Goal: Task Accomplishment & Management: Complete application form

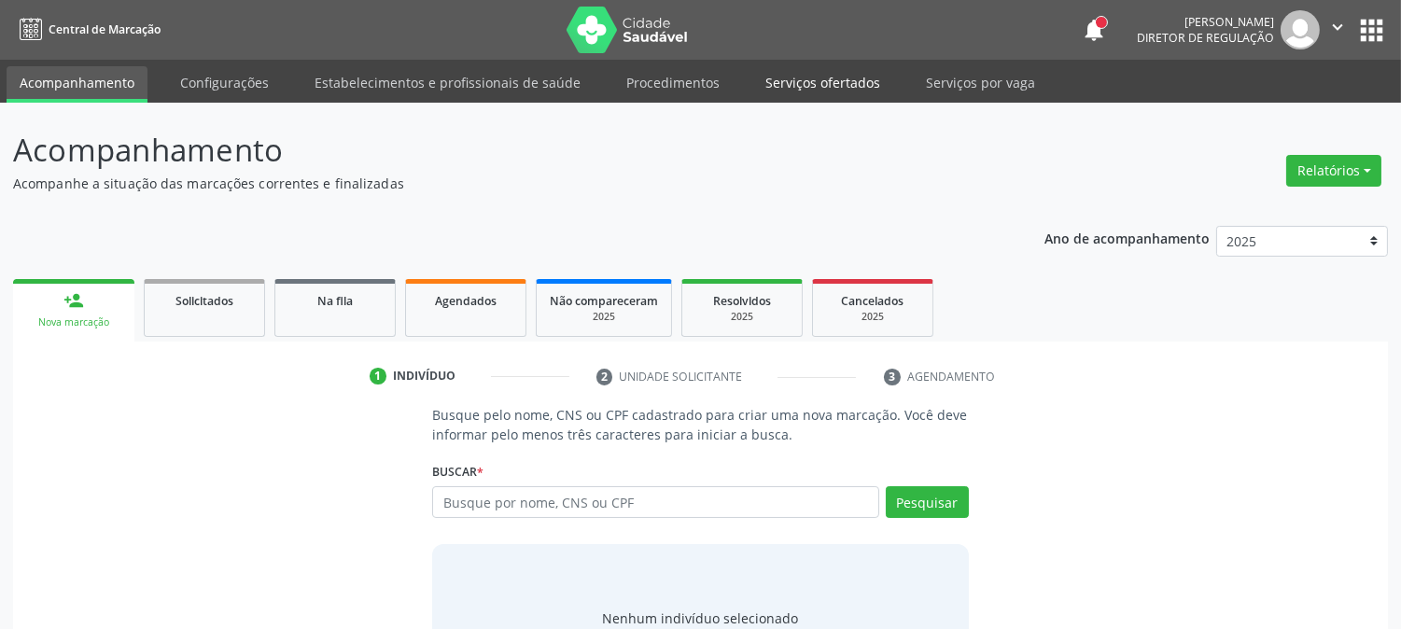
click at [823, 84] on link "Serviços ofertados" at bounding box center [822, 82] width 141 height 33
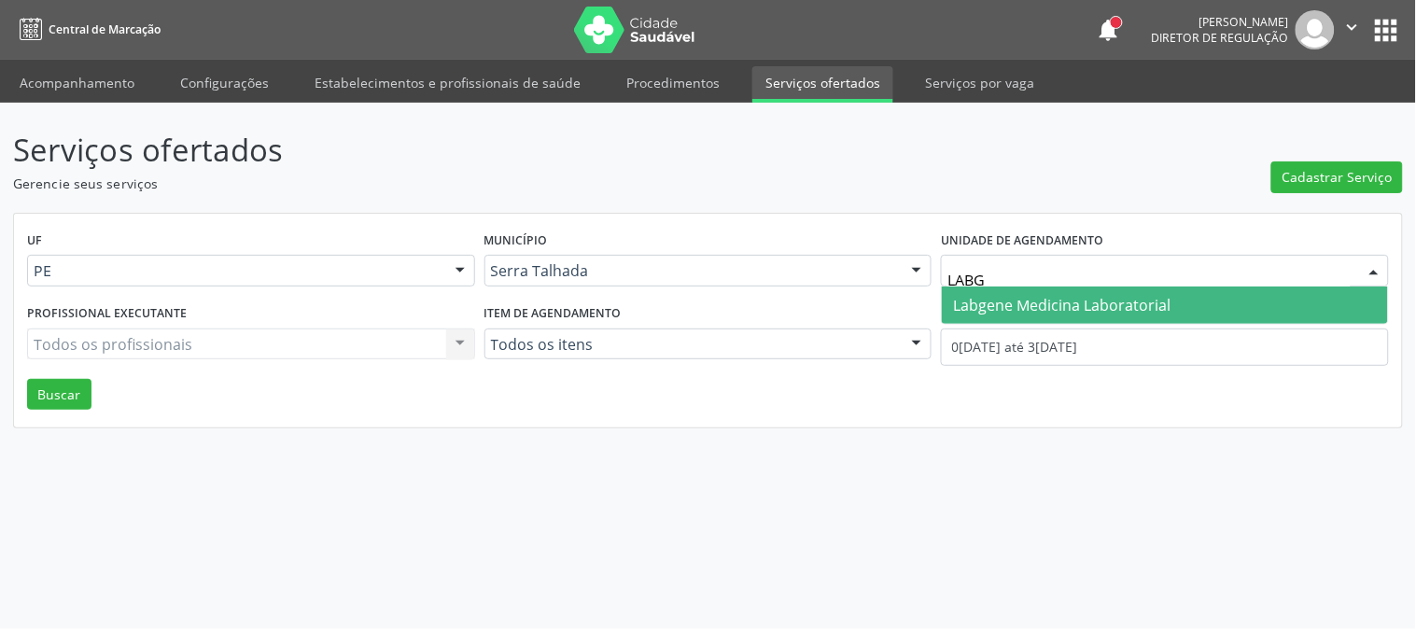
type input "LABGE"
click at [1150, 297] on span "Labgene Medicina Laboratorial" at bounding box center [1061, 305] width 217 height 21
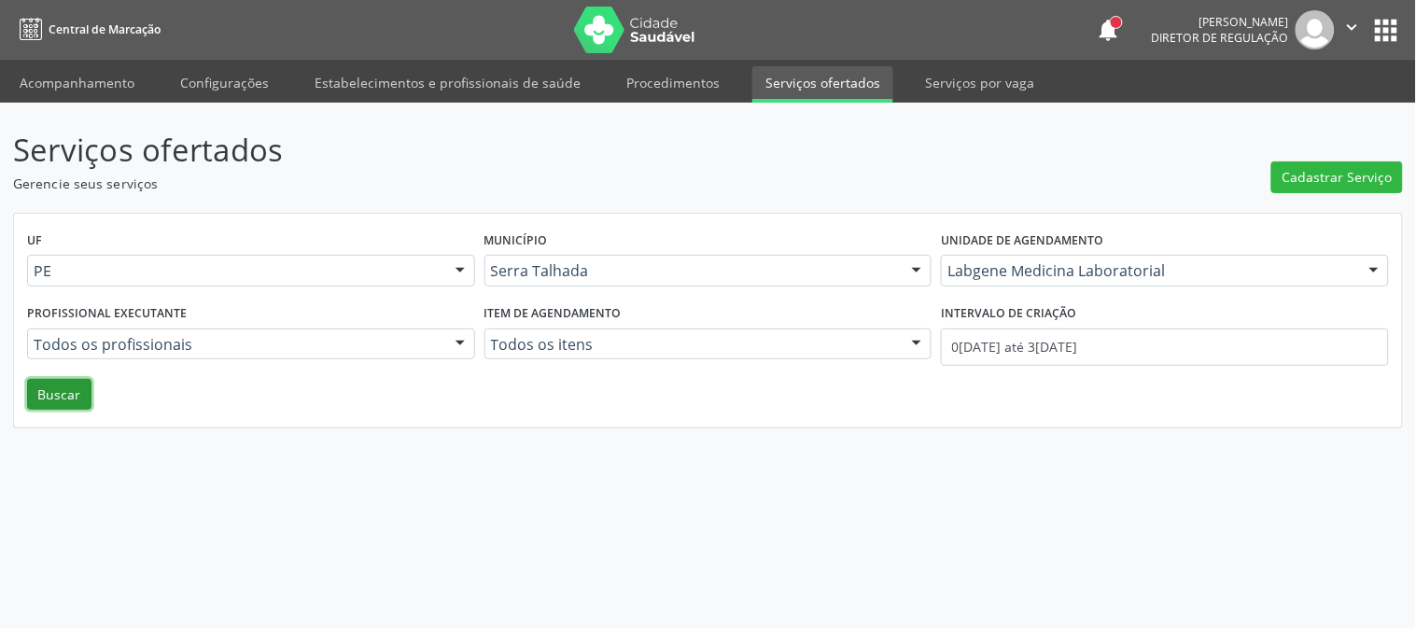
click at [40, 387] on button "Buscar" at bounding box center [59, 395] width 64 height 32
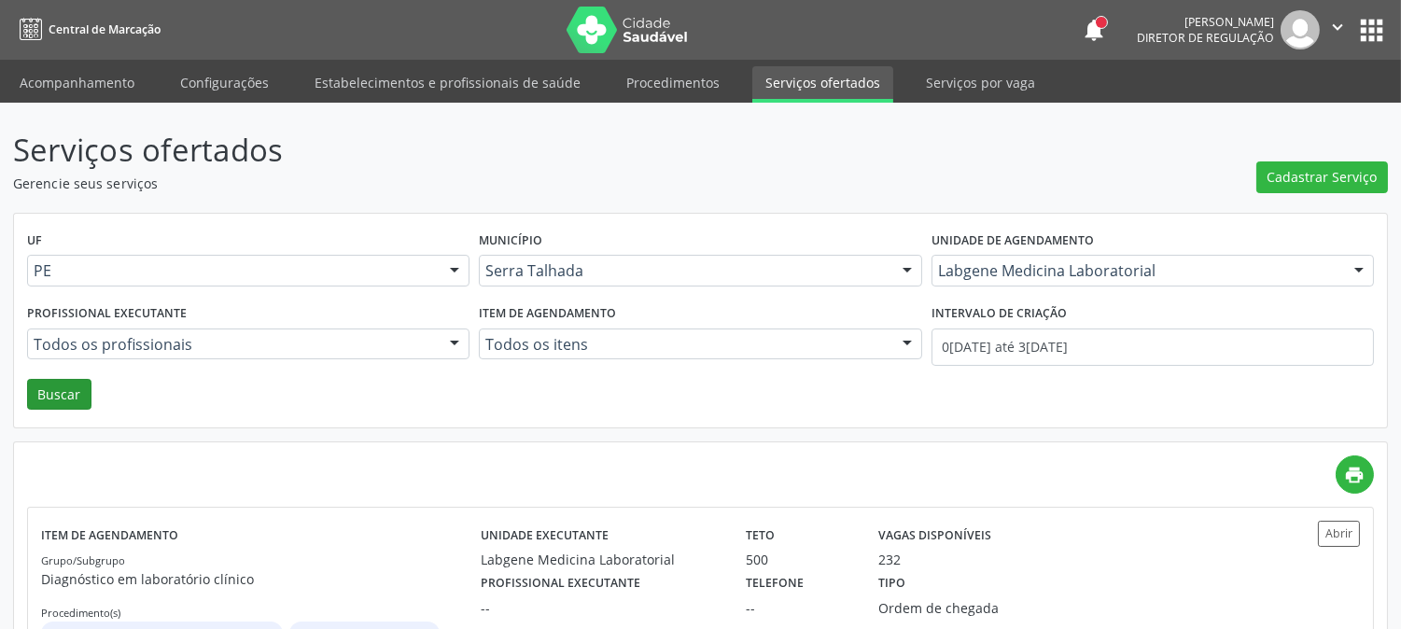
scroll to position [101, 0]
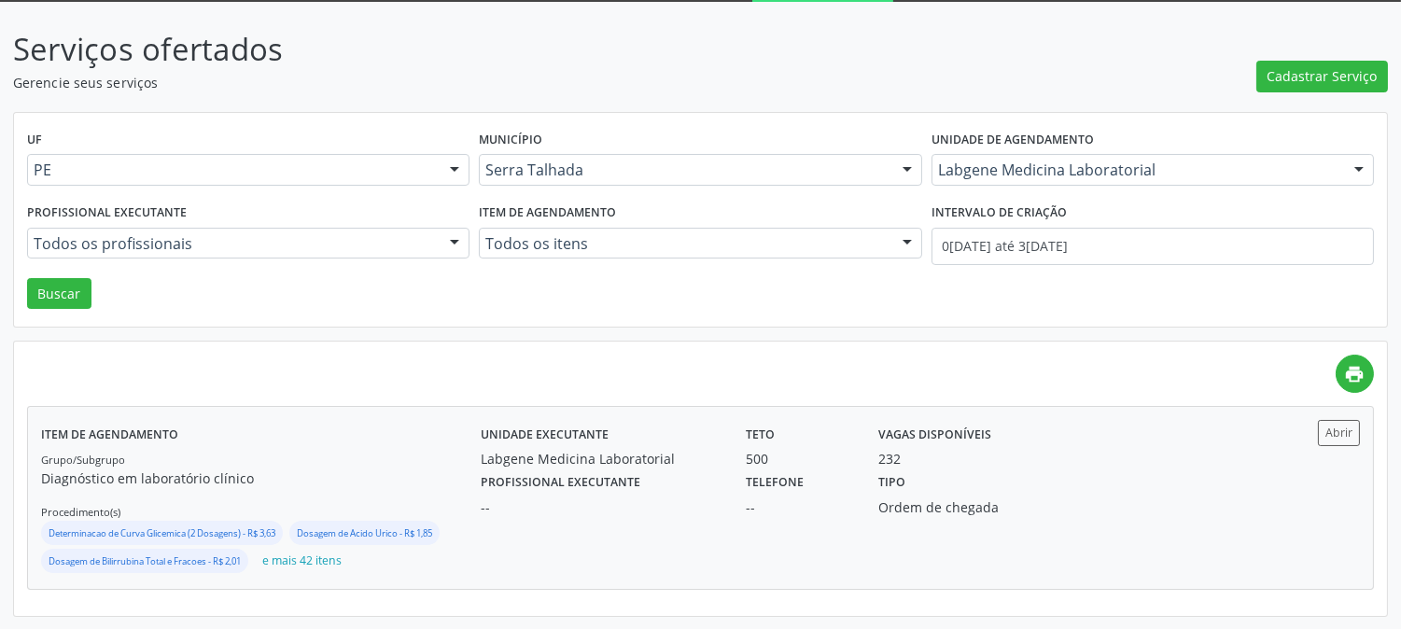
click at [380, 443] on div "Item de agendamento Grupo/Subgrupo Diagnóstico em laboratório clínico Procedime…" at bounding box center [260, 498] width 439 height 156
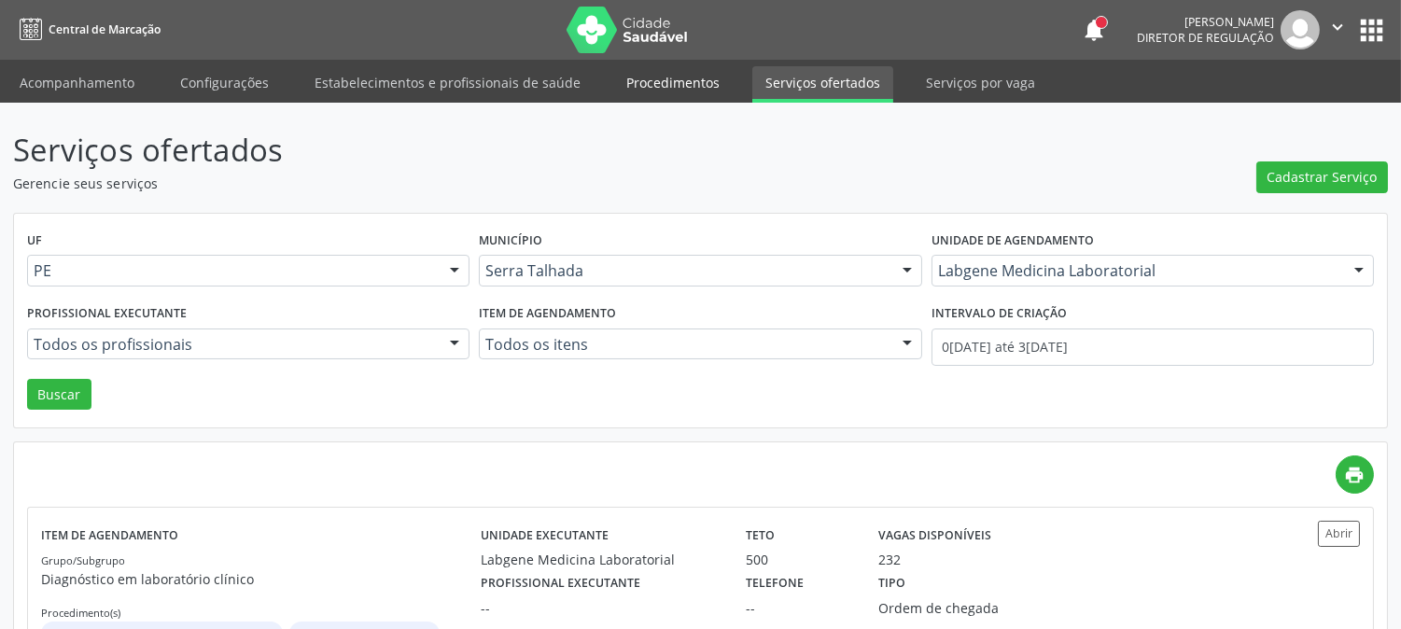
click at [664, 70] on link "Procedimentos" at bounding box center [672, 82] width 119 height 33
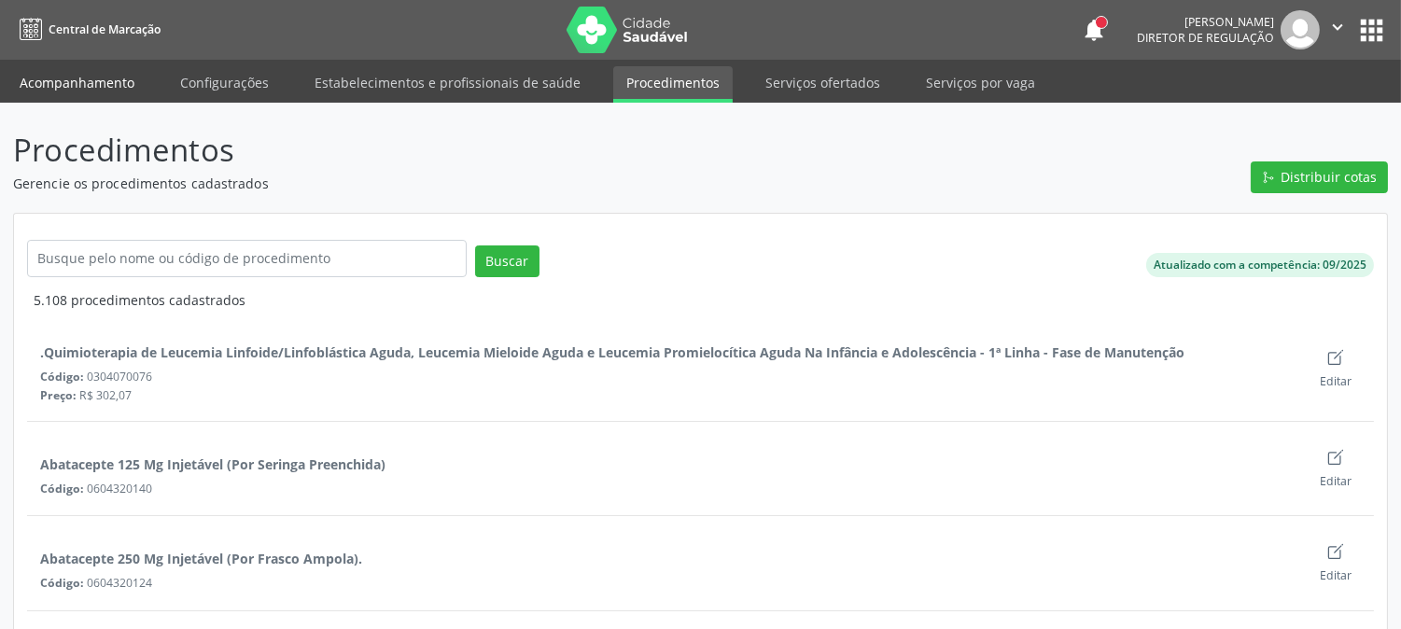
click at [91, 89] on link "Acompanhamento" at bounding box center [77, 82] width 141 height 33
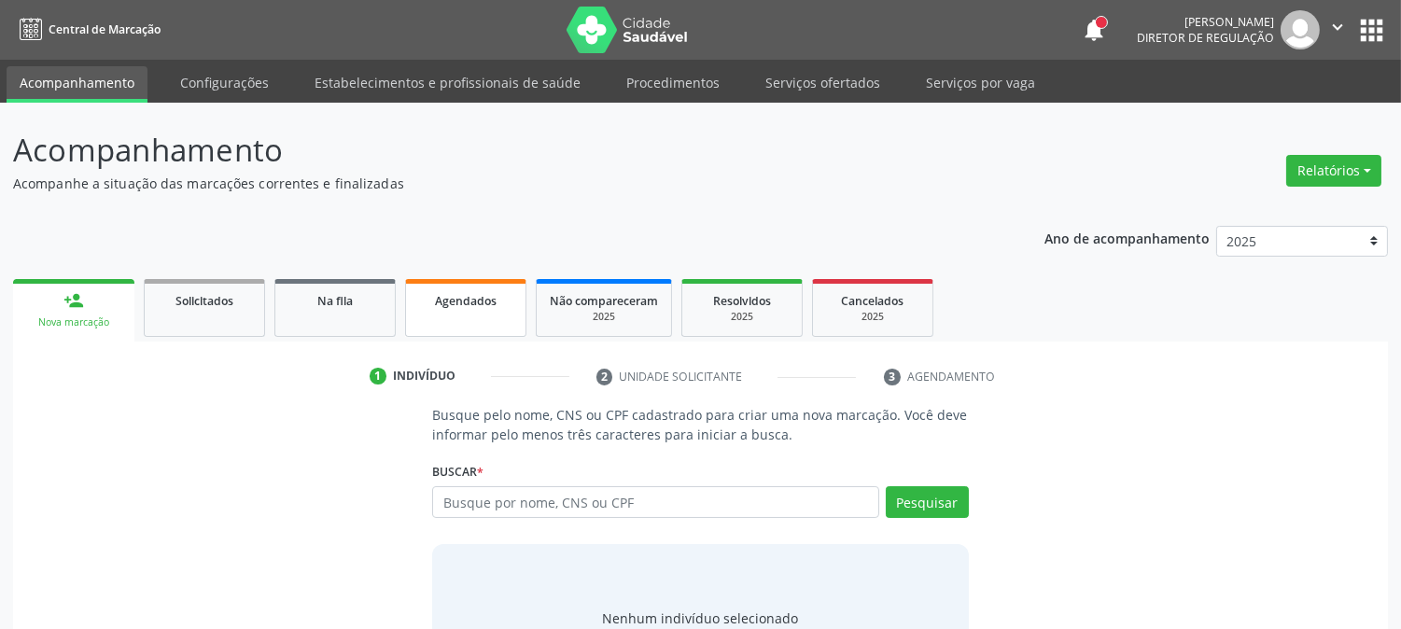
click at [474, 301] on span "Agendados" at bounding box center [466, 301] width 62 height 16
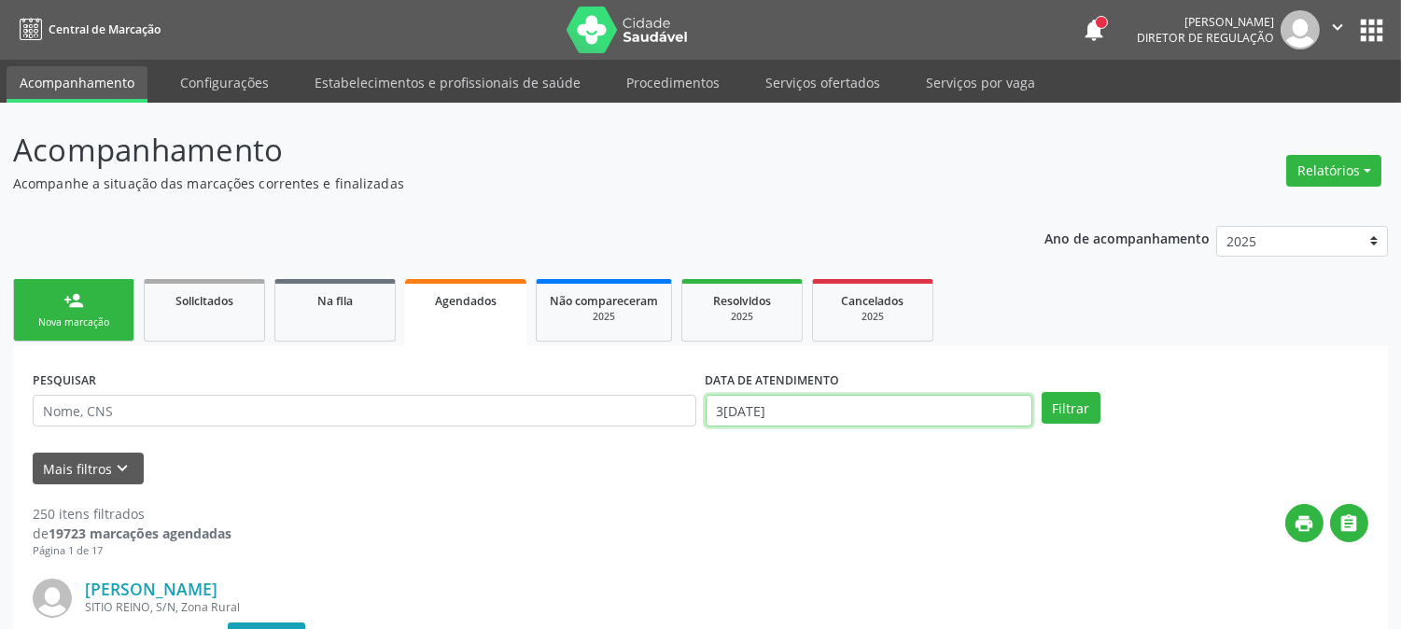
click at [814, 413] on input "3[DATE]" at bounding box center [868, 411] width 327 height 32
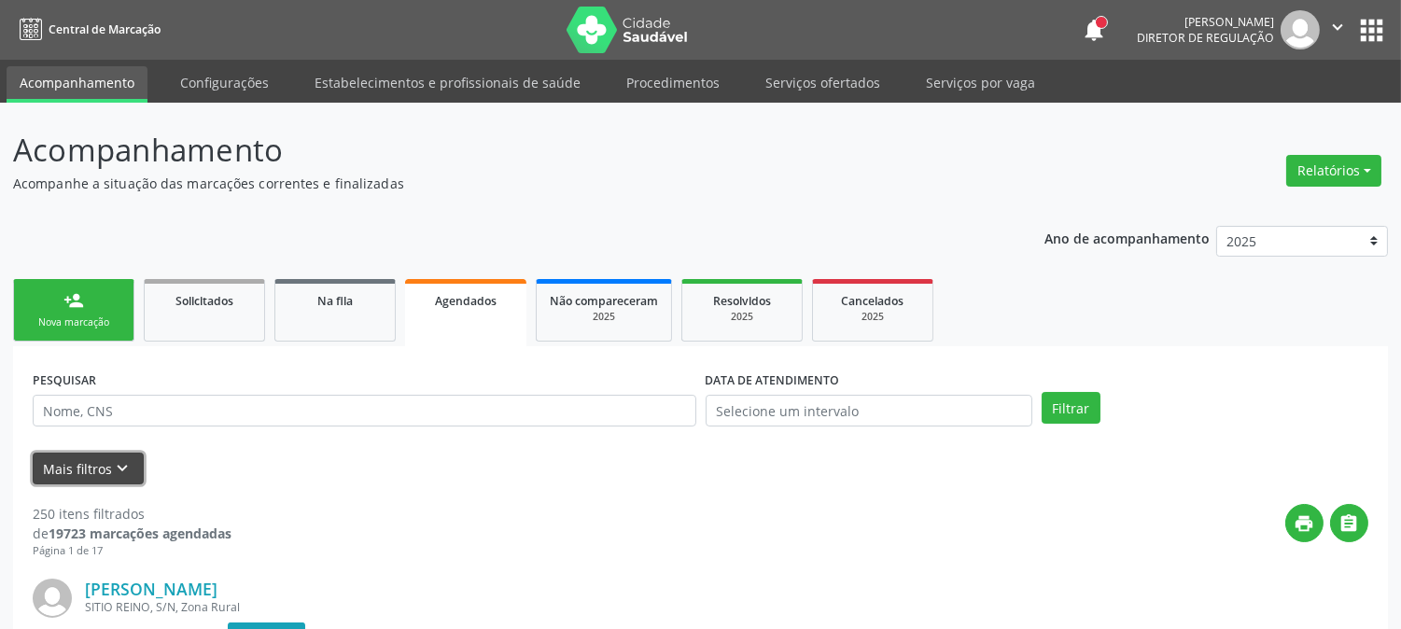
click at [88, 480] on button "Mais filtros keyboard_arrow_down" at bounding box center [88, 469] width 111 height 33
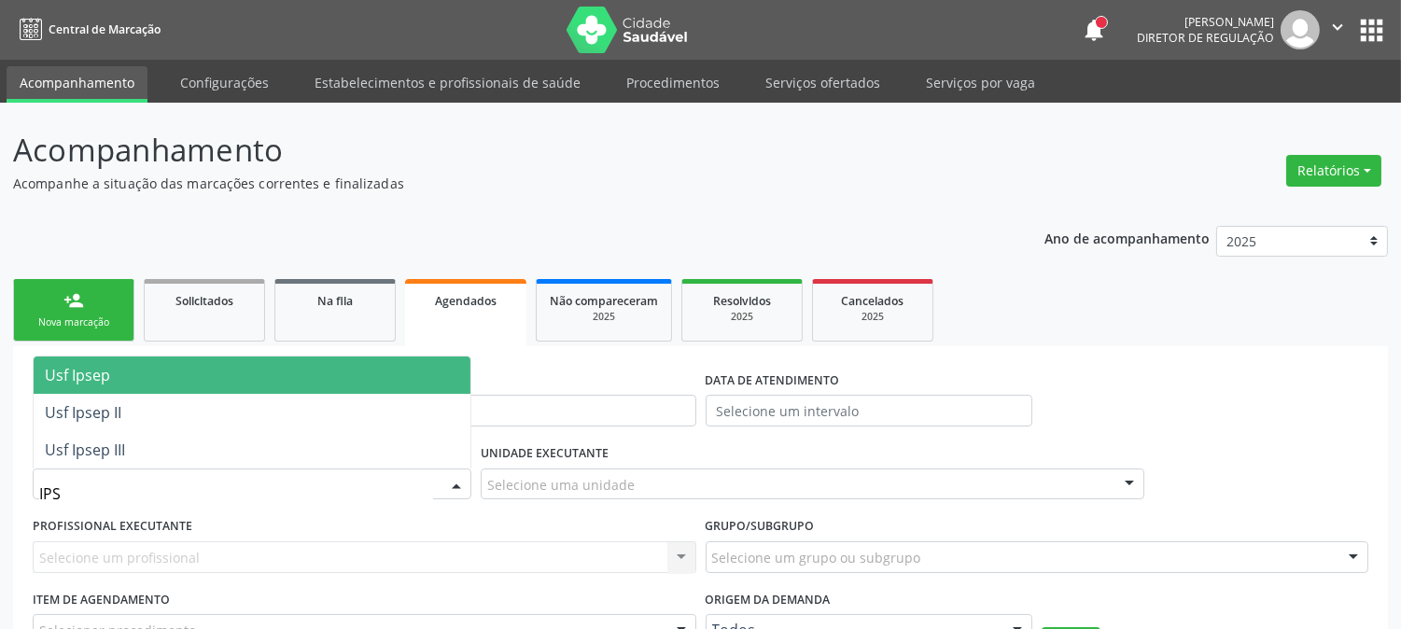
type input "IPSE"
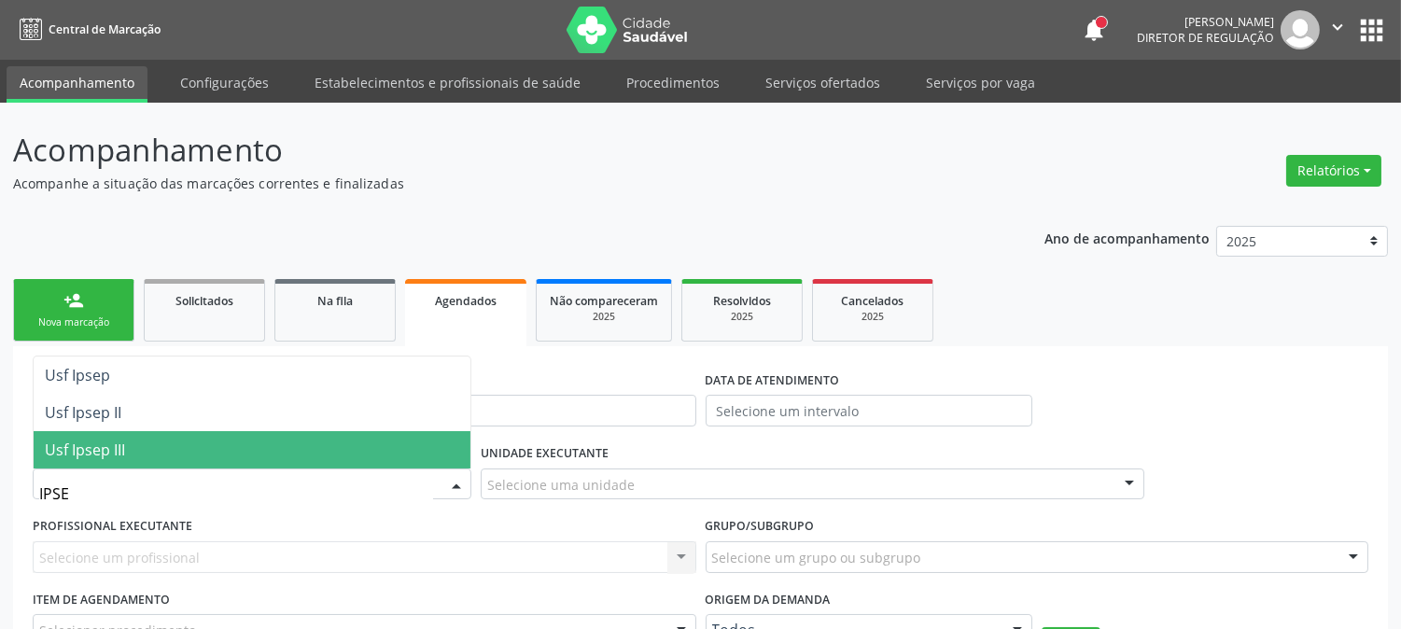
click at [94, 449] on span "Usf Ipsep III" at bounding box center [85, 449] width 80 height 21
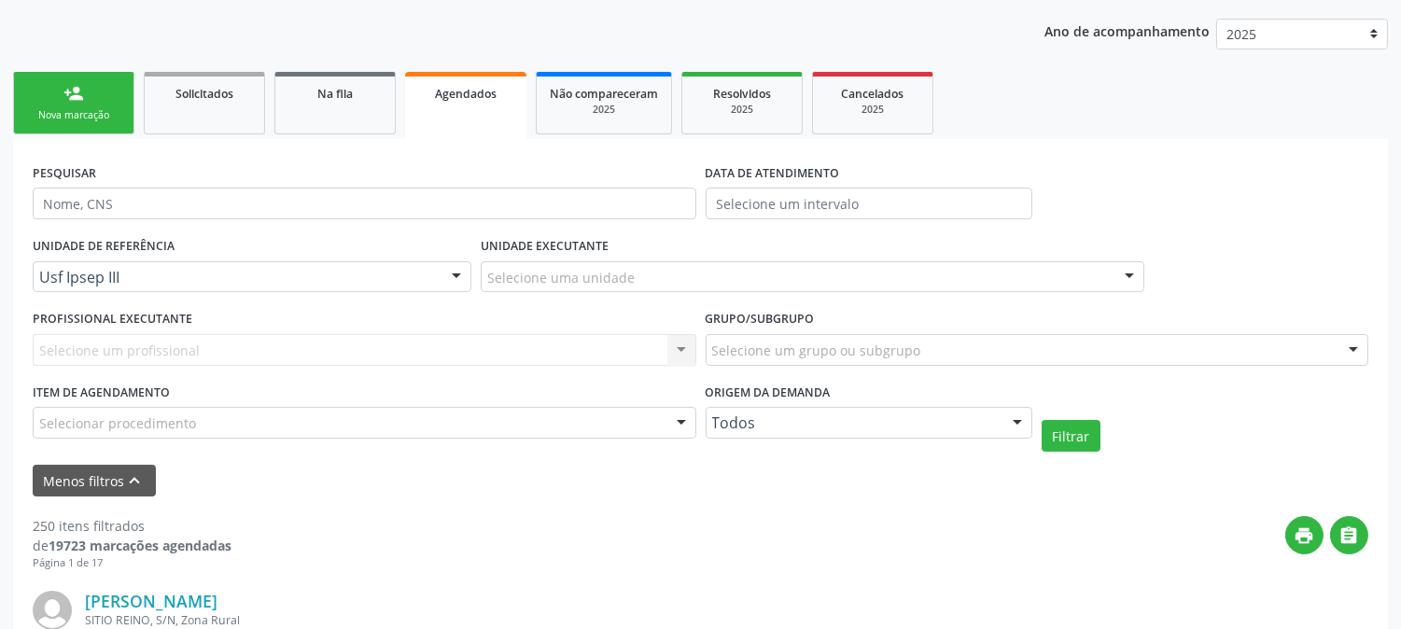
scroll to position [311, 0]
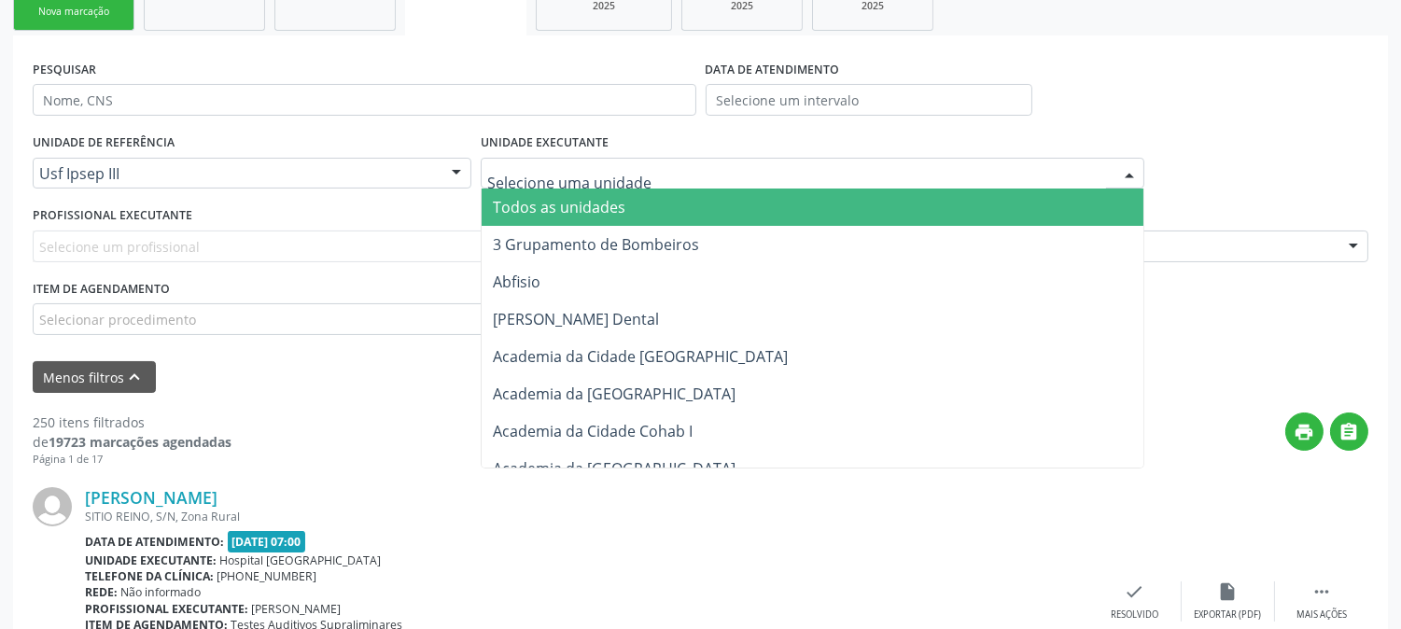
click at [225, 322] on div "Selecionar procedimento" at bounding box center [364, 319] width 663 height 32
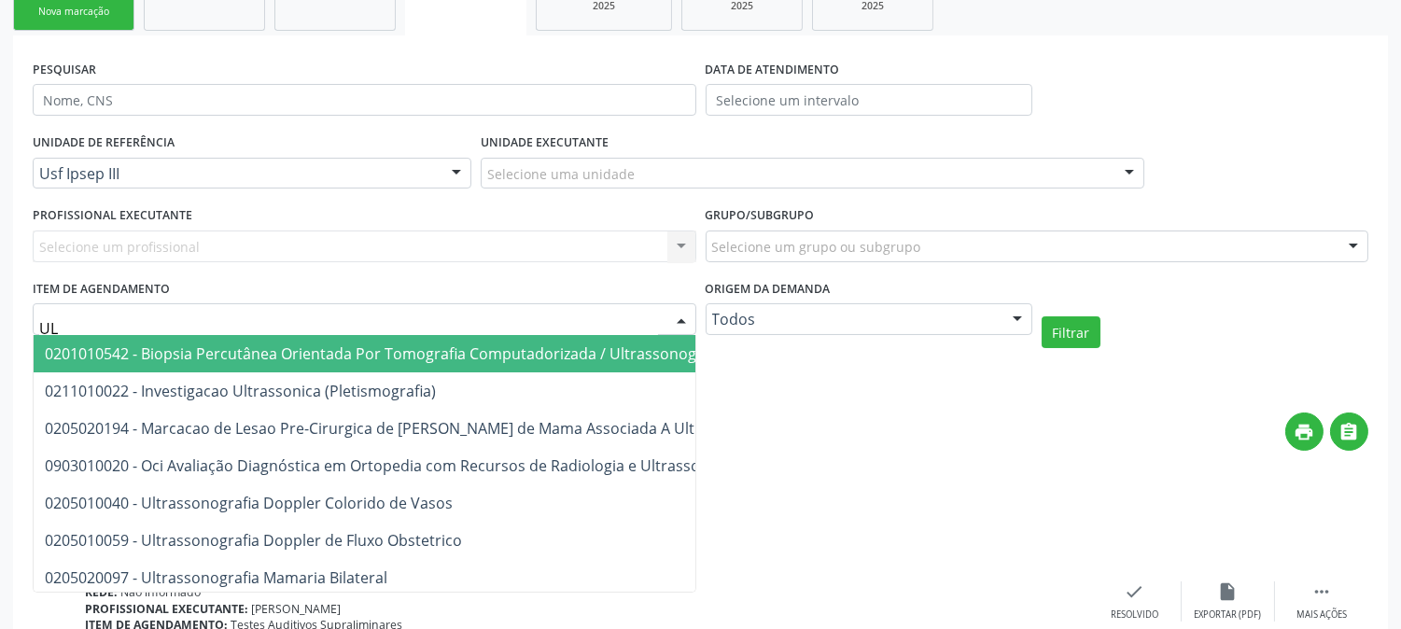
type input "U"
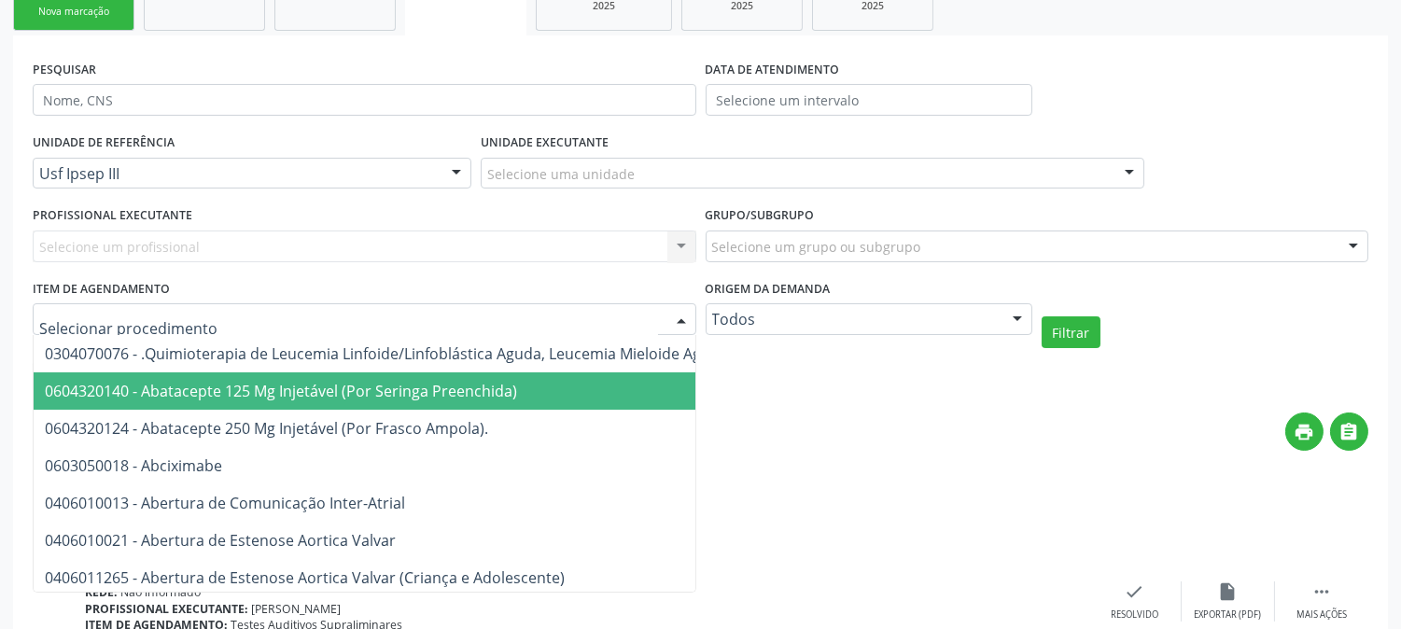
click at [908, 418] on div "print " at bounding box center [799, 439] width 1137 height 55
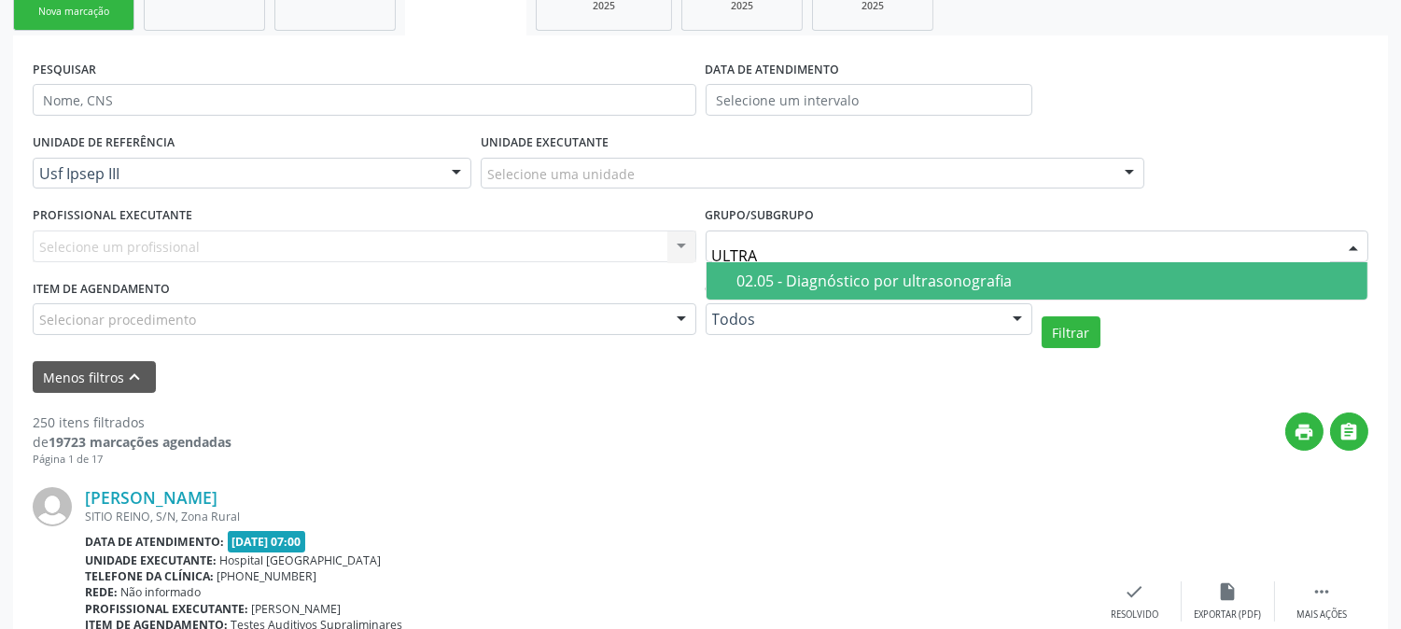
type input "ULTRAS"
click at [812, 277] on div "02.05 - Diagnóstico por ultrasonografia" at bounding box center [1047, 280] width 620 height 15
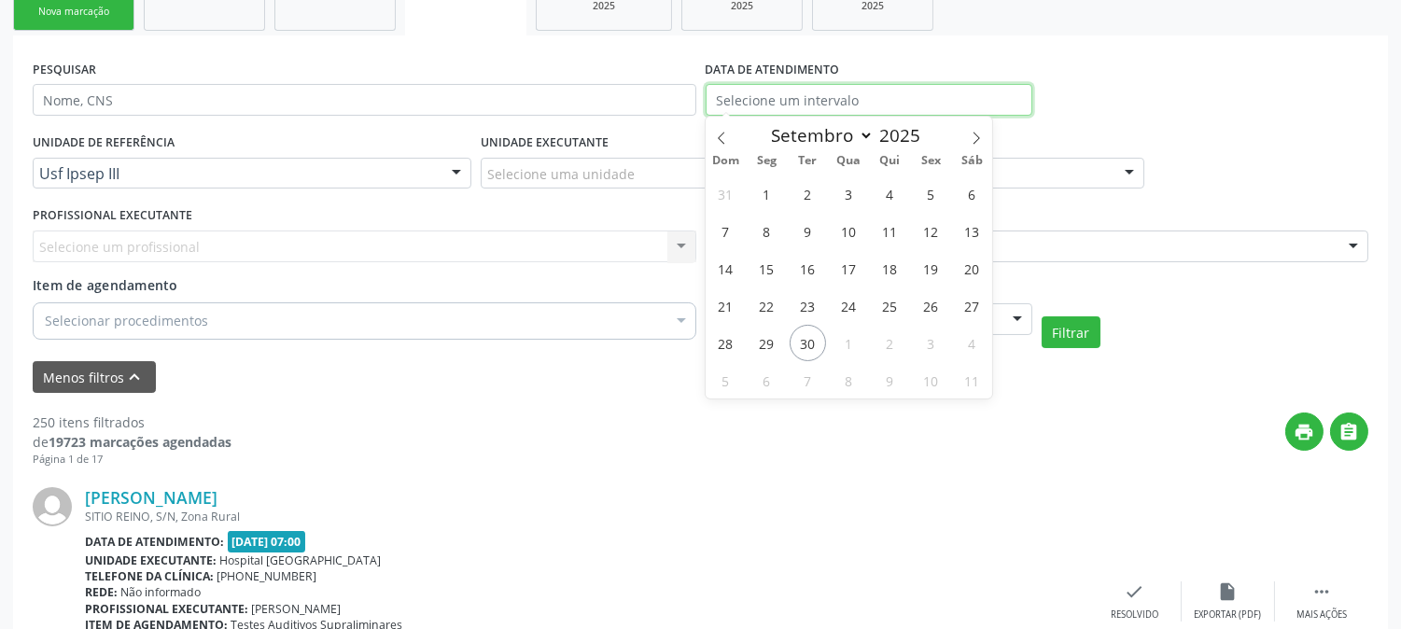
click at [810, 95] on input "text" at bounding box center [868, 100] width 327 height 32
click at [891, 302] on span "25" at bounding box center [890, 305] width 36 height 36
type input "25/09/2025"
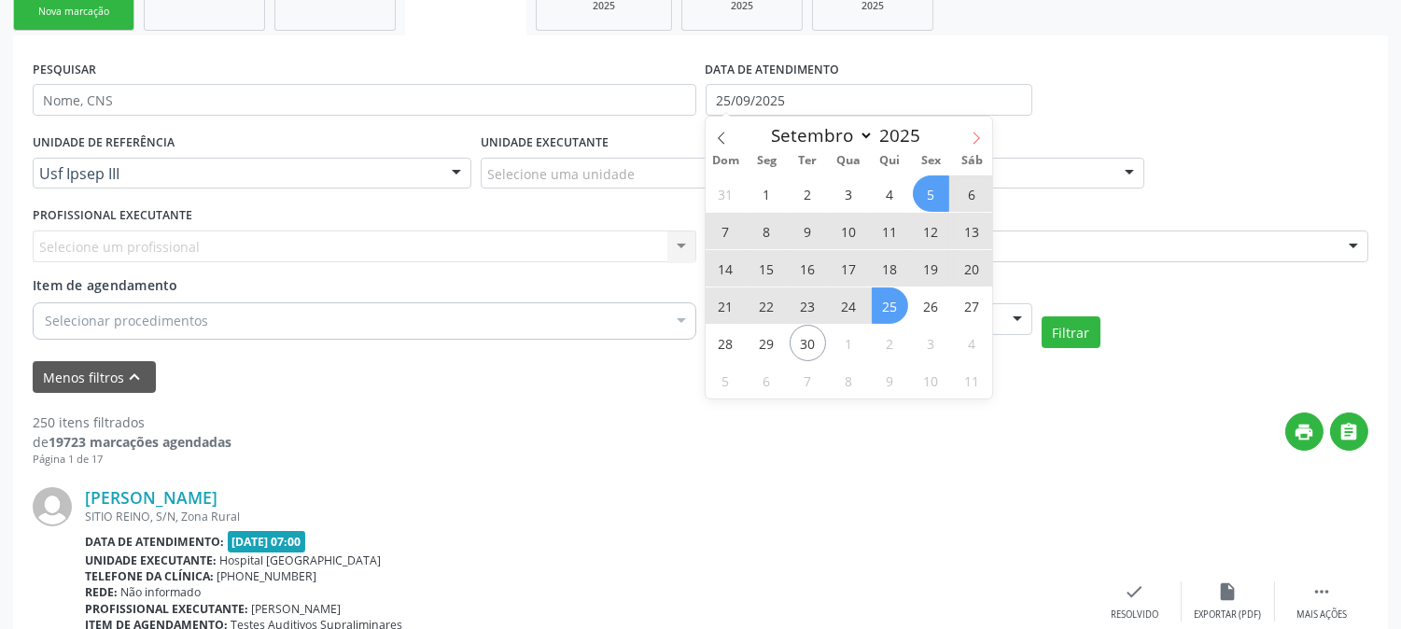
click at [972, 133] on icon at bounding box center [976, 138] width 13 height 13
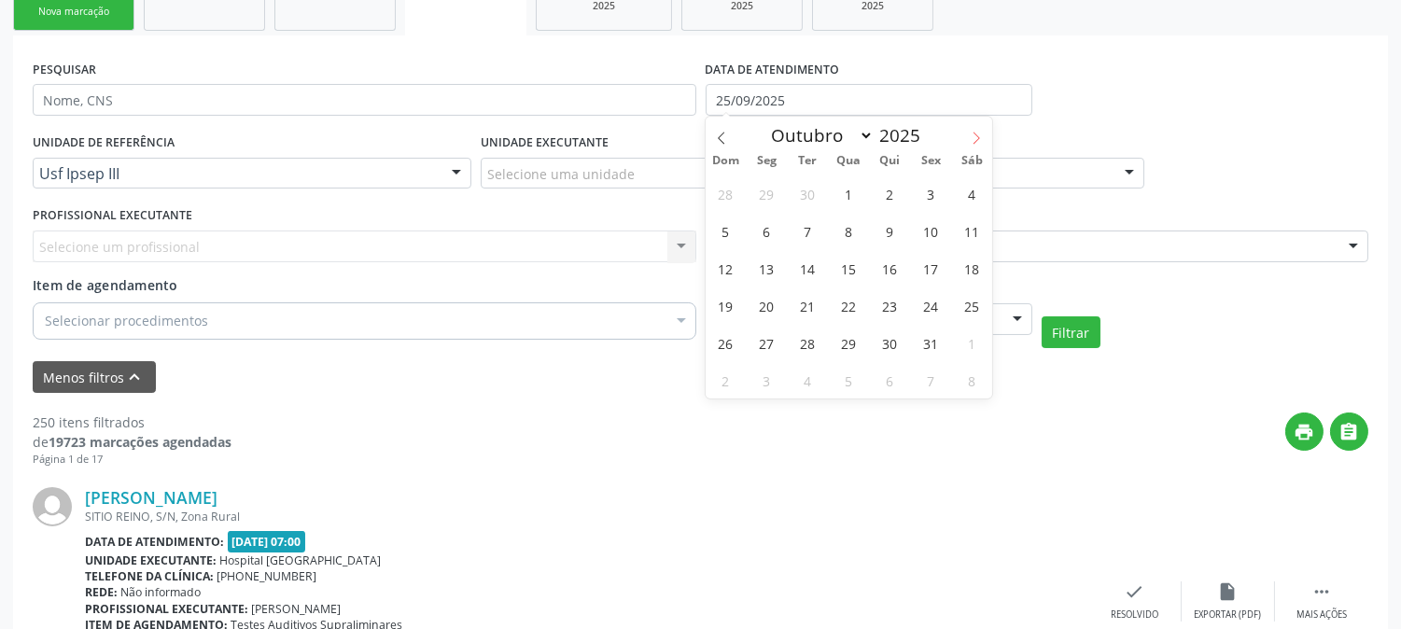
click at [972, 133] on icon at bounding box center [976, 138] width 13 height 13
click at [730, 134] on span at bounding box center [721, 133] width 32 height 32
select select "9"
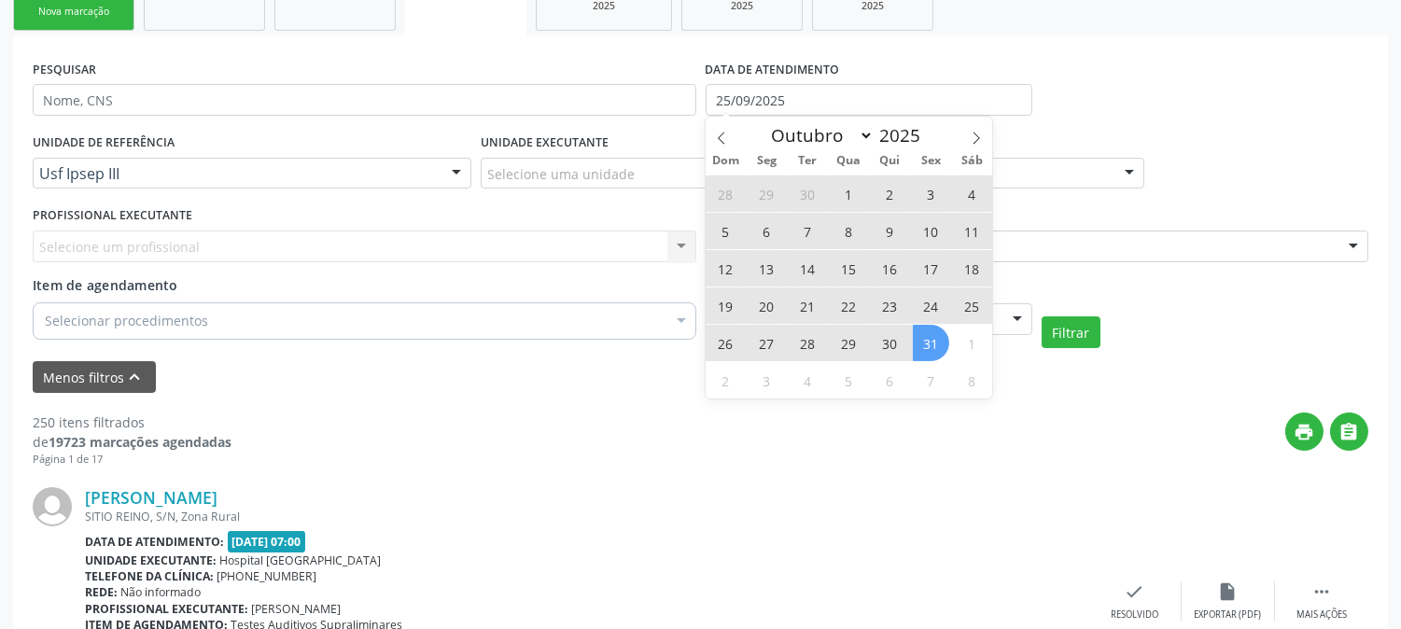
click at [939, 342] on span "31" at bounding box center [931, 343] width 36 height 36
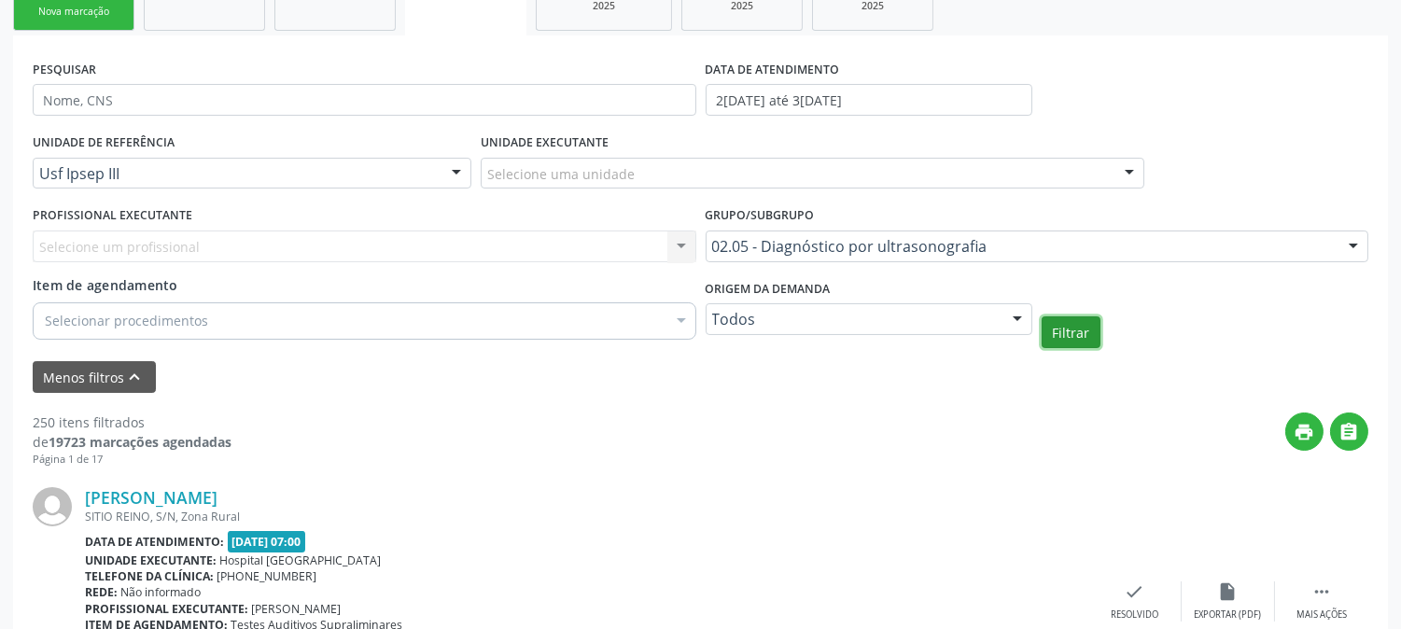
click at [1056, 325] on button "Filtrar" at bounding box center [1070, 332] width 59 height 32
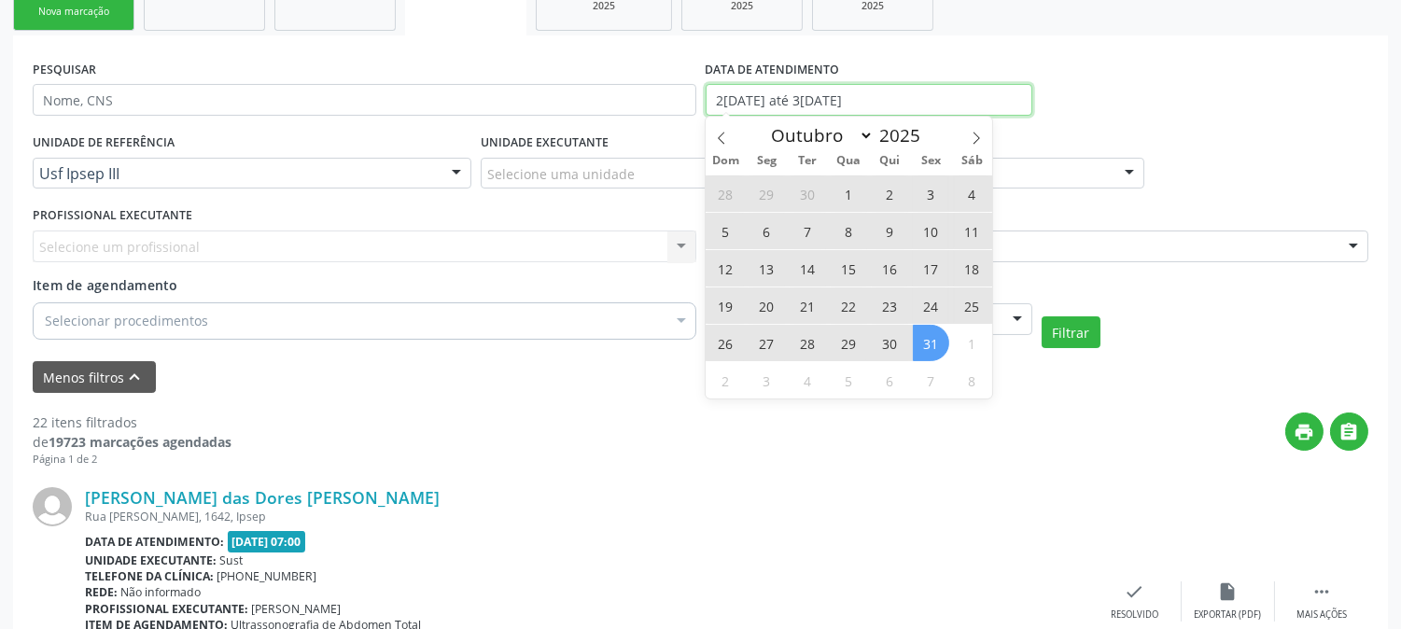
click at [818, 95] on input "2[DATE] até 3[DATE]" at bounding box center [868, 100] width 327 height 32
click at [716, 133] on icon at bounding box center [721, 138] width 13 height 13
select select "8"
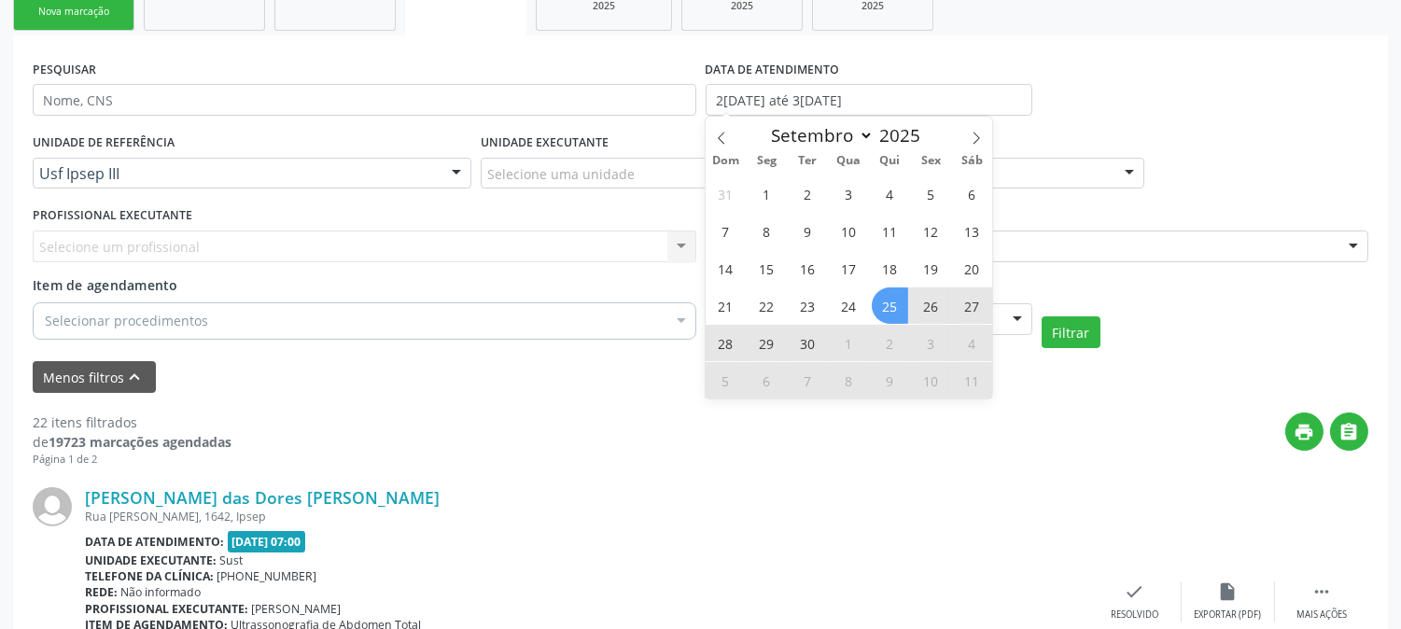
click at [926, 300] on span "26" at bounding box center [931, 305] width 36 height 36
type input "[DATE]"
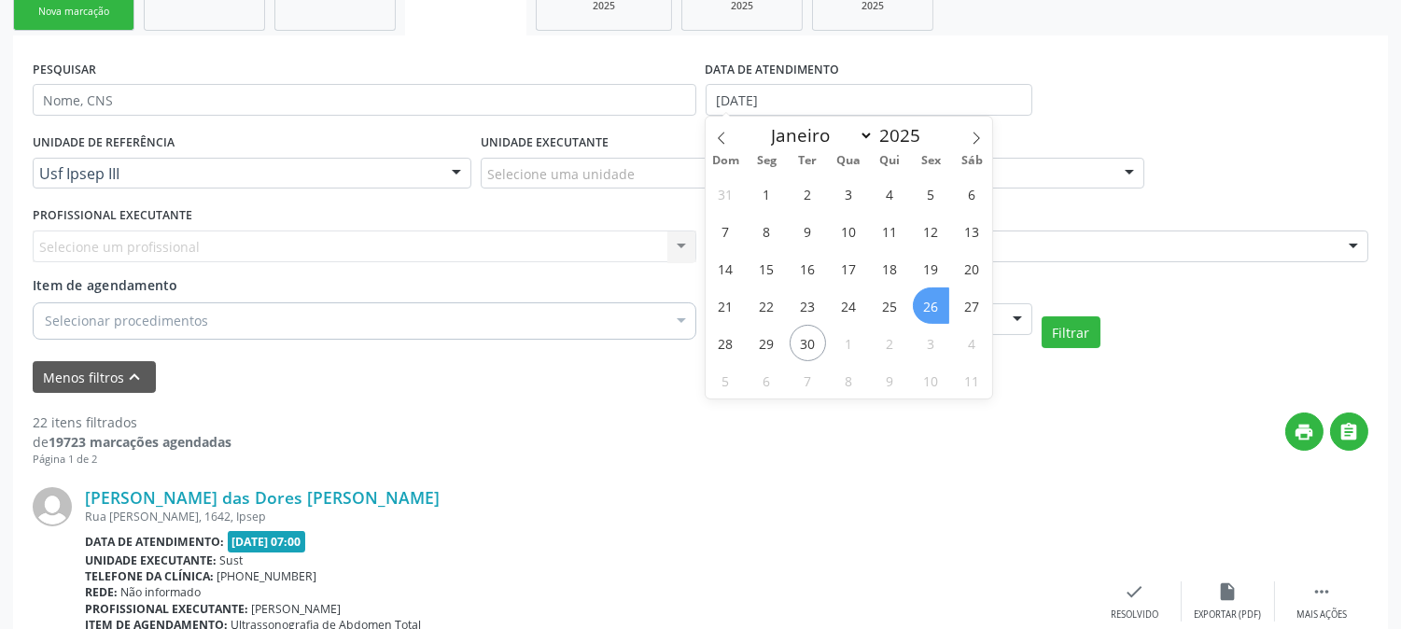
click at [926, 300] on span "26" at bounding box center [931, 305] width 36 height 36
select select "8"
click at [831, 107] on input "[DATE]" at bounding box center [868, 100] width 327 height 32
click at [930, 300] on span "26" at bounding box center [931, 305] width 36 height 36
type input "[DATE]"
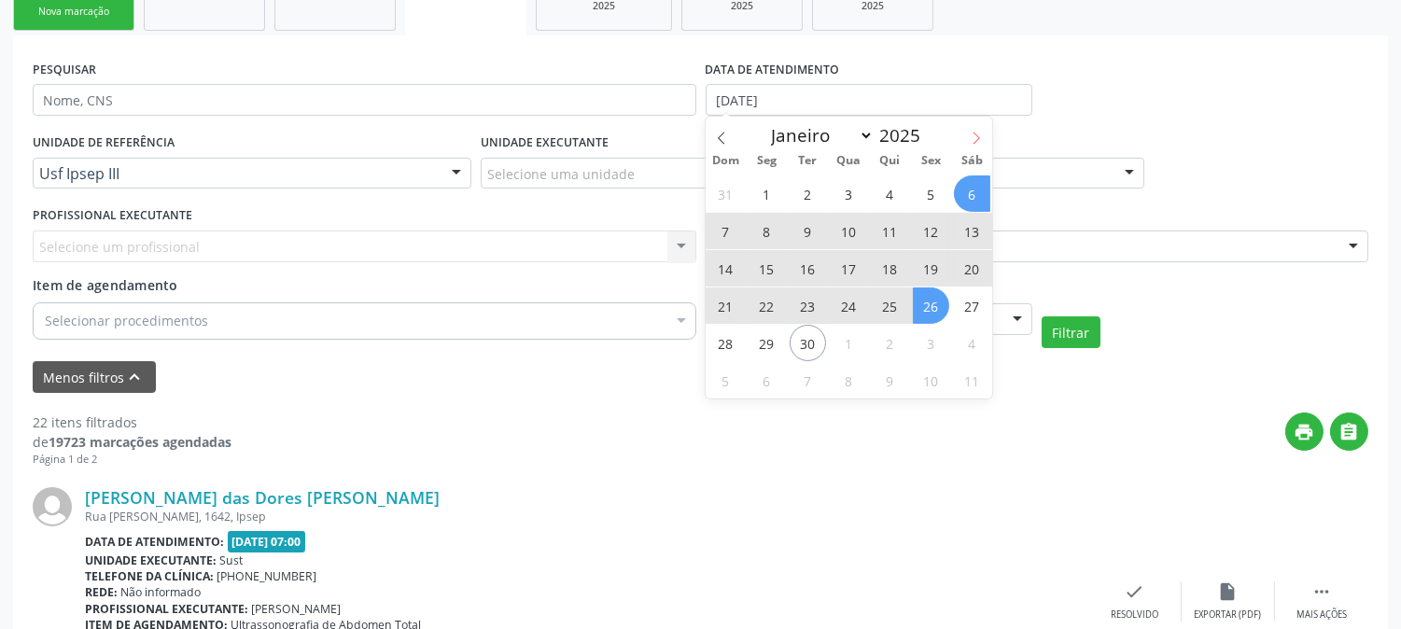
click at [970, 137] on icon at bounding box center [976, 138] width 13 height 13
select select "9"
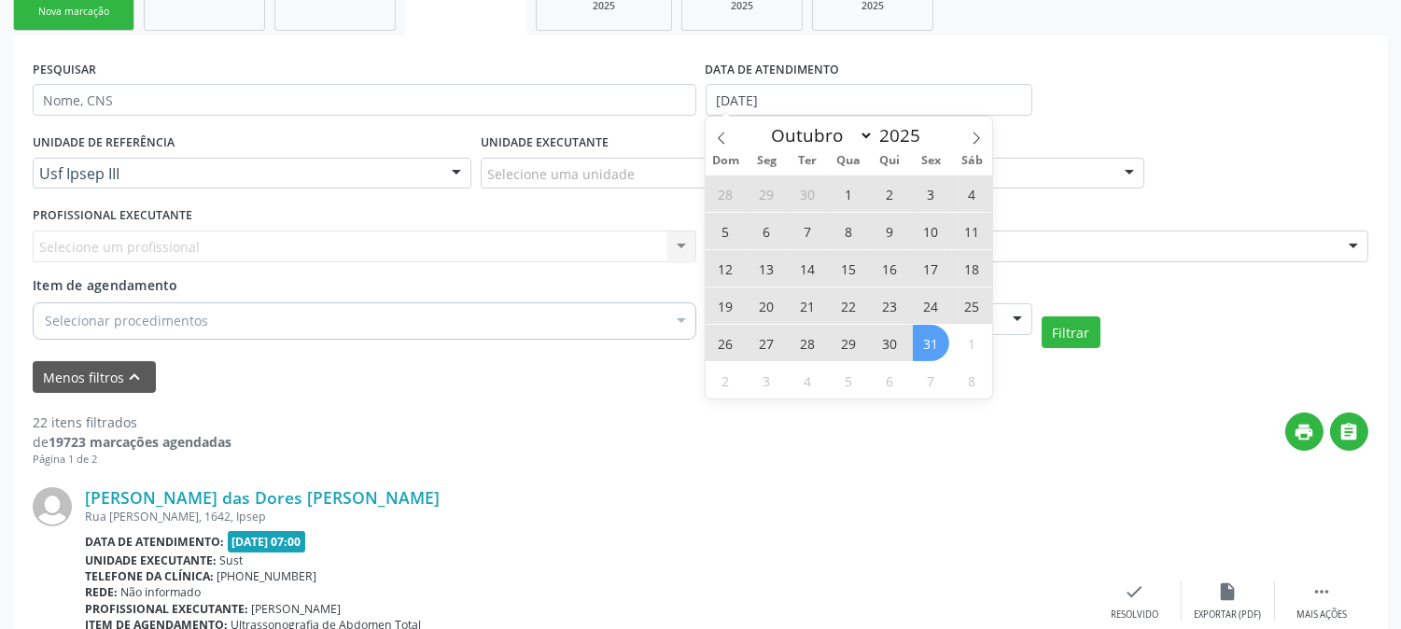
click at [930, 353] on span "31" at bounding box center [931, 343] width 36 height 36
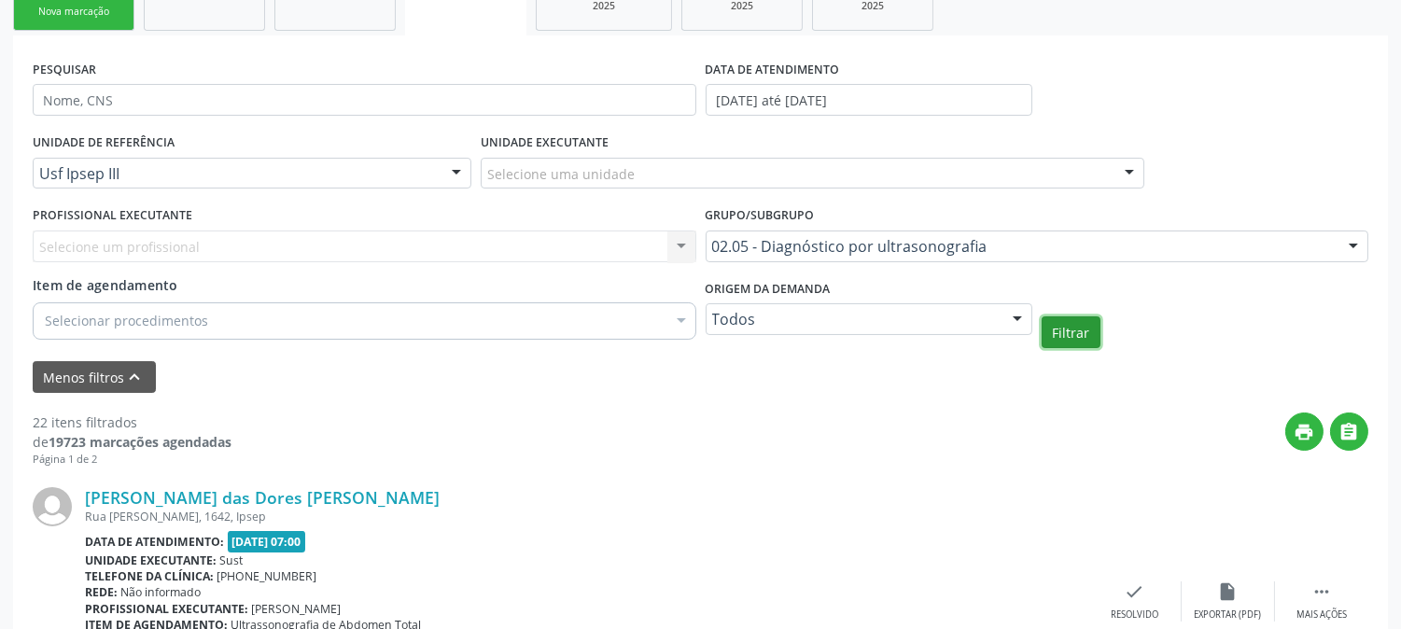
click at [1045, 328] on button "Filtrar" at bounding box center [1070, 332] width 59 height 32
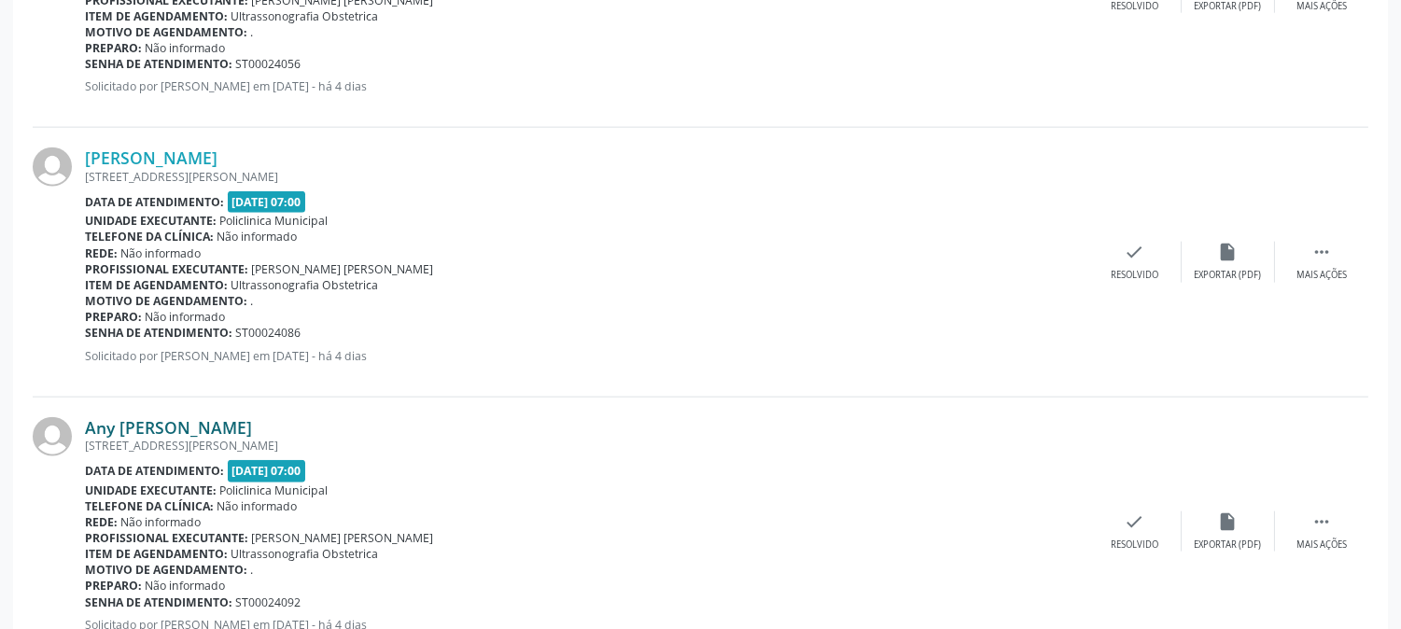
scroll to position [4268, 0]
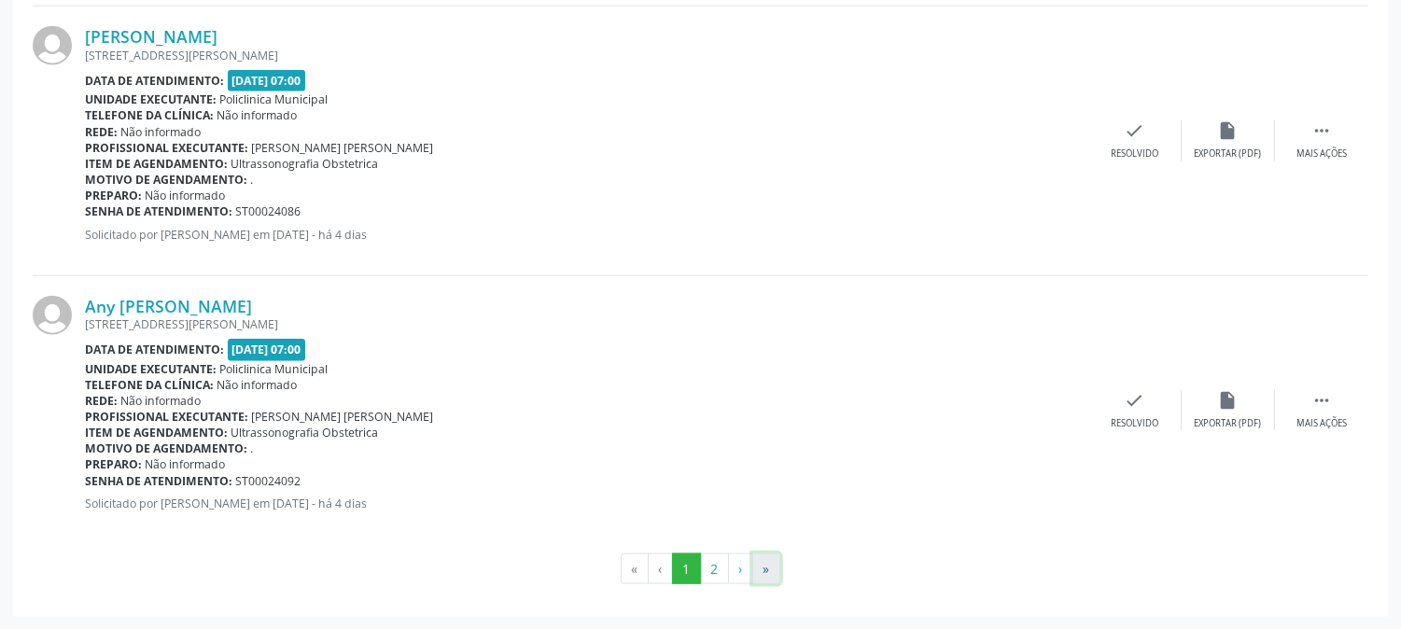
click at [758, 565] on button "»" at bounding box center [766, 569] width 28 height 32
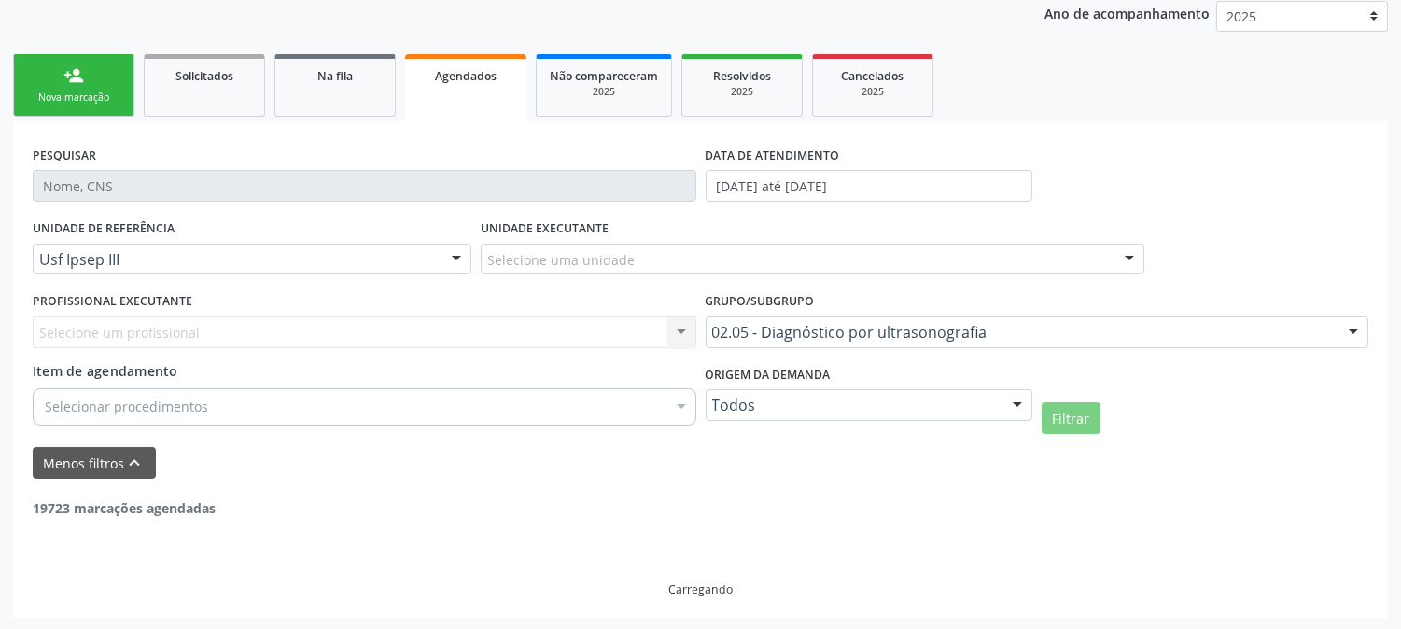
scroll to position [1848, 0]
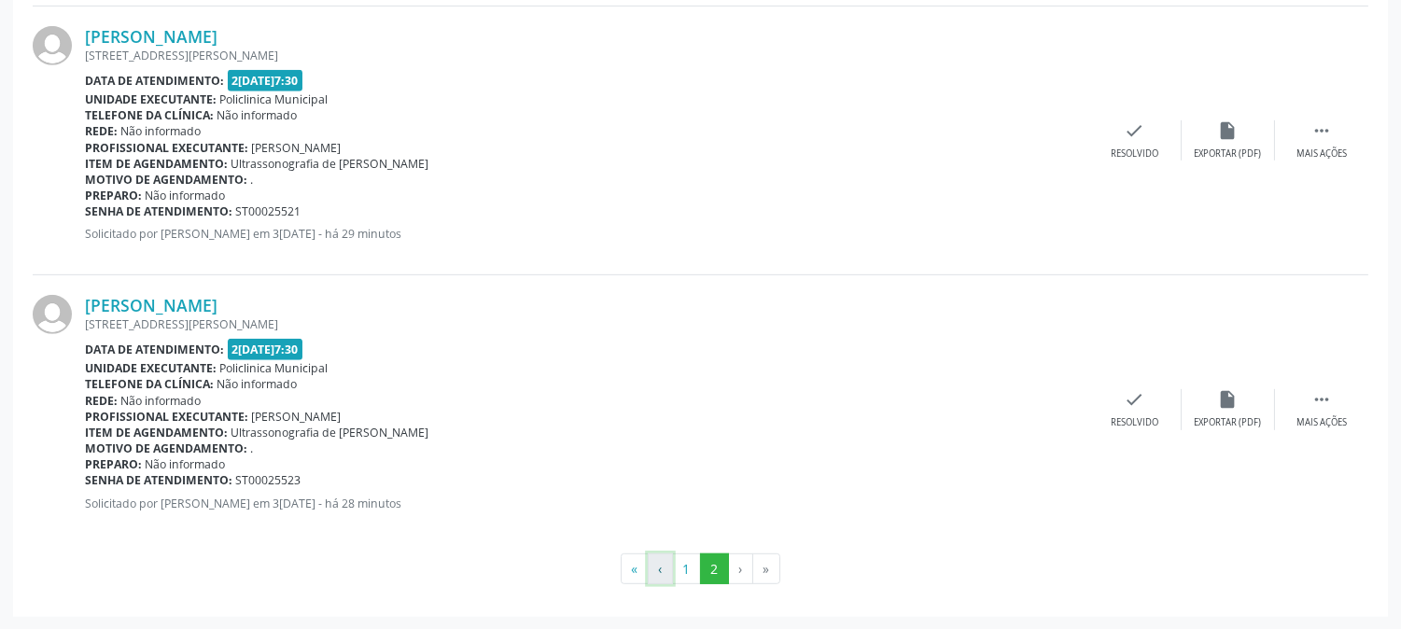
click at [663, 564] on button "‹" at bounding box center [660, 569] width 25 height 32
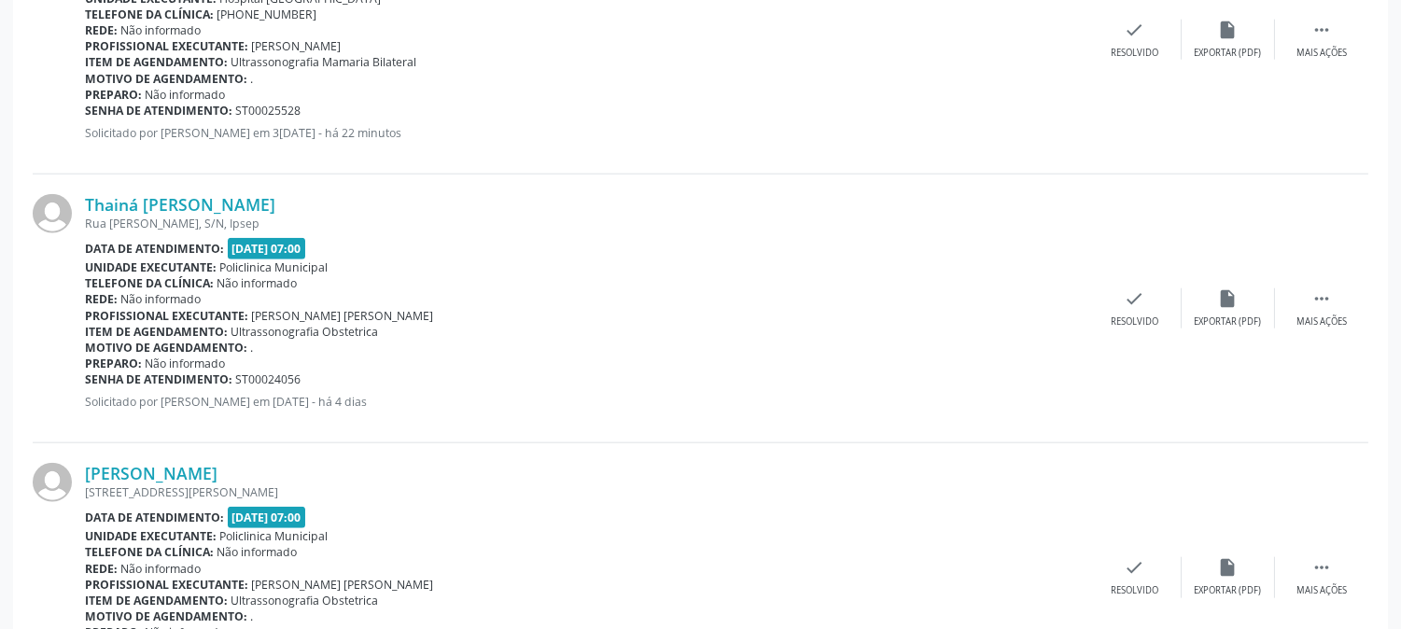
scroll to position [4268, 0]
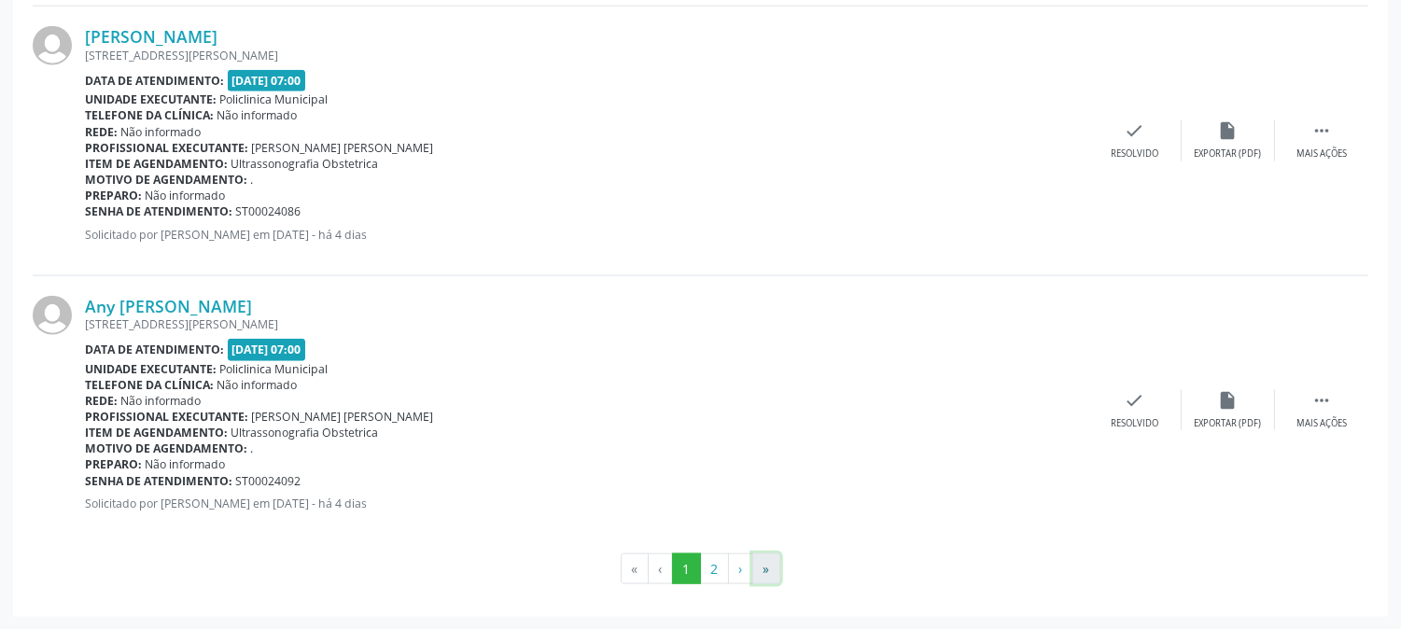
click at [767, 576] on button "»" at bounding box center [766, 569] width 28 height 32
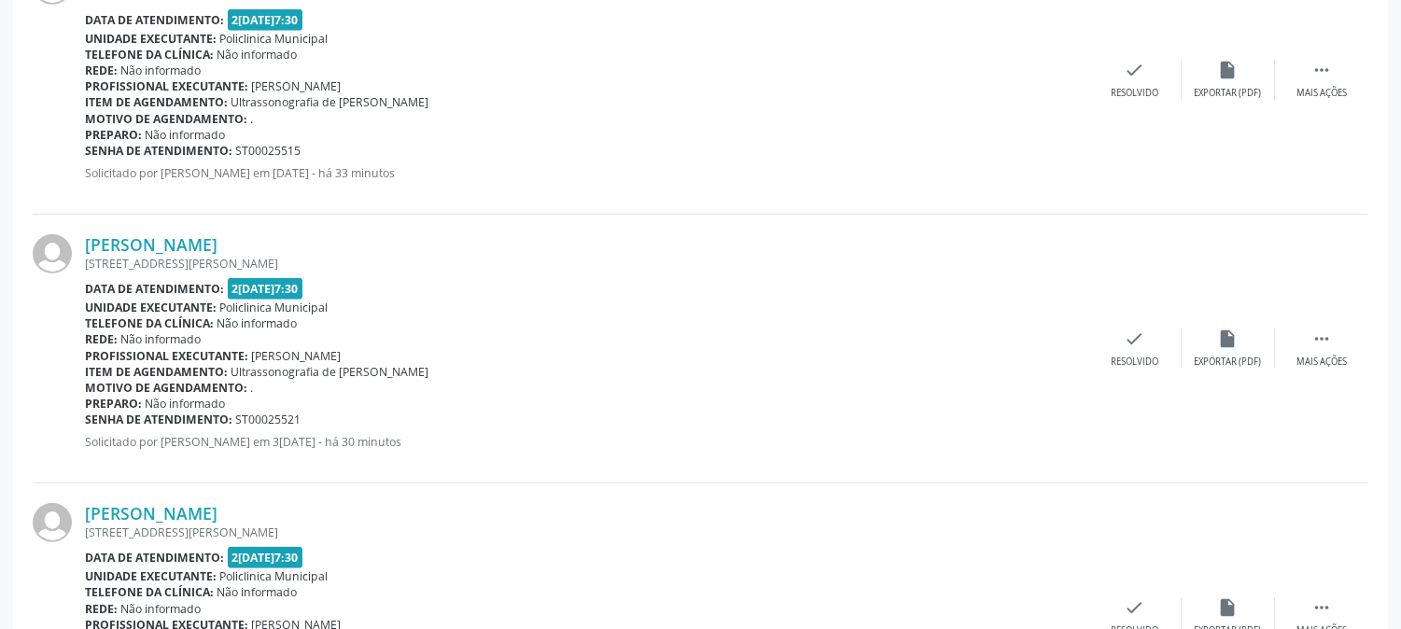
scroll to position [1848, 0]
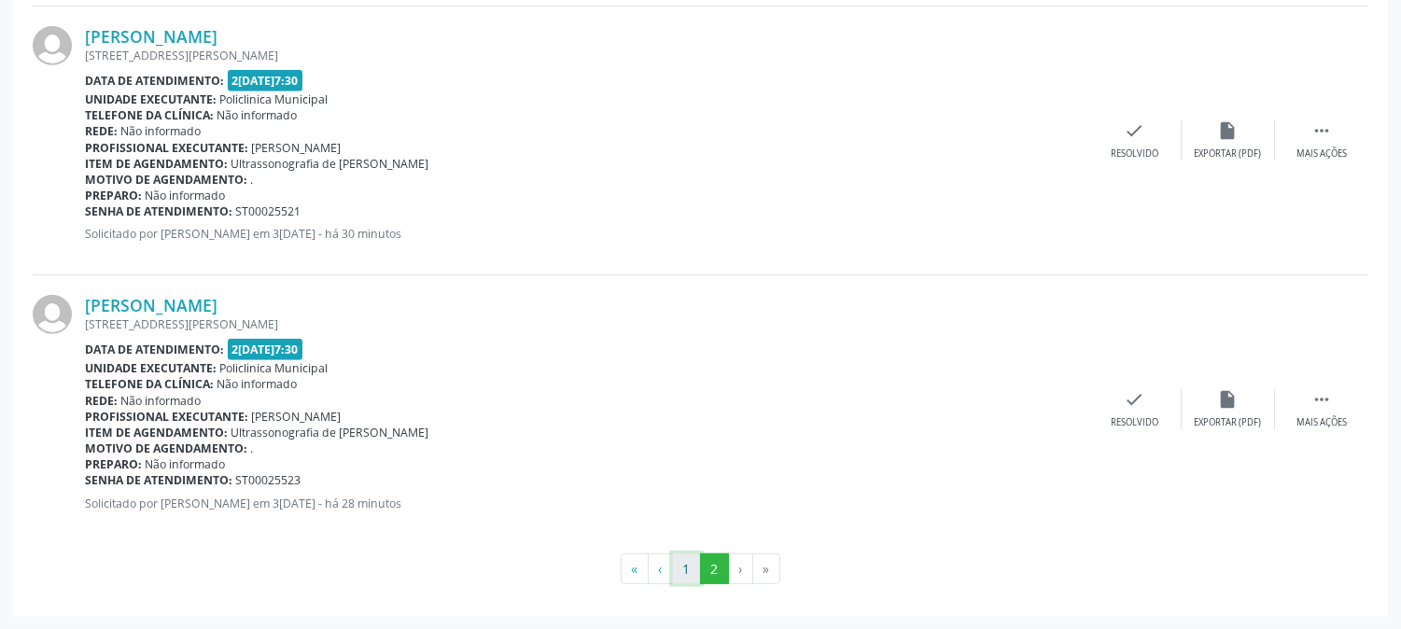
click at [685, 562] on button "1" at bounding box center [686, 569] width 29 height 32
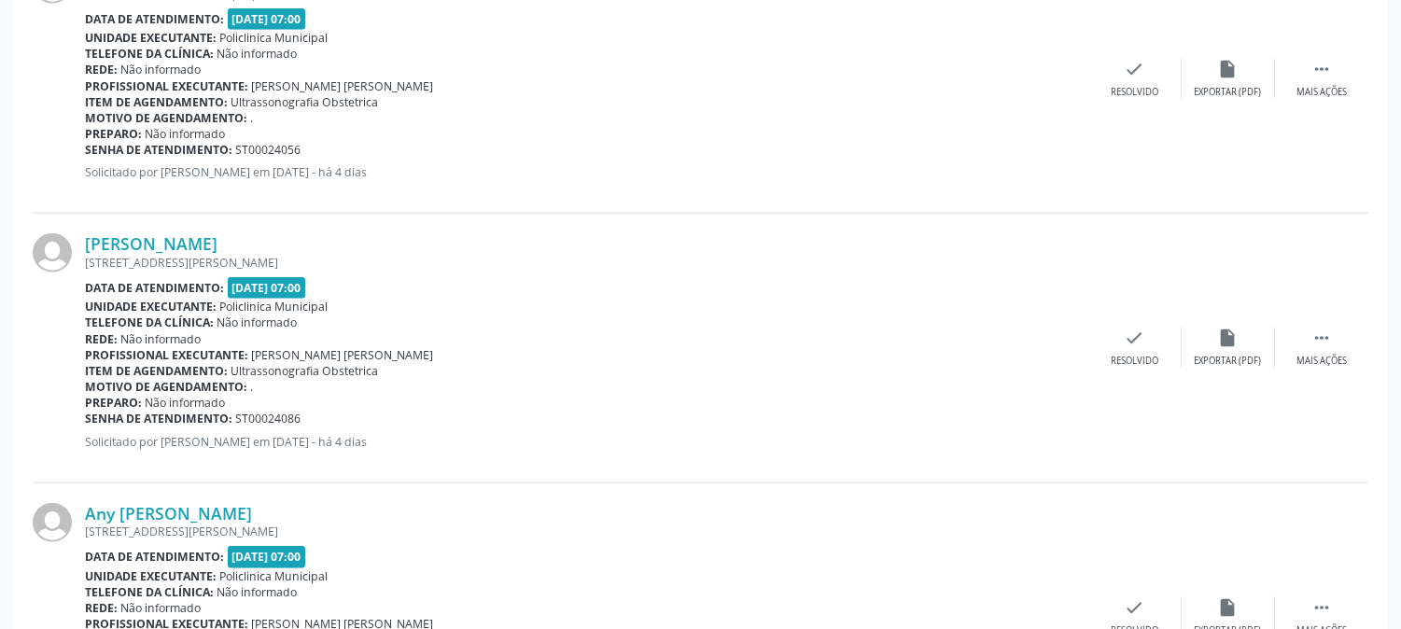
scroll to position [4268, 0]
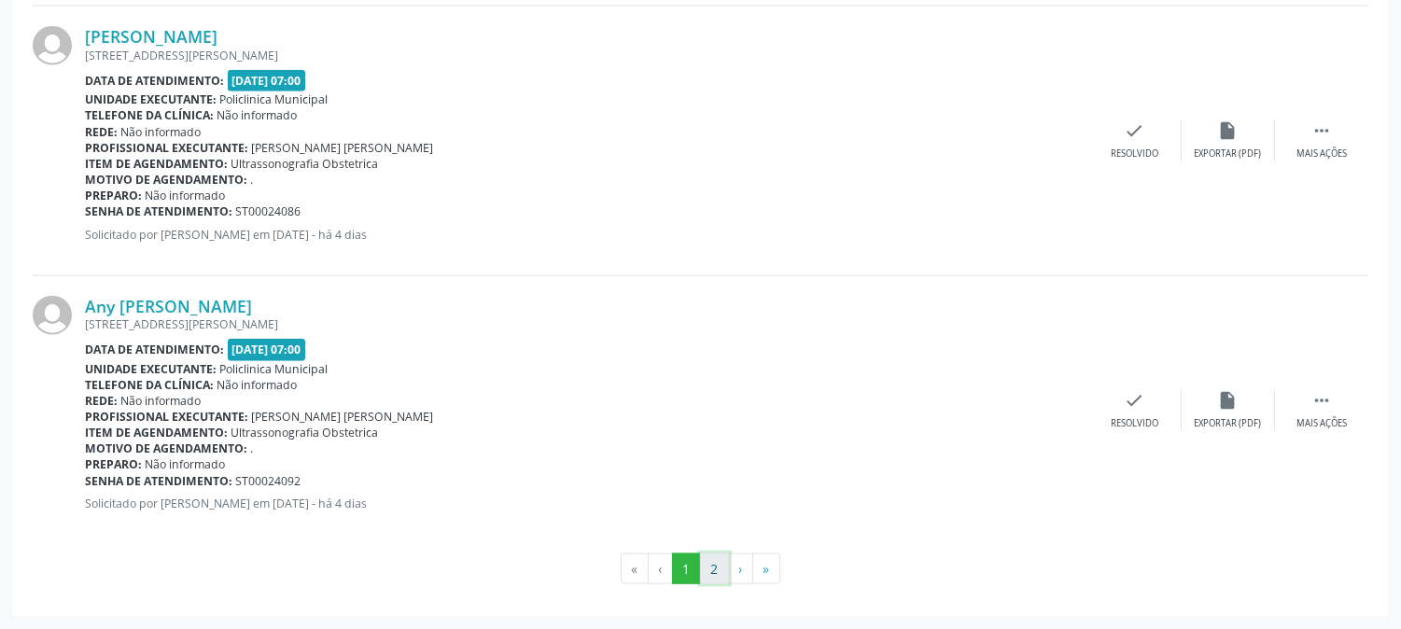
click at [704, 569] on button "2" at bounding box center [714, 569] width 29 height 32
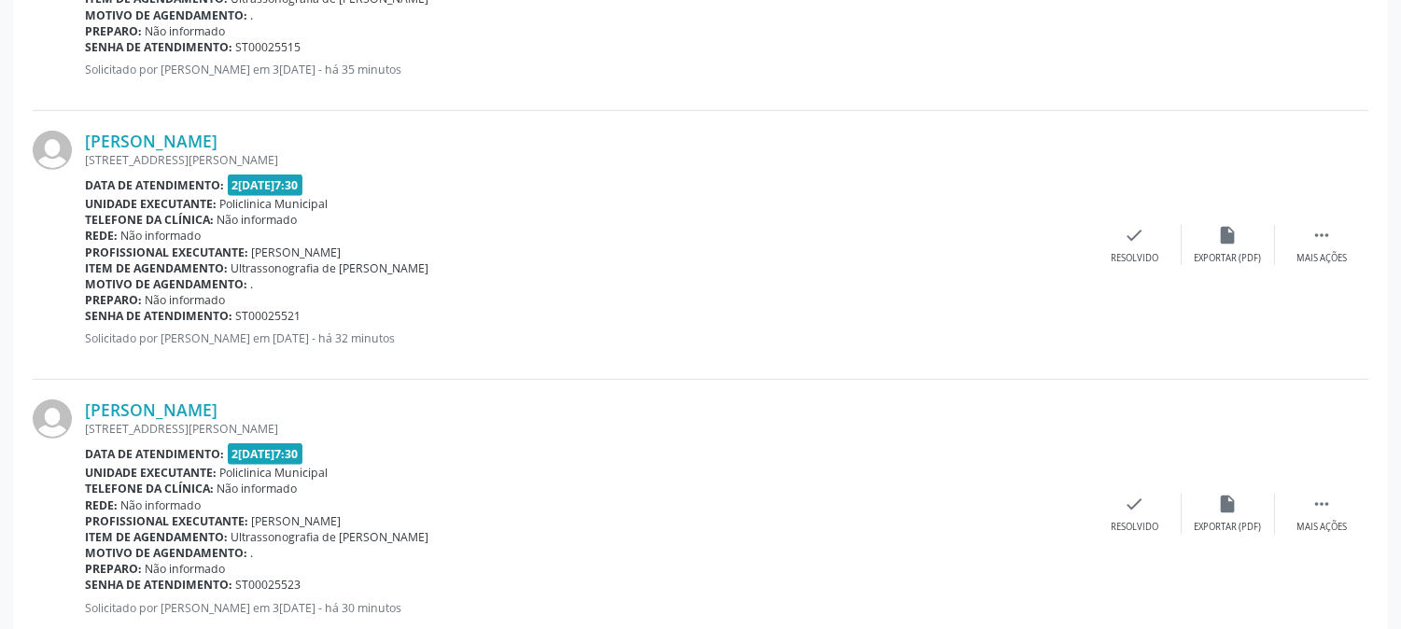
scroll to position [1848, 0]
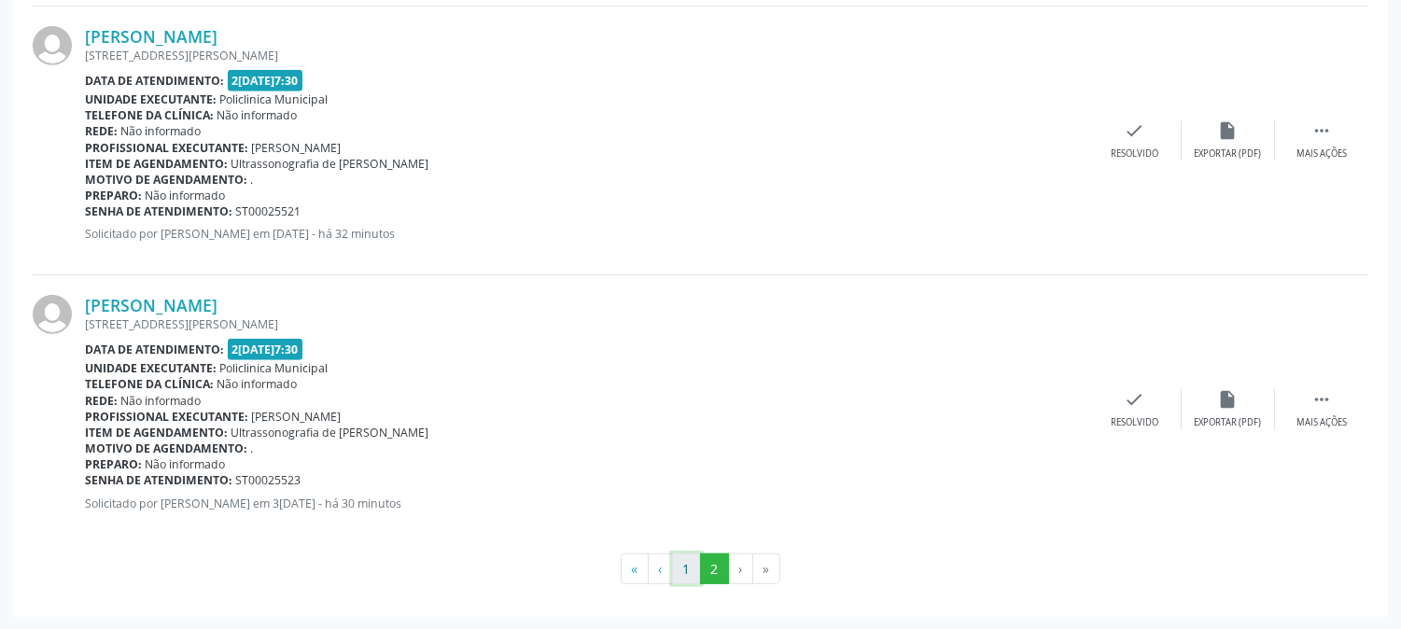
click at [692, 563] on button "1" at bounding box center [686, 569] width 29 height 32
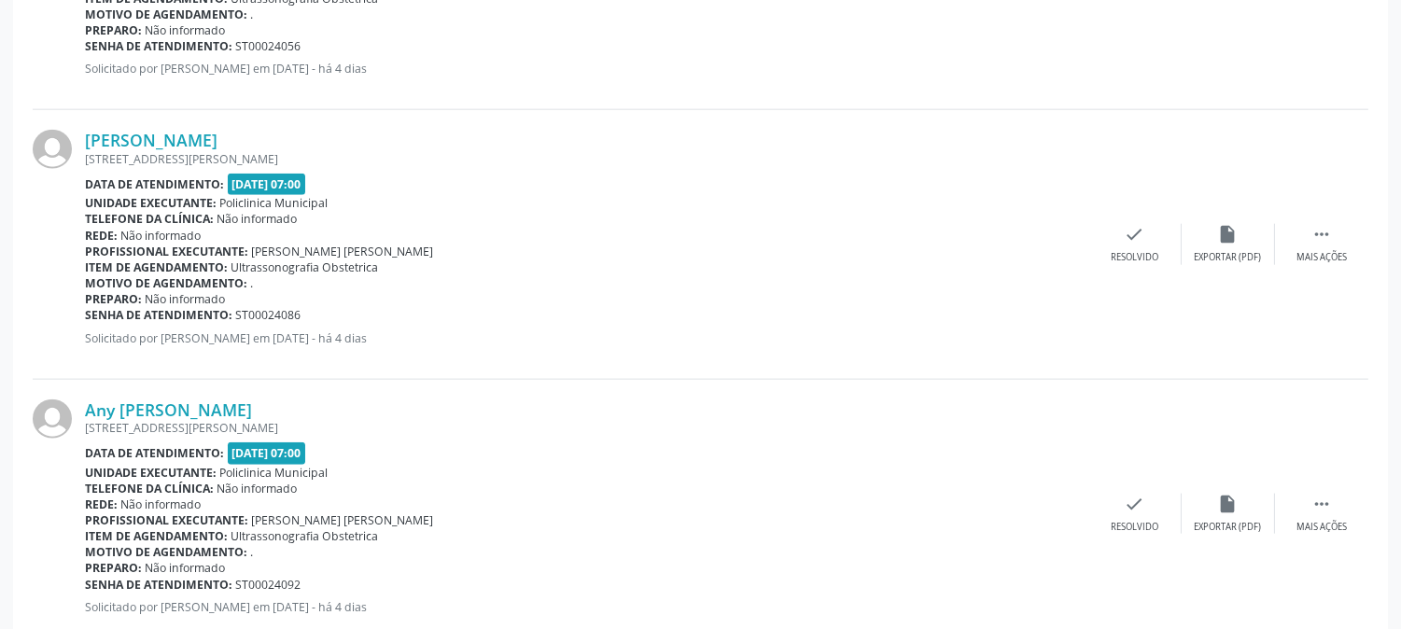
scroll to position [4268, 0]
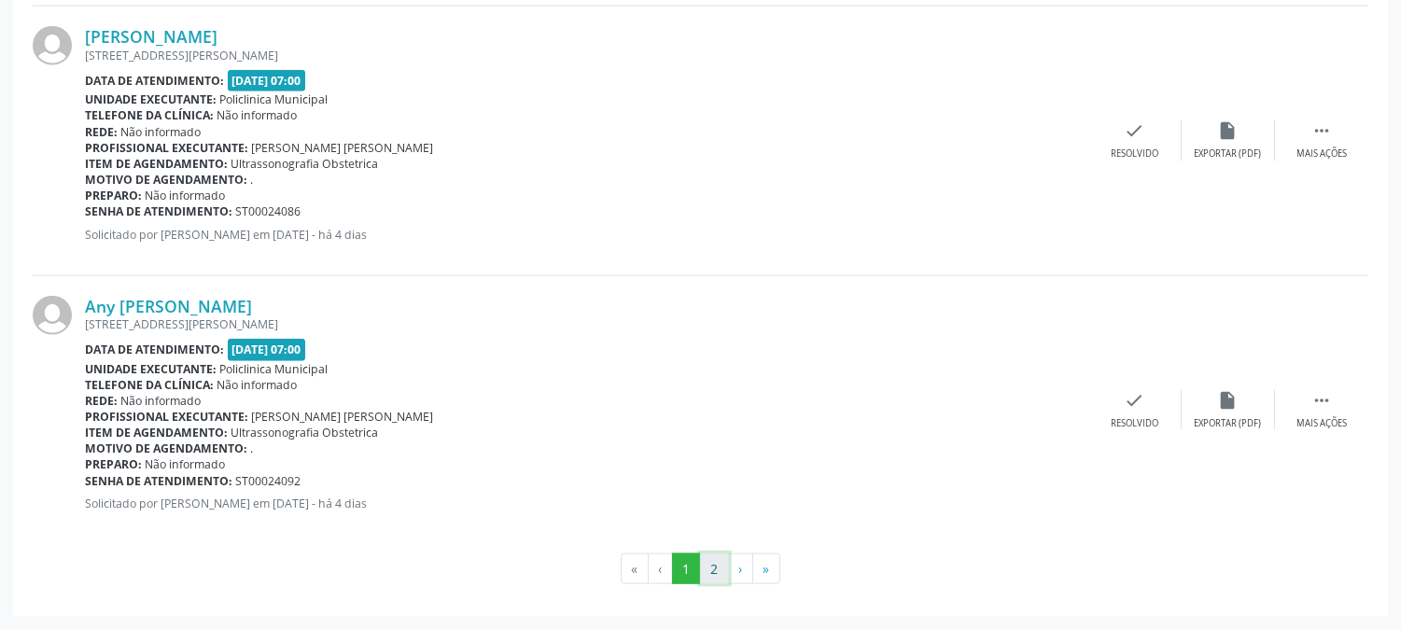
click at [712, 580] on button "2" at bounding box center [714, 569] width 29 height 32
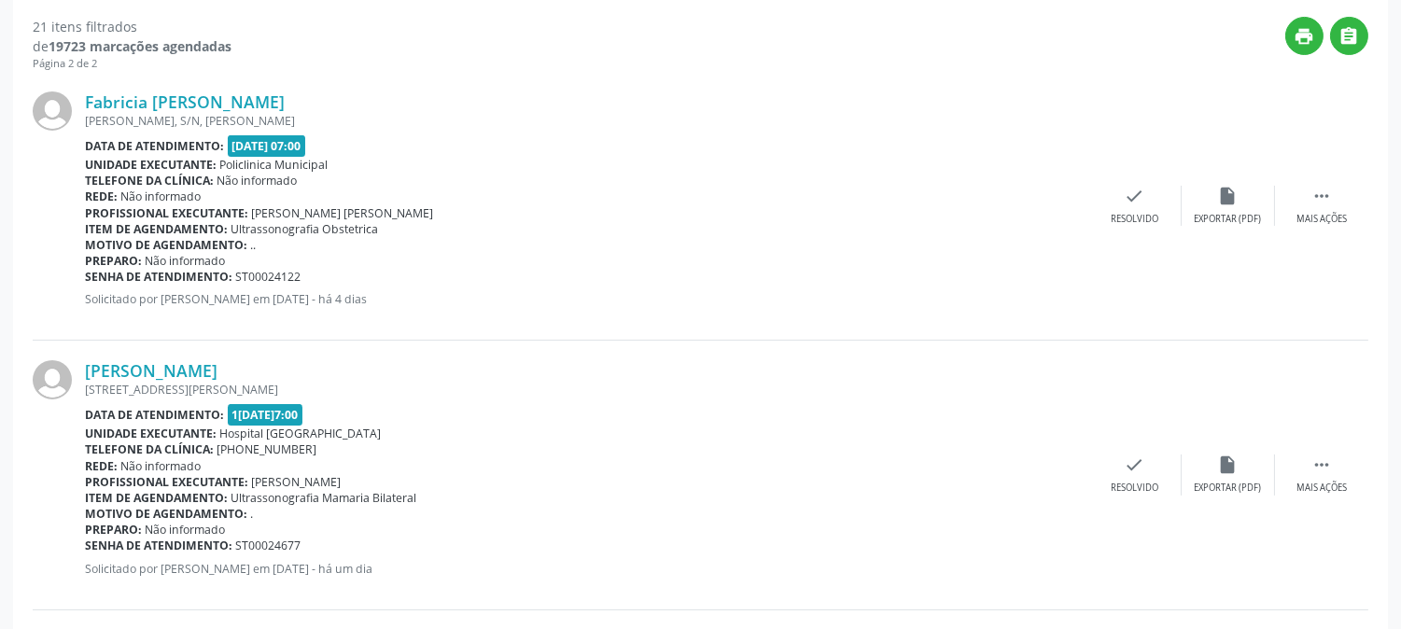
scroll to position [0, 0]
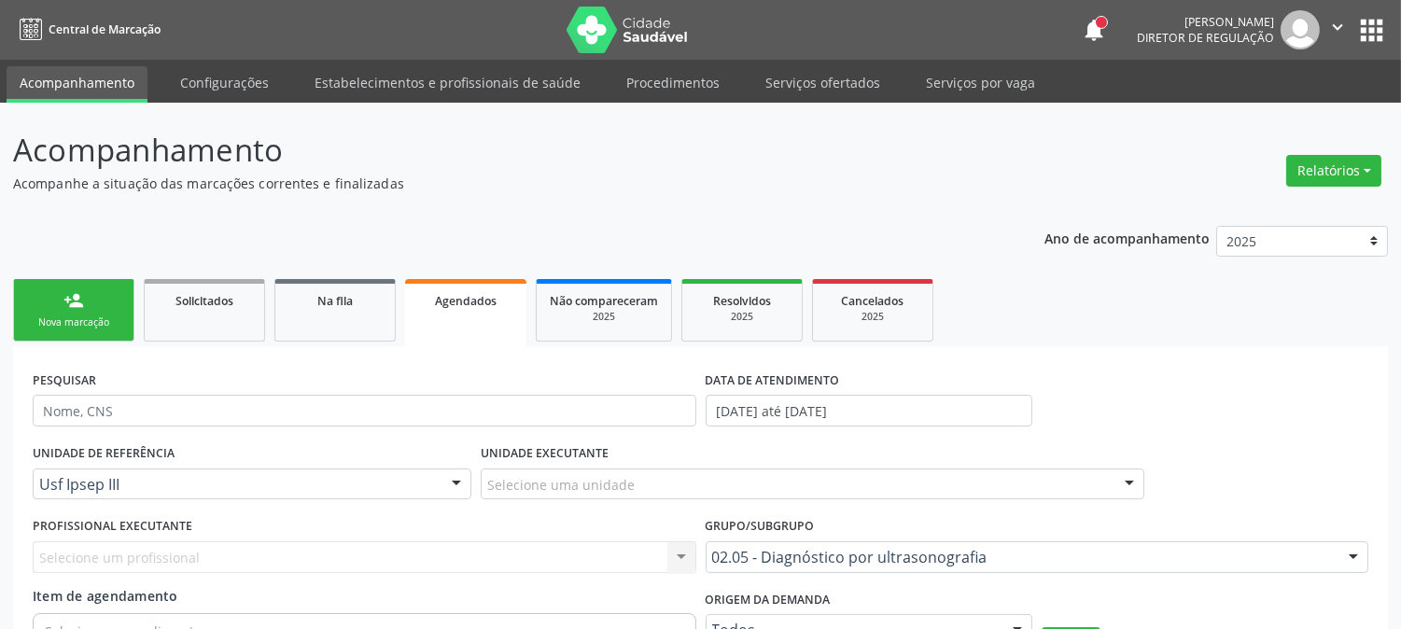
click at [77, 327] on div "Nova marcação" at bounding box center [73, 322] width 93 height 14
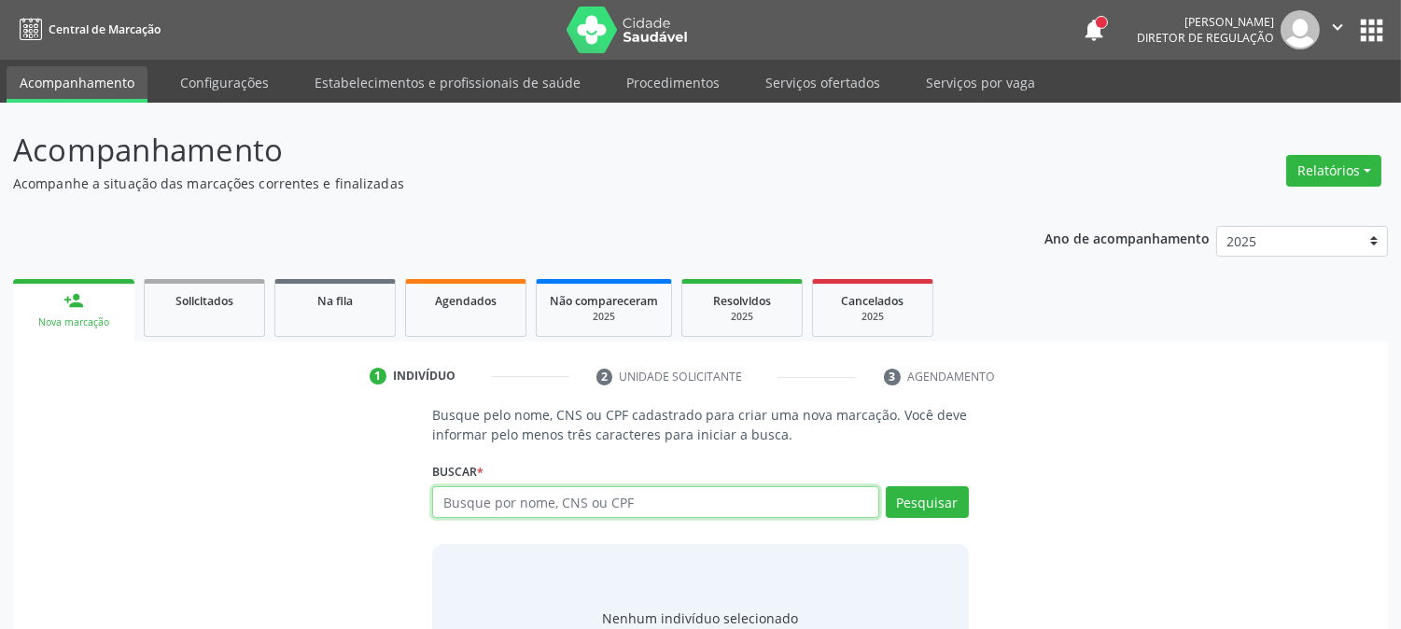
click at [627, 508] on input "text" at bounding box center [655, 502] width 446 height 32
type input "[PERSON_NAME] s"
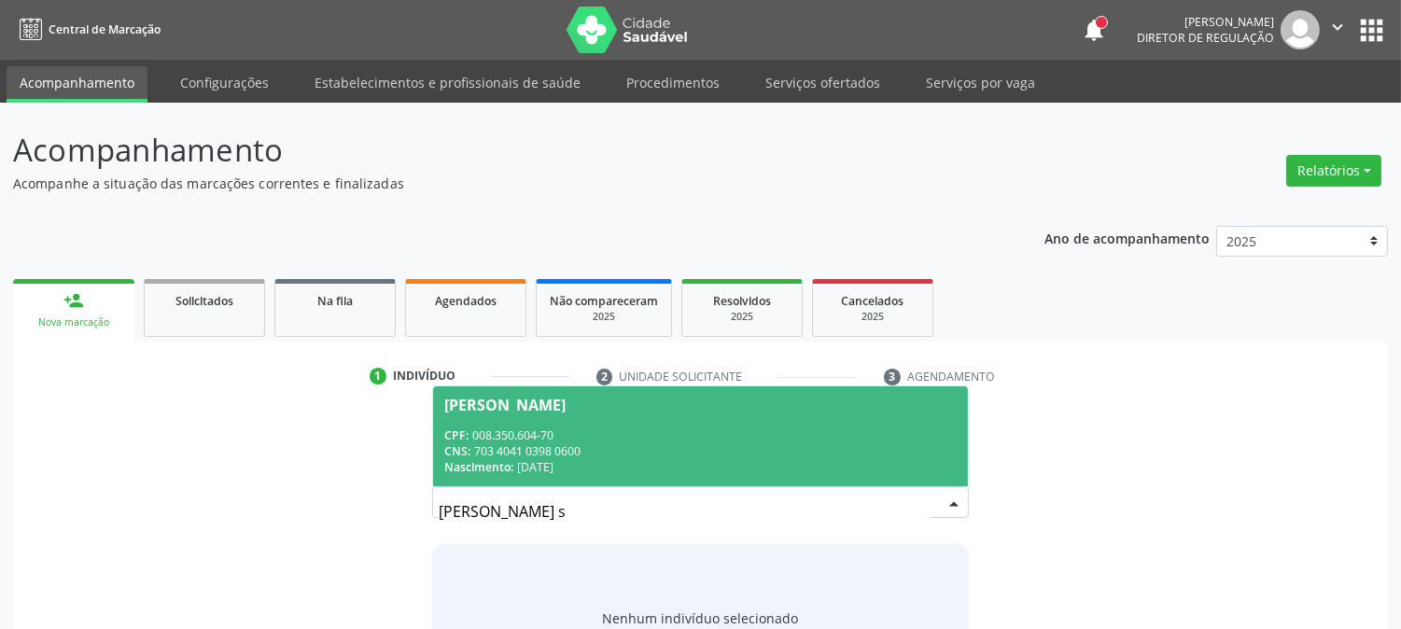
click at [581, 446] on div "CNS: 703 4041 0398 0600" at bounding box center [699, 451] width 511 height 16
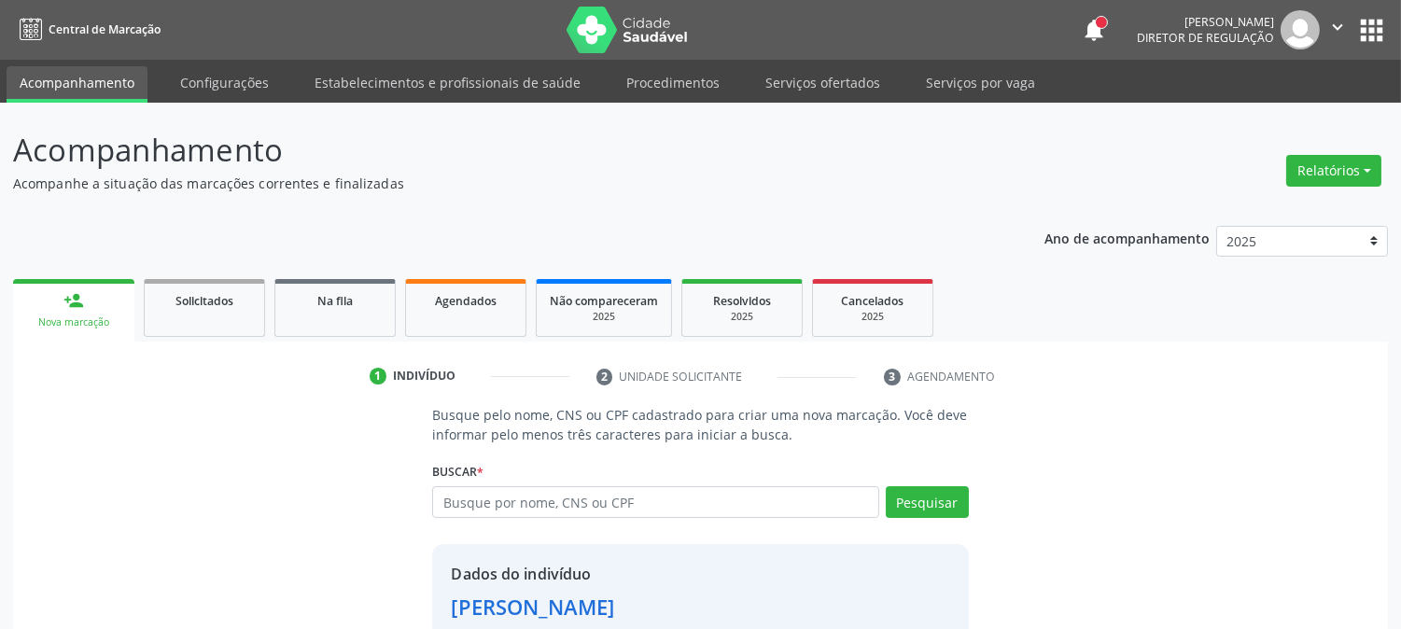
scroll to position [118, 0]
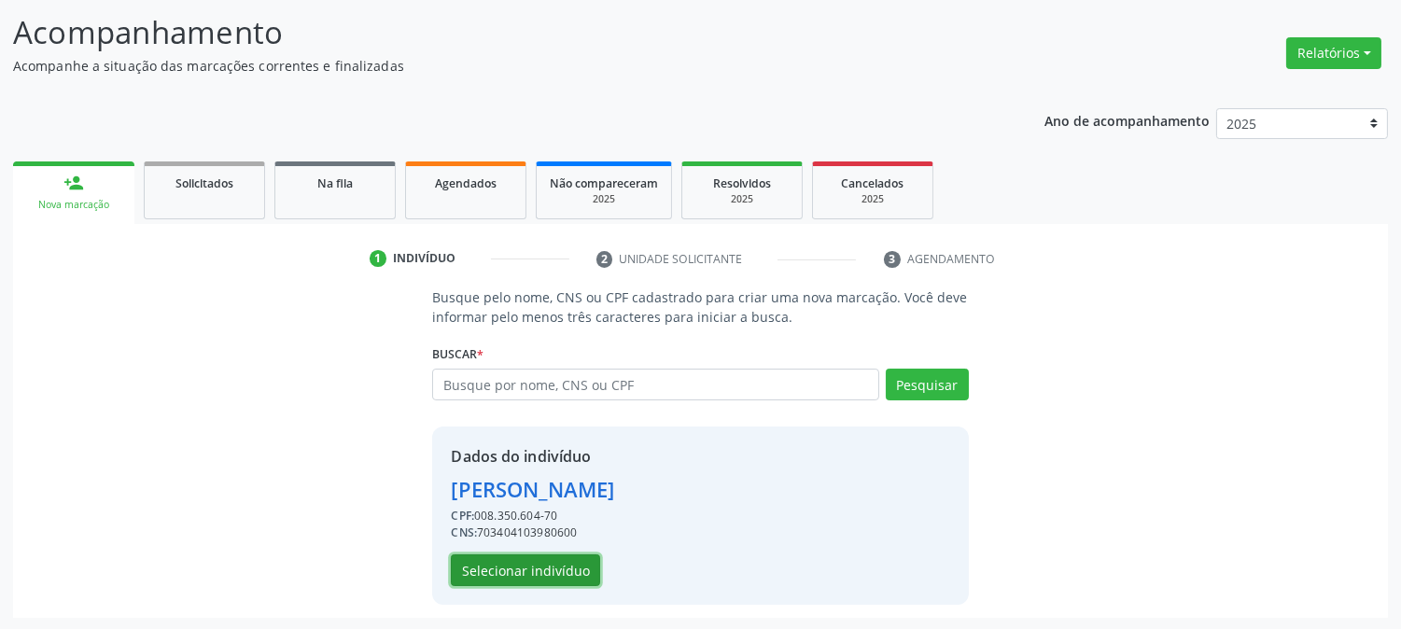
click at [552, 579] on button "Selecionar indivíduo" at bounding box center [525, 570] width 149 height 32
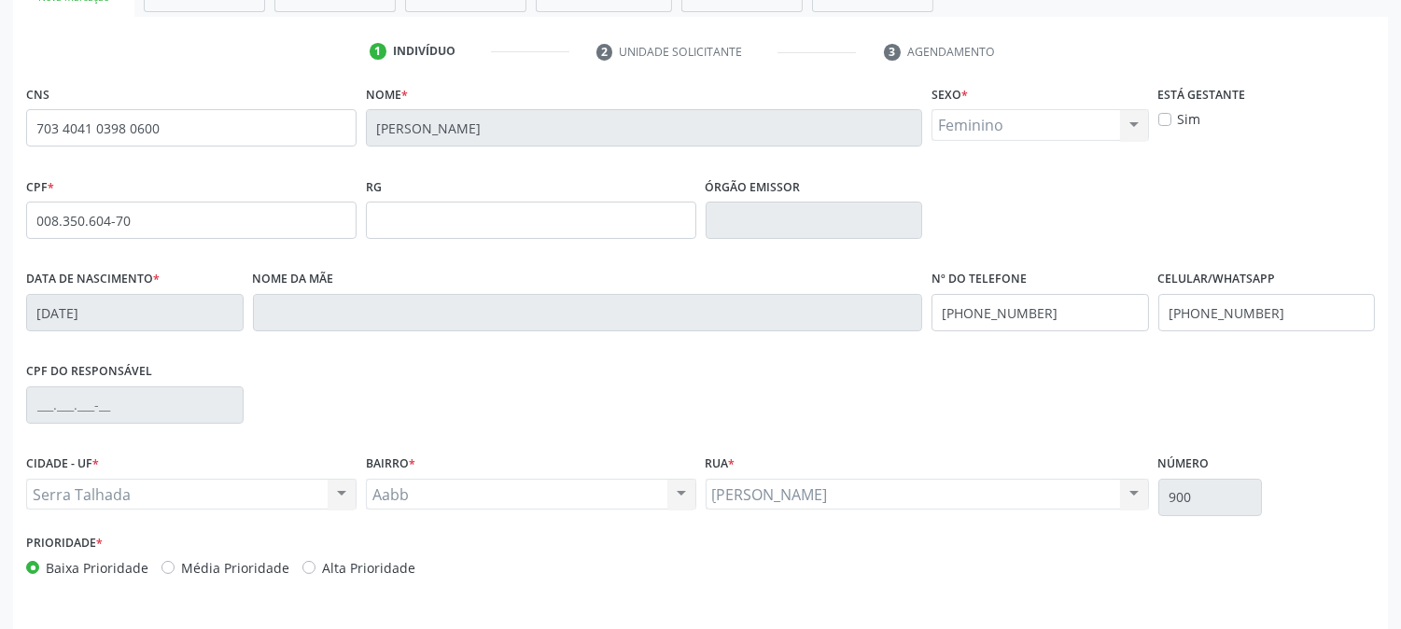
scroll to position [381, 0]
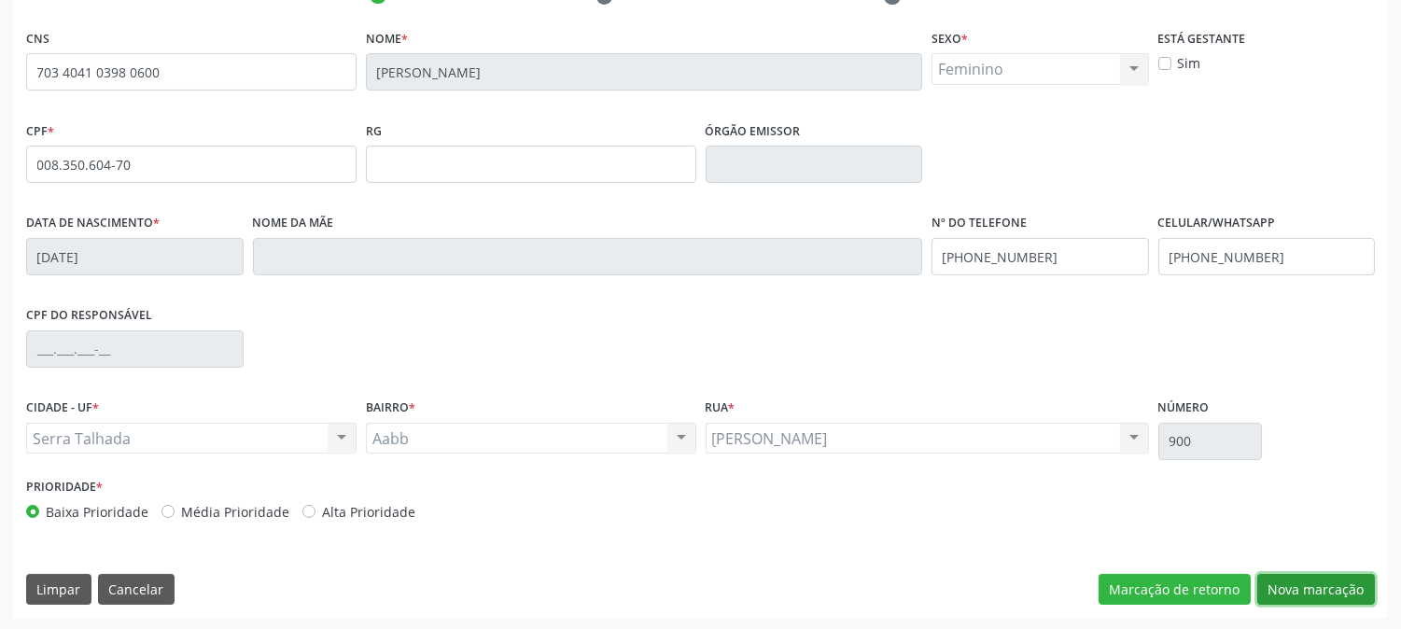
click at [1328, 597] on button "Nova marcação" at bounding box center [1316, 590] width 118 height 32
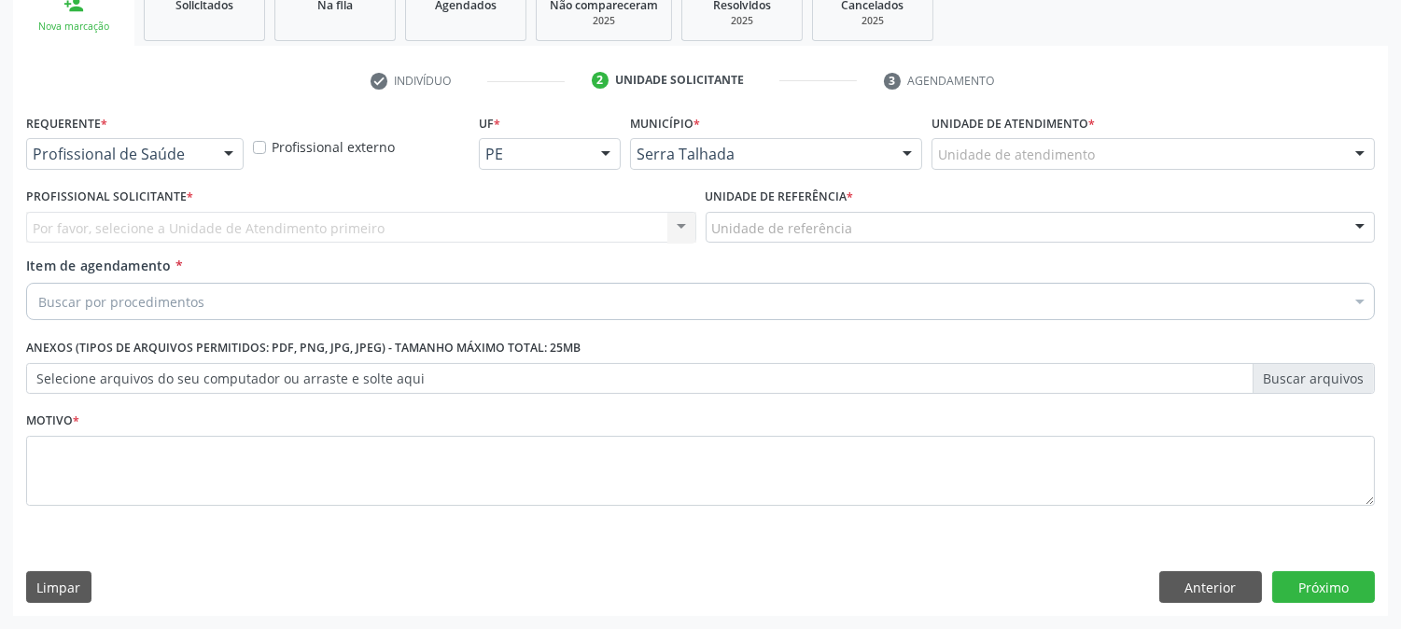
scroll to position [295, 0]
click at [212, 153] on div "Profissional de Saúde Profissional de Saúde Paciente Nenhum resultado encontrad…" at bounding box center [134, 155] width 217 height 32
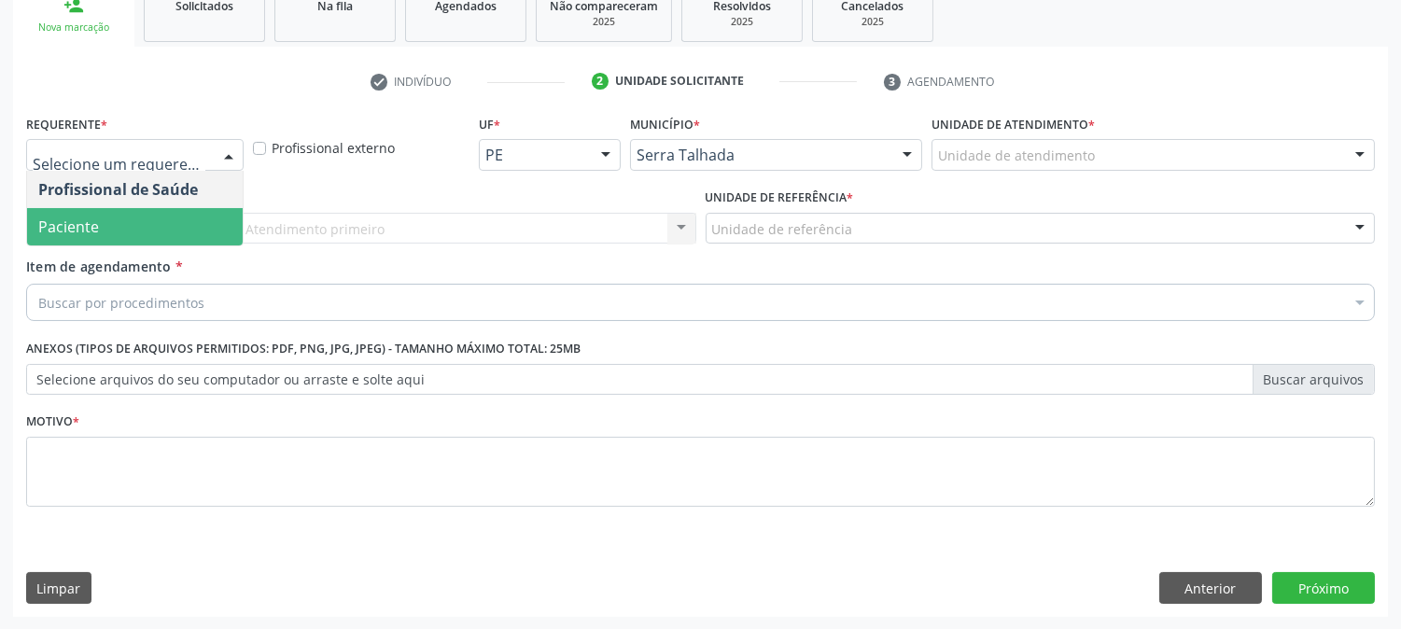
click at [142, 224] on span "Paciente" at bounding box center [135, 226] width 216 height 37
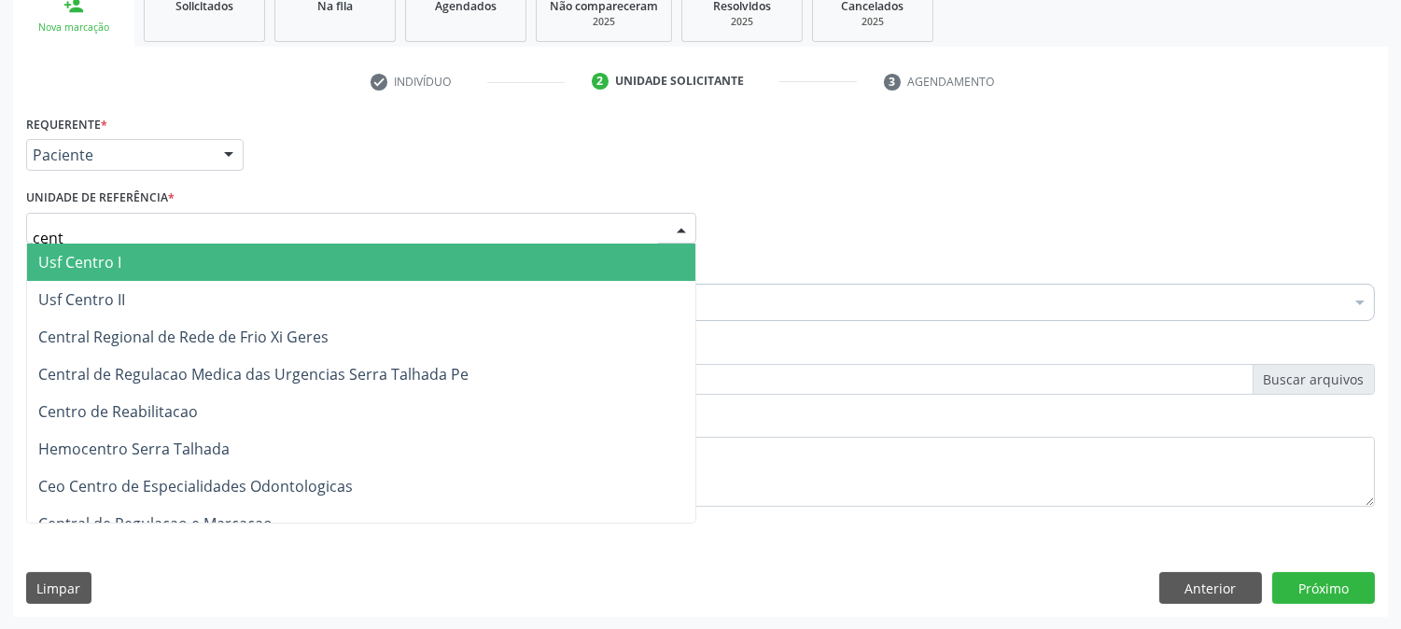
type input "centr"
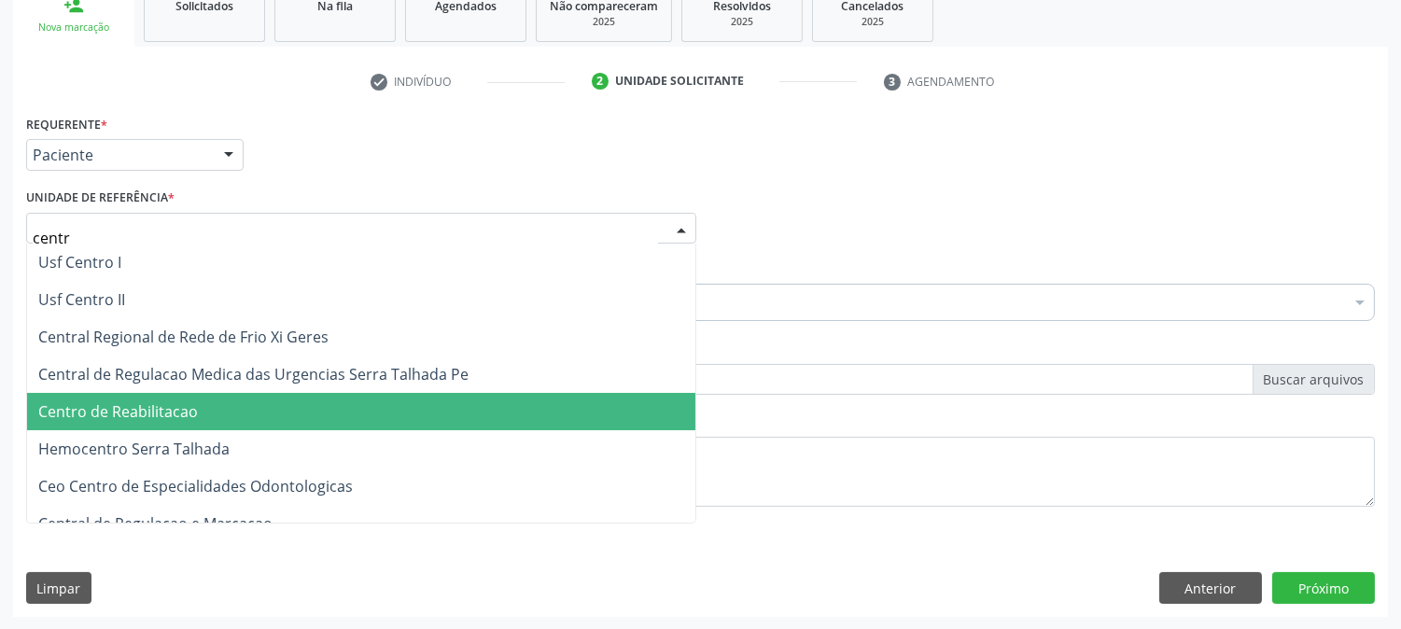
click at [200, 398] on span "Centro de Reabilitacao" at bounding box center [361, 411] width 668 height 37
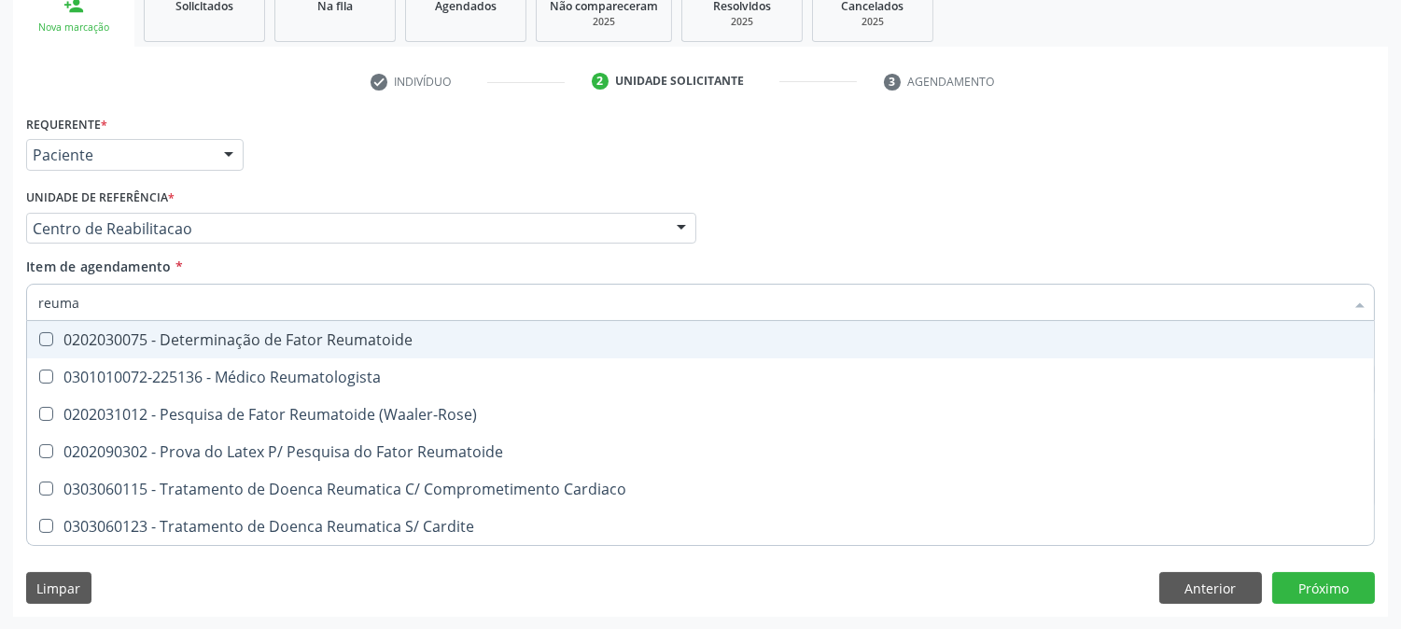
type input "reumat"
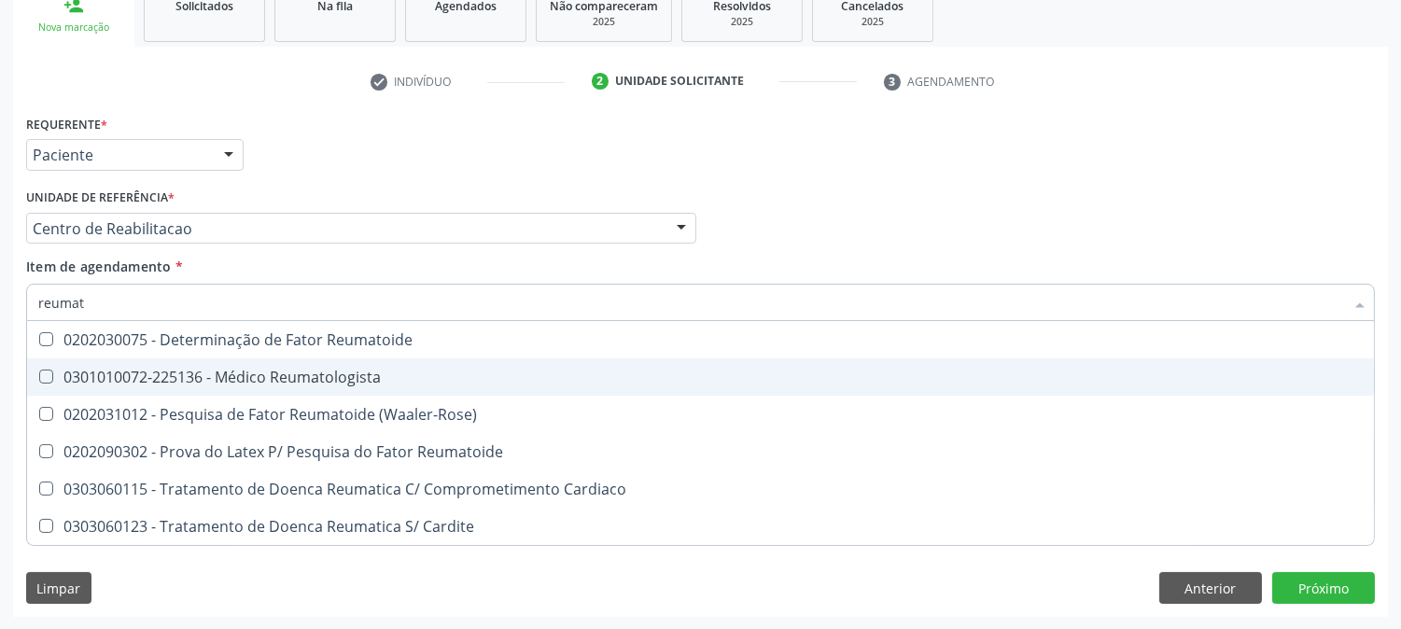
click at [229, 370] on div "0301010072-225136 - Médico Reumatologista" at bounding box center [700, 377] width 1324 height 15
checkbox Reumatologista "true"
click at [0, 365] on div "Acompanhamento Acompanhe a situação das marcações correntes e finalizadas Relat…" at bounding box center [700, 219] width 1401 height 822
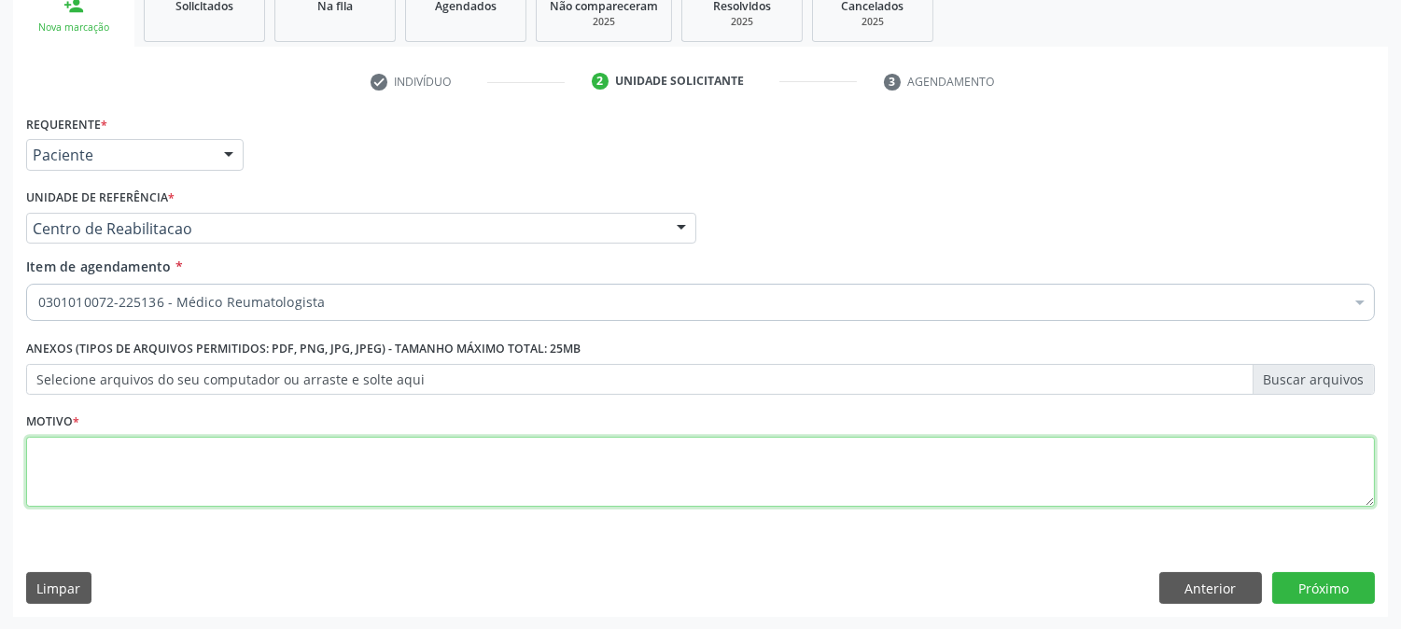
click at [94, 453] on textarea at bounding box center [700, 472] width 1348 height 71
type textarea "."
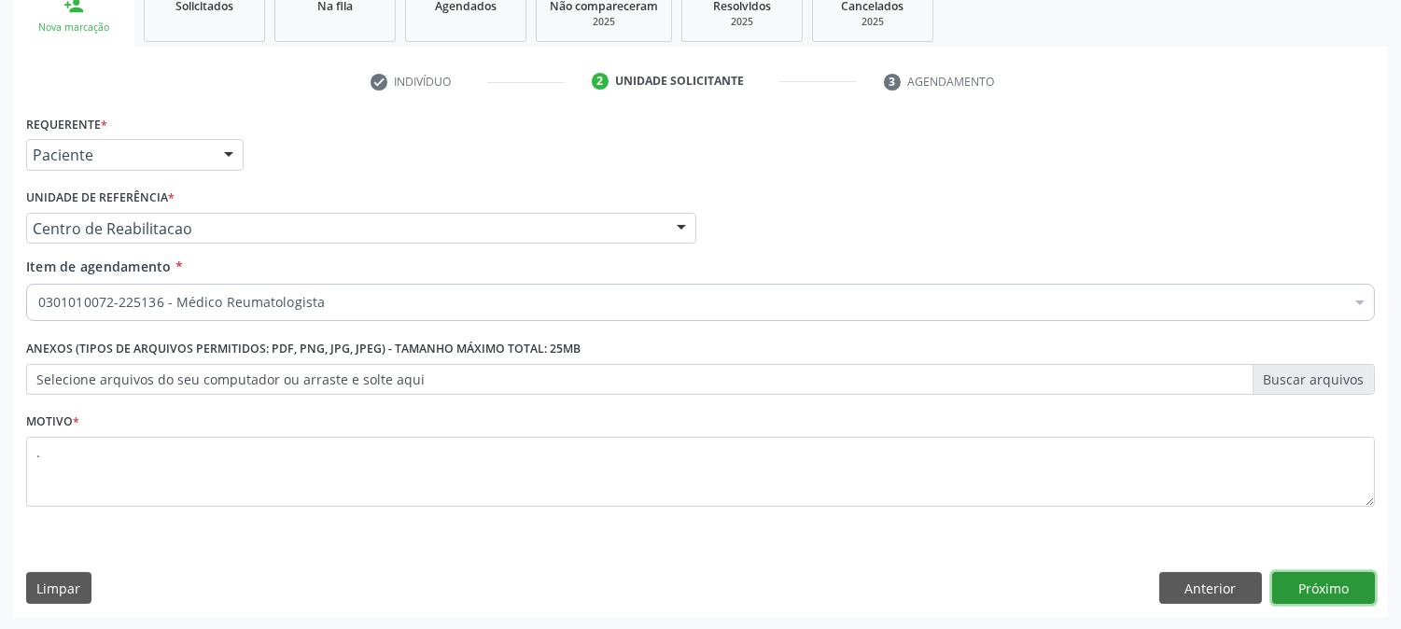
click at [1316, 598] on button "Próximo" at bounding box center [1323, 588] width 103 height 32
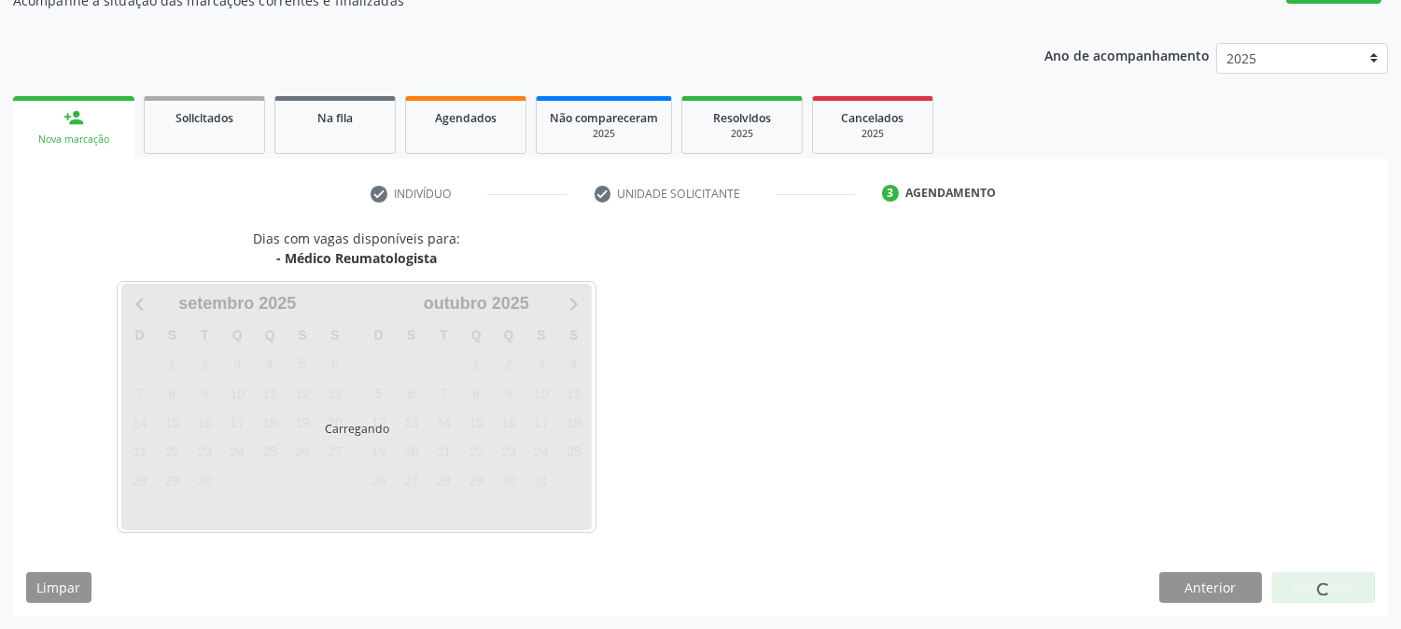
scroll to position [182, 0]
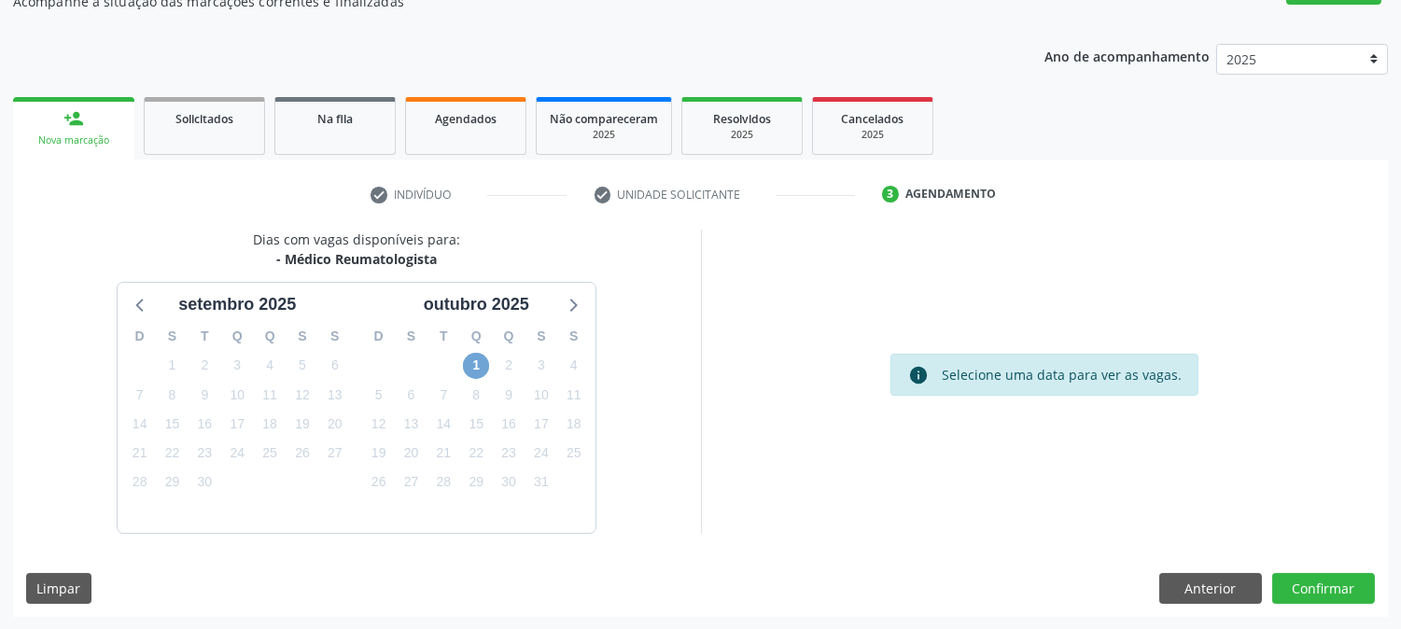
click at [474, 370] on span "1" at bounding box center [476, 366] width 26 height 26
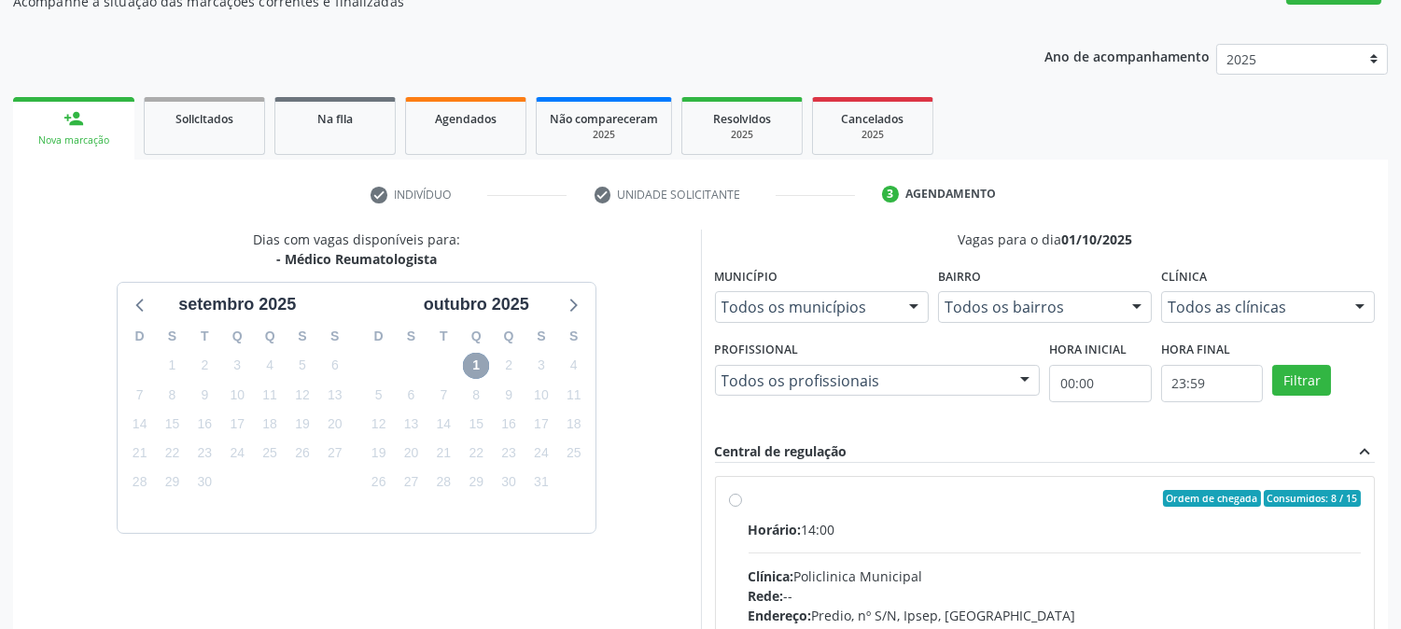
scroll to position [485, 0]
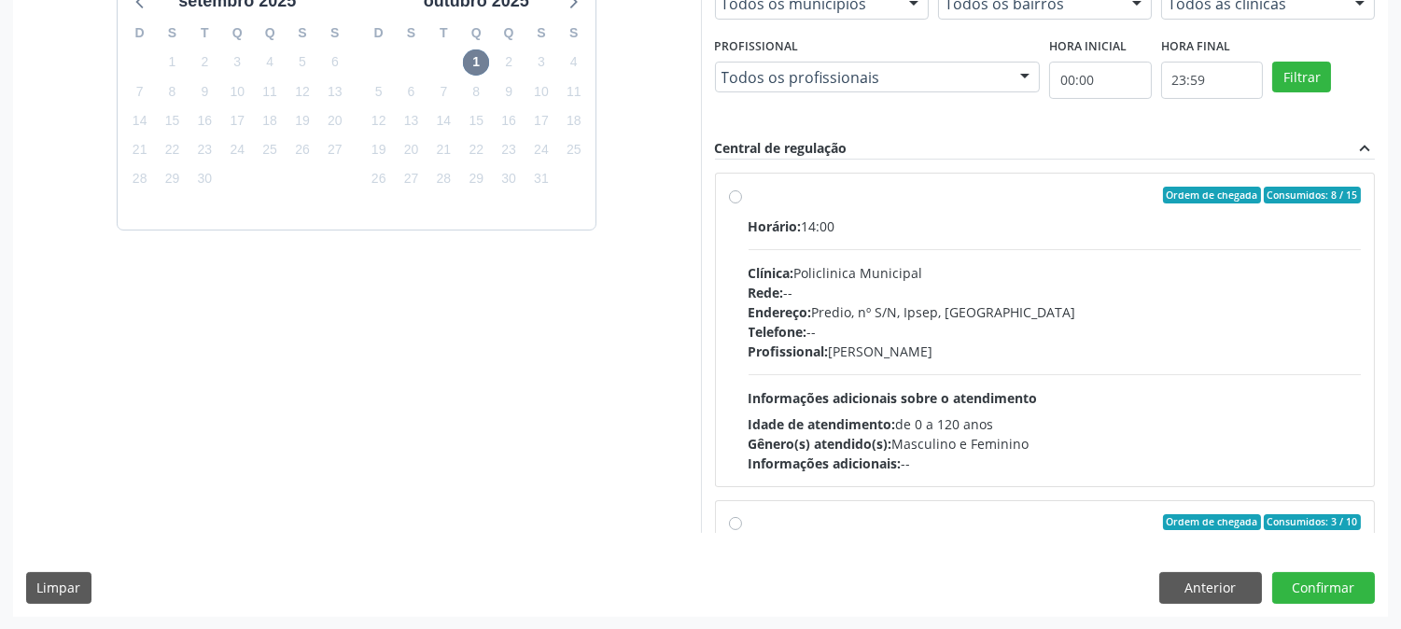
click at [1070, 364] on div "Horário: 14:00 Clínica: Policlinica Municipal Rede: -- Endereço: Predio, nº S/N…" at bounding box center [1054, 344] width 613 height 257
click at [742, 203] on input "Ordem de chegada Consumidos: 8 / 15 Horário: 14:00 Clínica: Policlinica Municip…" at bounding box center [735, 195] width 13 height 17
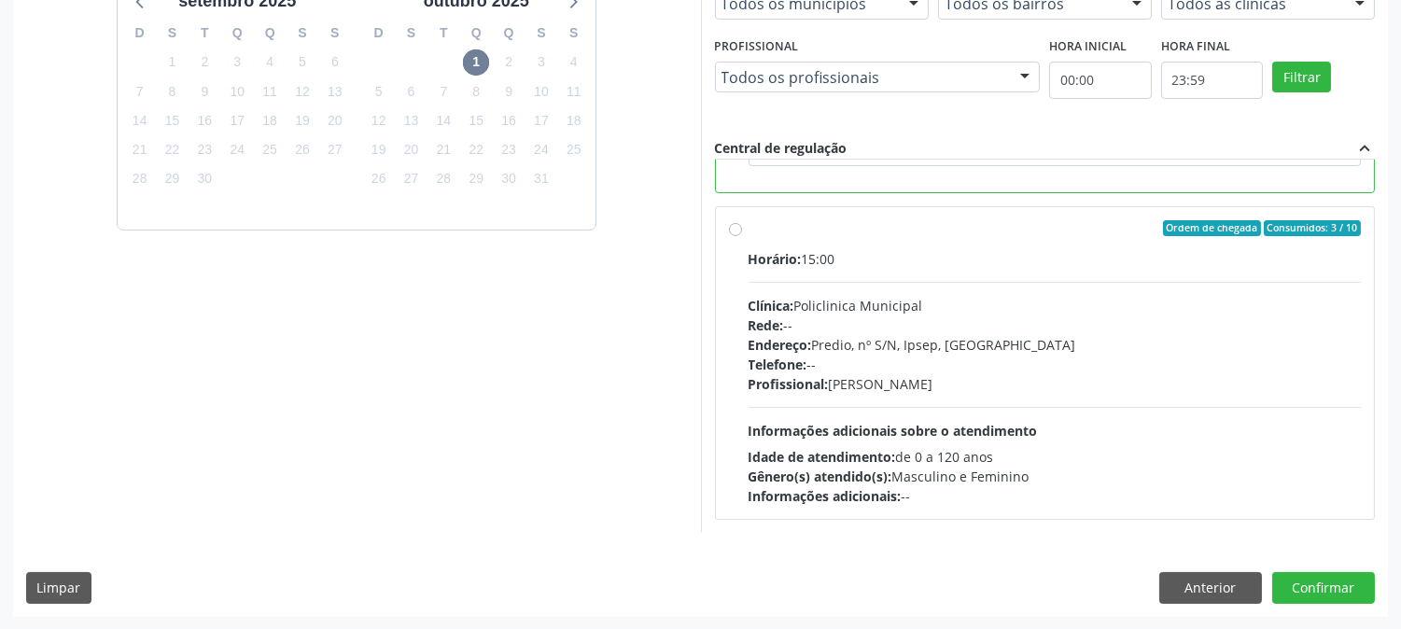
scroll to position [0, 0]
click at [1061, 408] on div "Horário: 15:00 Clínica: Policlinica Municipal Rede: -- Endereço: Predio, nº S/N…" at bounding box center [1054, 377] width 613 height 257
click at [742, 237] on input "Ordem de chegada Consumidos: 3 / 10 Horário: 15:00 Clínica: Policlinica Municip…" at bounding box center [735, 228] width 13 height 17
radio input "false"
radio input "true"
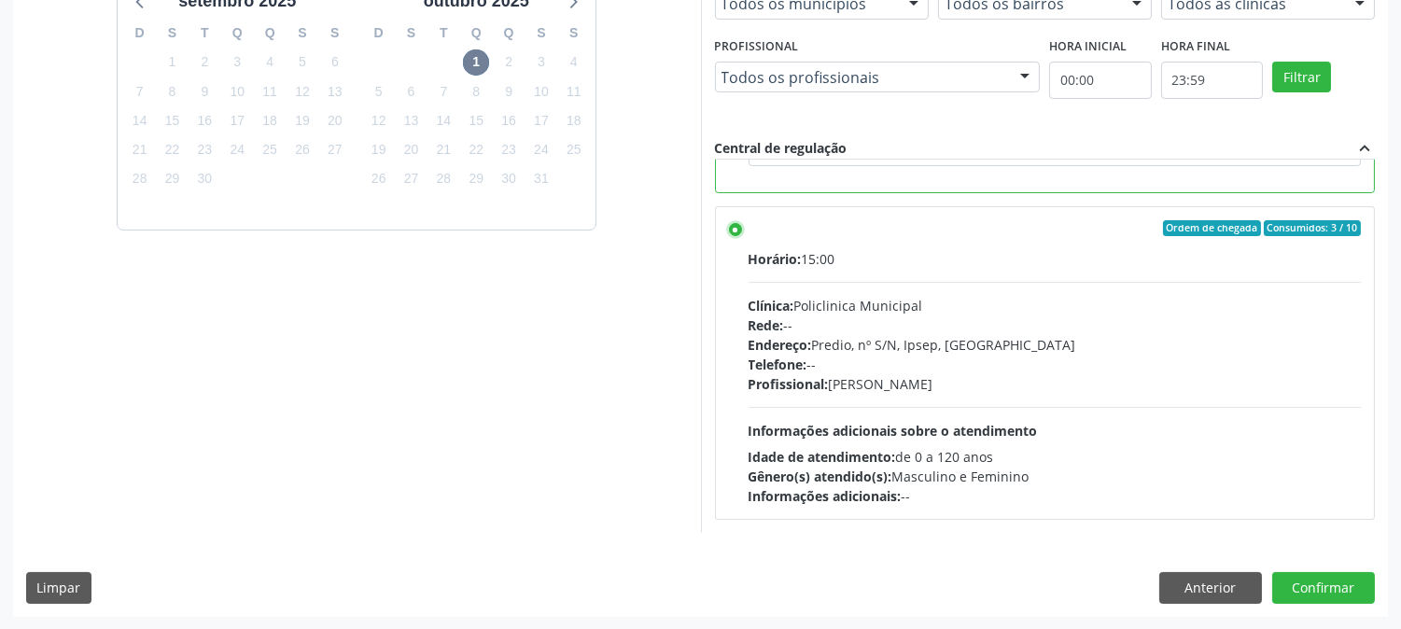
scroll to position [175, 0]
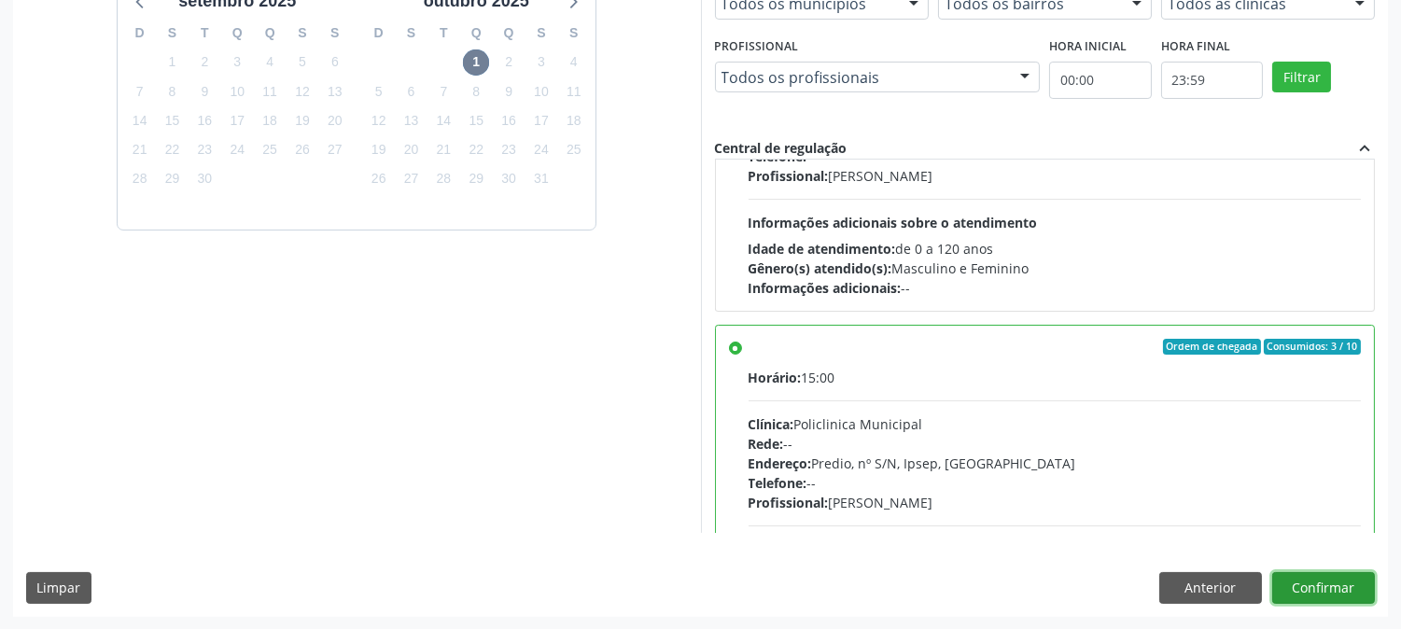
click at [1304, 593] on button "Confirmar" at bounding box center [1323, 588] width 103 height 32
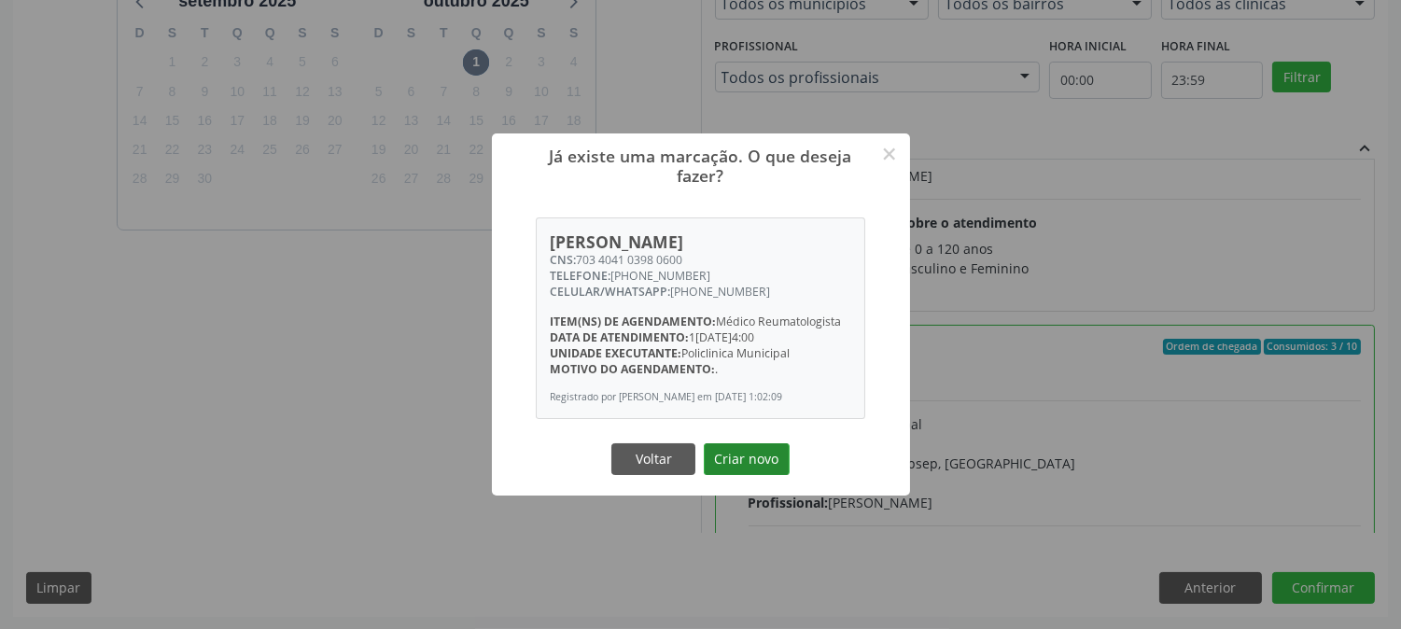
click at [748, 461] on button "Criar novo" at bounding box center [747, 459] width 86 height 32
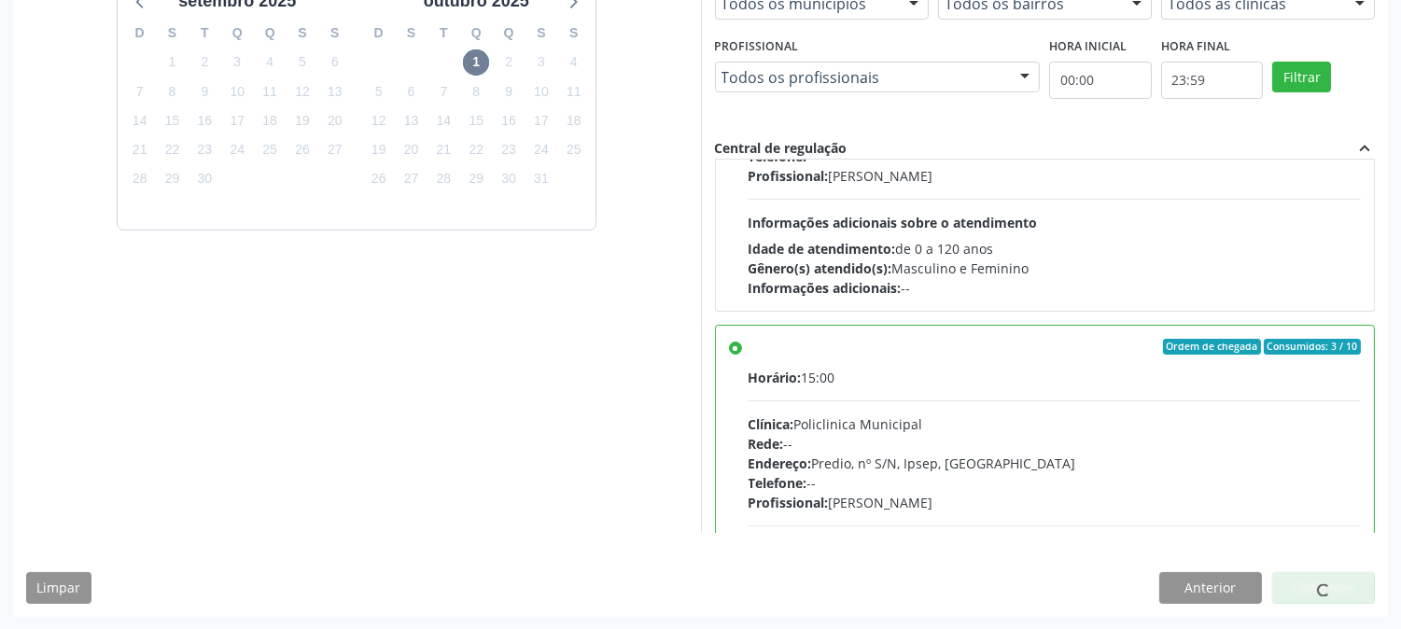
scroll to position [0, 0]
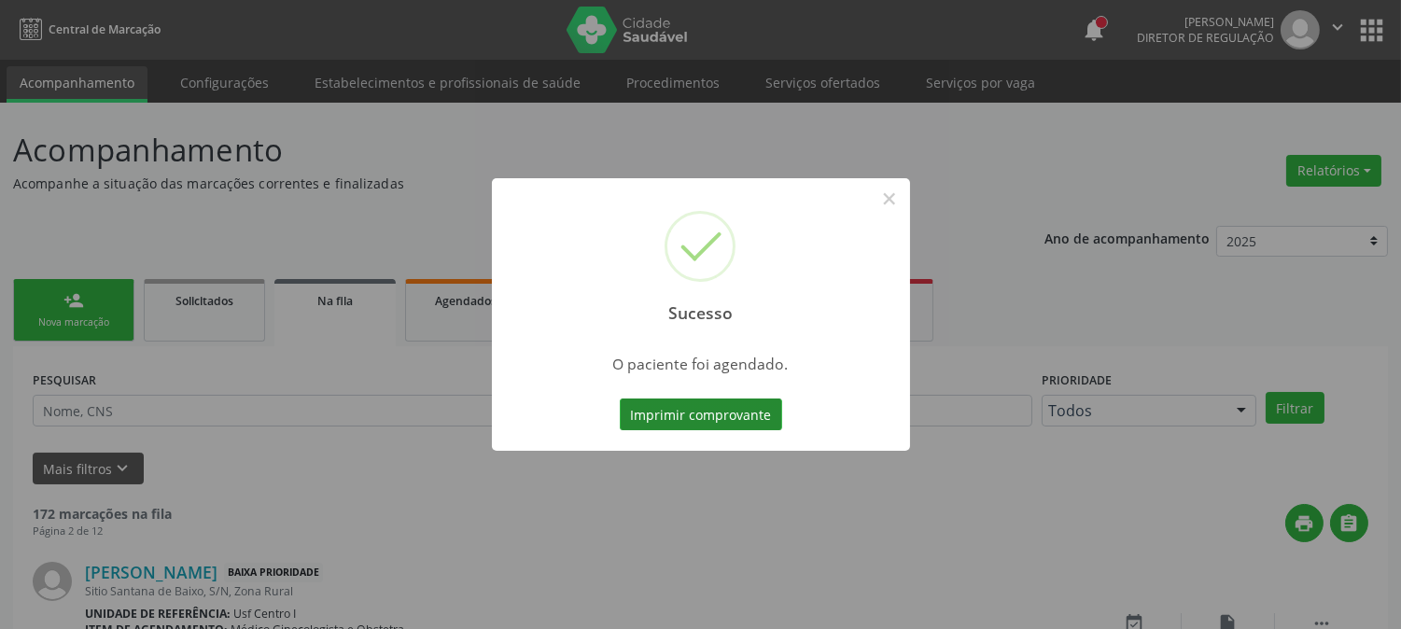
click at [715, 421] on button "Imprimir comprovante" at bounding box center [701, 414] width 162 height 32
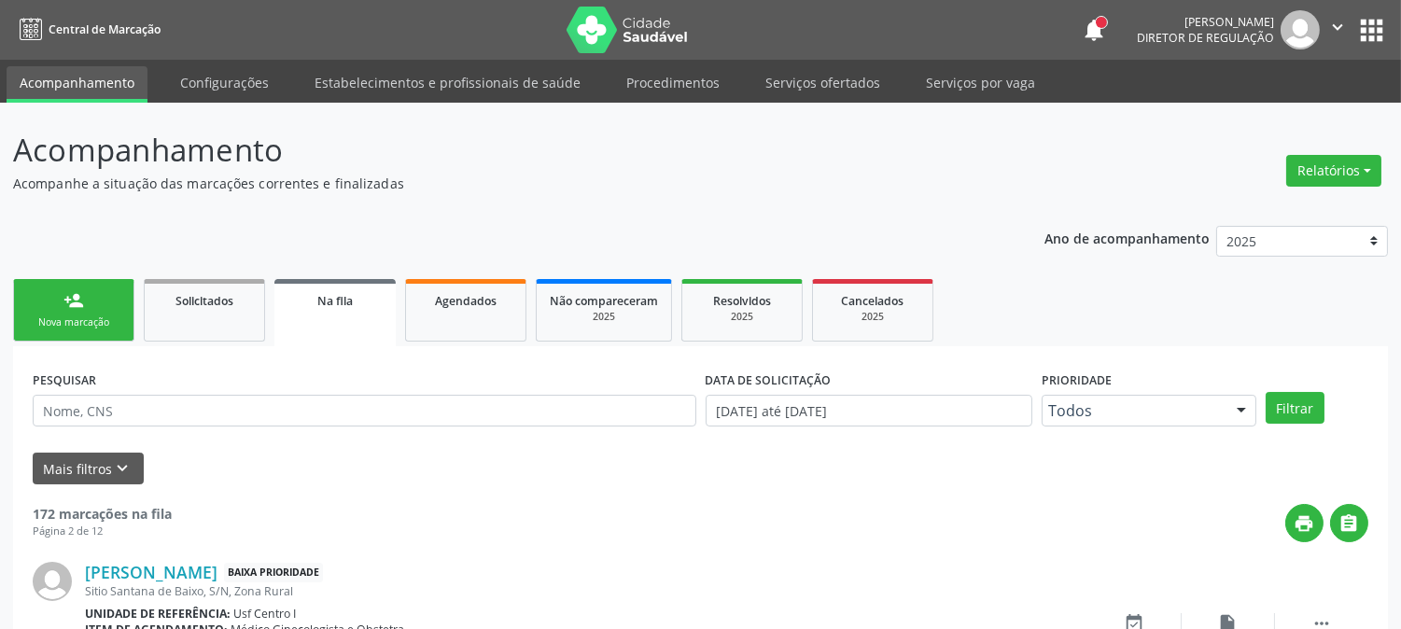
click at [43, 328] on div "Nova marcação" at bounding box center [73, 322] width 93 height 14
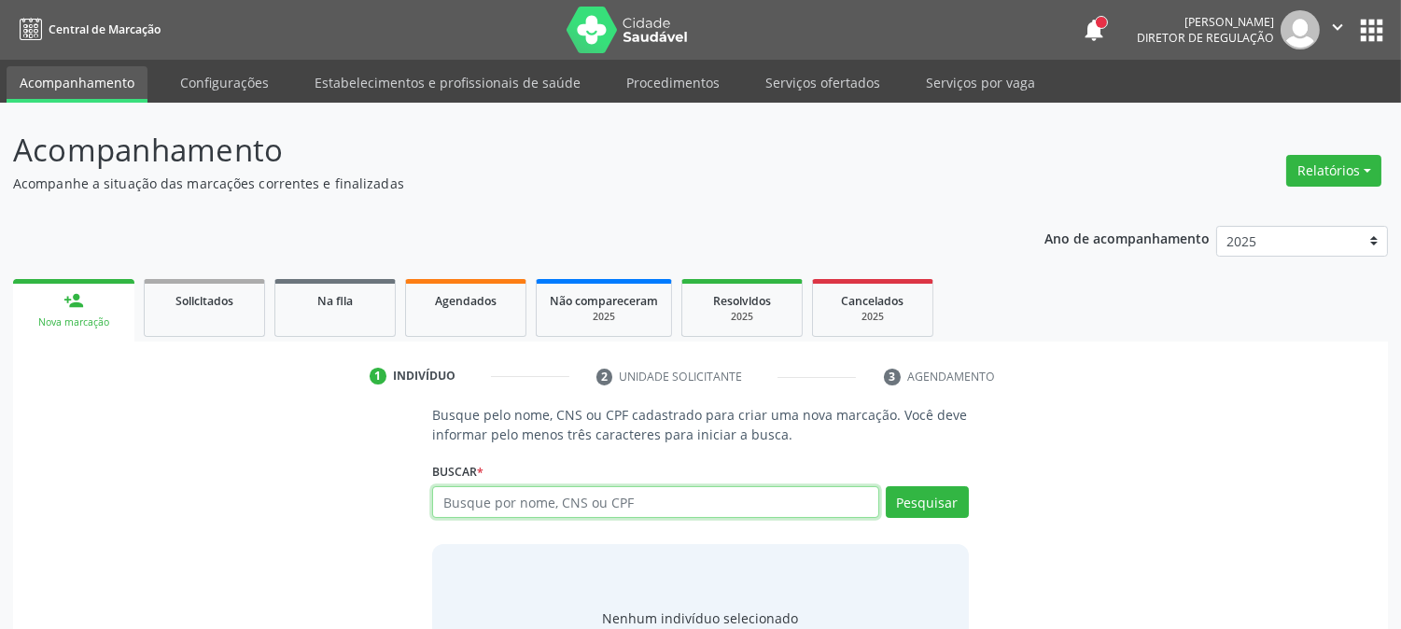
click at [498, 505] on input "text" at bounding box center [655, 502] width 446 height 32
type input "[PERSON_NAME]"
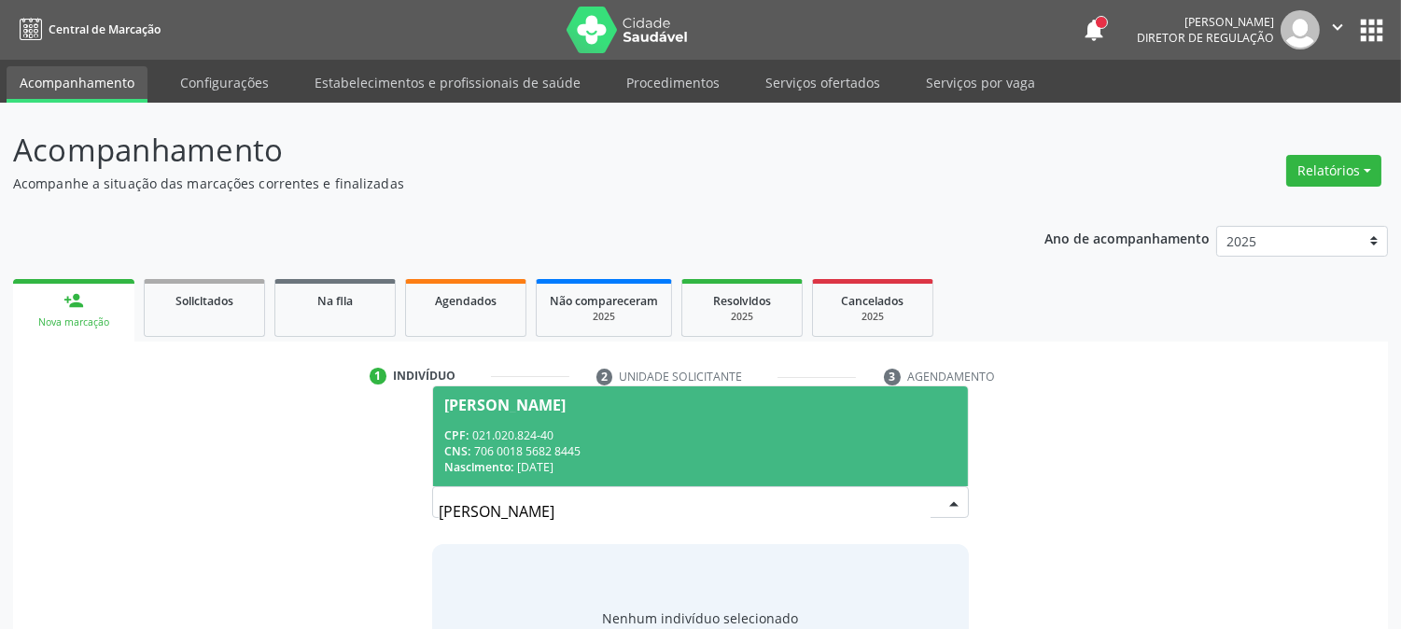
click at [593, 453] on div "CNS: 706 0018 5682 8445" at bounding box center [699, 451] width 511 height 16
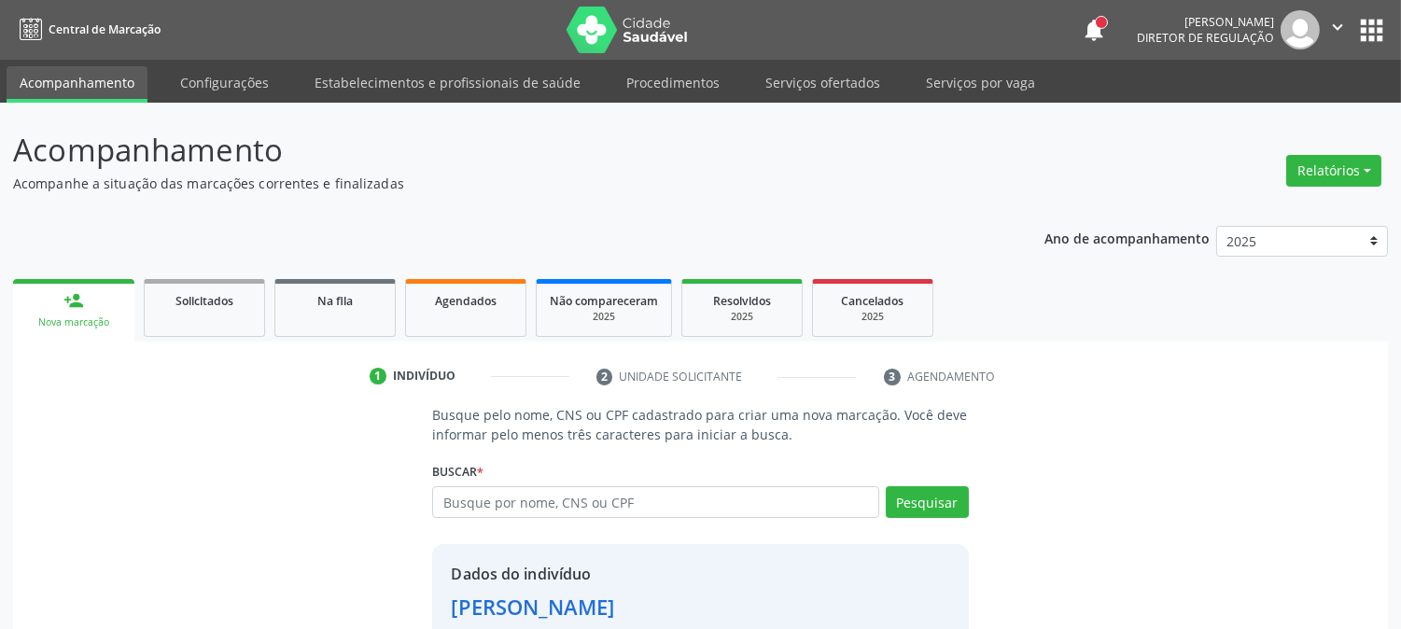
scroll to position [118, 0]
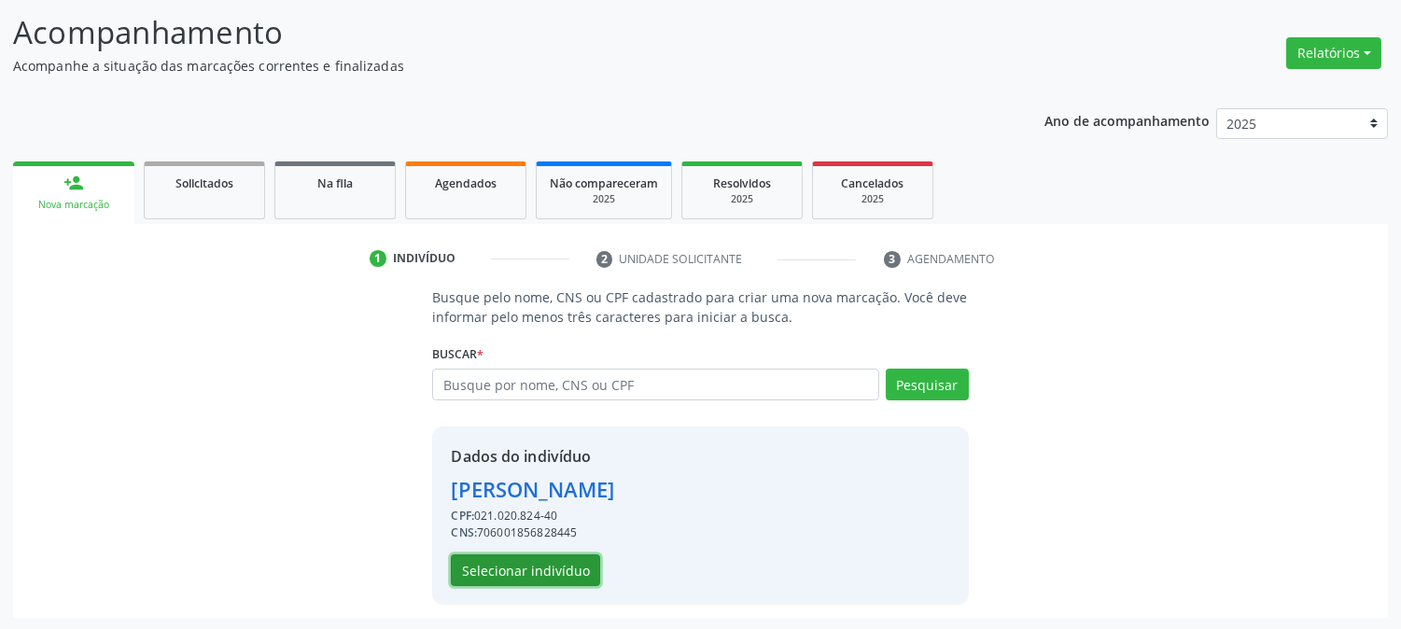
click at [579, 570] on button "Selecionar indivíduo" at bounding box center [525, 570] width 149 height 32
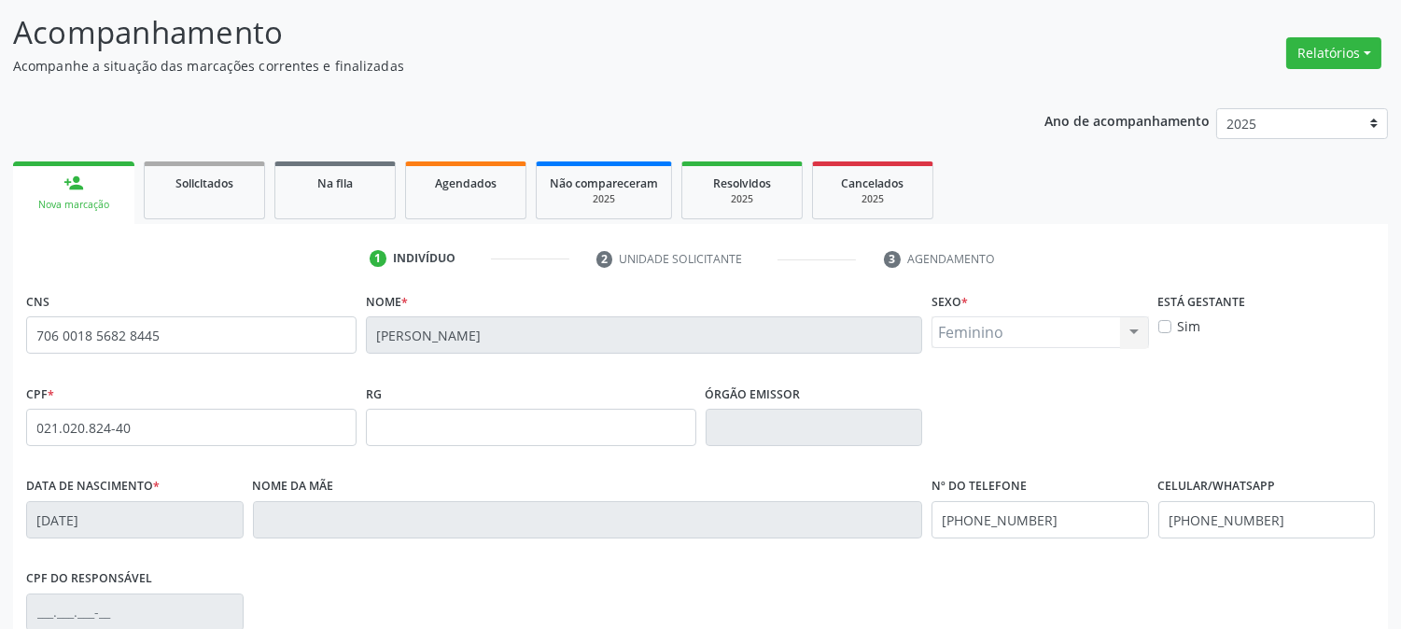
scroll to position [381, 0]
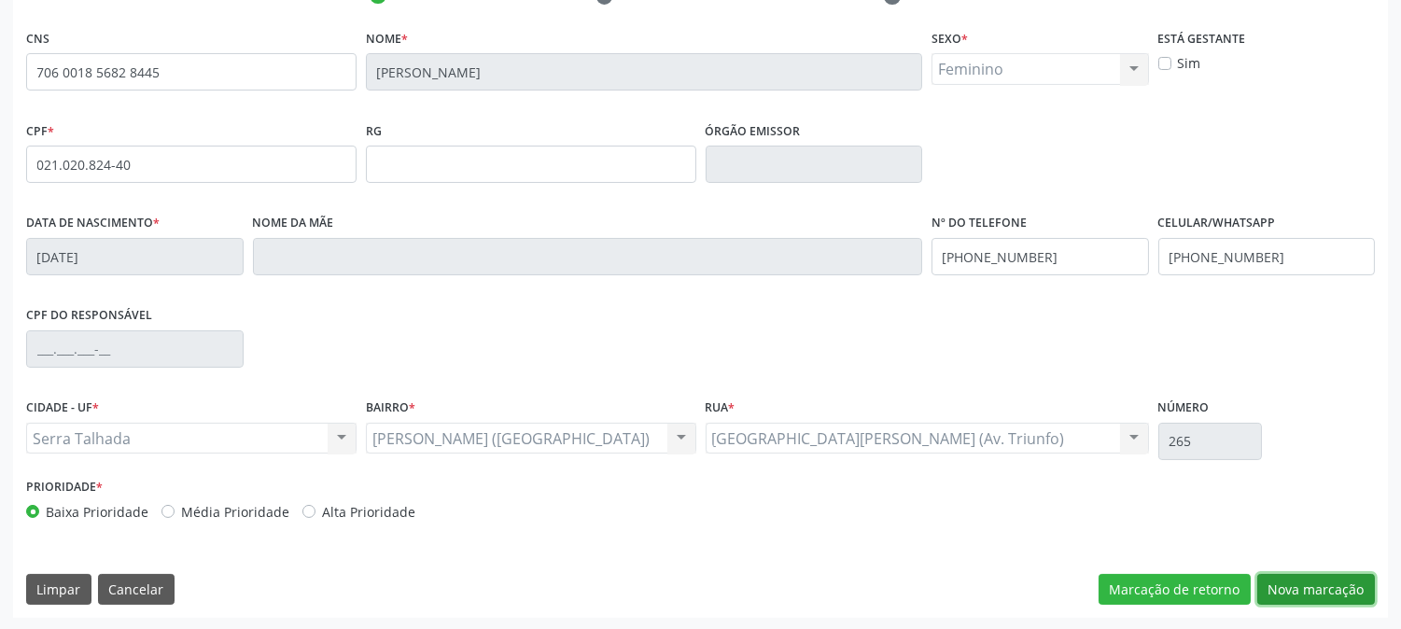
click at [1263, 579] on button "Nova marcação" at bounding box center [1316, 590] width 118 height 32
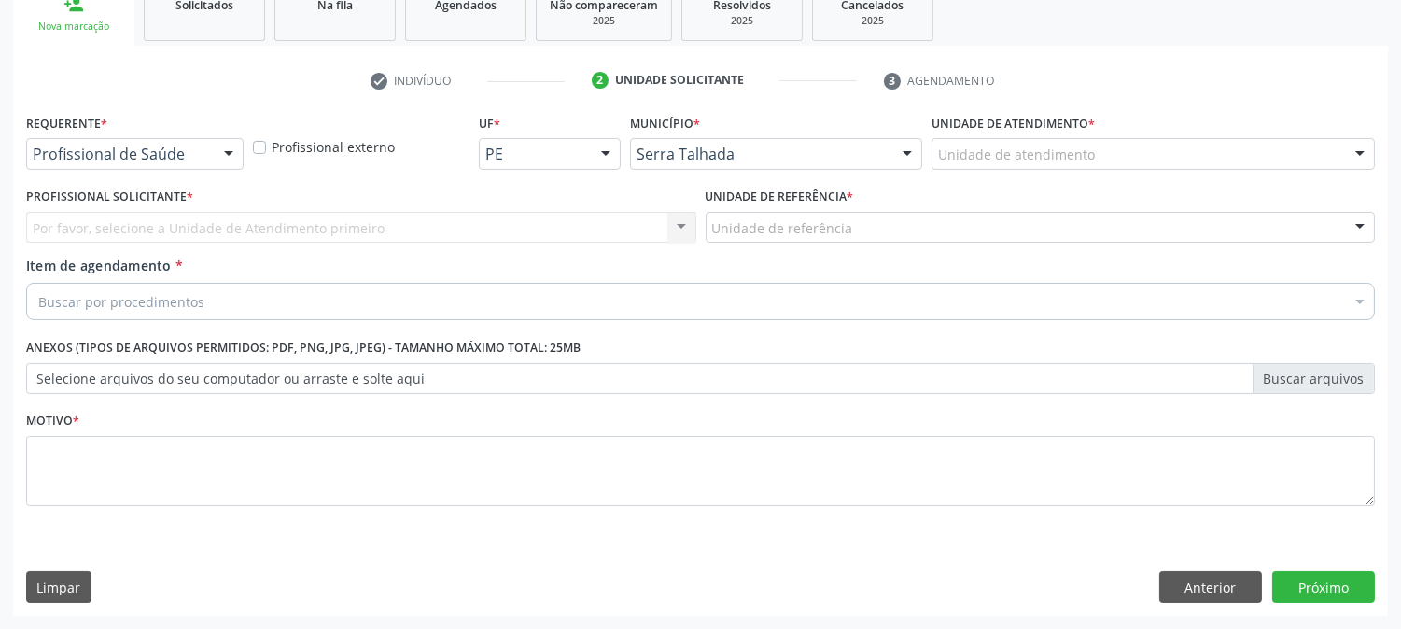
scroll to position [295, 0]
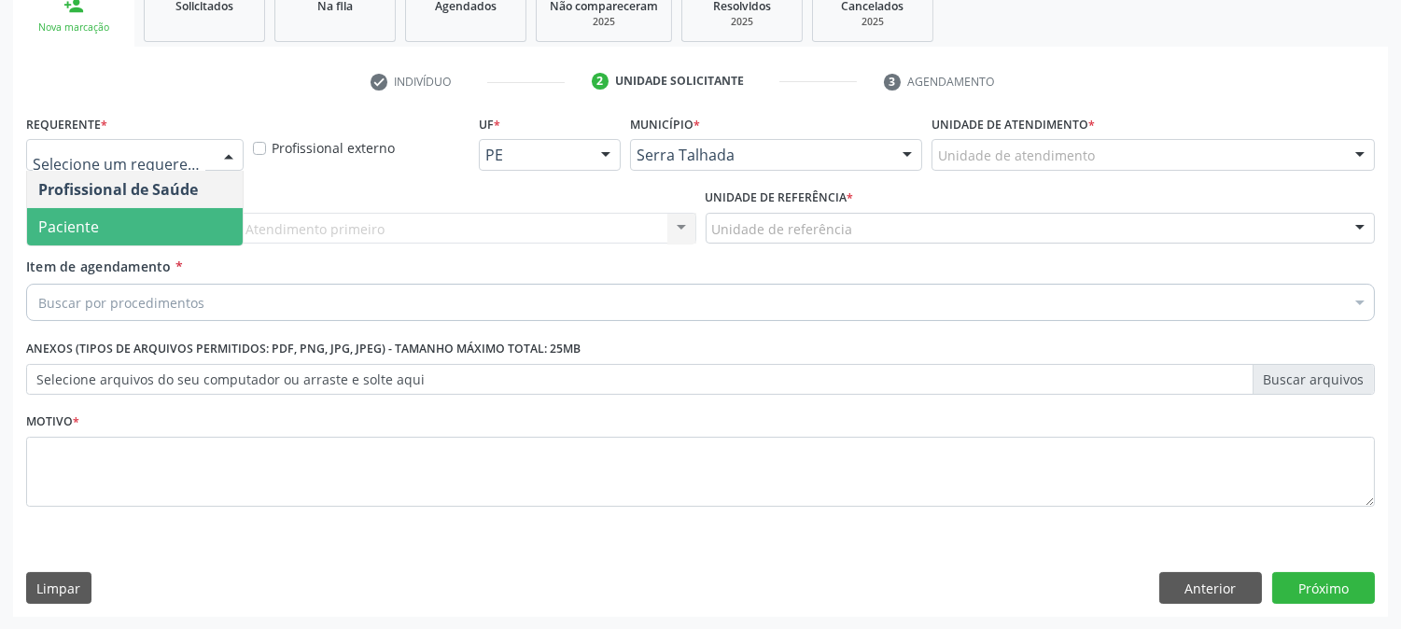
click at [82, 219] on span "Paciente" at bounding box center [68, 226] width 61 height 21
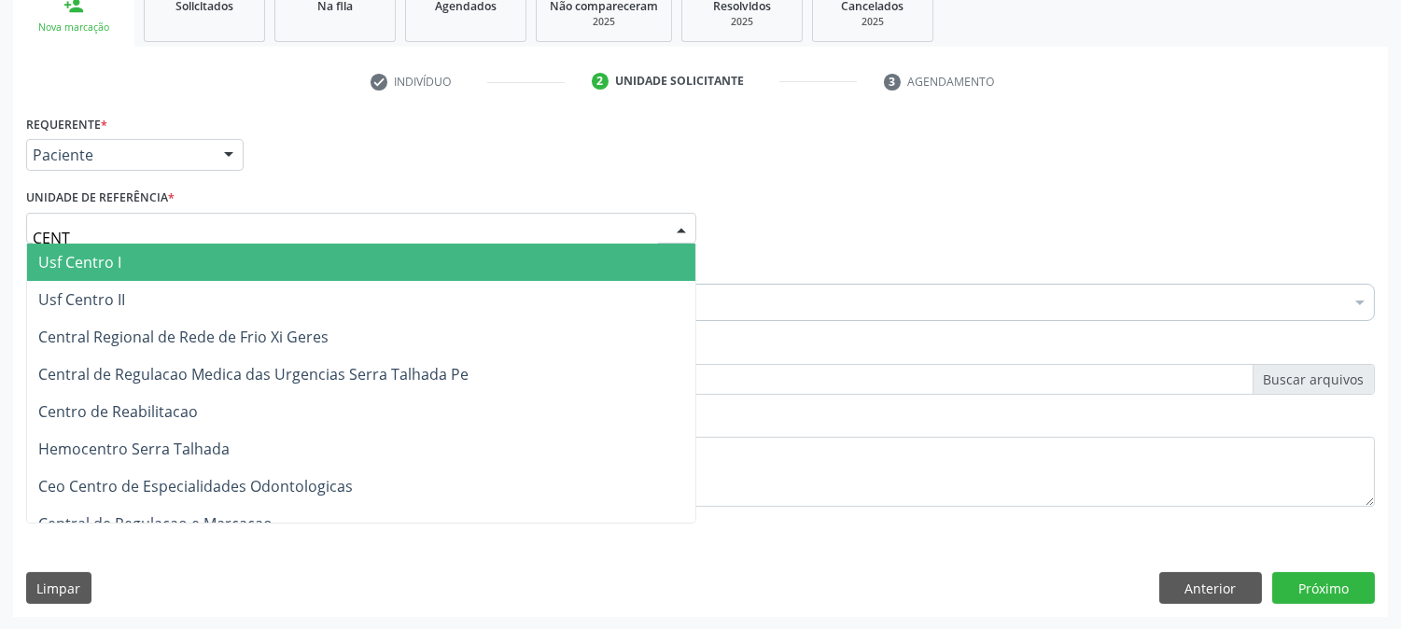
type input "CENTR"
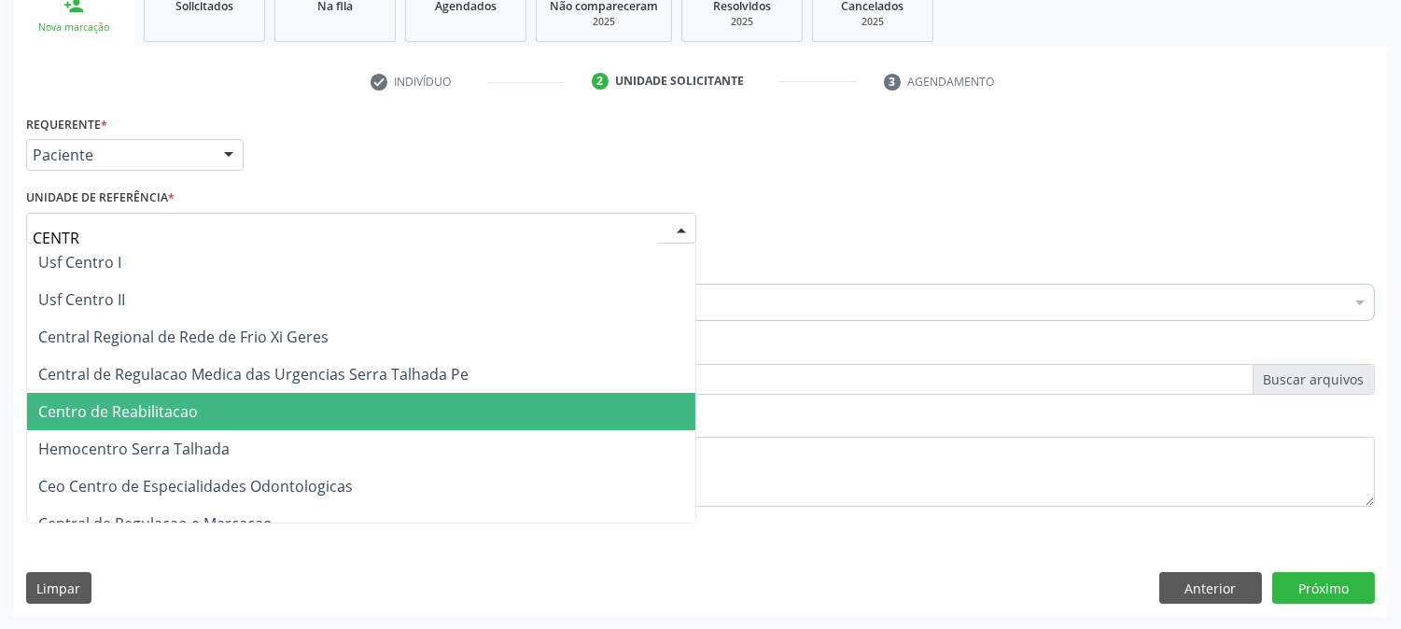
click at [127, 420] on span "Centro de Reabilitacao" at bounding box center [361, 411] width 668 height 37
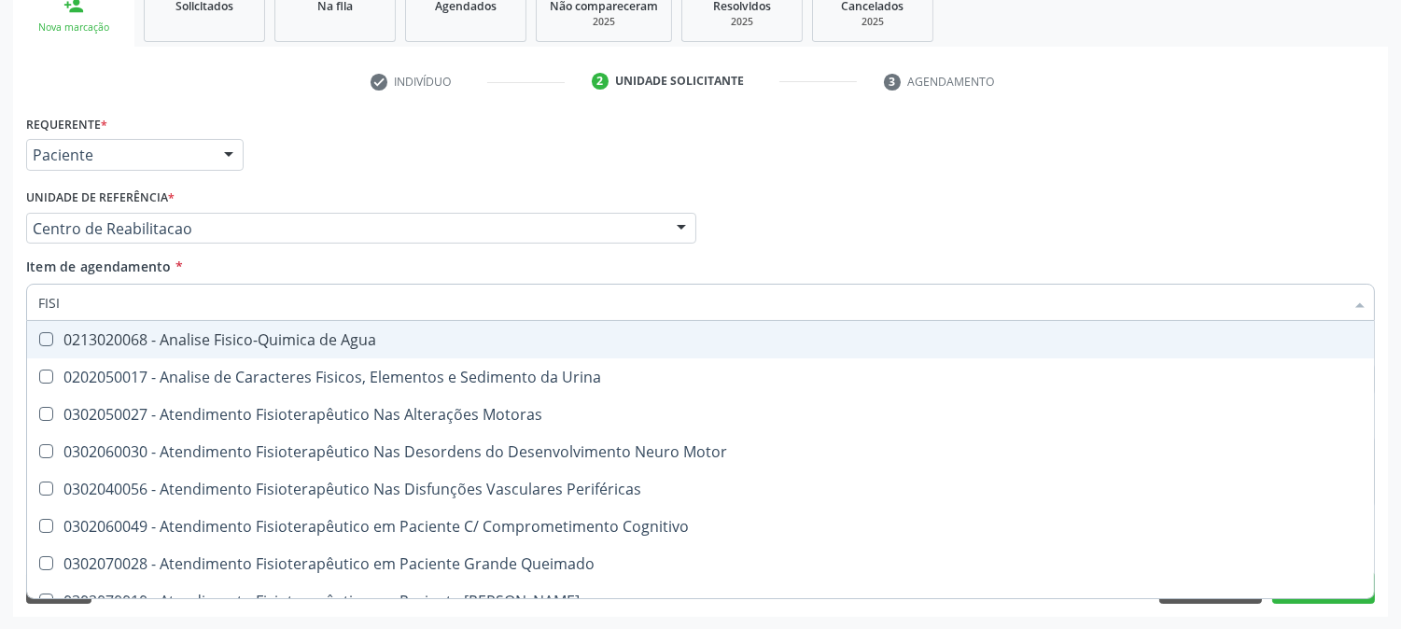
type input "FISIO"
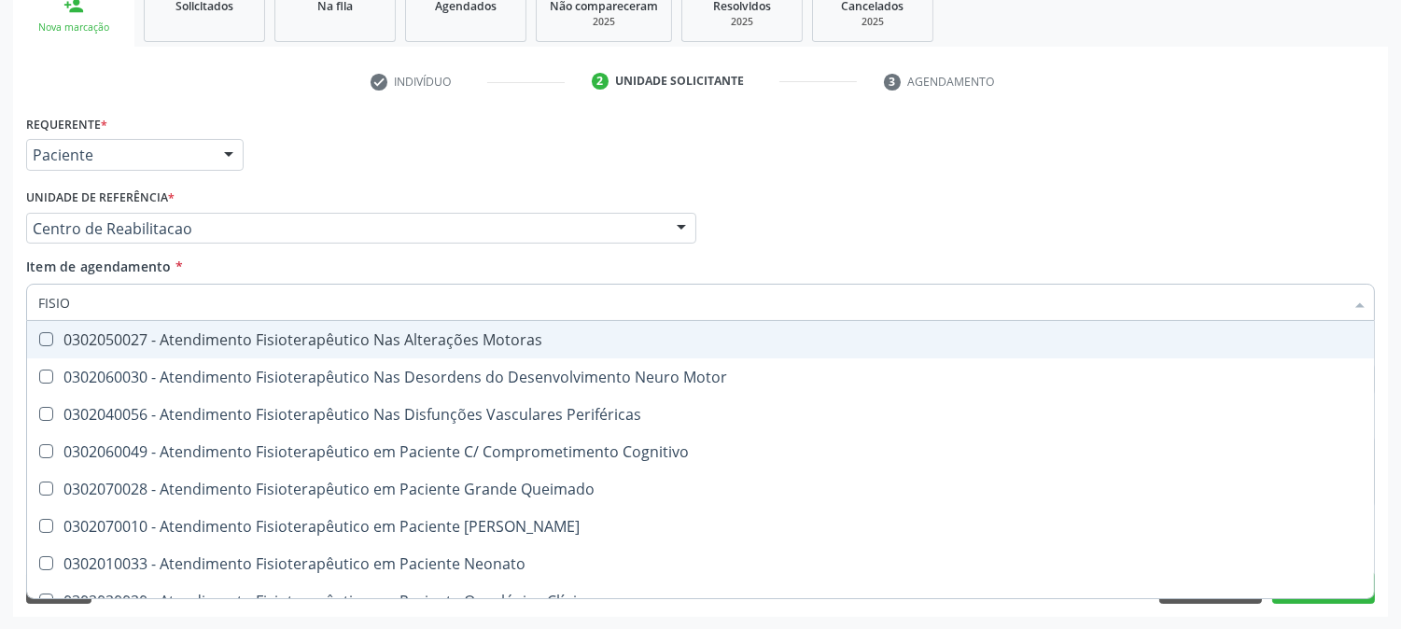
click at [146, 333] on div "0302050027 - Atendimento Fisioterapêutico Nas Alterações Motoras" at bounding box center [705, 339] width 1335 height 15
checkbox Motoras "true"
click at [0, 302] on div "Acompanhamento Acompanhe a situação das marcações correntes e finalizadas Relat…" at bounding box center [700, 219] width 1401 height 822
checkbox Motor "true"
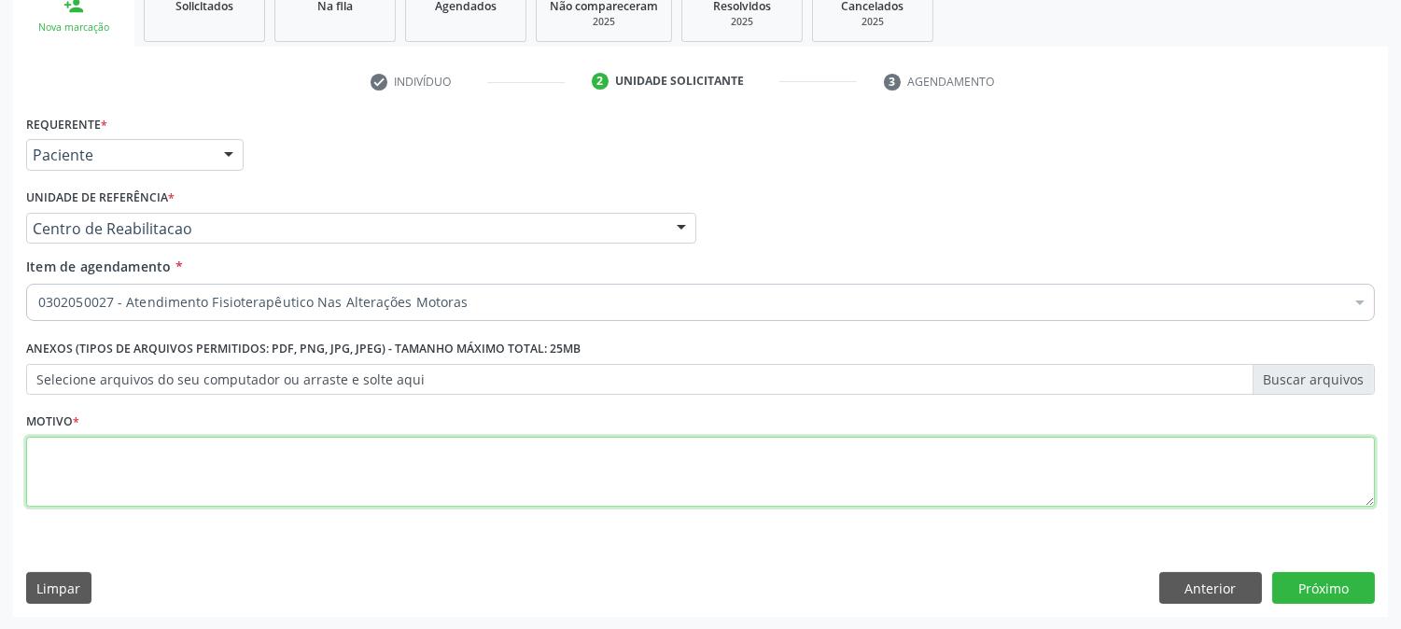
click at [205, 455] on textarea at bounding box center [700, 472] width 1348 height 71
type textarea "."
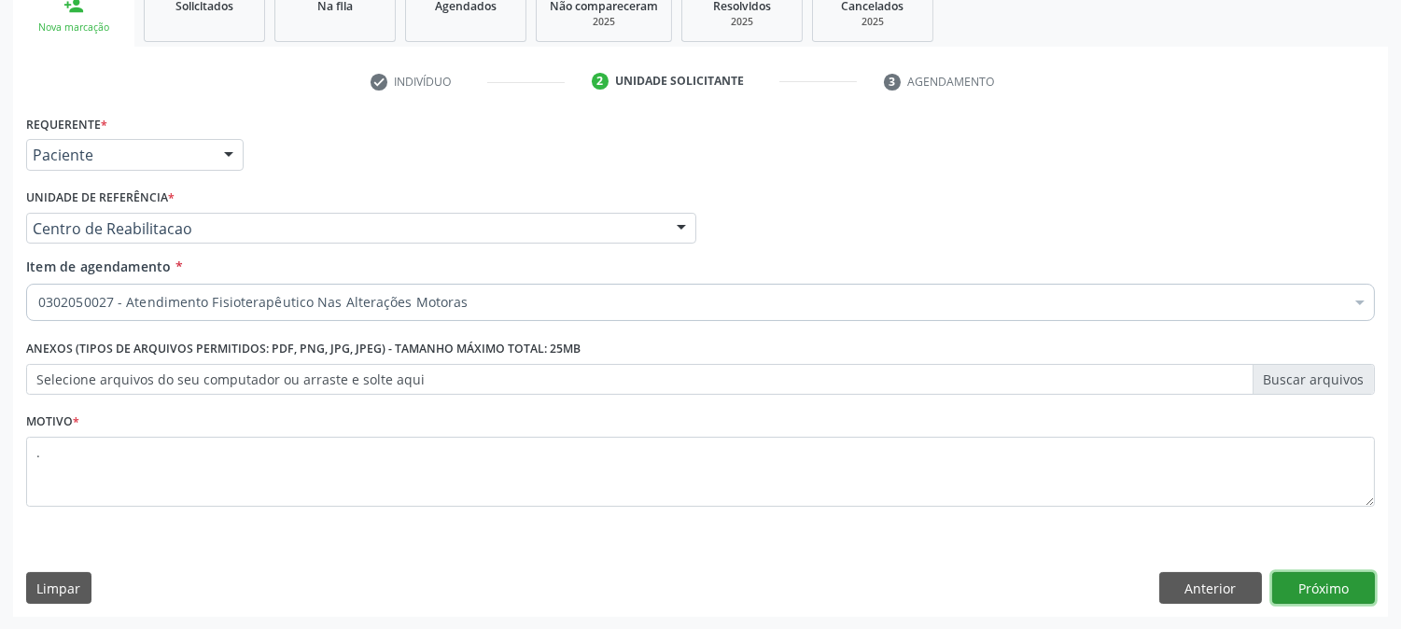
click at [1346, 590] on button "Próximo" at bounding box center [1323, 588] width 103 height 32
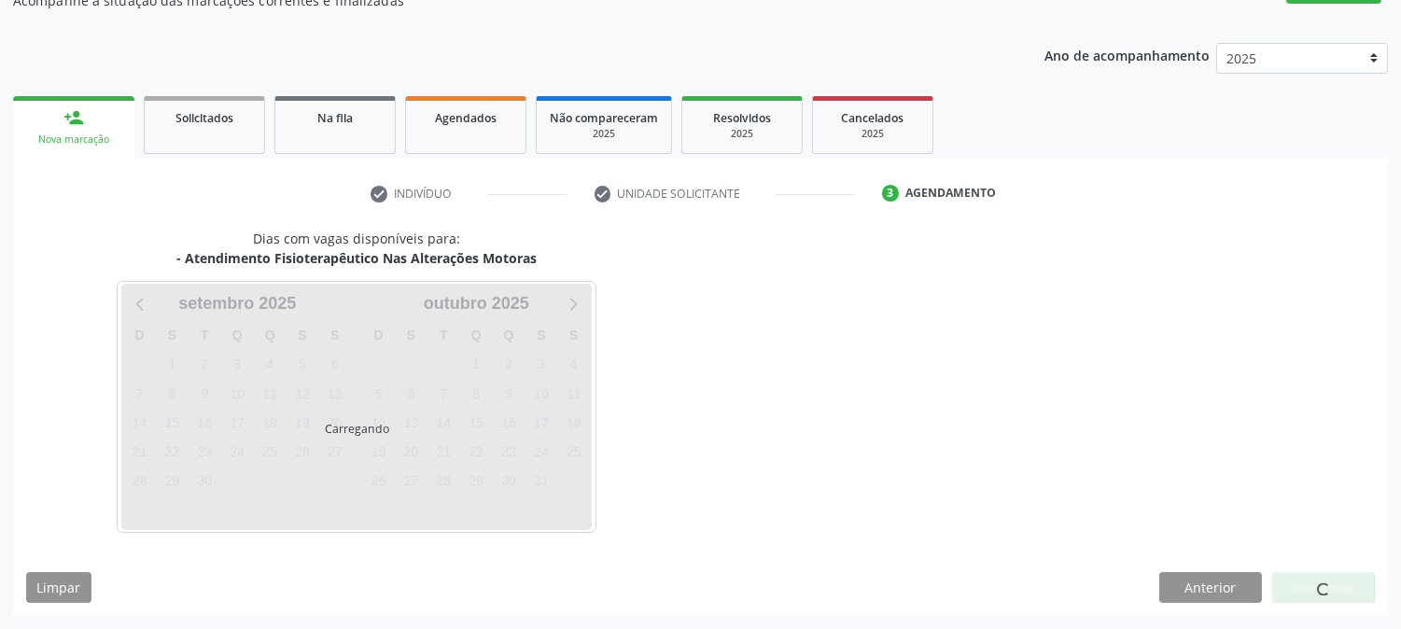
scroll to position [182, 0]
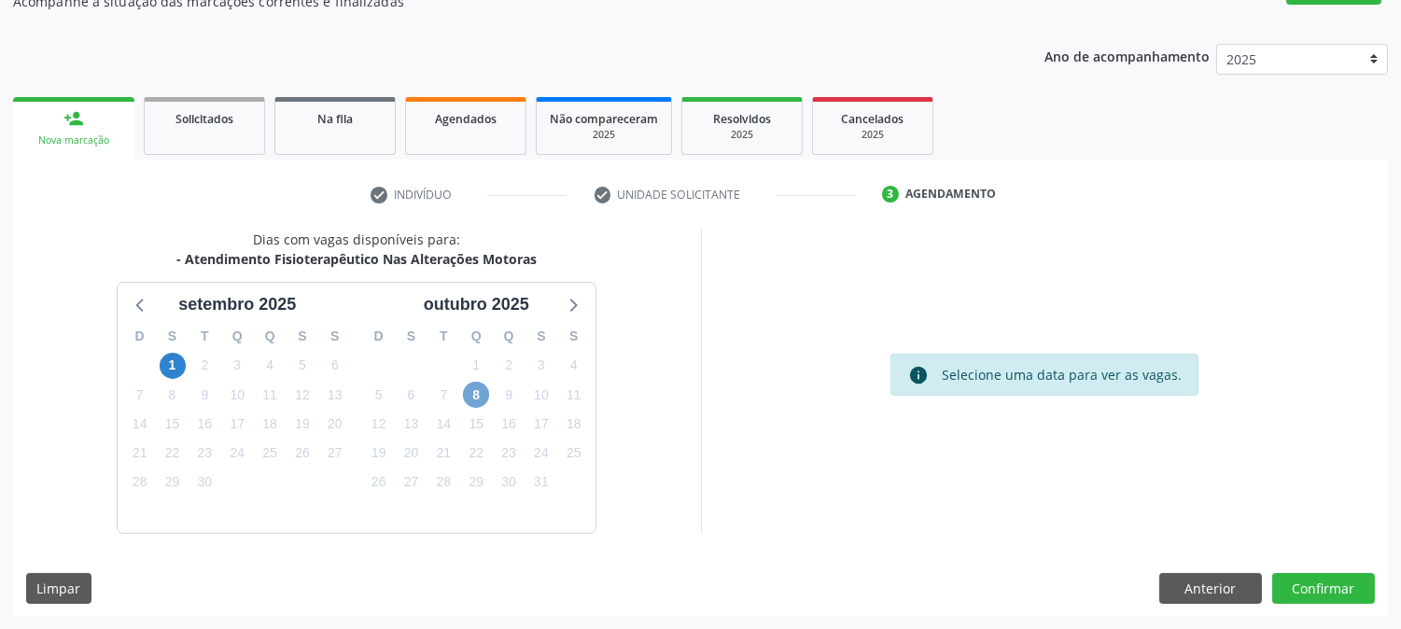
click at [483, 398] on span "8" at bounding box center [476, 395] width 26 height 26
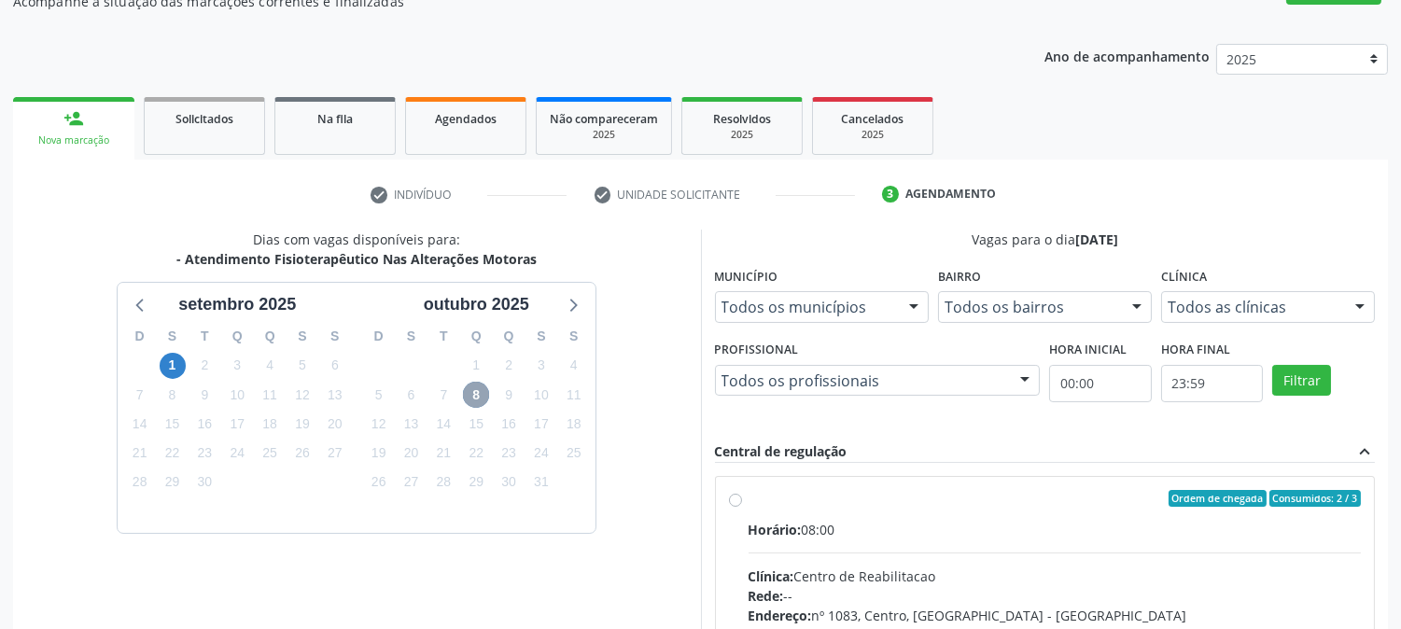
scroll to position [485, 0]
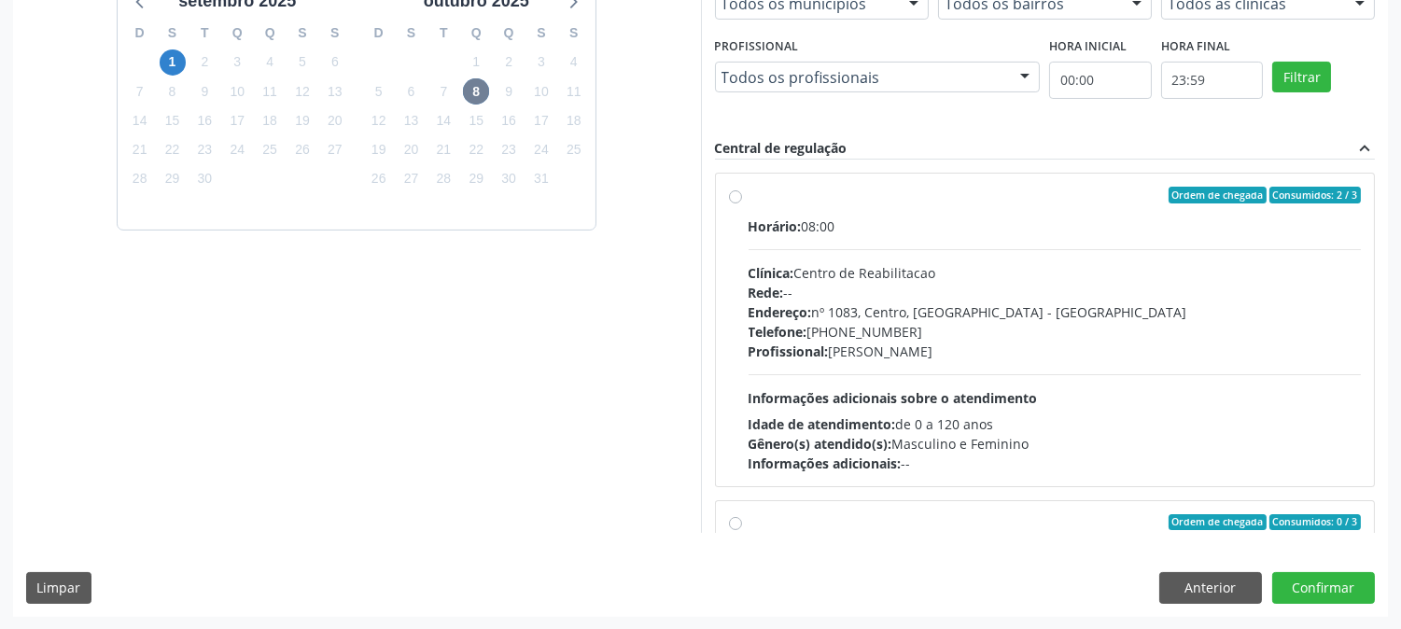
click at [1206, 399] on div "Horário: 08:00 Clínica: Centro de Reabilitacao Rede: -- Endereço: [STREET_ADDRE…" at bounding box center [1054, 344] width 613 height 257
click at [742, 203] on input "Ordem de chegada Consumidos: 2 / 3 Horário: 08:00 Clínica: Centro de Reabilitac…" at bounding box center [735, 195] width 13 height 17
radio input "true"
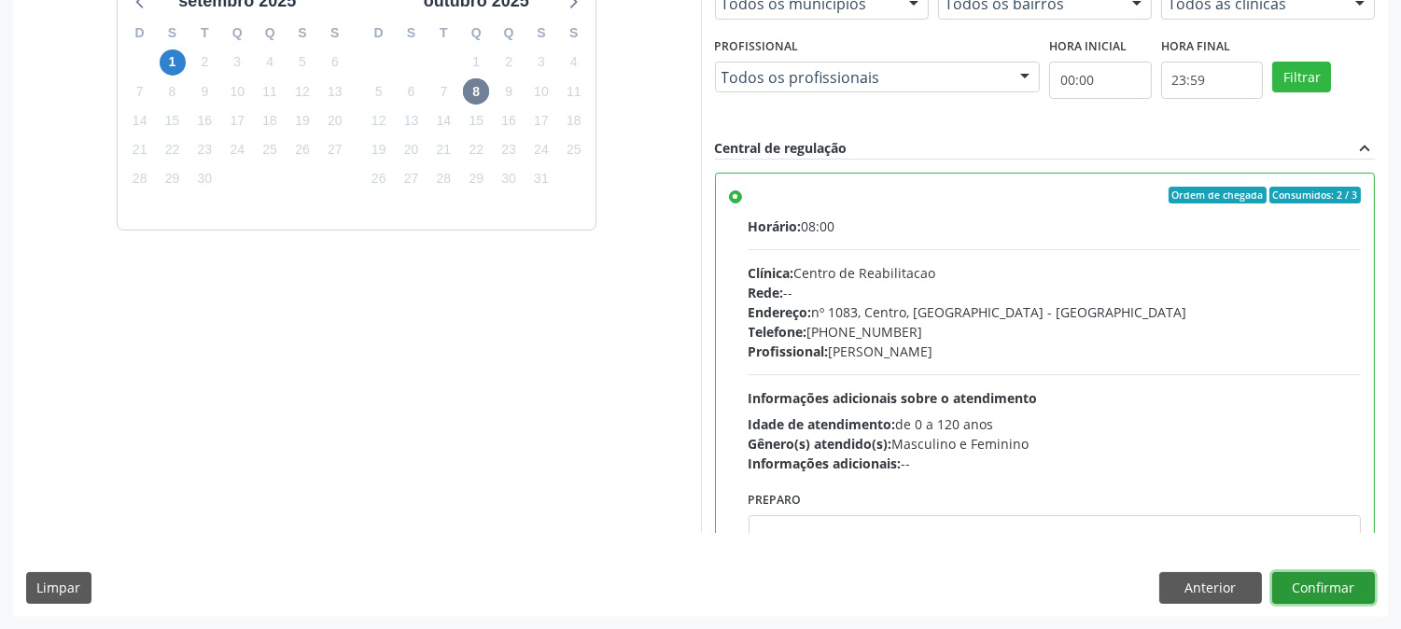
click at [1288, 579] on button "Confirmar" at bounding box center [1323, 588] width 103 height 32
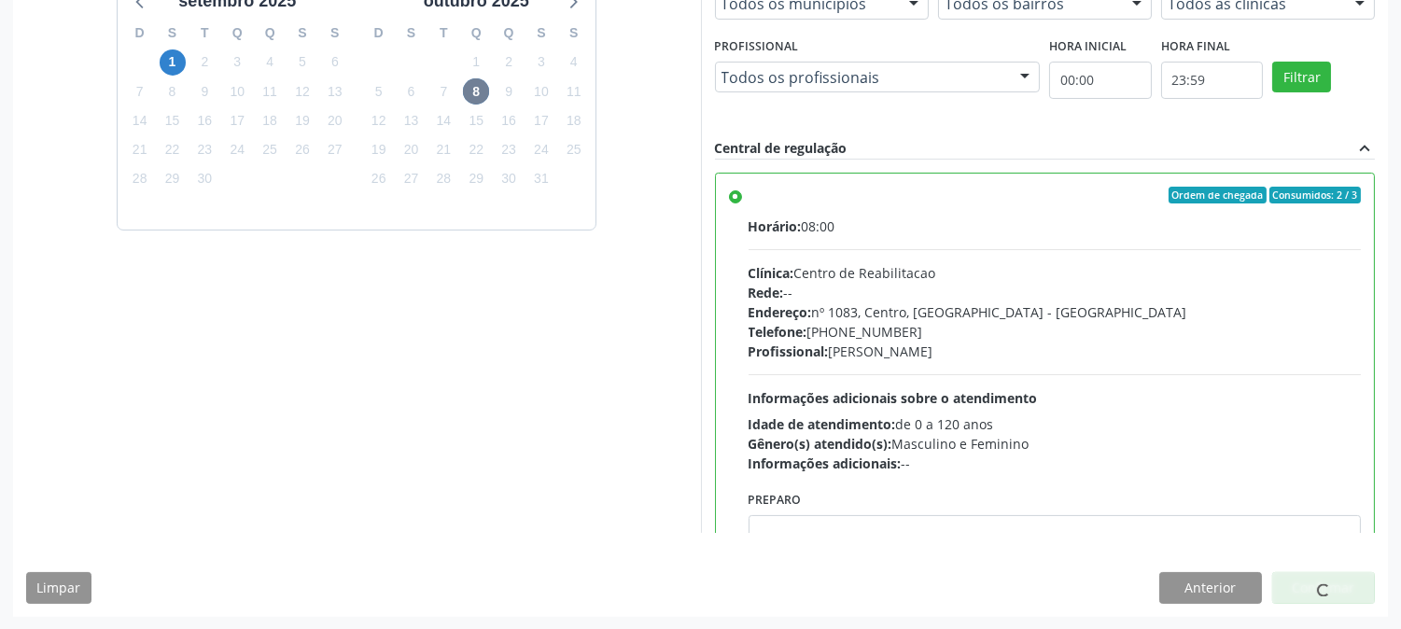
scroll to position [0, 0]
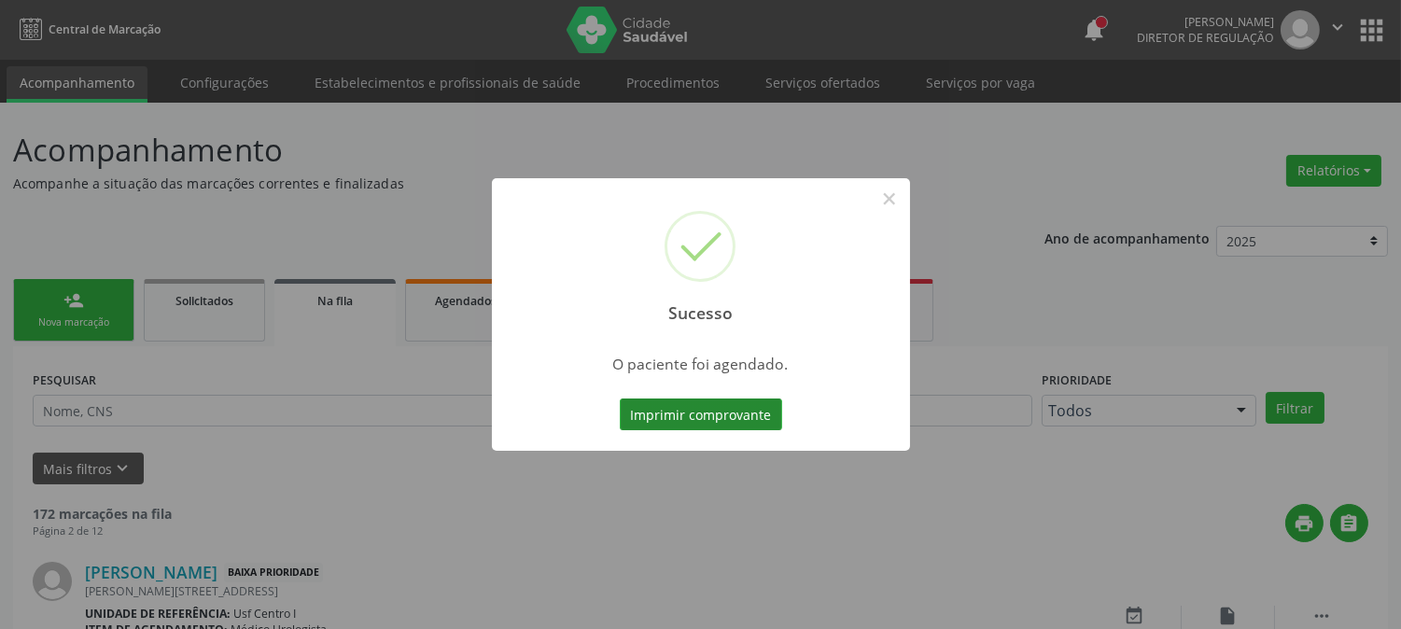
click at [700, 408] on button "Imprimir comprovante" at bounding box center [701, 414] width 162 height 32
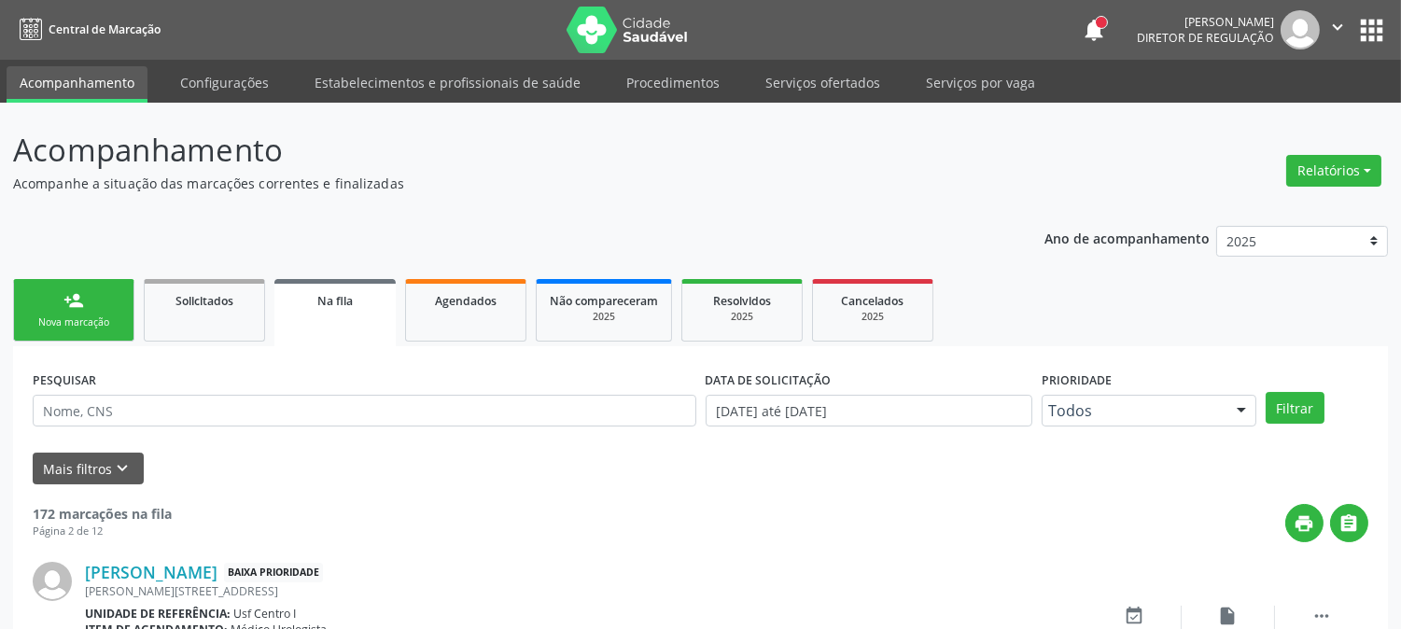
click at [99, 318] on div "Nova marcação" at bounding box center [73, 322] width 93 height 14
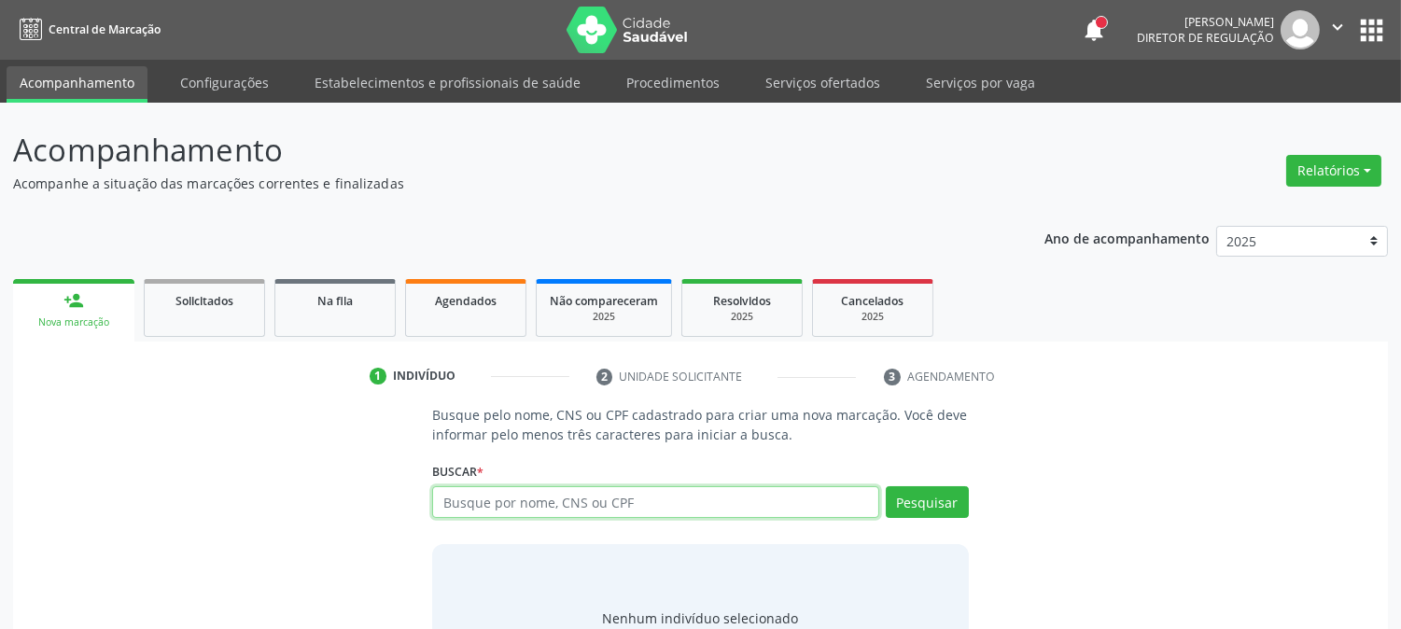
click at [623, 505] on input "text" at bounding box center [655, 502] width 446 height 32
paste input "706 0018 5682 8445"
type input "706 0018 5682 8445"
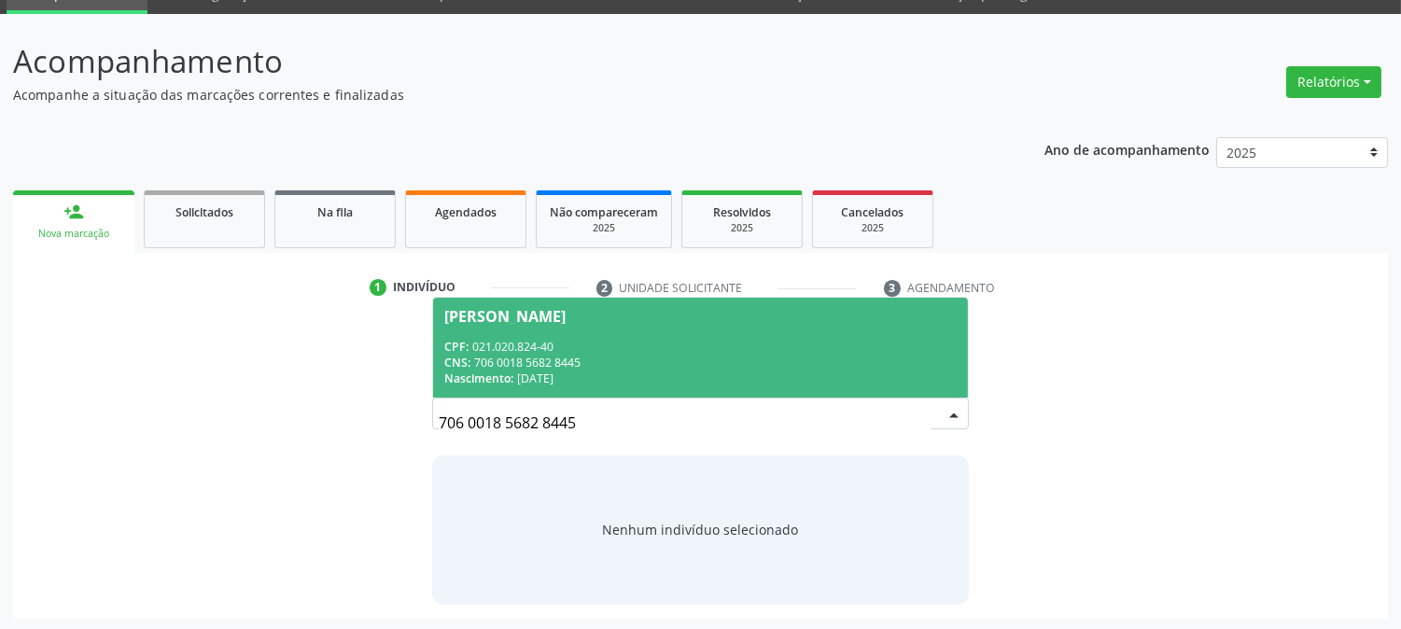
drag, startPoint x: 684, startPoint y: 386, endPoint x: 679, endPoint y: 376, distance: 11.3
click at [683, 384] on span "[PERSON_NAME] CPF: 021.020.824-40 CNS: 706 0018 5682 8445 Nascimento: 2[DATE]" at bounding box center [700, 348] width 534 height 100
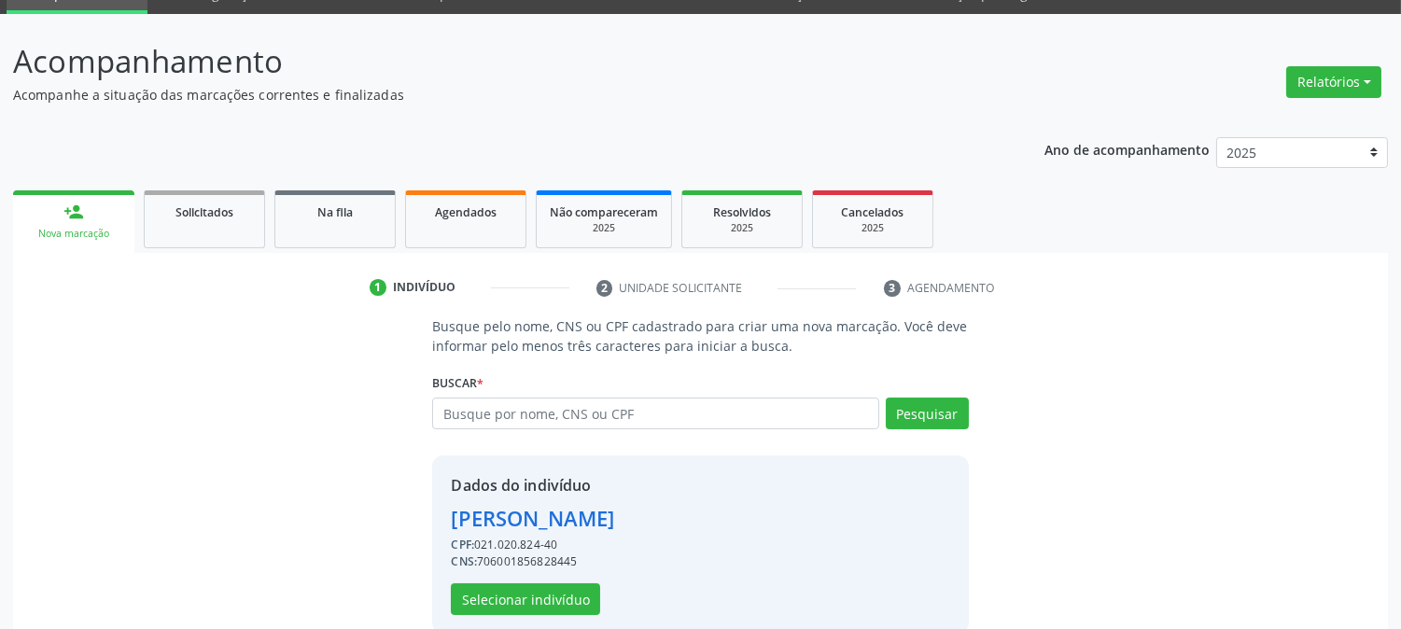
scroll to position [118, 0]
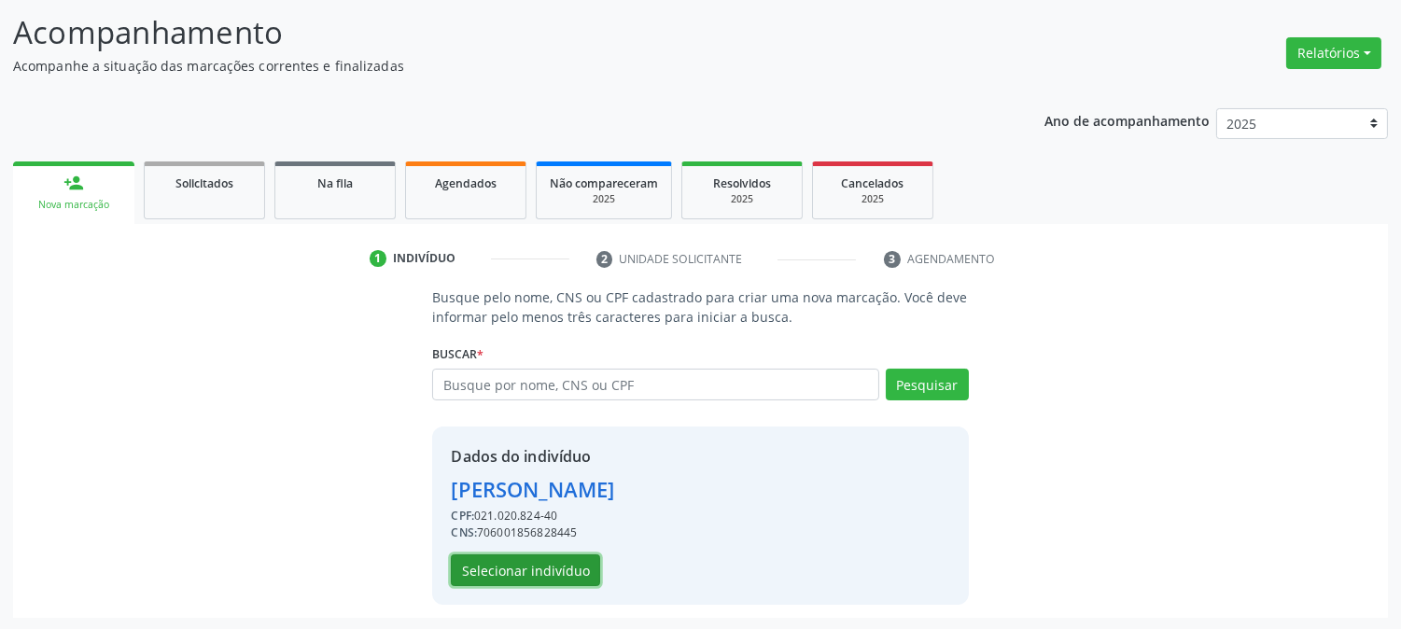
click at [588, 562] on button "Selecionar indivíduo" at bounding box center [525, 570] width 149 height 32
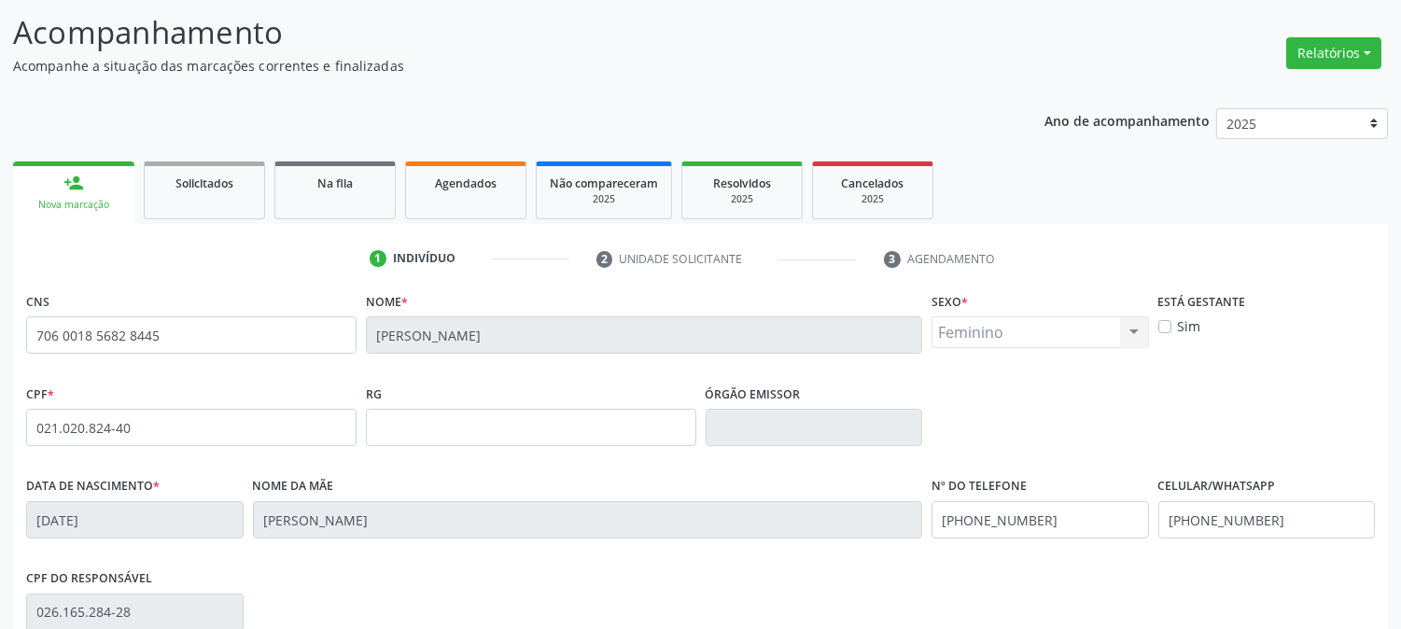
scroll to position [381, 0]
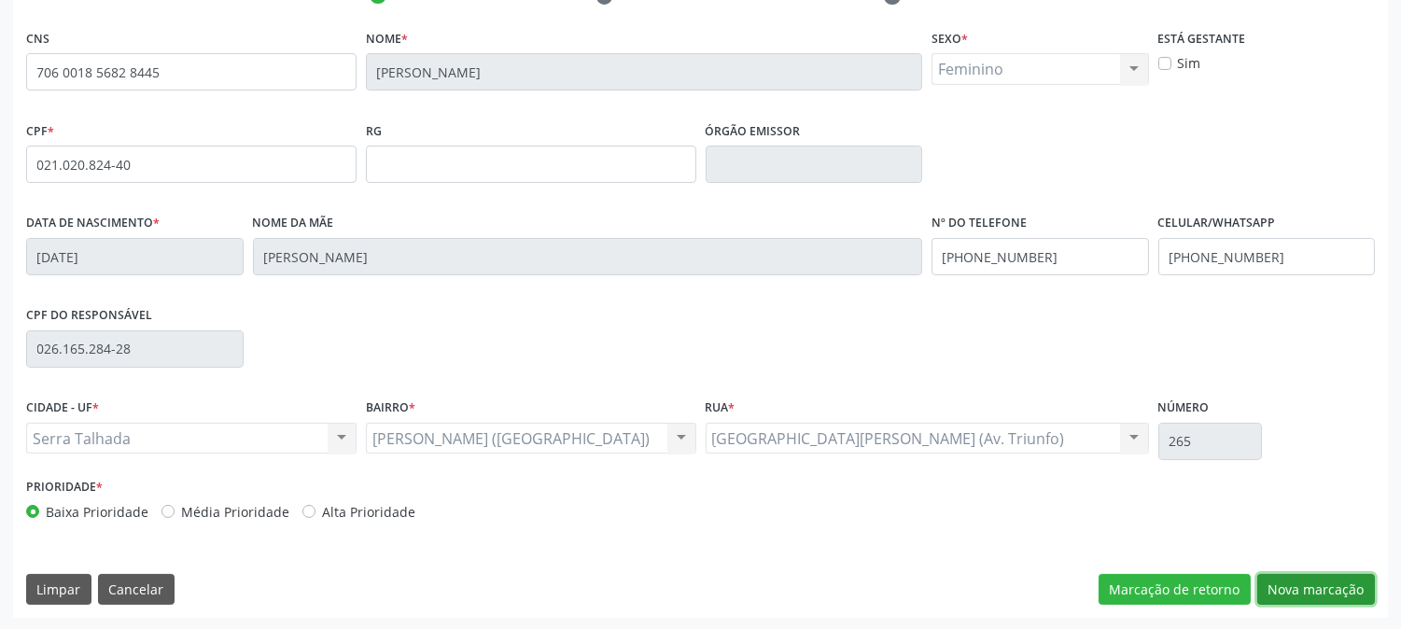
click at [1323, 579] on button "Nova marcação" at bounding box center [1316, 590] width 118 height 32
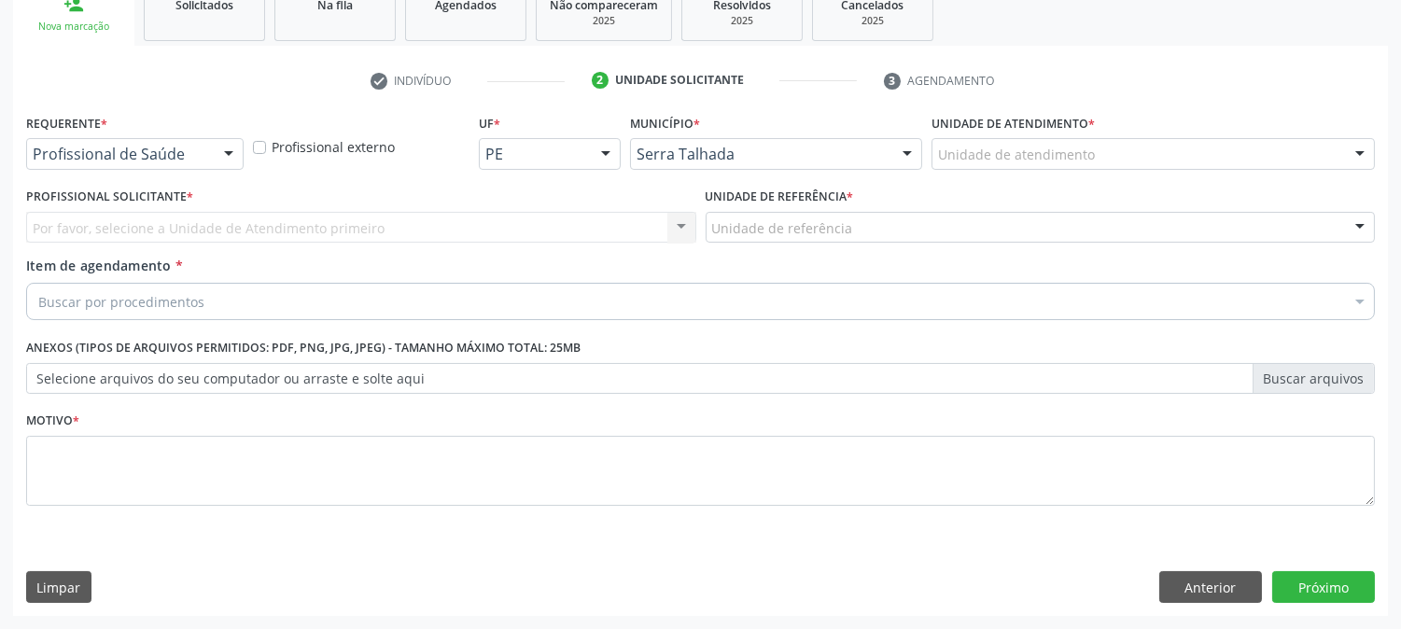
scroll to position [295, 0]
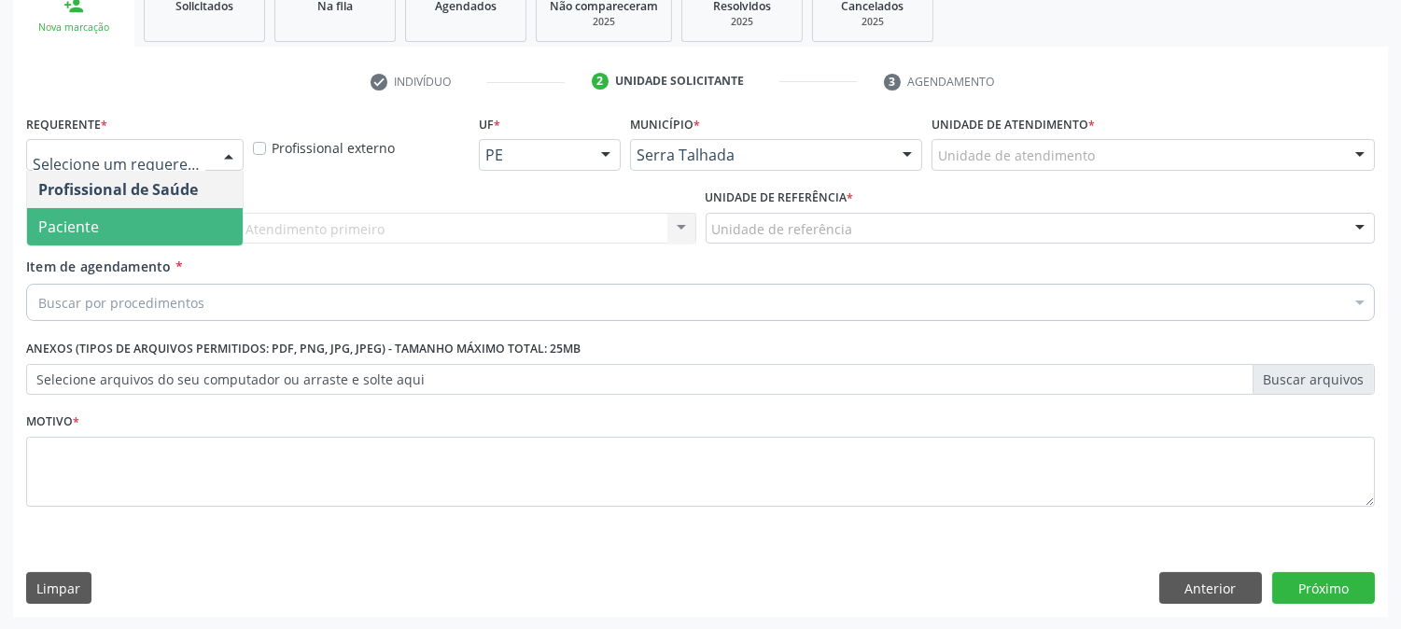
click at [123, 208] on span "Paciente" at bounding box center [135, 226] width 216 height 37
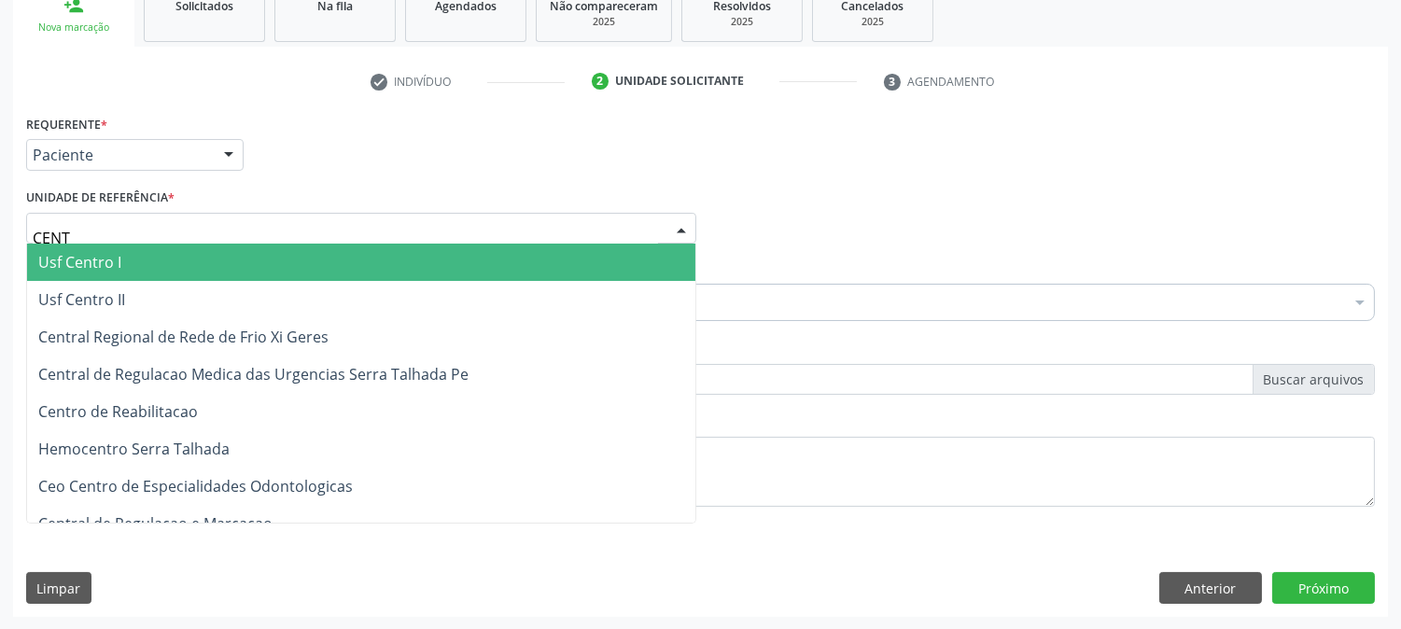
type input "CENTR"
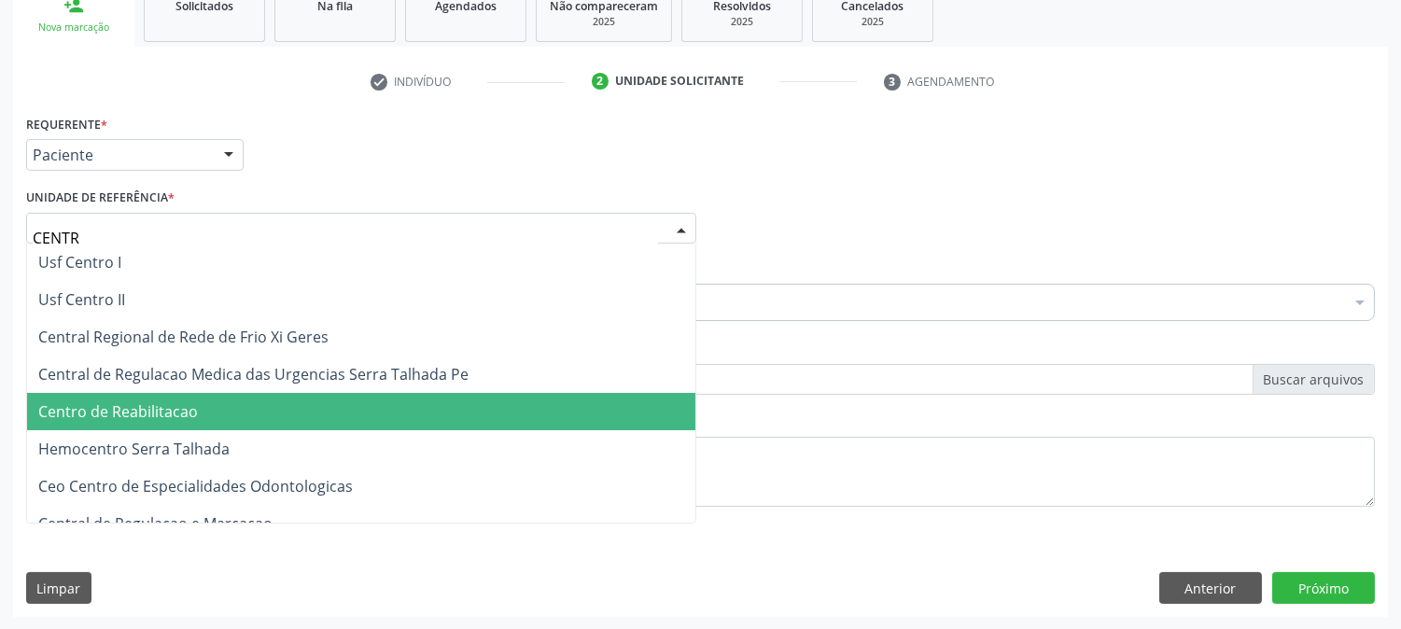
click at [149, 402] on span "Centro de Reabilitacao" at bounding box center [118, 411] width 160 height 21
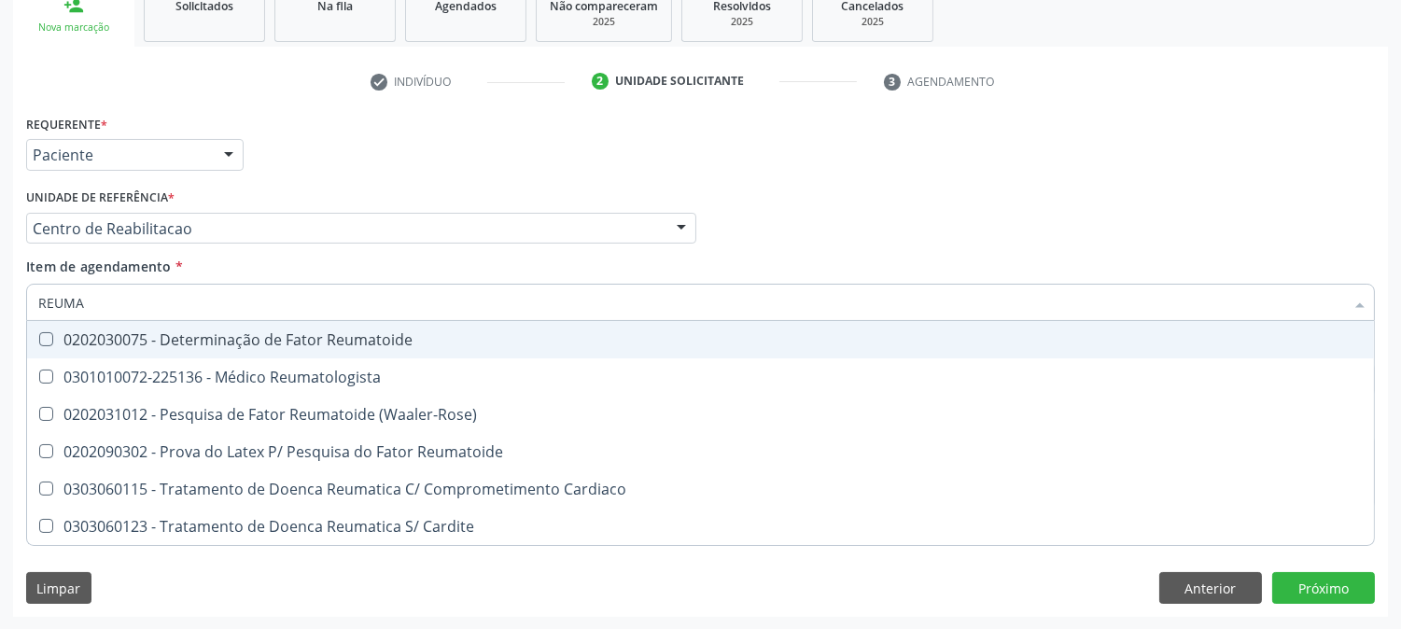
type input "REUMAT"
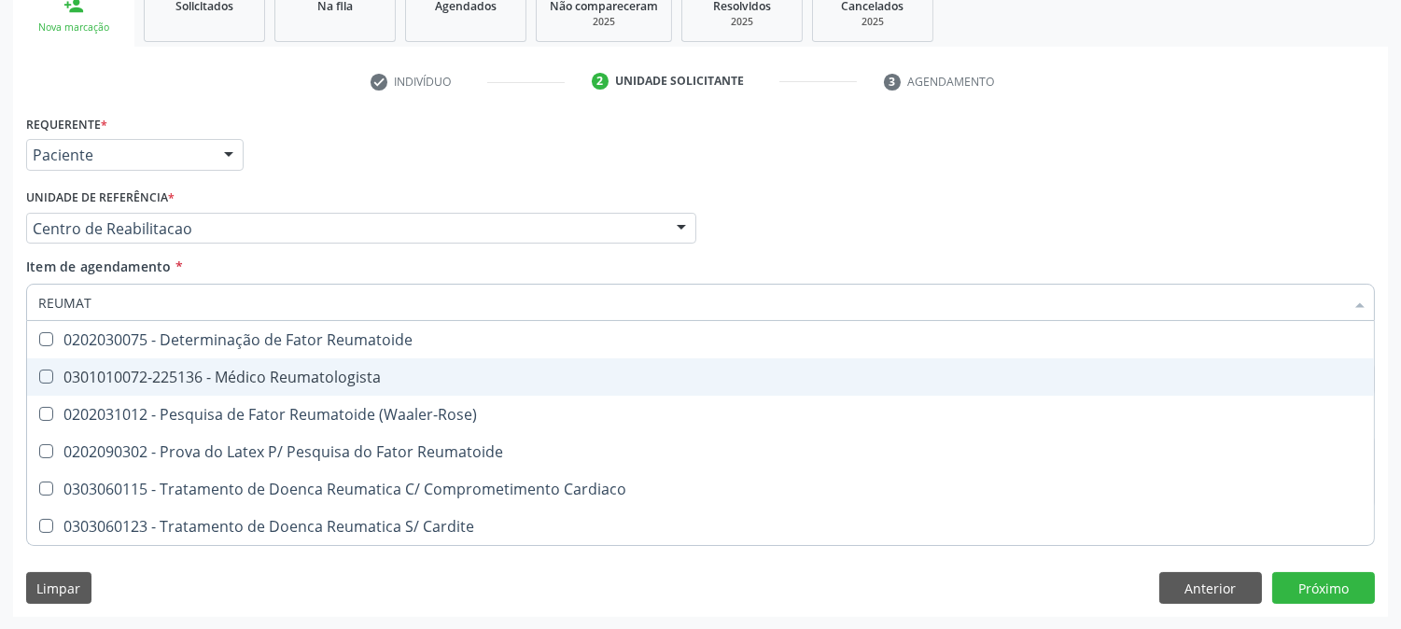
click at [162, 371] on div "0301010072-225136 - Médico Reumatologista" at bounding box center [700, 377] width 1324 height 15
checkbox Reumatologista "true"
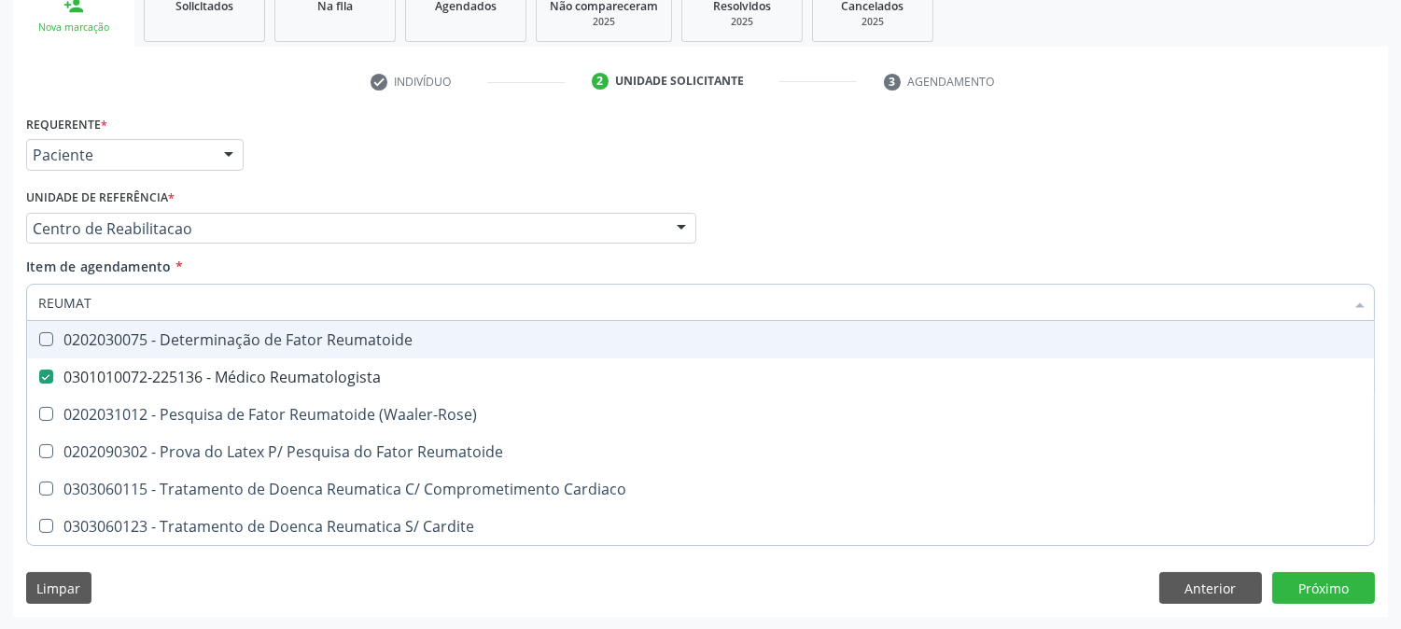
click at [0, 345] on div "Acompanhamento Acompanhe a situação das marcações correntes e finalizadas Relat…" at bounding box center [700, 219] width 1401 height 822
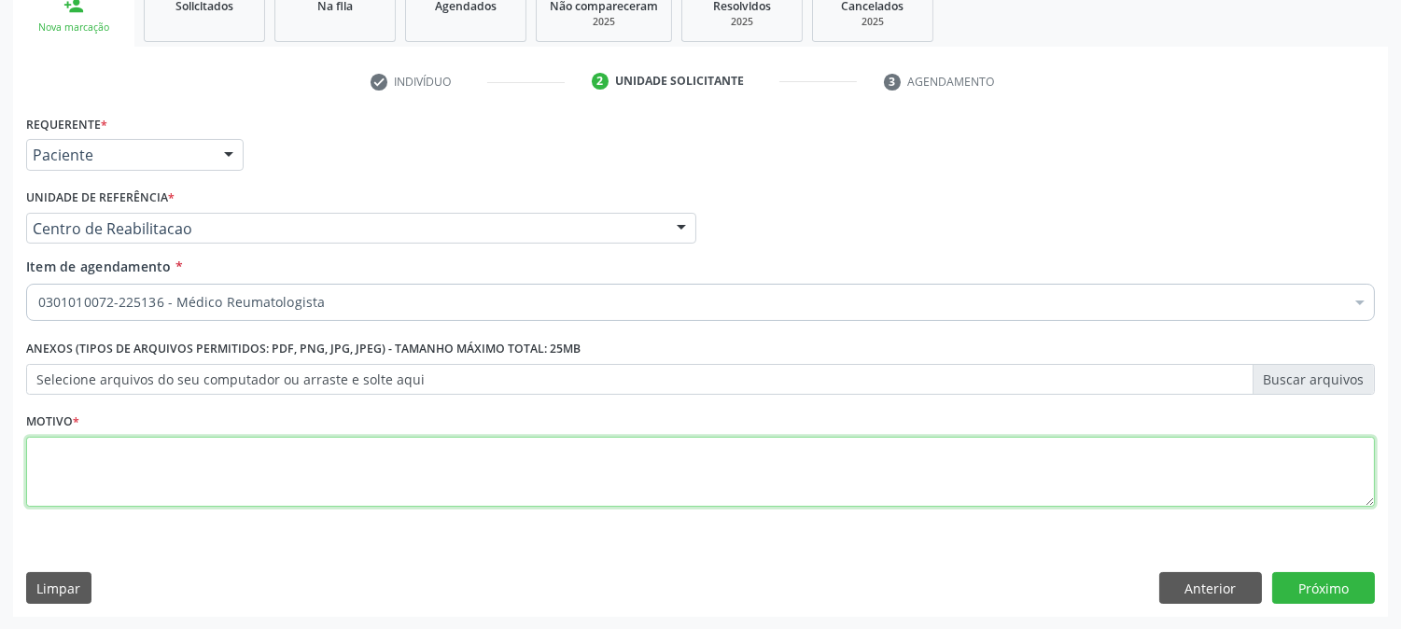
click at [318, 471] on textarea at bounding box center [700, 472] width 1348 height 71
type textarea "."
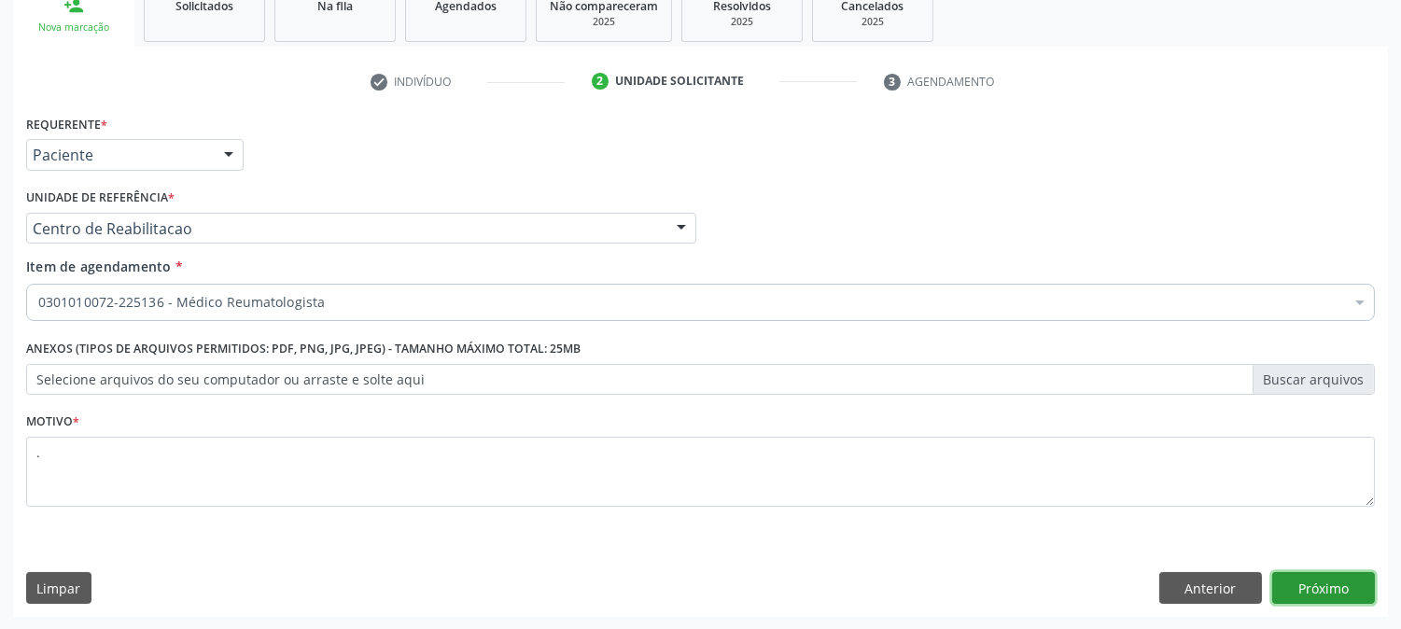
click at [1283, 573] on button "Próximo" at bounding box center [1323, 588] width 103 height 32
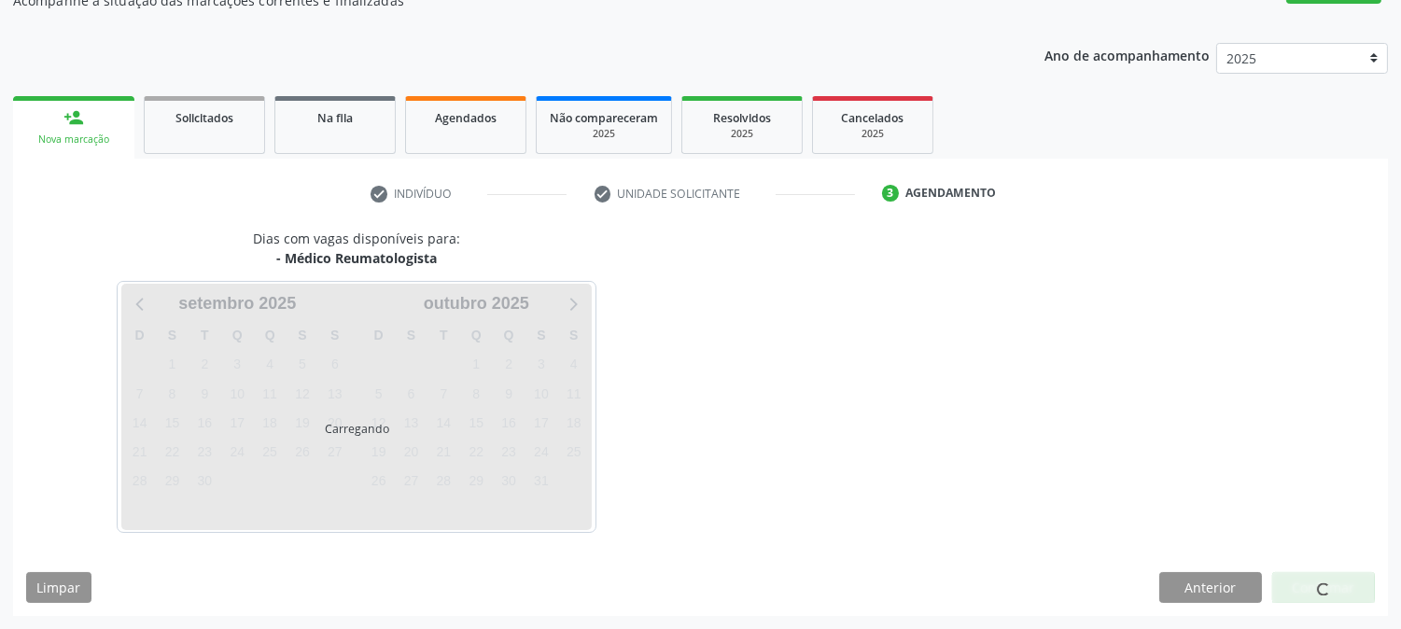
scroll to position [182, 0]
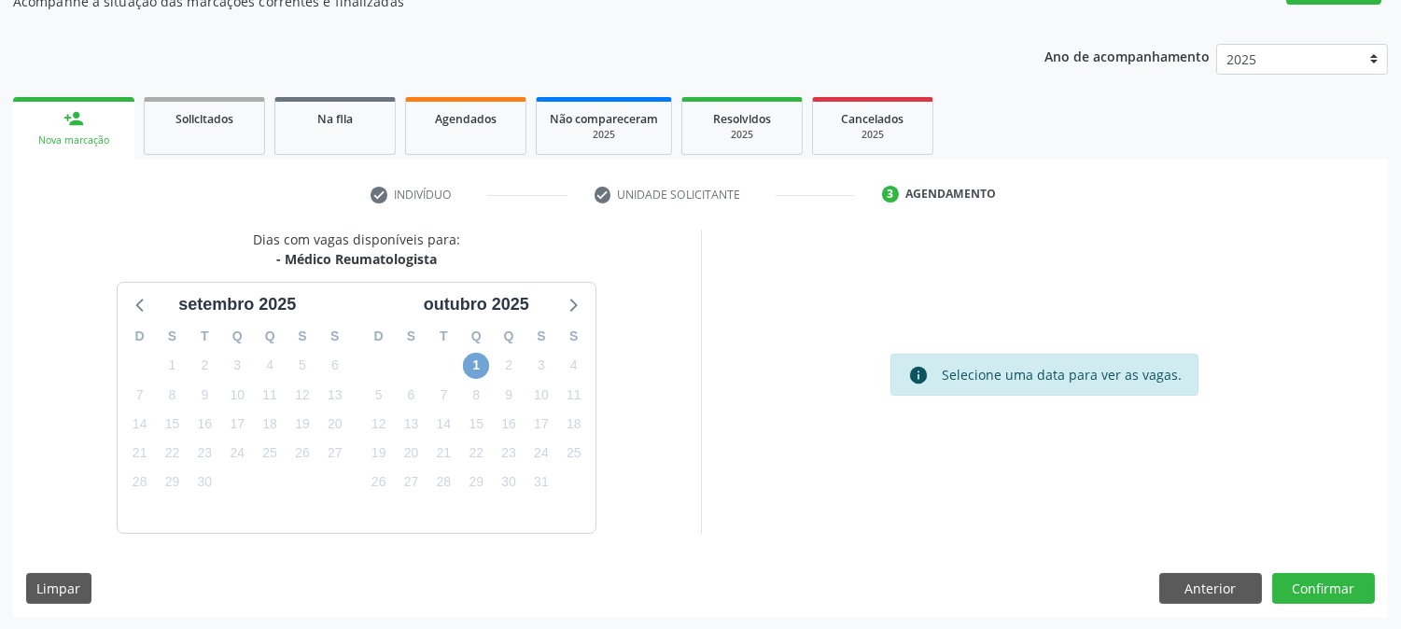
click at [469, 362] on span "1" at bounding box center [476, 366] width 26 height 26
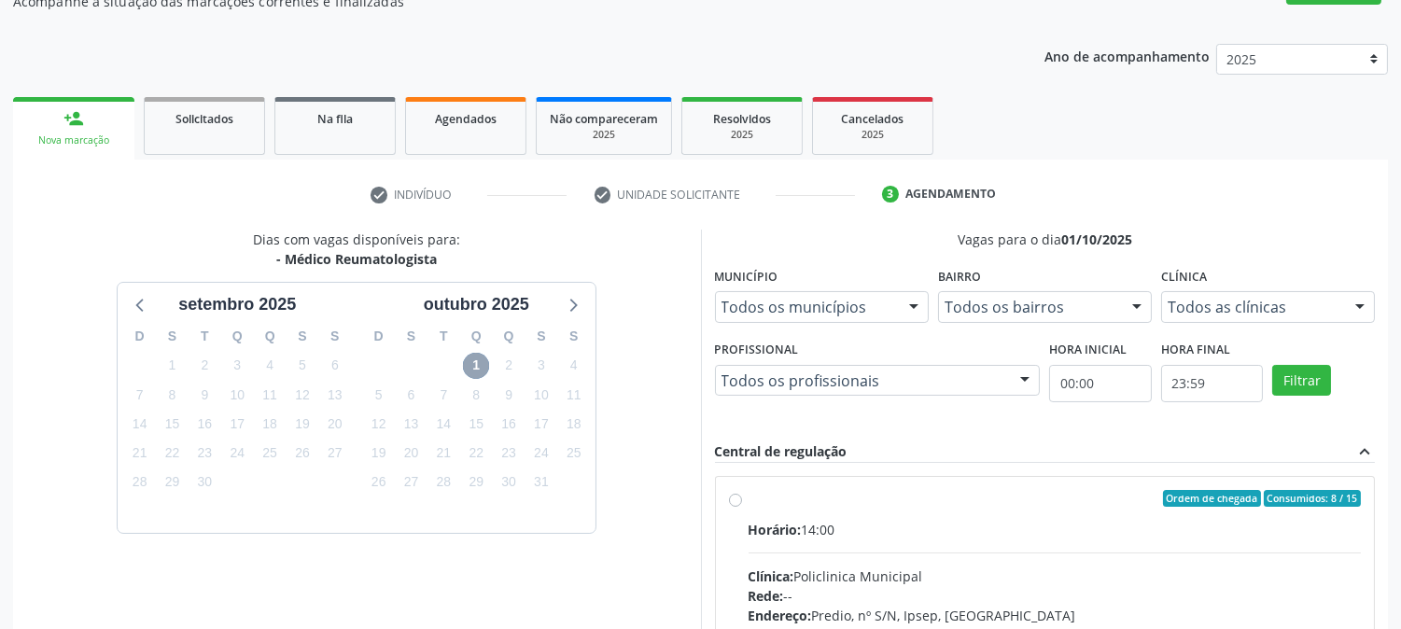
scroll to position [485, 0]
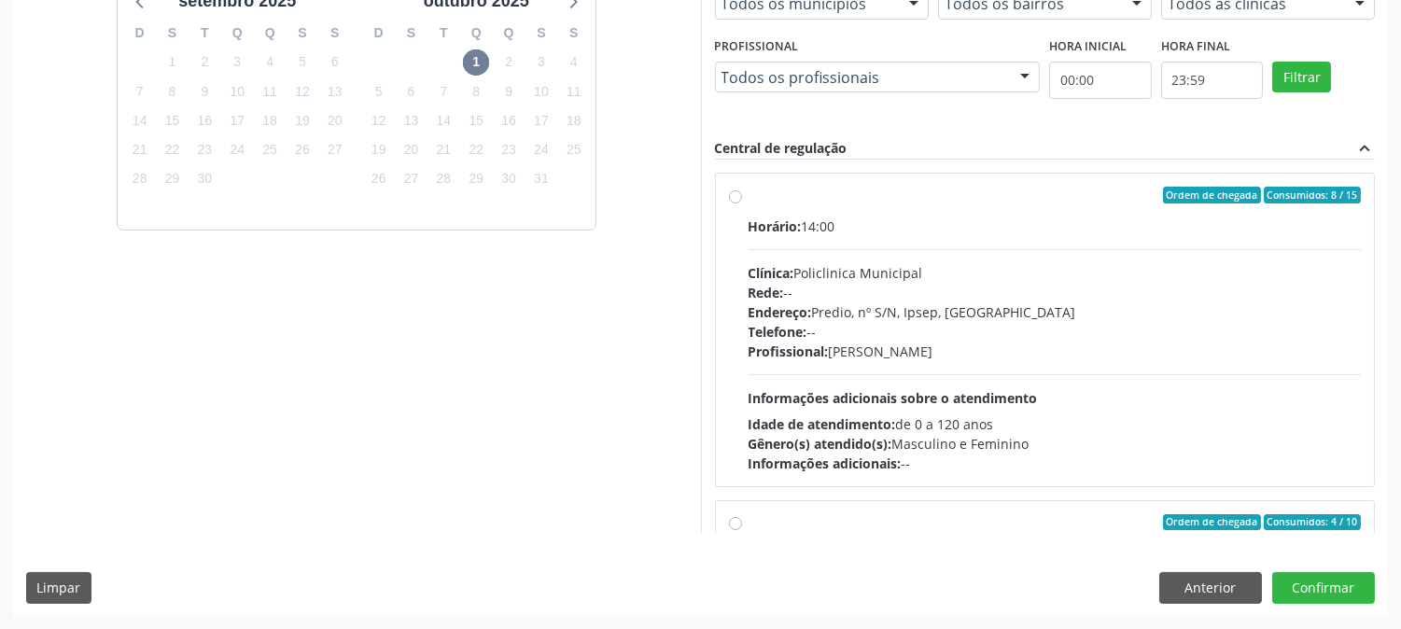
click at [946, 384] on div "Horário: 14:00 Clínica: Policlinica Municipal Rede: -- Endereço: Predio, nº S/N…" at bounding box center [1054, 344] width 613 height 257
click at [742, 203] on input "Ordem de chegada Consumidos: 8 / 15 Horário: 14:00 Clínica: Policlinica Municip…" at bounding box center [735, 195] width 13 height 17
radio input "true"
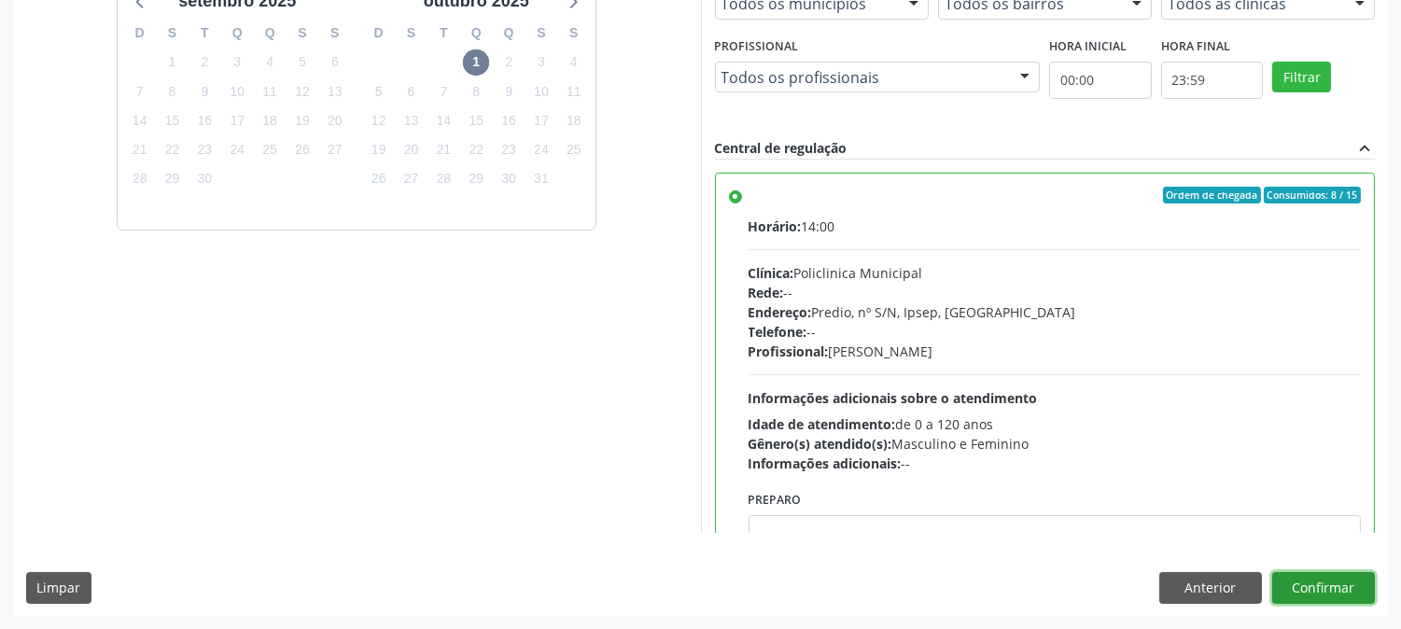
click at [1310, 591] on button "Confirmar" at bounding box center [1323, 588] width 103 height 32
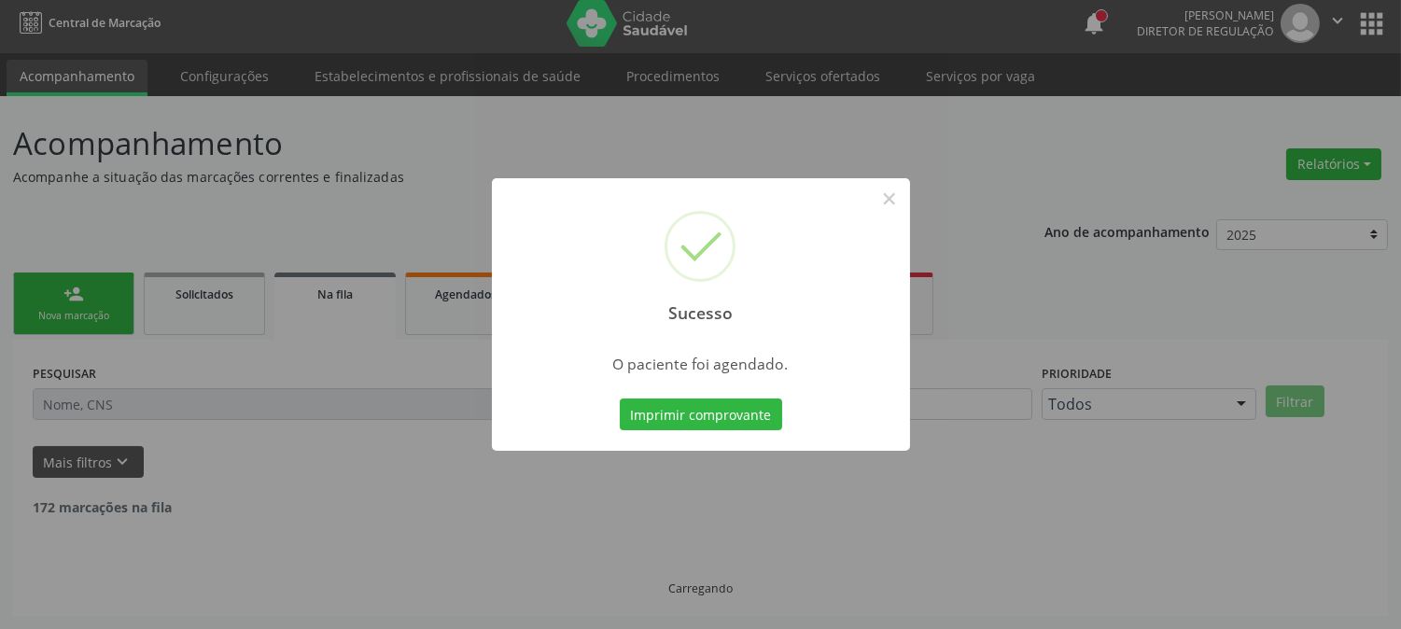
scroll to position [0, 0]
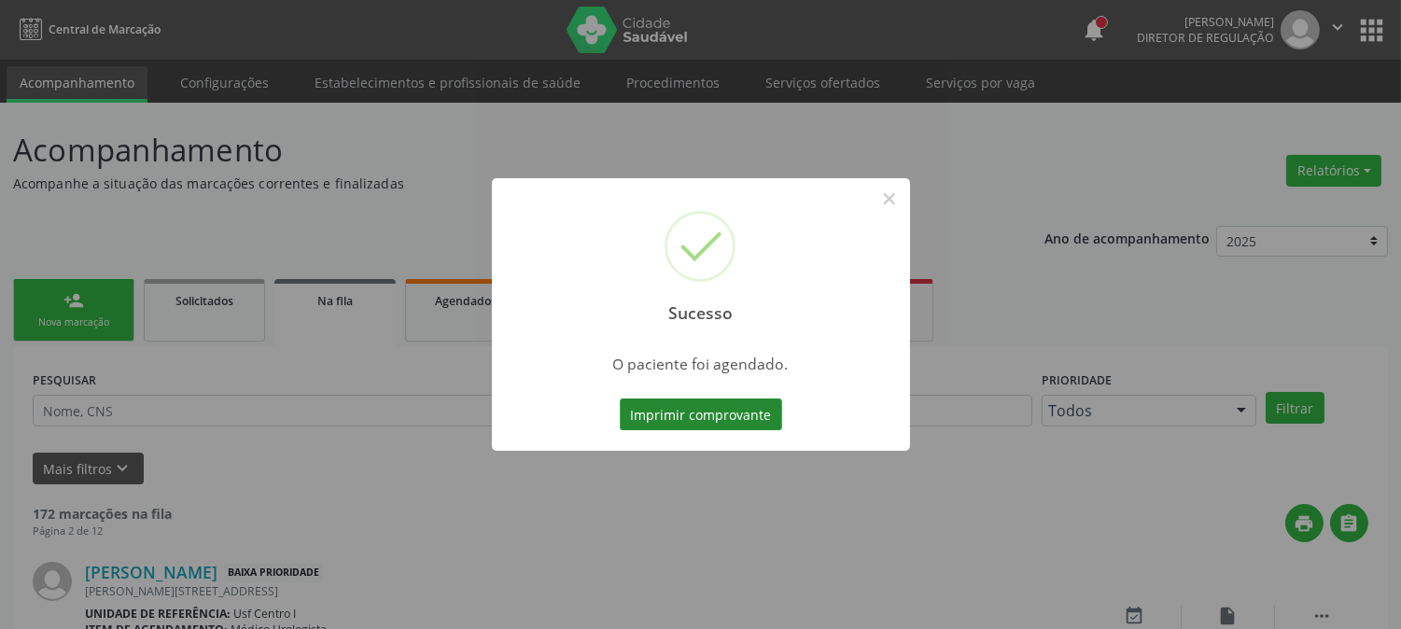
click at [712, 412] on button "Imprimir comprovante" at bounding box center [701, 414] width 162 height 32
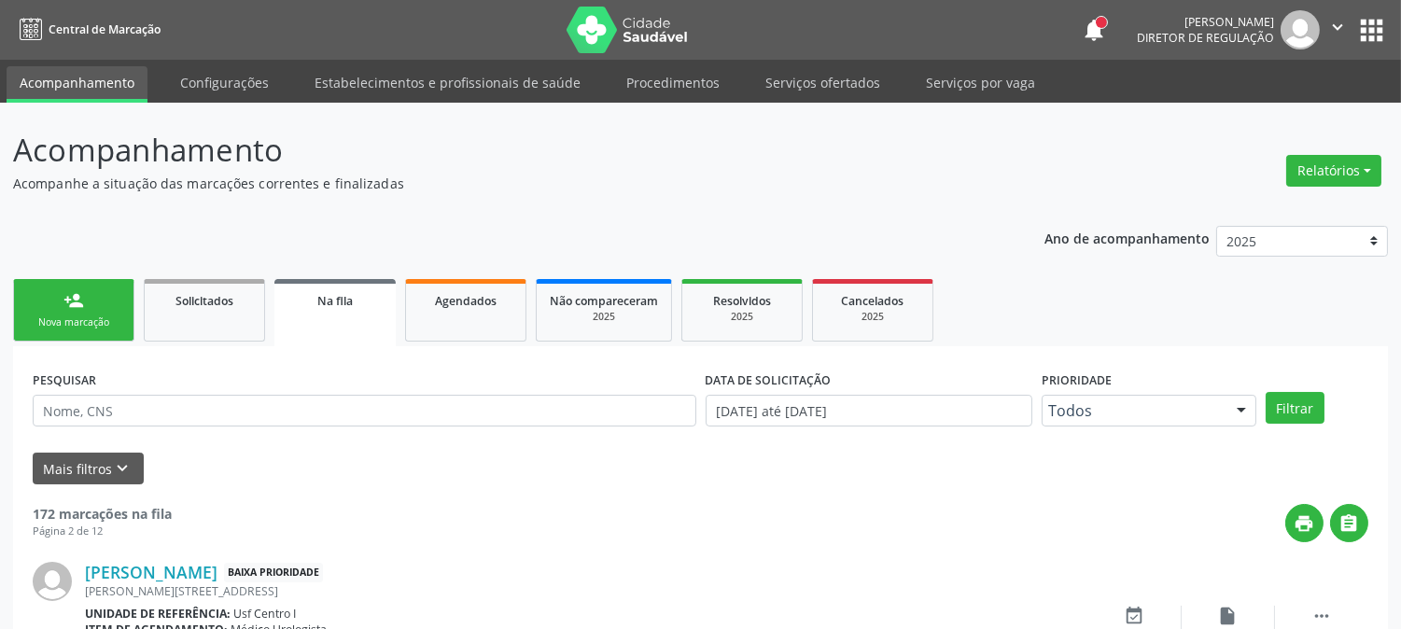
click at [91, 304] on link "person_add Nova marcação" at bounding box center [73, 310] width 121 height 63
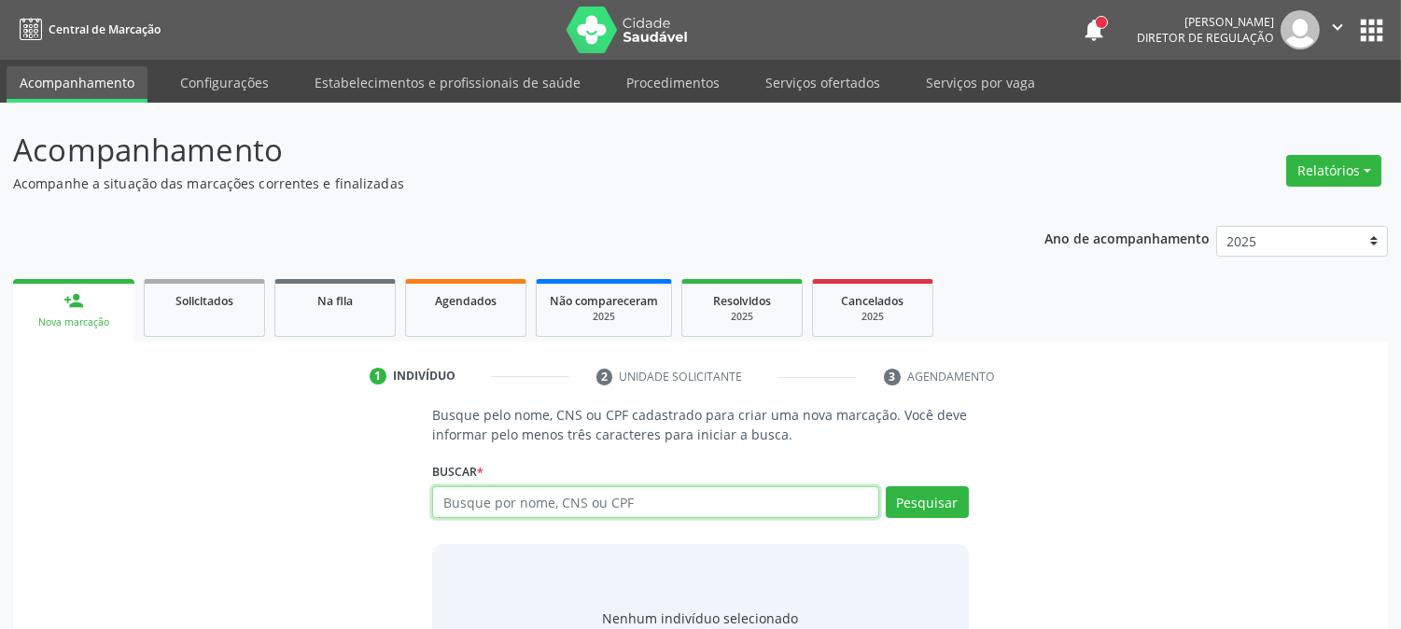
click at [597, 492] on input "text" at bounding box center [655, 502] width 446 height 32
type input "[PERSON_NAME][US_STATE]"
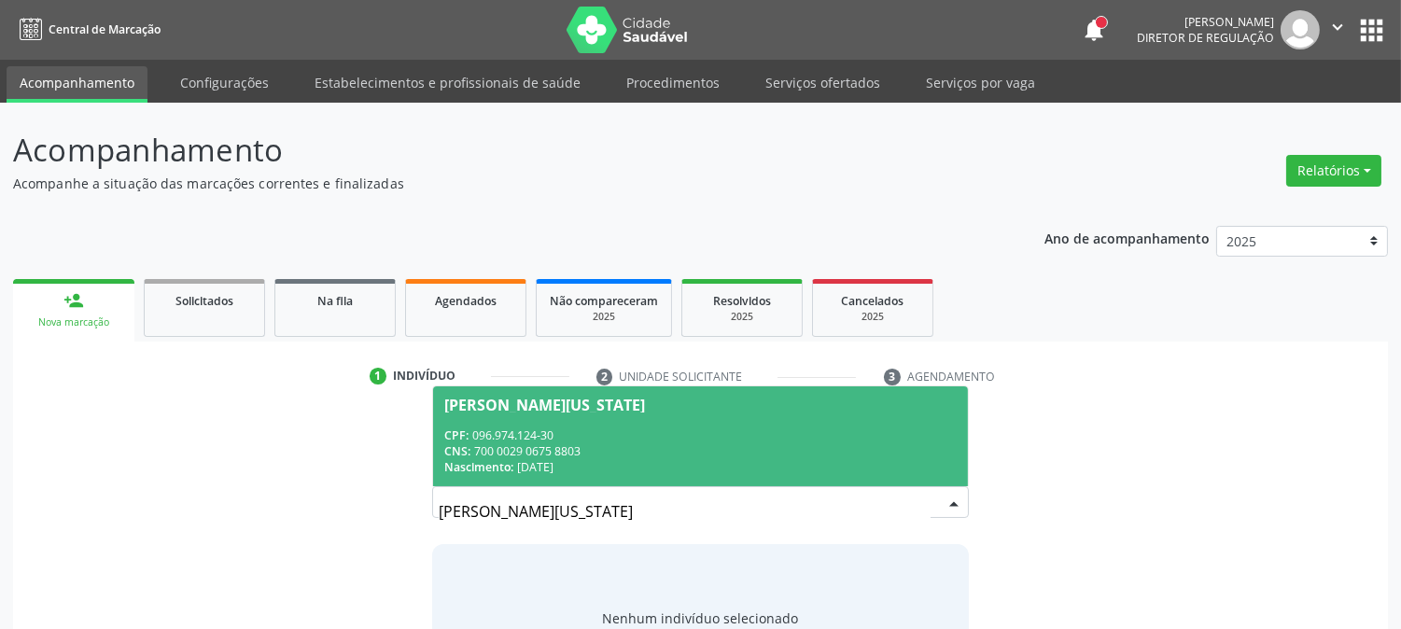
click at [729, 398] on div "[PERSON_NAME][US_STATE]" at bounding box center [699, 405] width 511 height 15
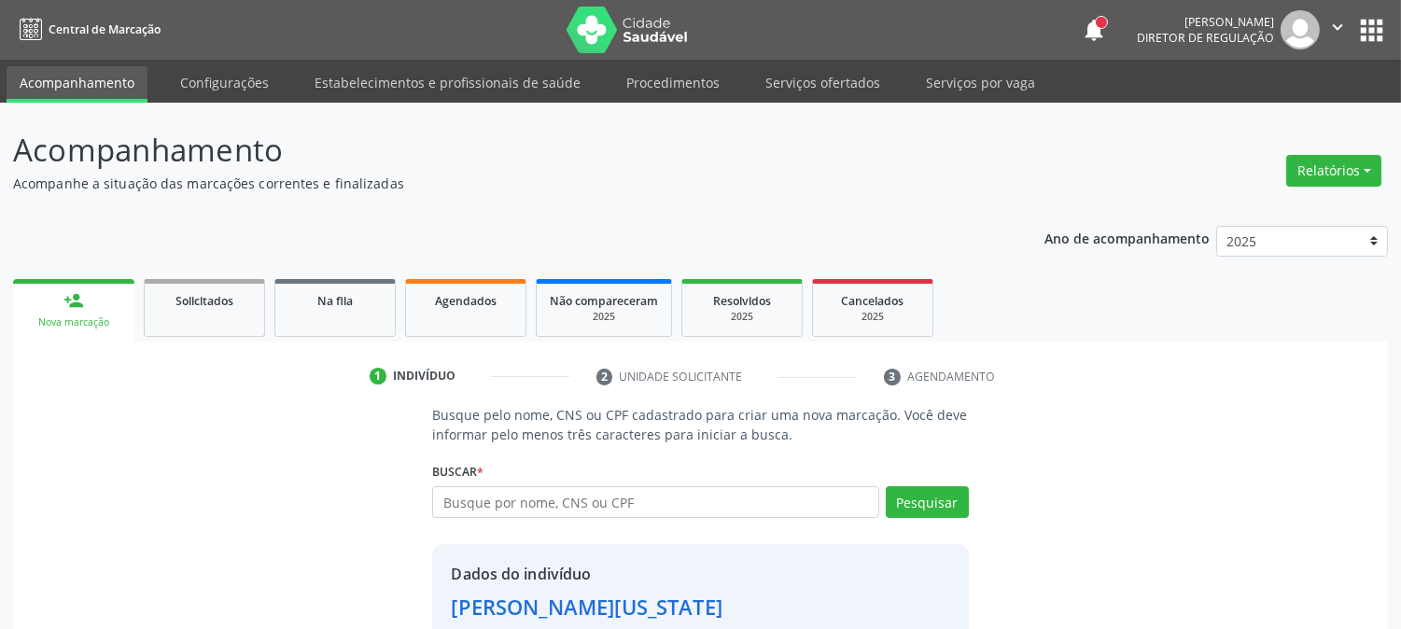
scroll to position [118, 0]
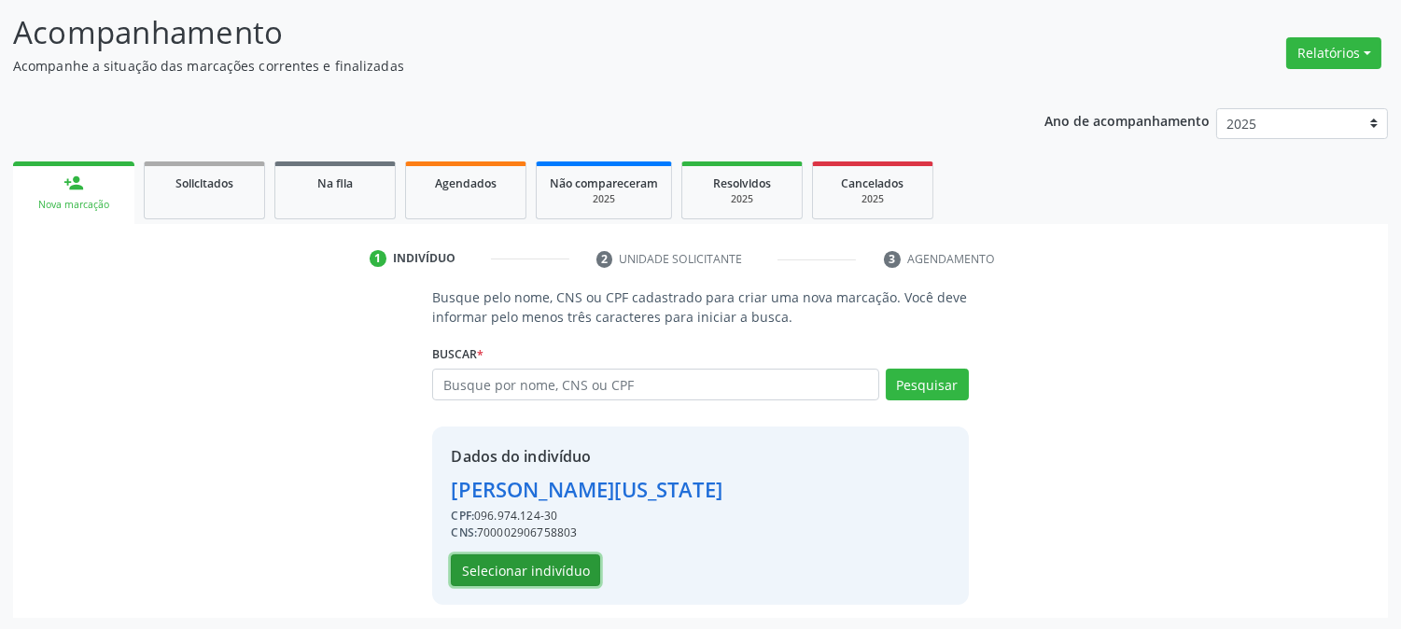
click at [565, 574] on button "Selecionar indivíduo" at bounding box center [525, 570] width 149 height 32
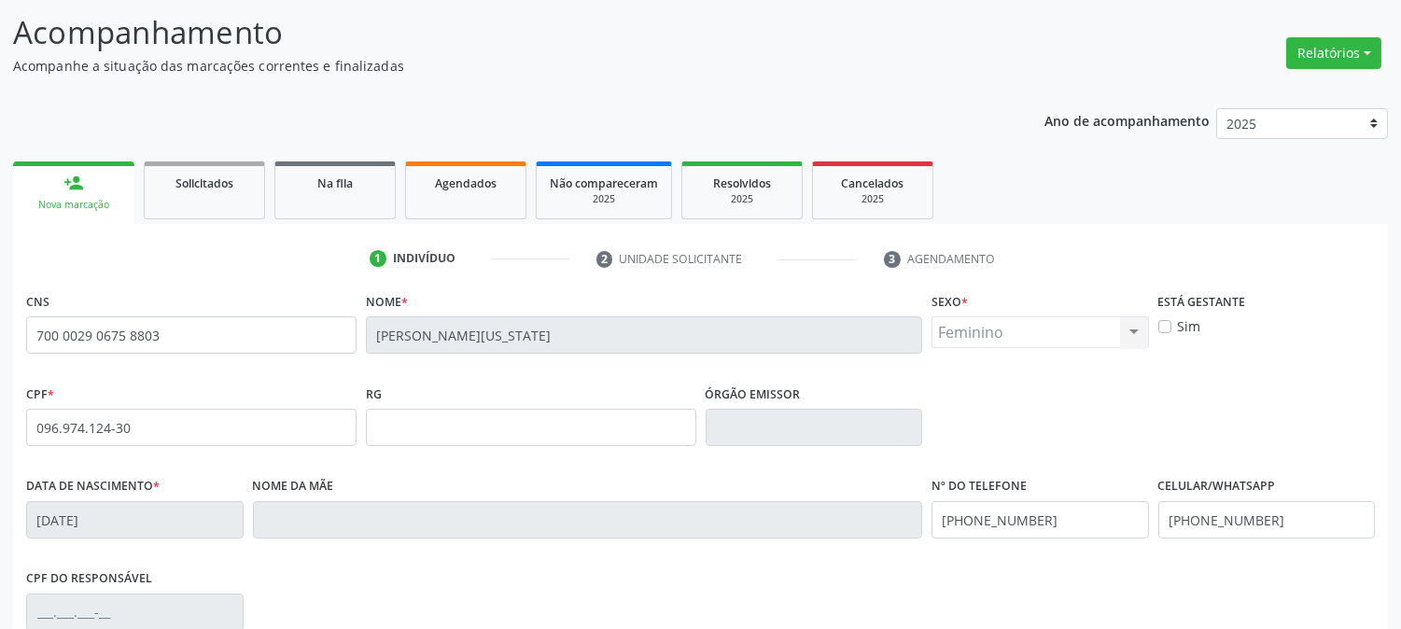
scroll to position [381, 0]
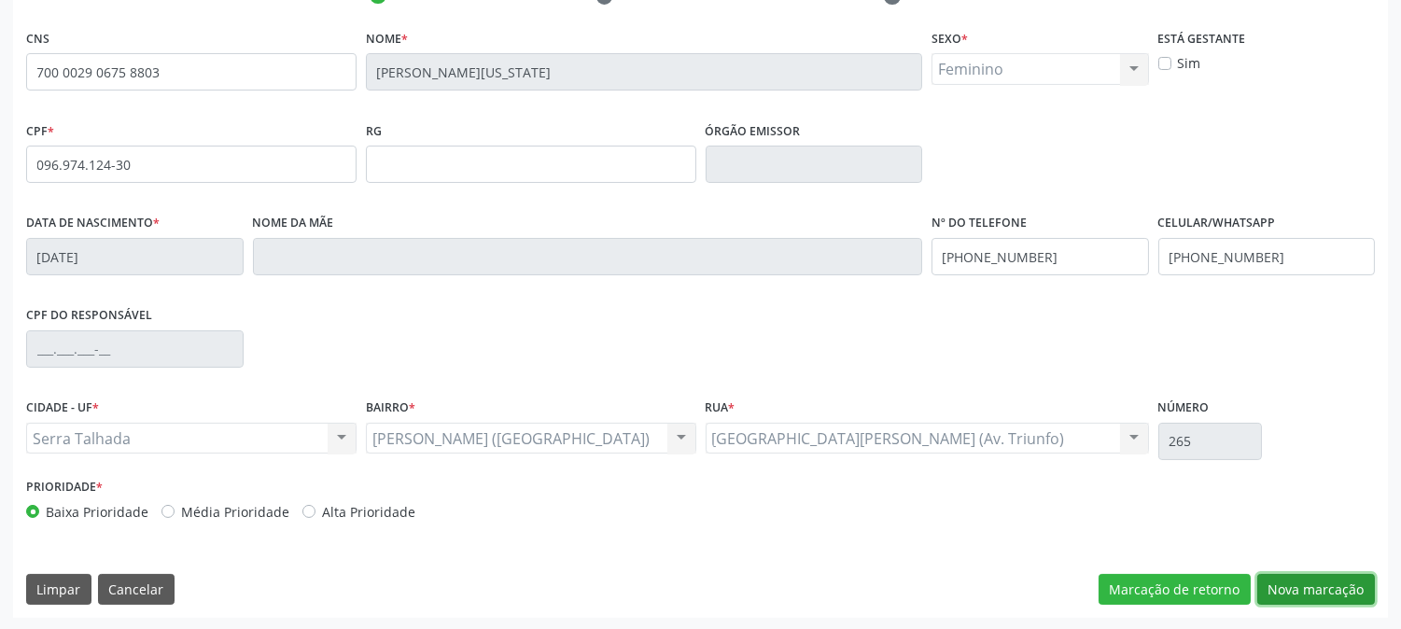
click at [1286, 590] on button "Nova marcação" at bounding box center [1316, 590] width 118 height 32
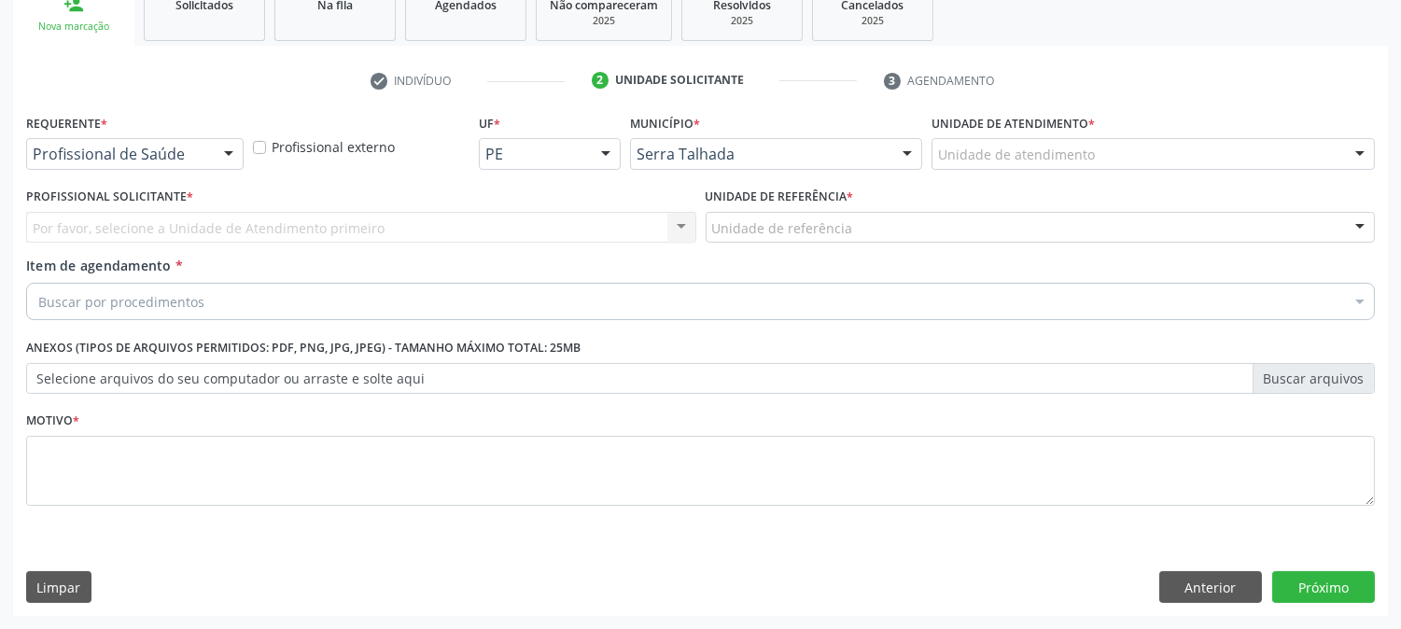
scroll to position [295, 0]
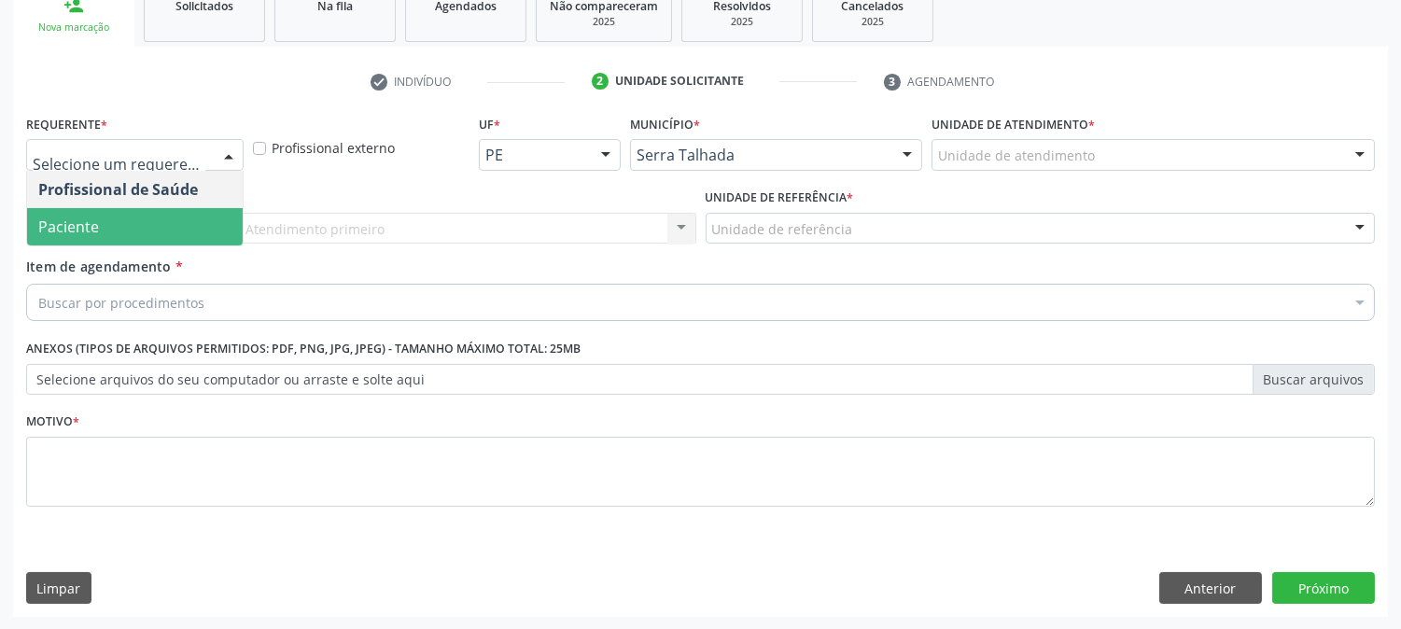
click at [127, 220] on span "Paciente" at bounding box center [135, 226] width 216 height 37
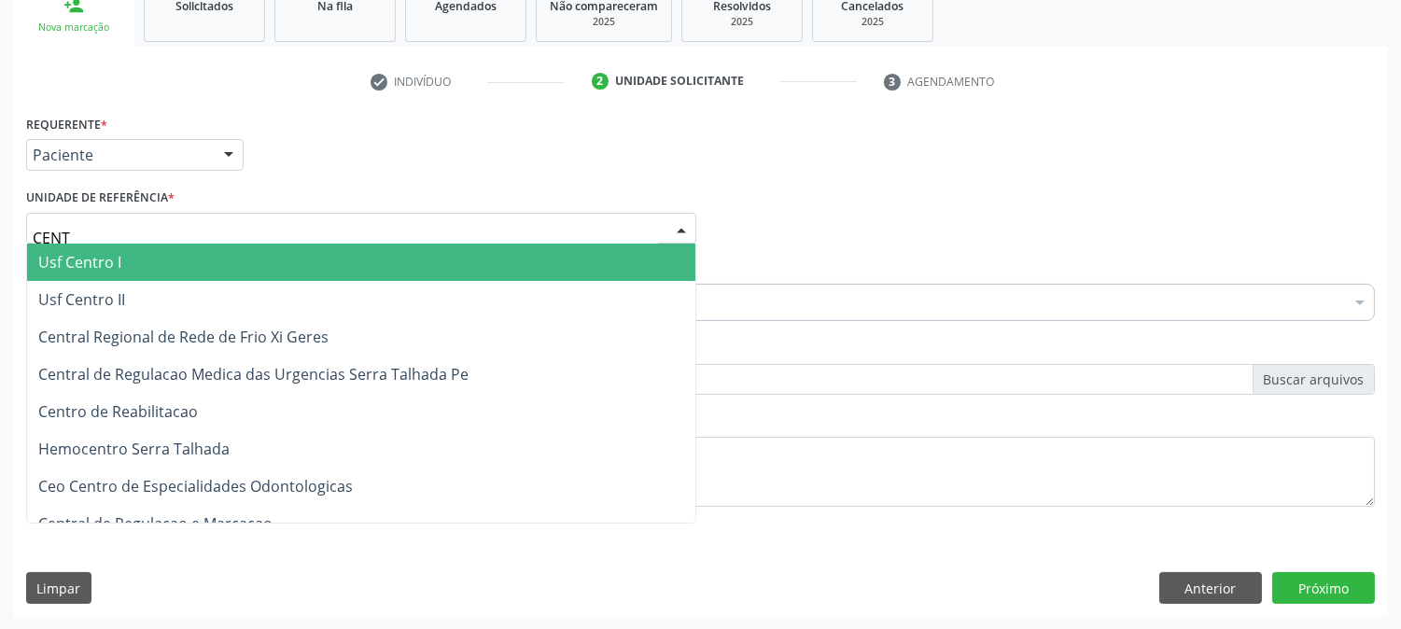
type input "CENTR"
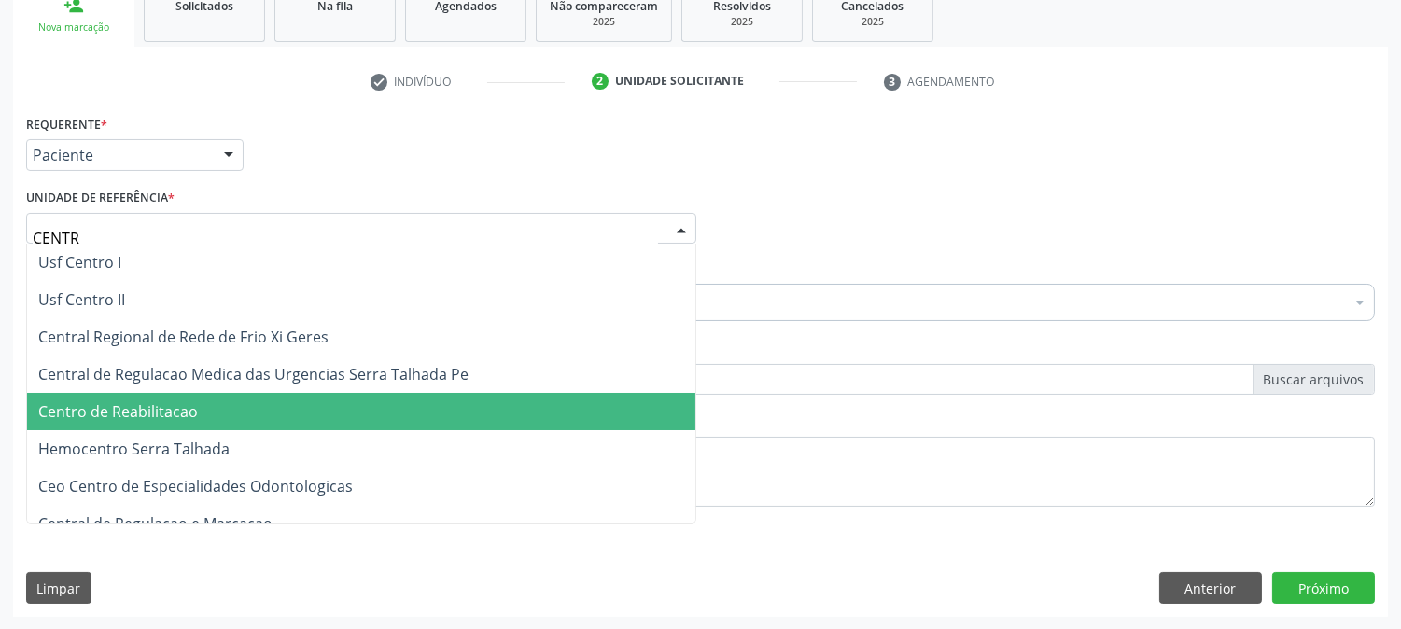
click at [162, 408] on span "Centro de Reabilitacao" at bounding box center [118, 411] width 160 height 21
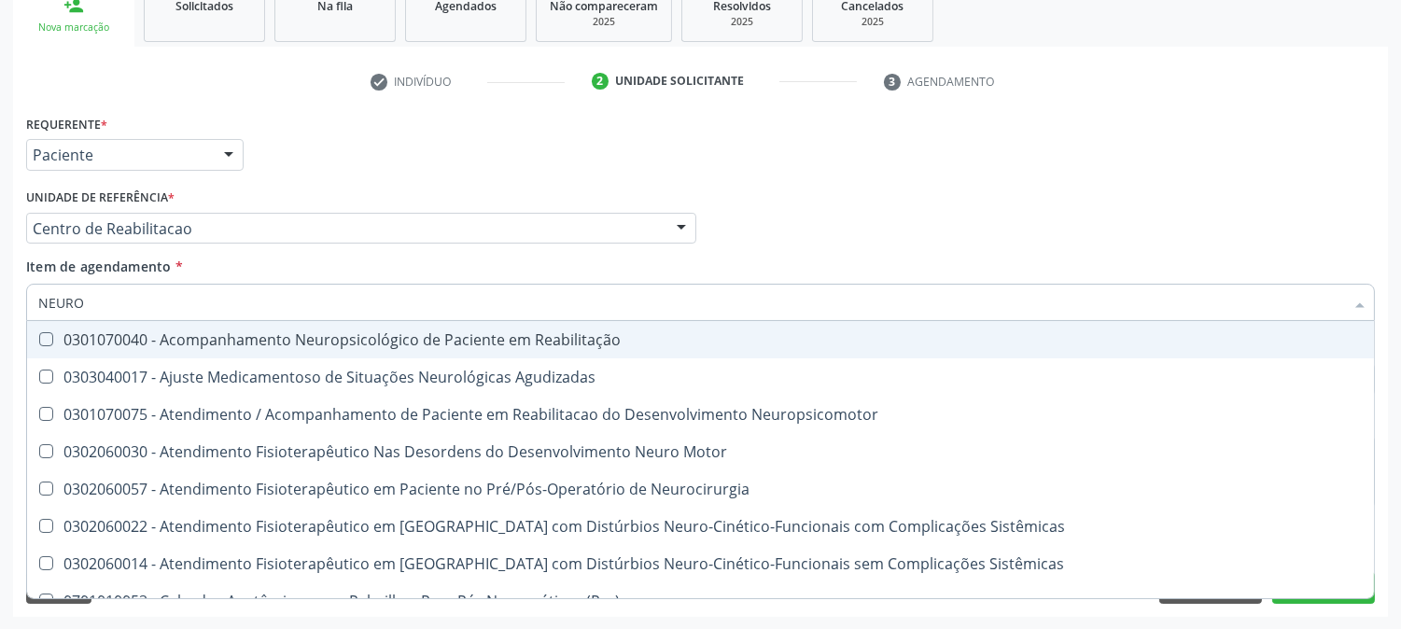
type input "NEUROL"
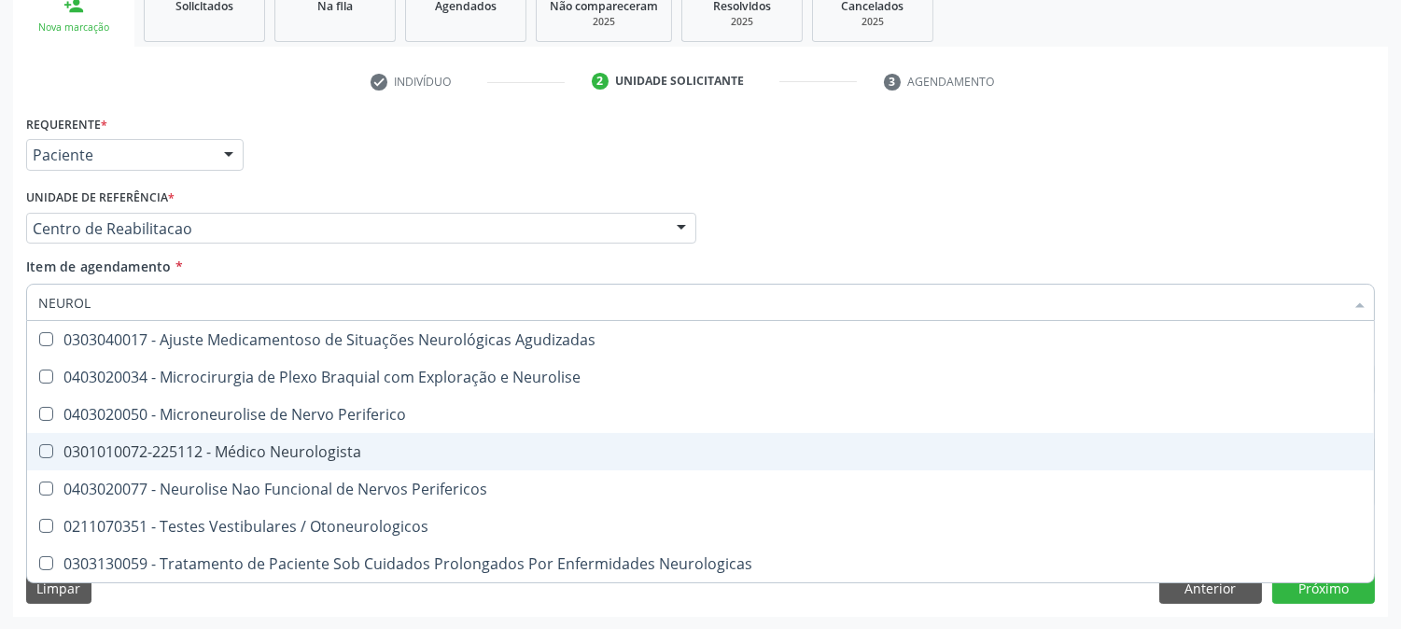
click at [146, 460] on span "0301010072-225112 - Médico Neurologista" at bounding box center [700, 451] width 1346 height 37
checkbox Neurologista "true"
click at [0, 436] on div "Acompanhamento Acompanhe a situação das marcações correntes e finalizadas Relat…" at bounding box center [700, 219] width 1401 height 822
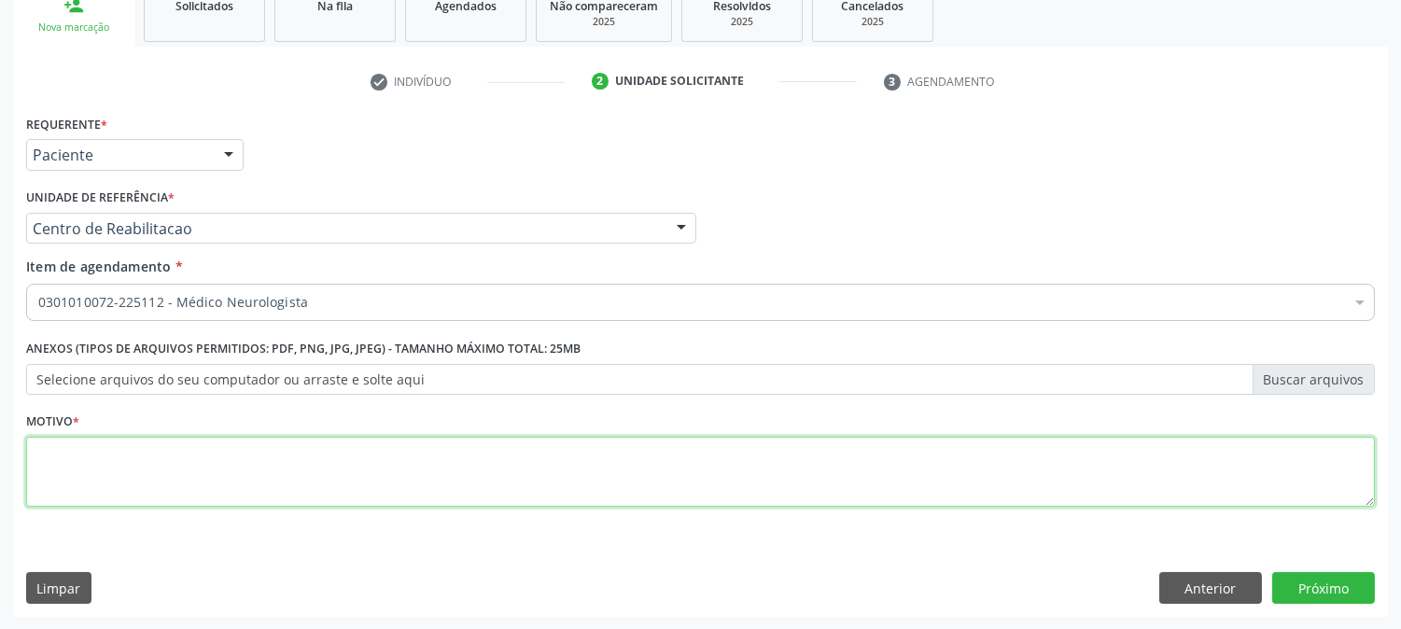
click at [423, 490] on textarea at bounding box center [700, 472] width 1348 height 71
type textarea "."
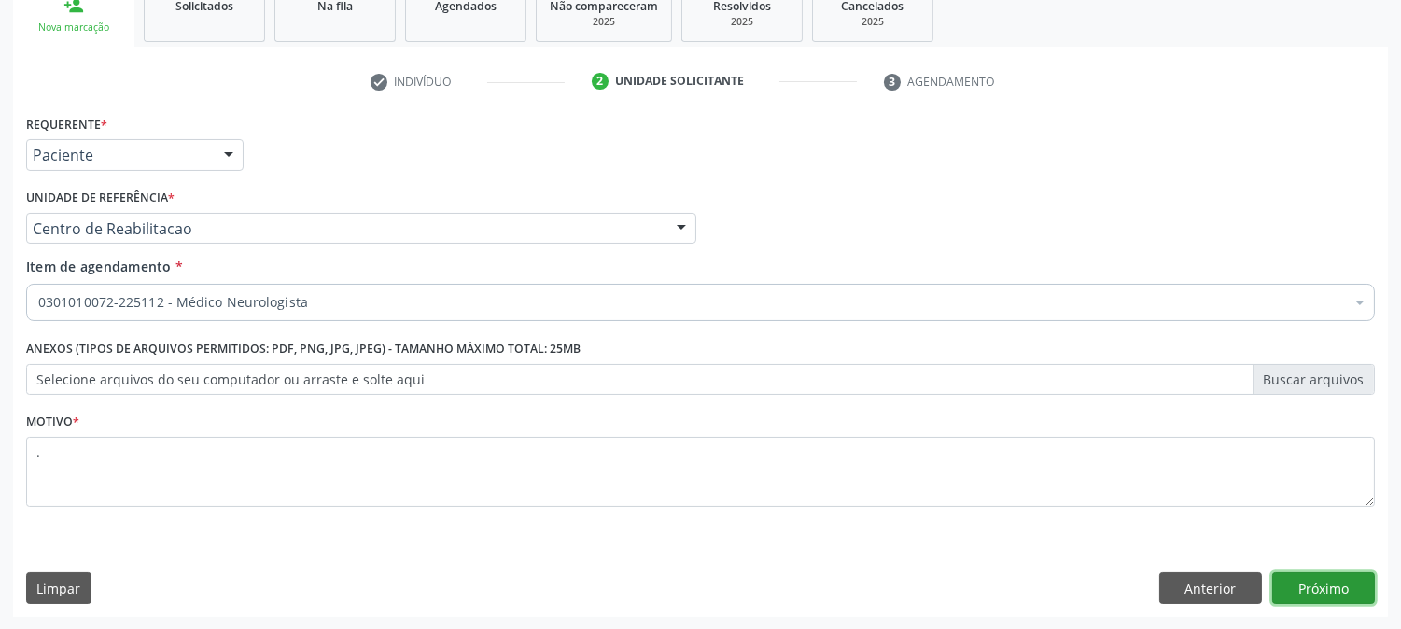
click at [1342, 579] on button "Próximo" at bounding box center [1323, 588] width 103 height 32
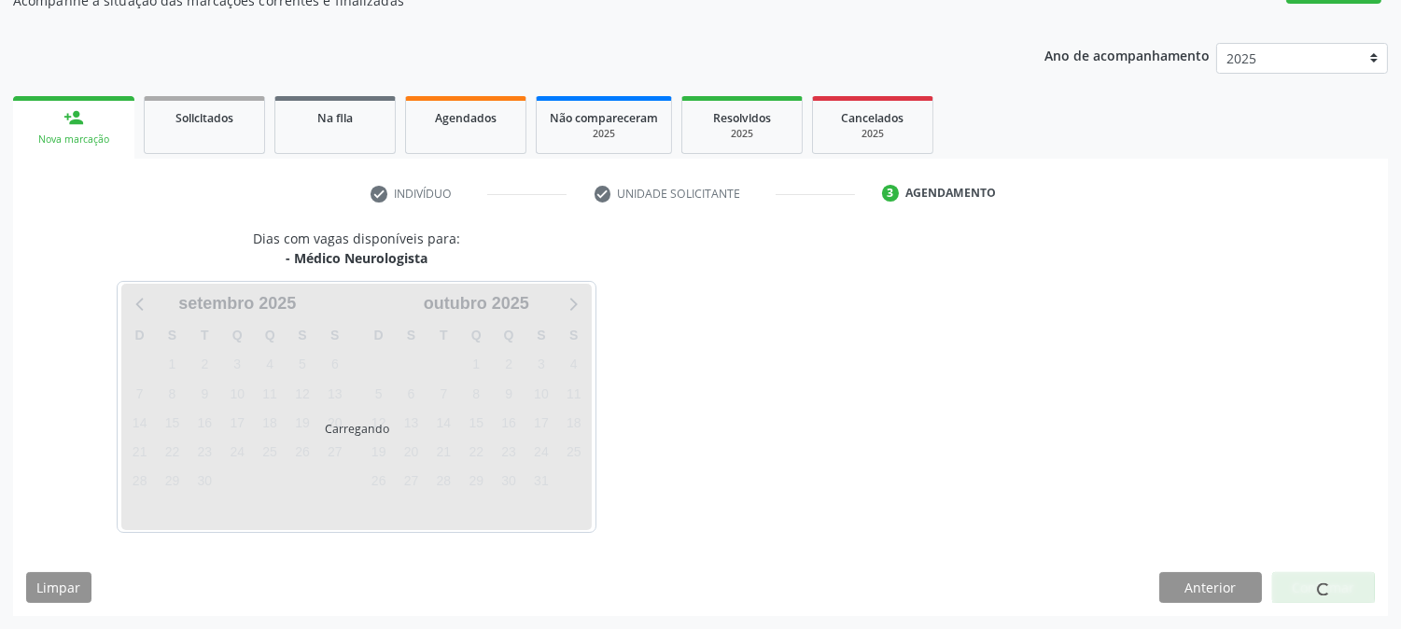
scroll to position [182, 0]
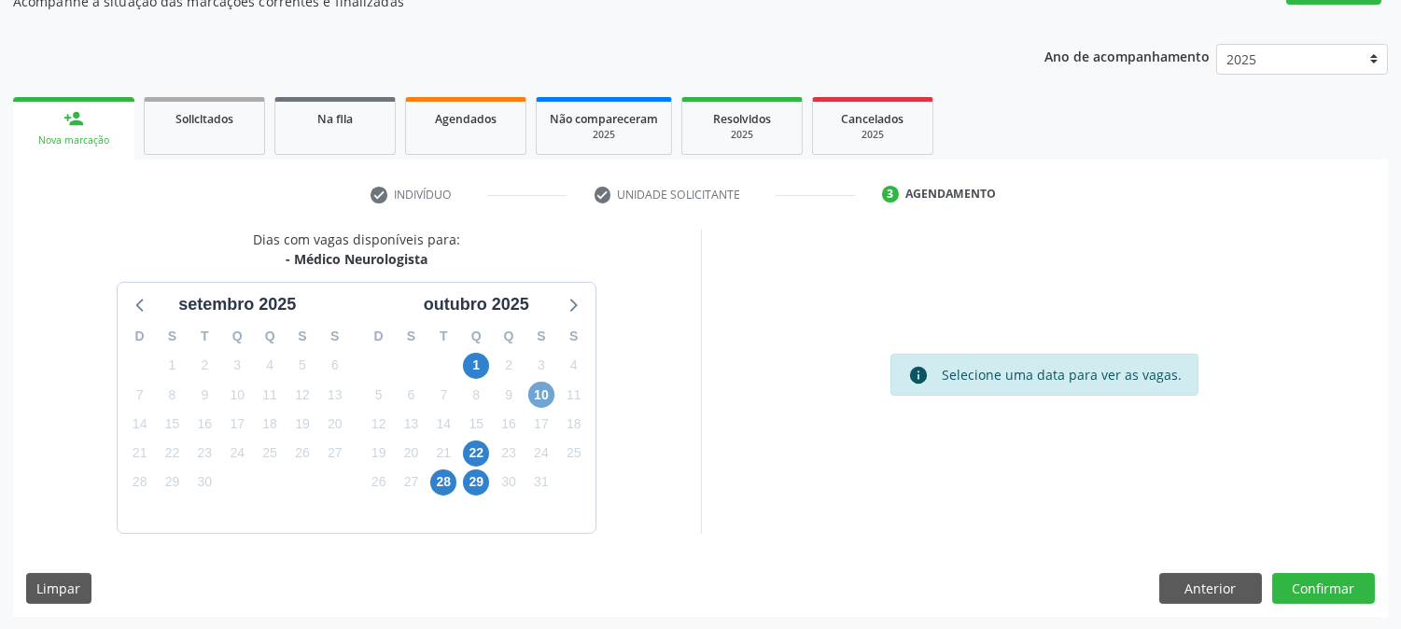
click at [541, 392] on span "10" at bounding box center [541, 395] width 26 height 26
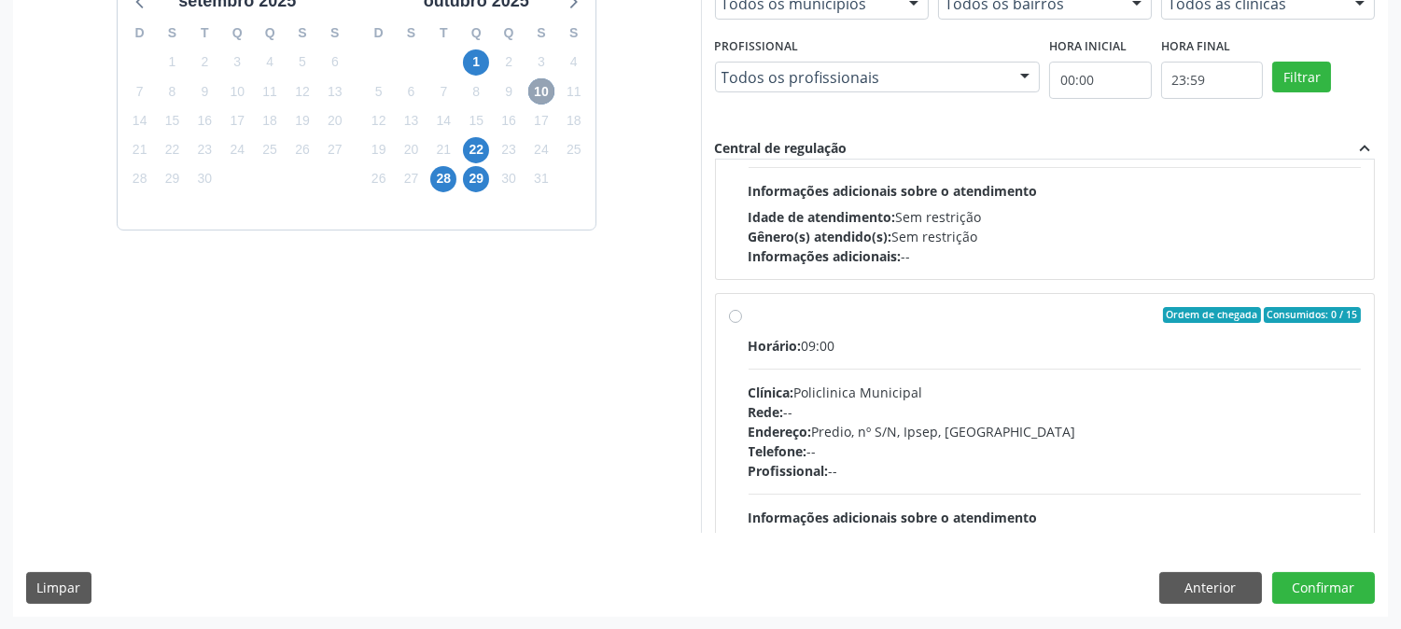
scroll to position [294, 0]
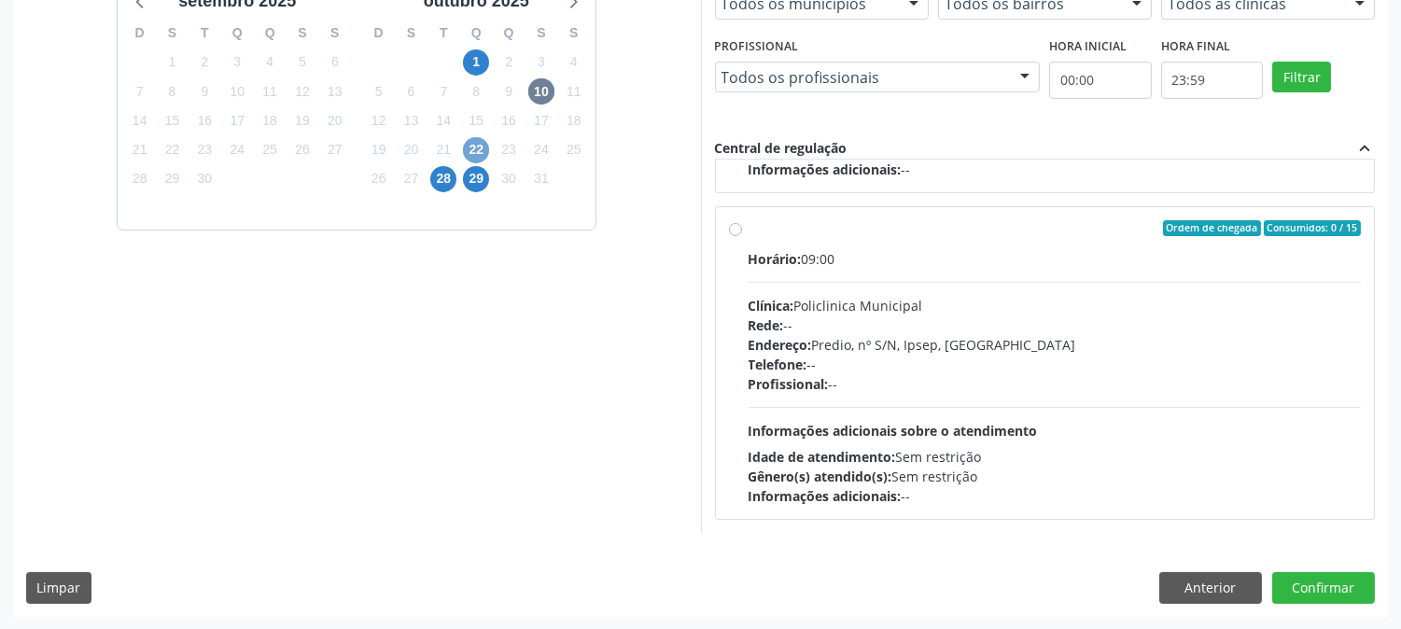
click at [473, 141] on span "22" at bounding box center [476, 150] width 26 height 26
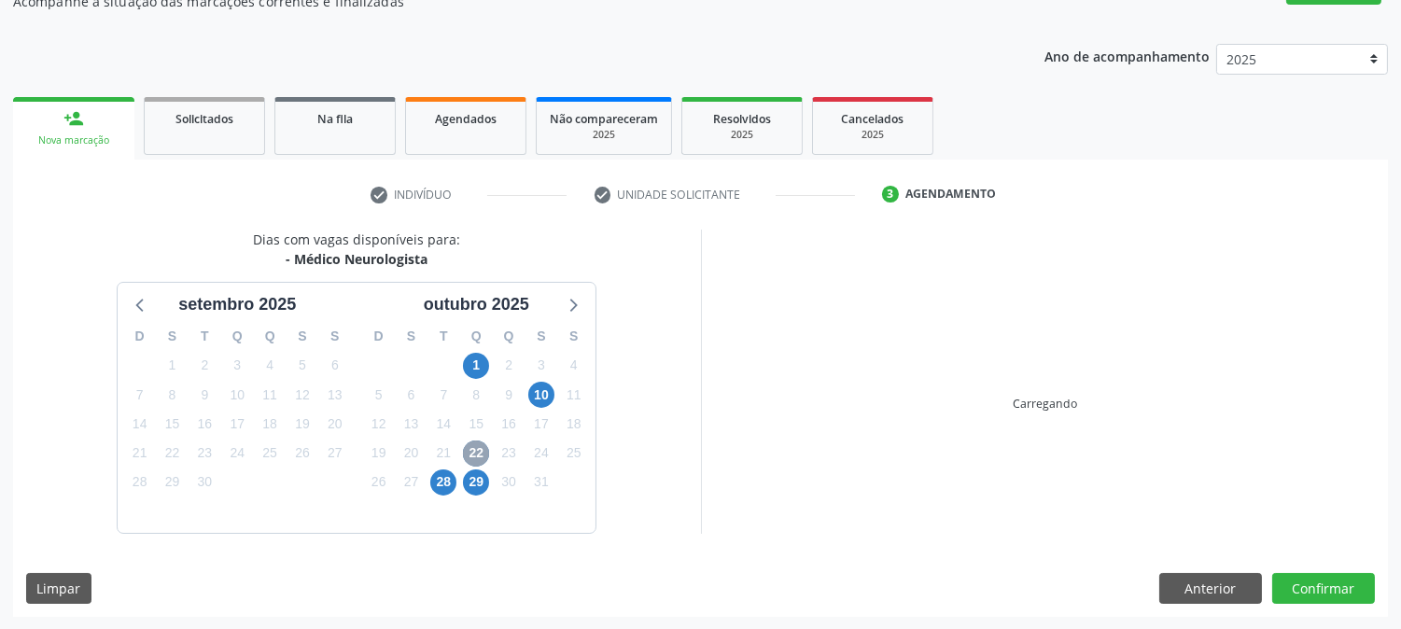
scroll to position [452, 0]
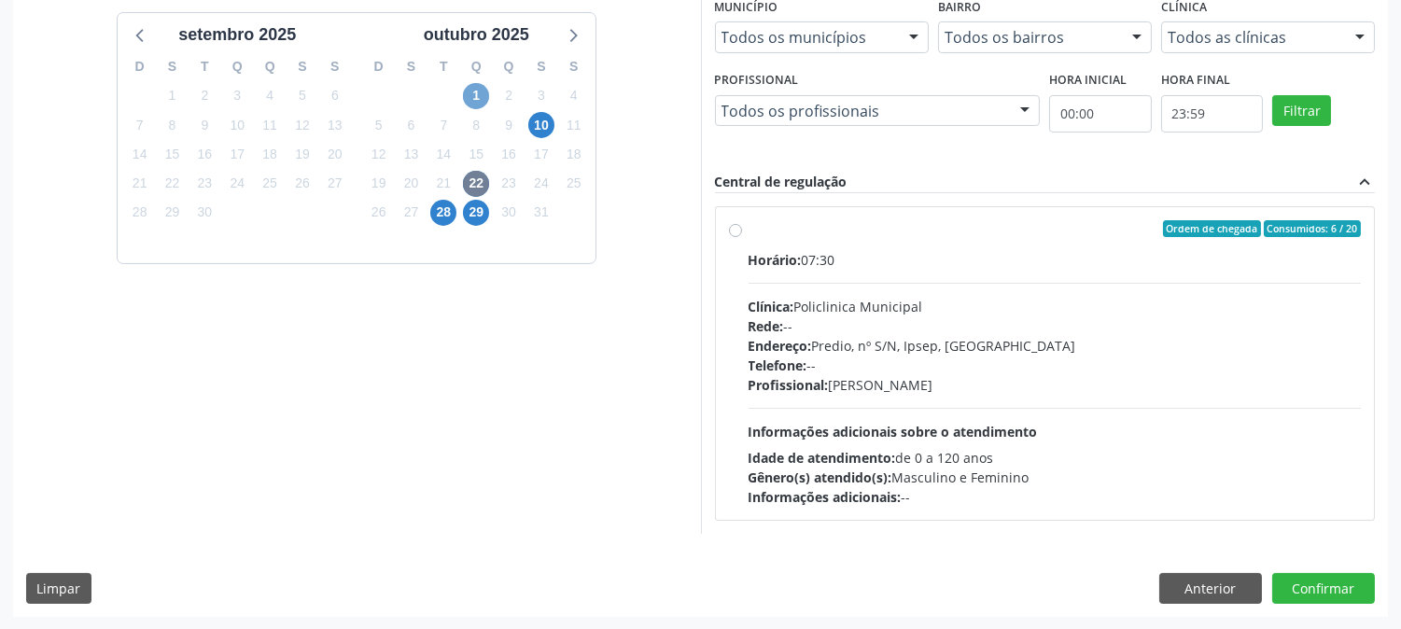
click at [470, 83] on span "1" at bounding box center [476, 96] width 26 height 26
click at [477, 179] on span "22" at bounding box center [476, 184] width 26 height 26
click at [978, 364] on div "Telefone: --" at bounding box center [1054, 366] width 613 height 20
click at [742, 237] on input "Ordem de chegada Consumidos: 6 / 20 Horário: 07:30 Clínica: Policlinica Municip…" at bounding box center [735, 228] width 13 height 17
radio input "true"
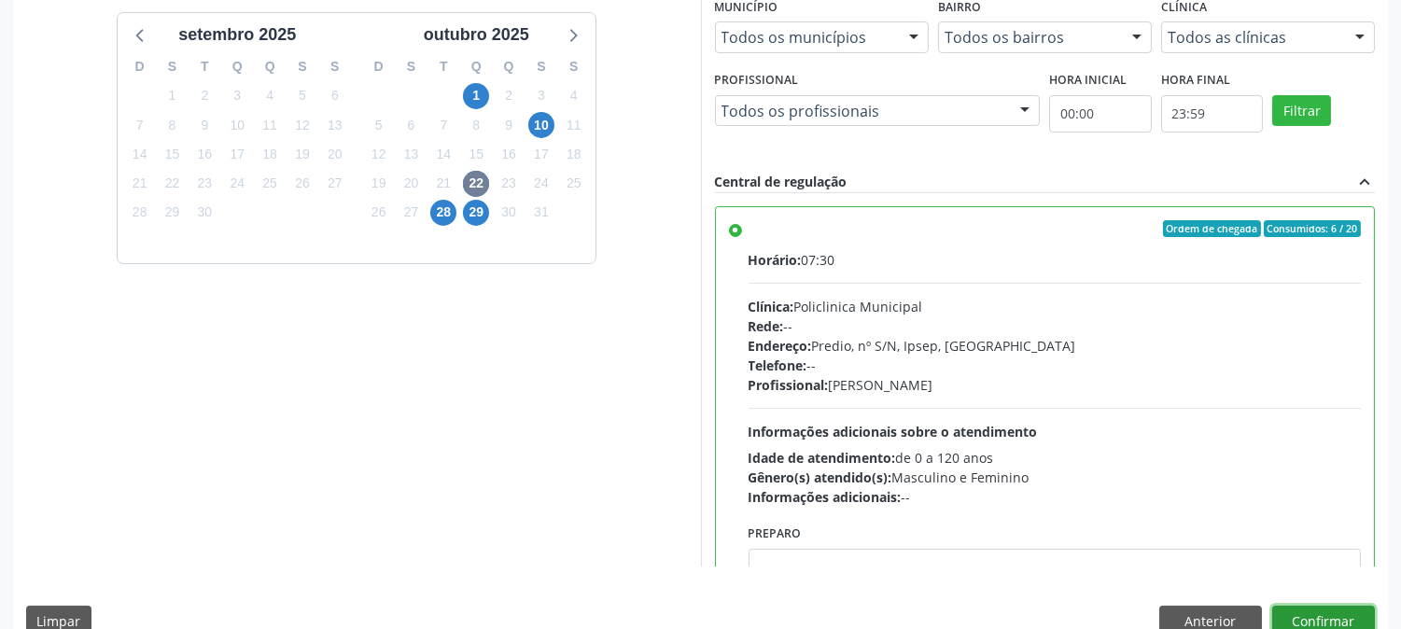
click at [1322, 616] on button "Confirmar" at bounding box center [1323, 622] width 103 height 32
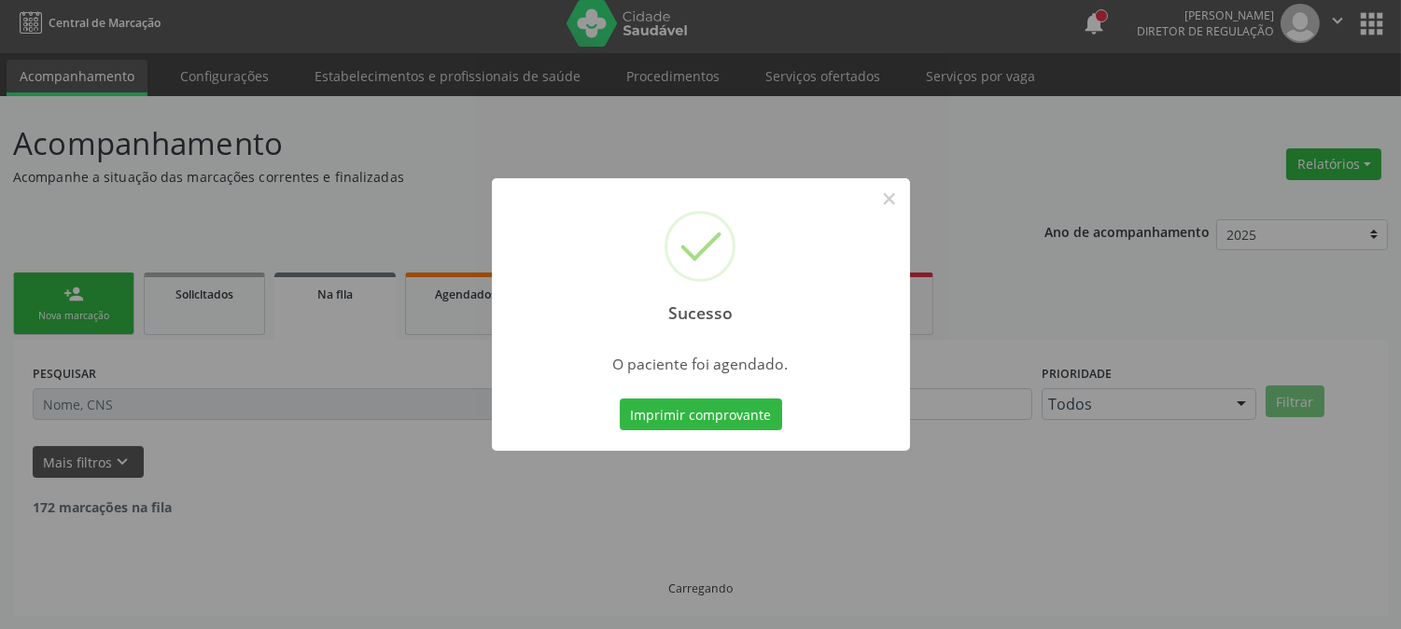
scroll to position [0, 0]
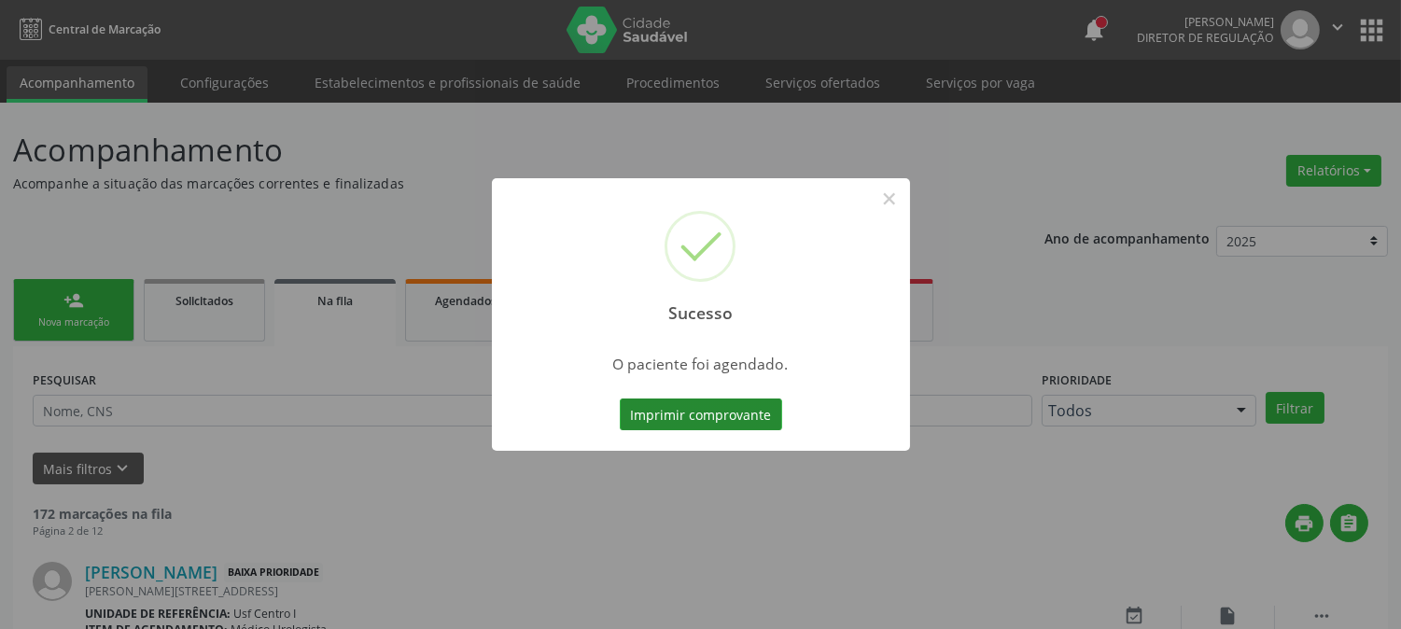
click at [732, 406] on button "Imprimir comprovante" at bounding box center [701, 414] width 162 height 32
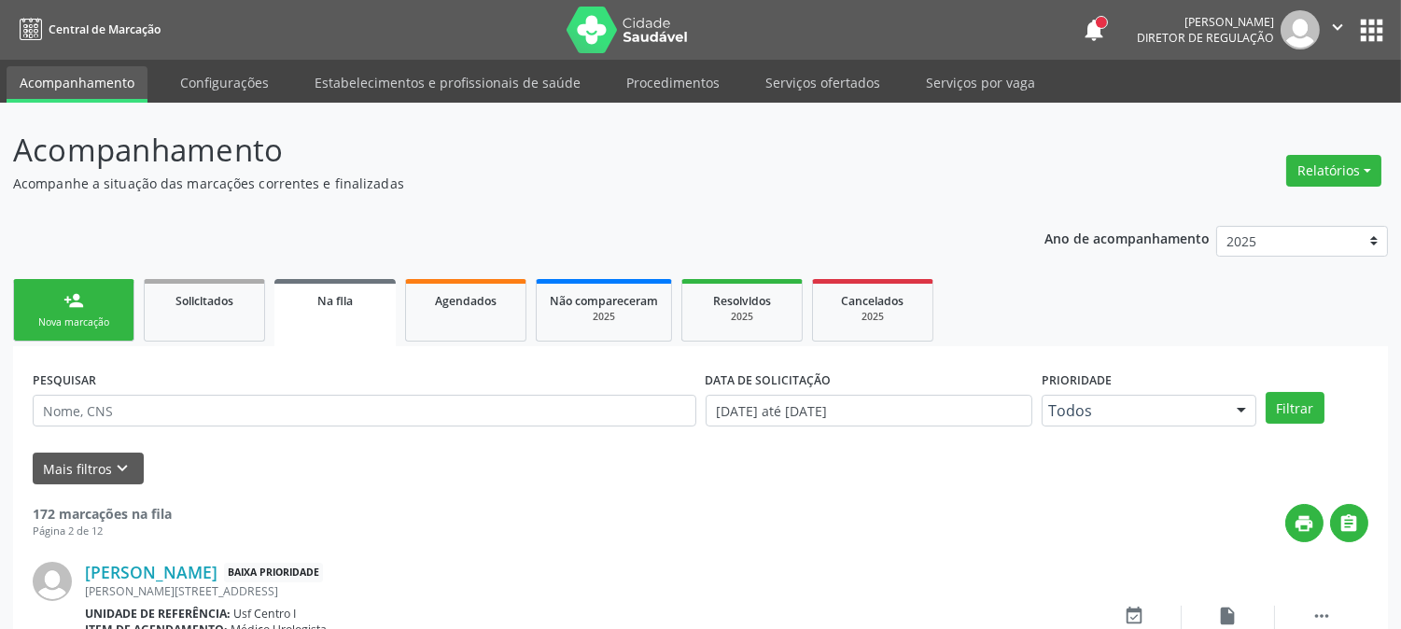
click at [98, 306] on link "person_add Nova marcação" at bounding box center [73, 310] width 121 height 63
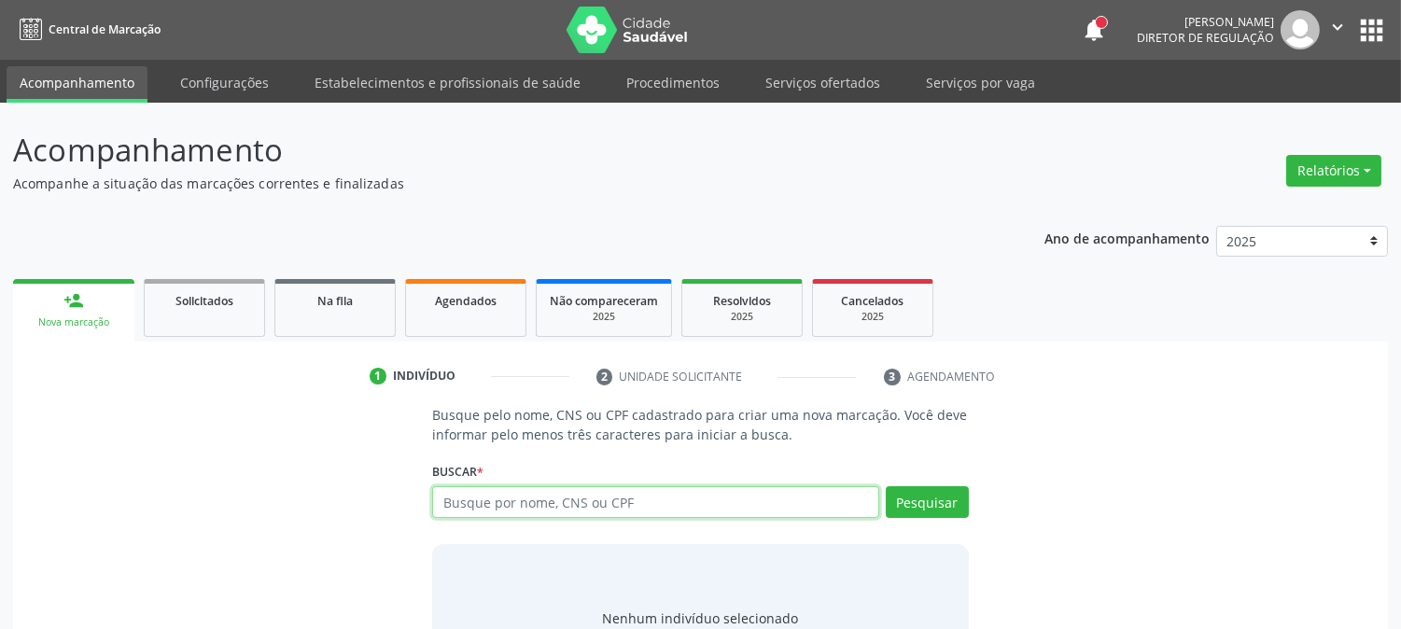
click at [523, 498] on input "text" at bounding box center [655, 502] width 446 height 32
type input "[PERSON_NAME] DA S"
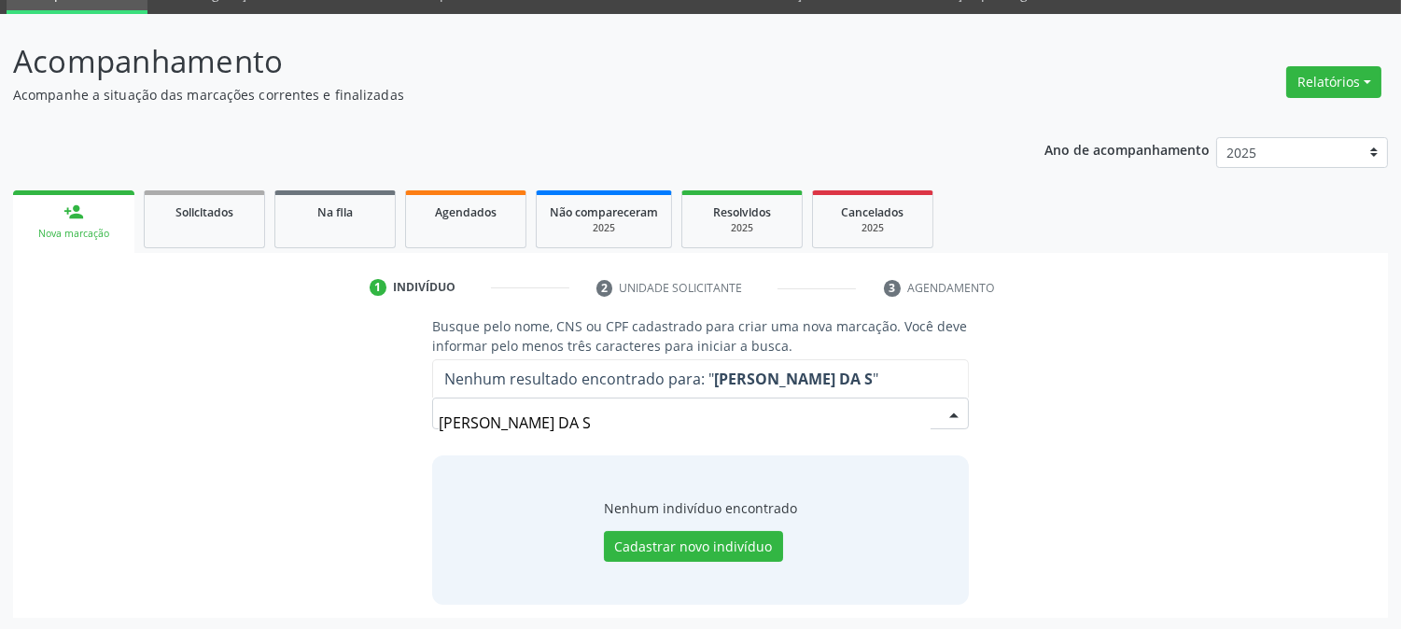
drag, startPoint x: 655, startPoint y: 432, endPoint x: 347, endPoint y: 413, distance: 308.5
click at [347, 413] on div "Busque pelo nome, CNS ou CPF cadastrado para criar uma nova marcação. Você deve…" at bounding box center [700, 459] width 1348 height 287
type input "1"
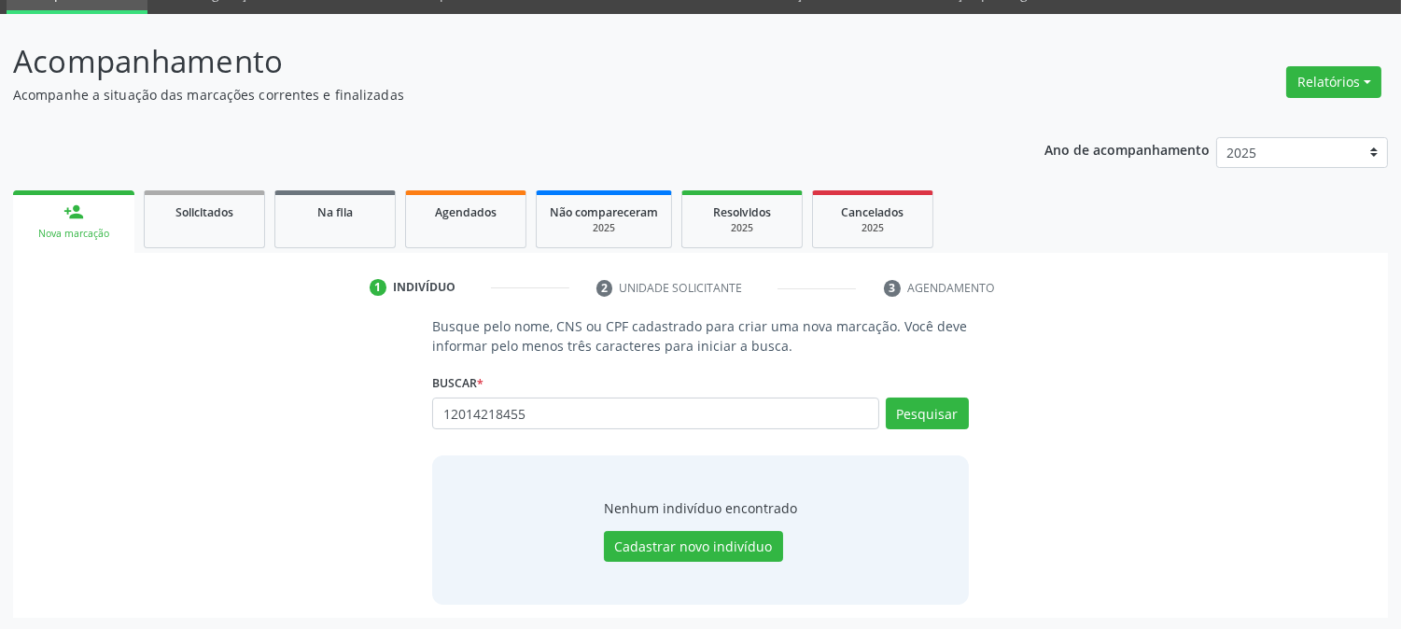
type input "12014218455"
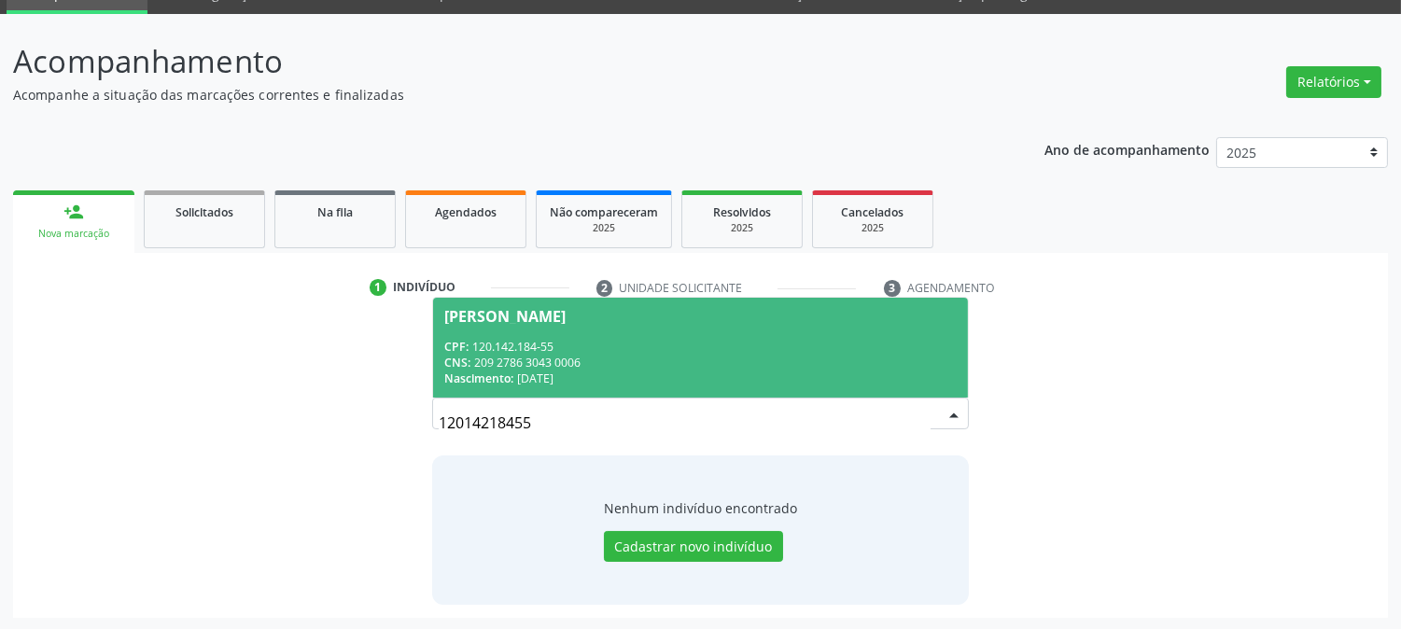
click at [601, 339] on div "CPF: 120.142.184-55" at bounding box center [699, 347] width 511 height 16
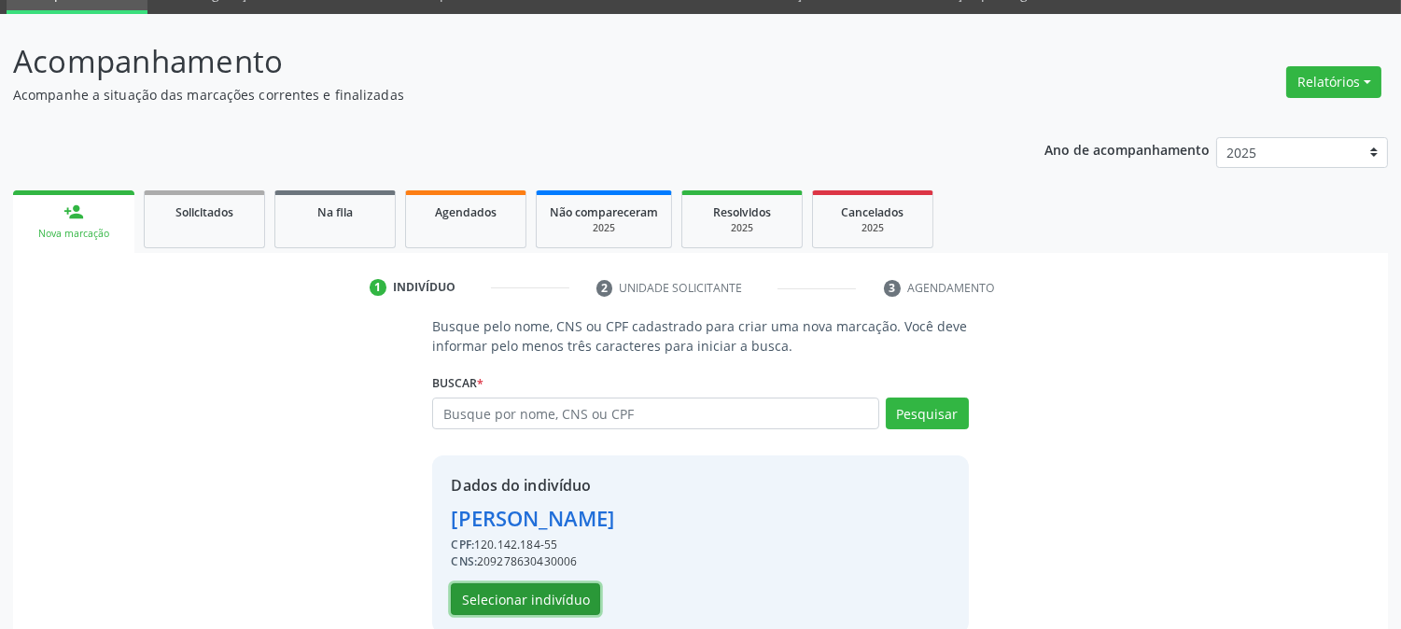
click at [530, 603] on button "Selecionar indivíduo" at bounding box center [525, 599] width 149 height 32
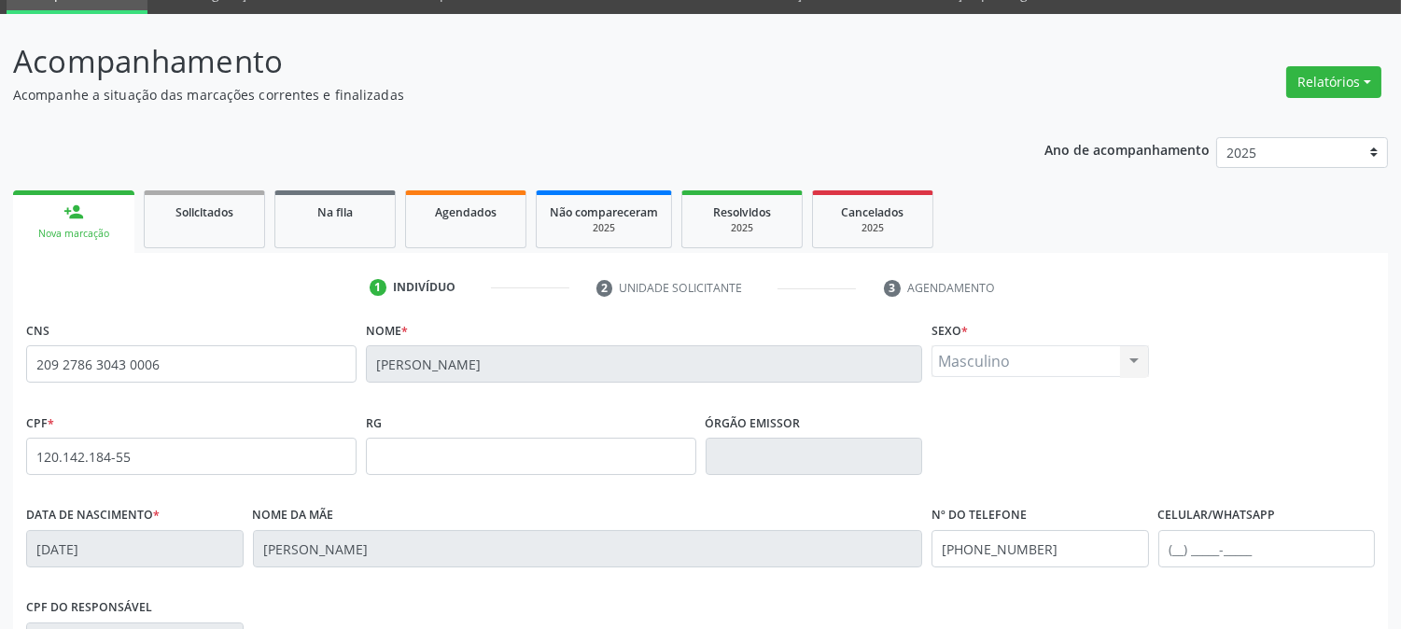
scroll to position [381, 0]
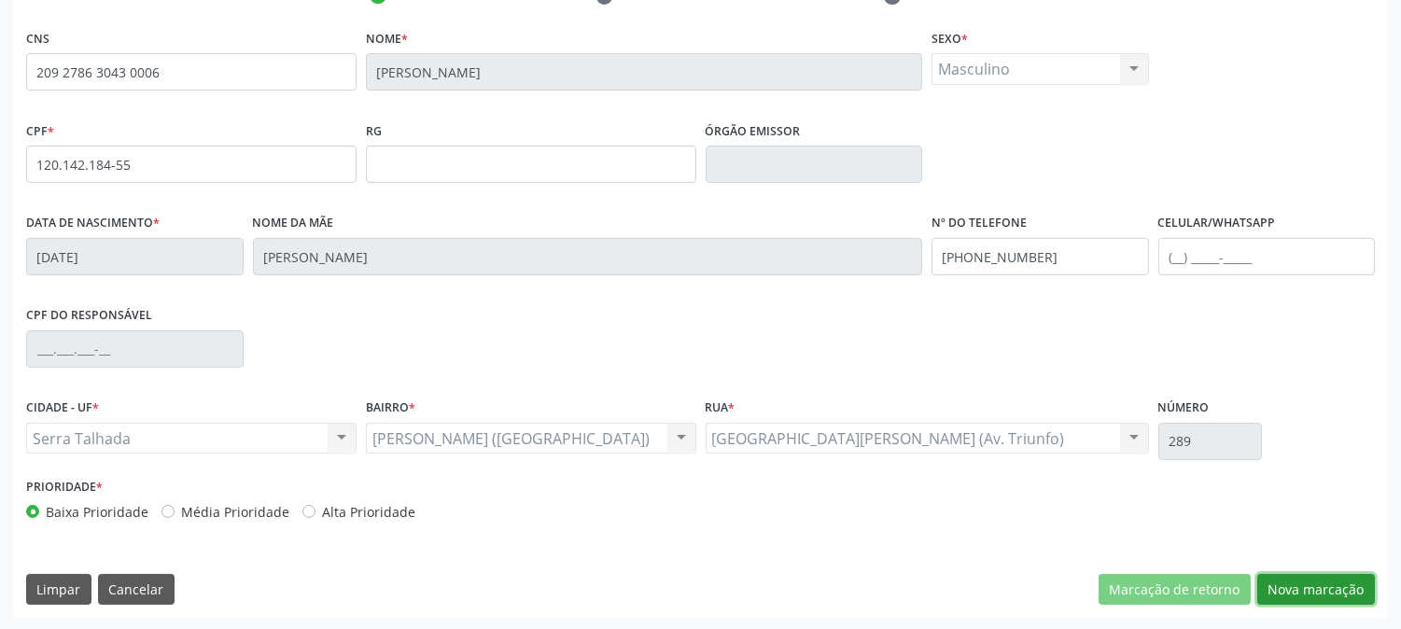
click at [1313, 588] on button "Nova marcação" at bounding box center [1316, 590] width 118 height 32
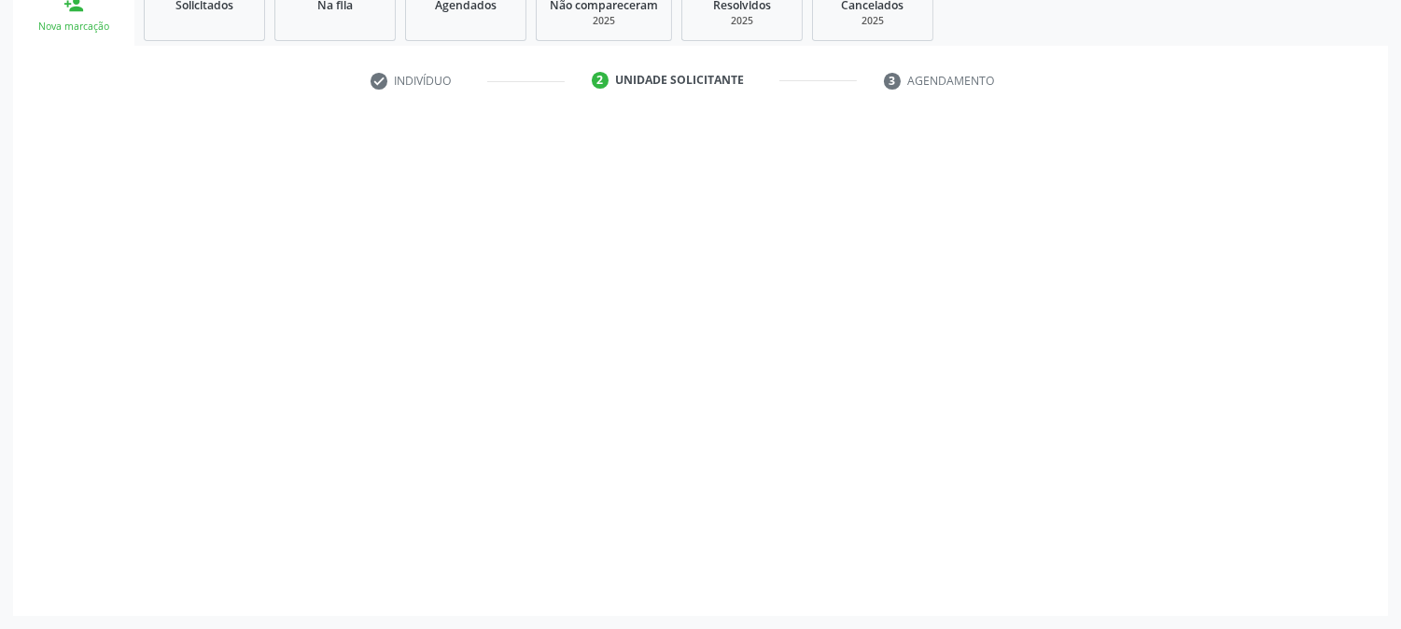
scroll to position [295, 0]
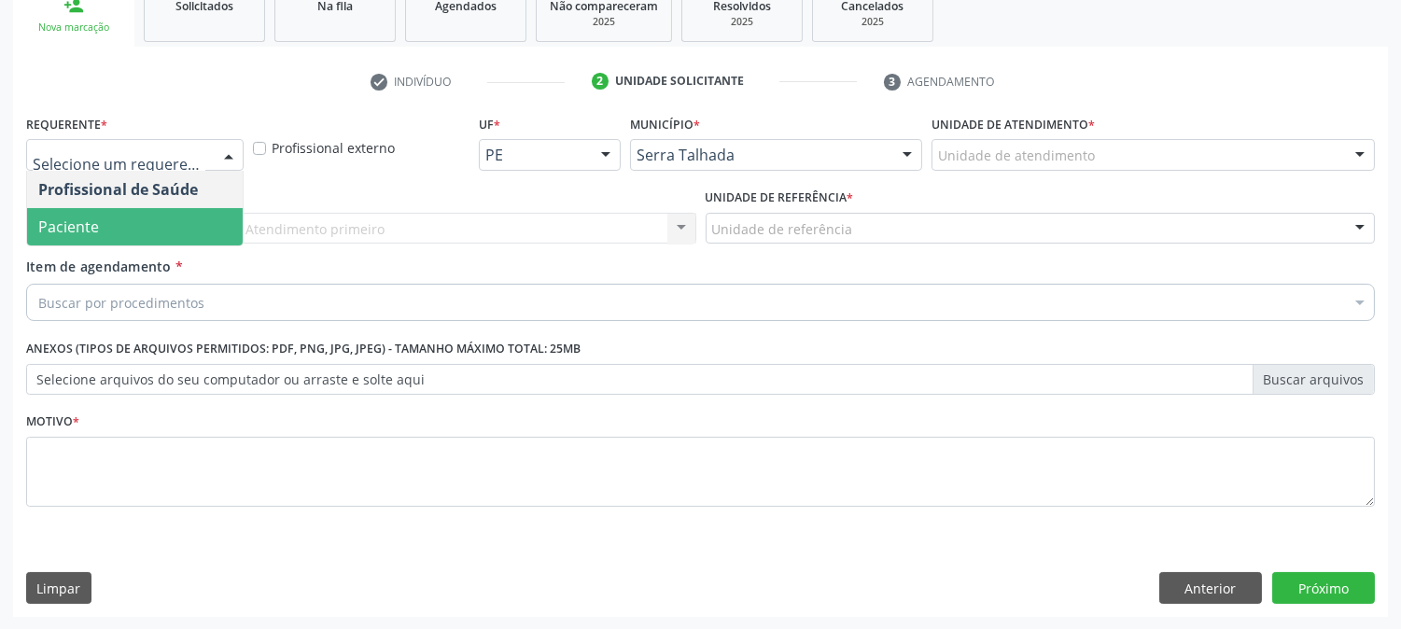
click at [155, 217] on span "Paciente" at bounding box center [135, 226] width 216 height 37
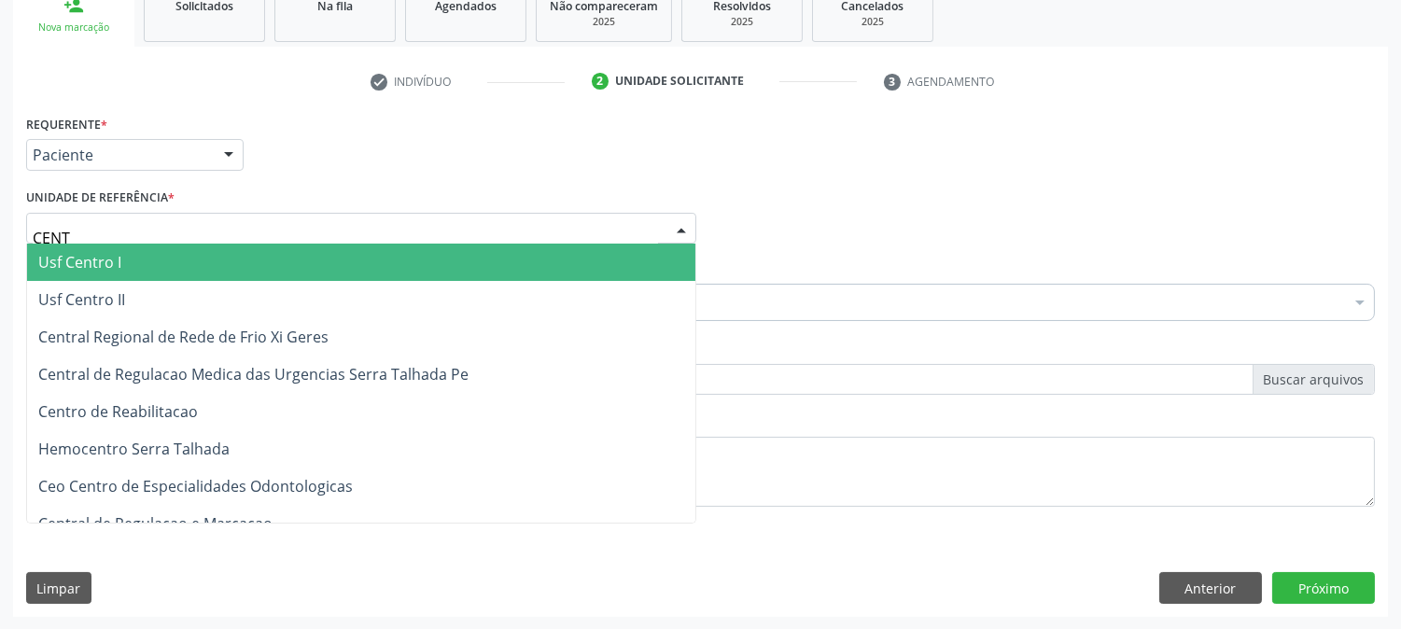
type input "CENTR"
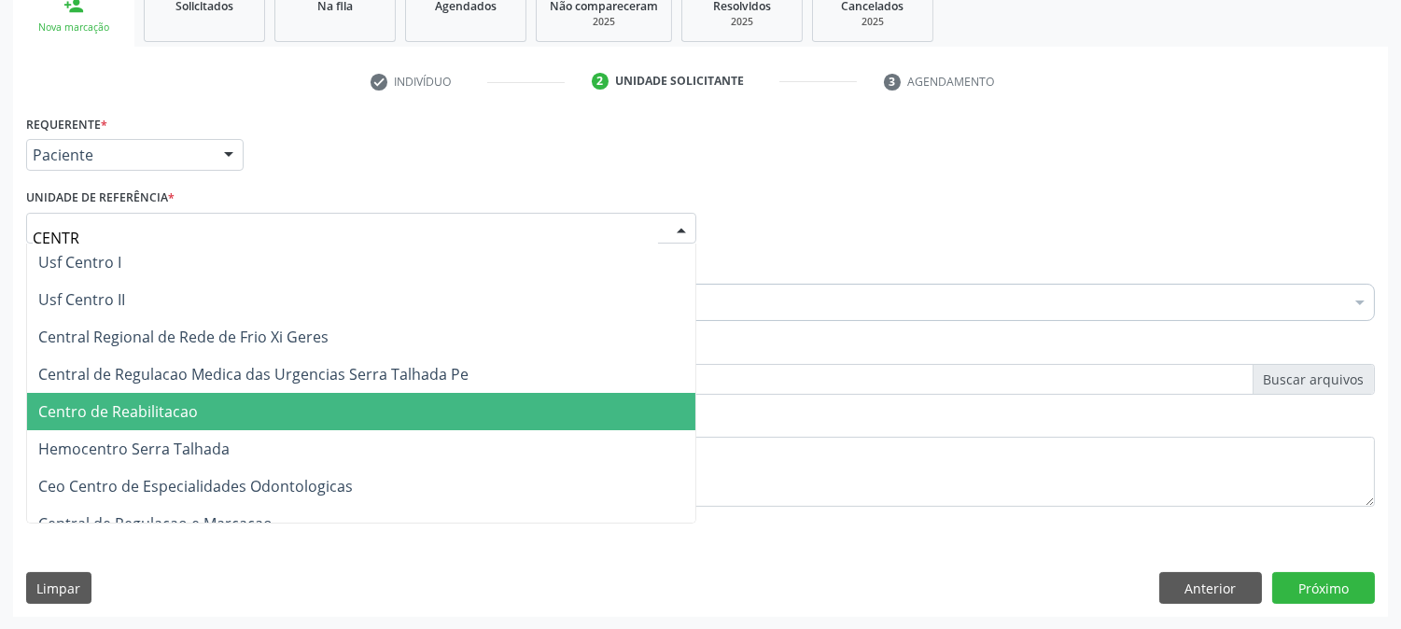
click at [85, 398] on span "Centro de Reabilitacao" at bounding box center [361, 411] width 668 height 37
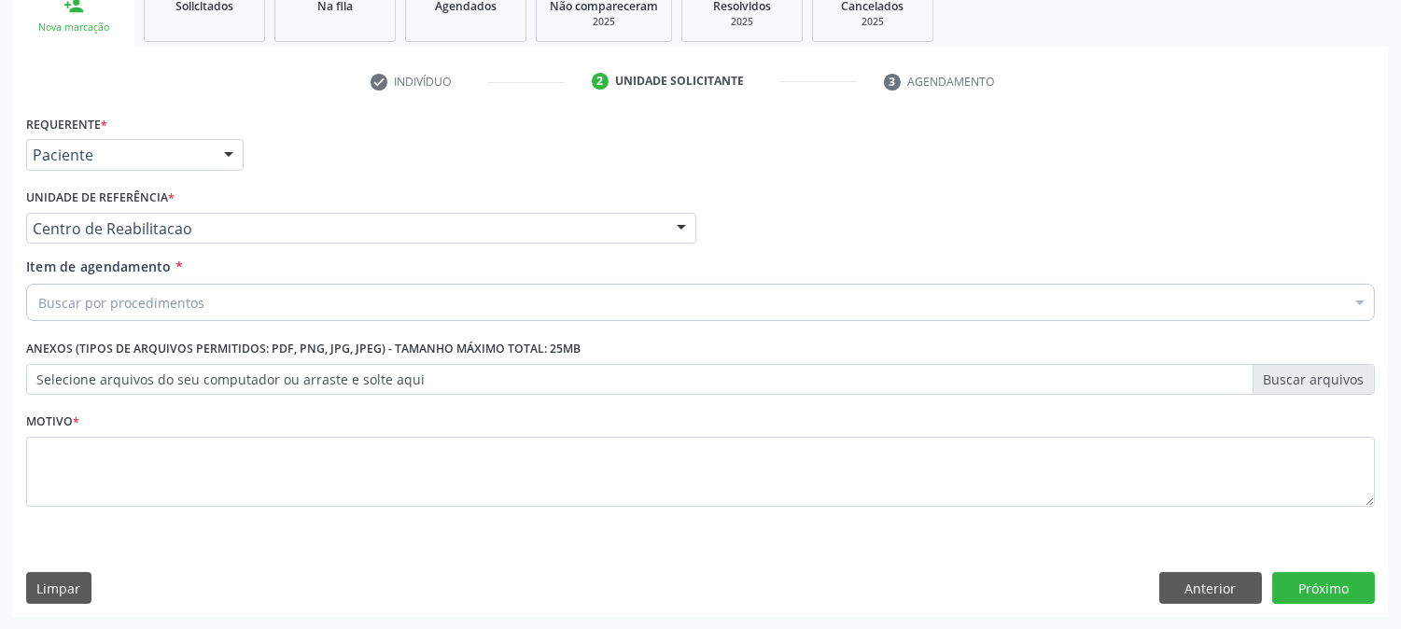
click at [137, 289] on div "Buscar por procedimentos" at bounding box center [700, 302] width 1348 height 37
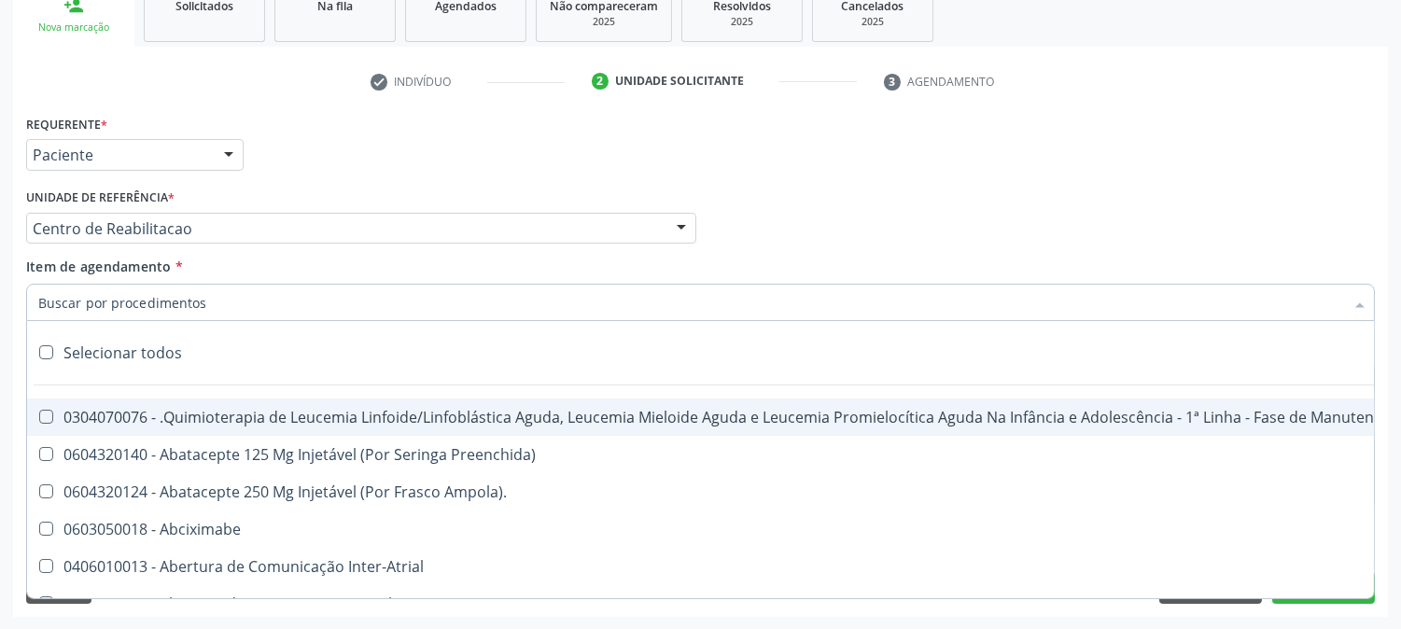
click at [137, 301] on input "Item de agendamento *" at bounding box center [690, 302] width 1305 height 37
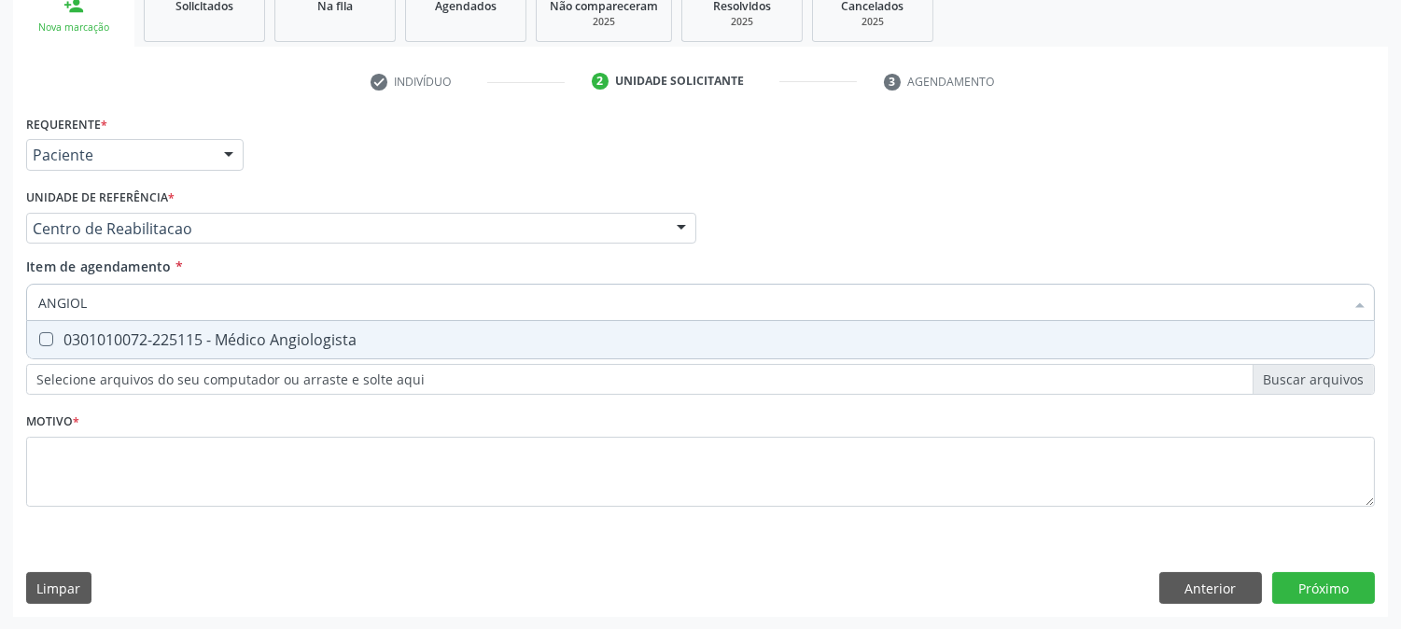
type input "ANGIOLO"
click at [127, 336] on div "0301010072-225115 - Médico Angiologista" at bounding box center [700, 339] width 1324 height 15
checkbox Angiologista "true"
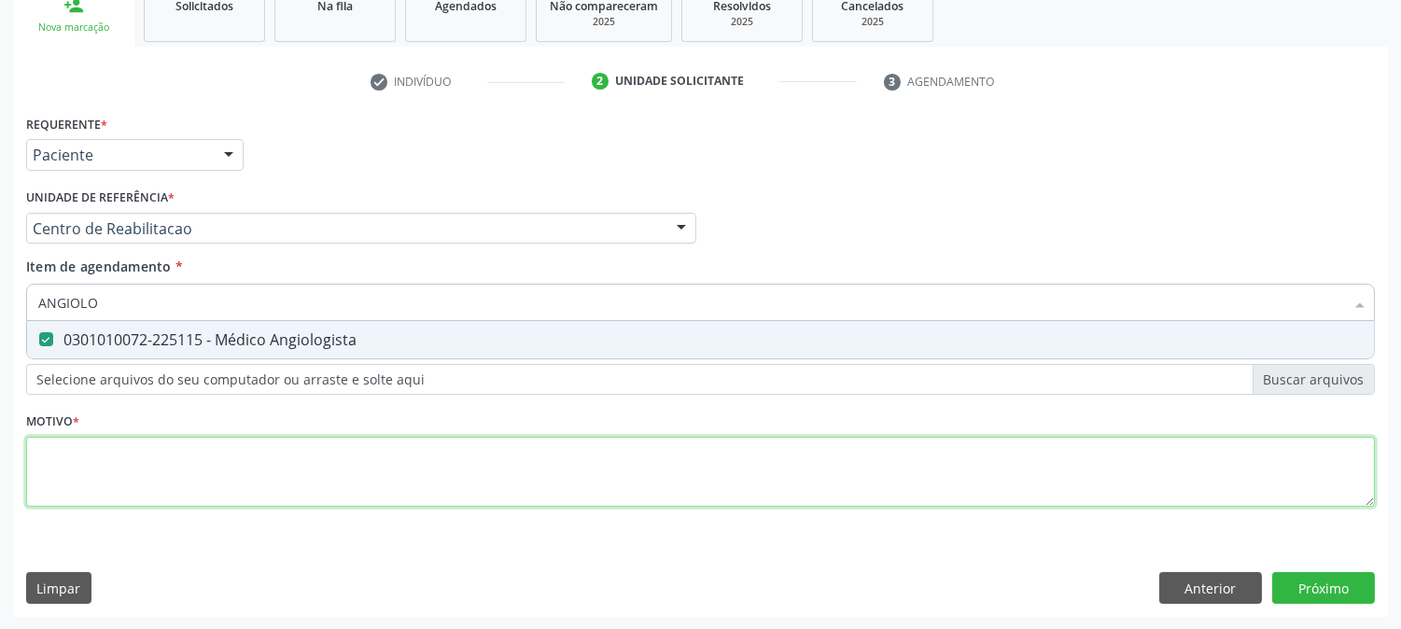
click at [119, 489] on div "Requerente * Paciente Profissional de Saúde Paciente Nenhum resultado encontrad…" at bounding box center [700, 321] width 1348 height 423
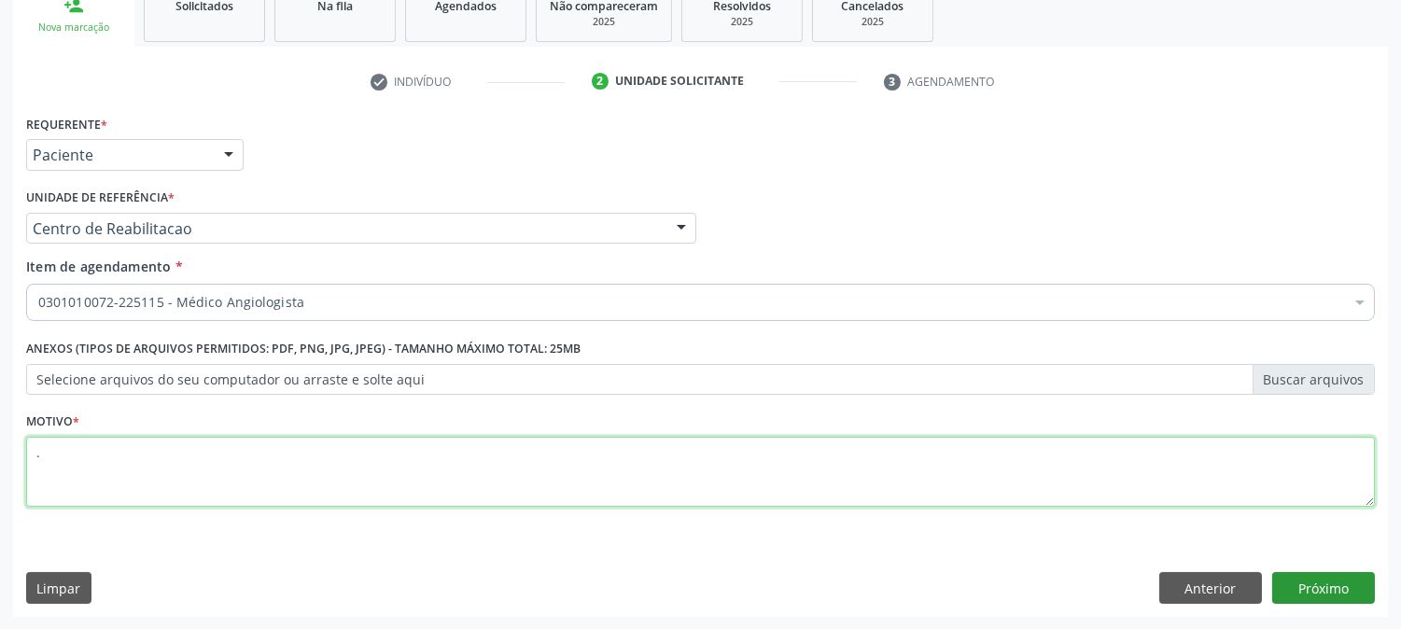
type textarea "."
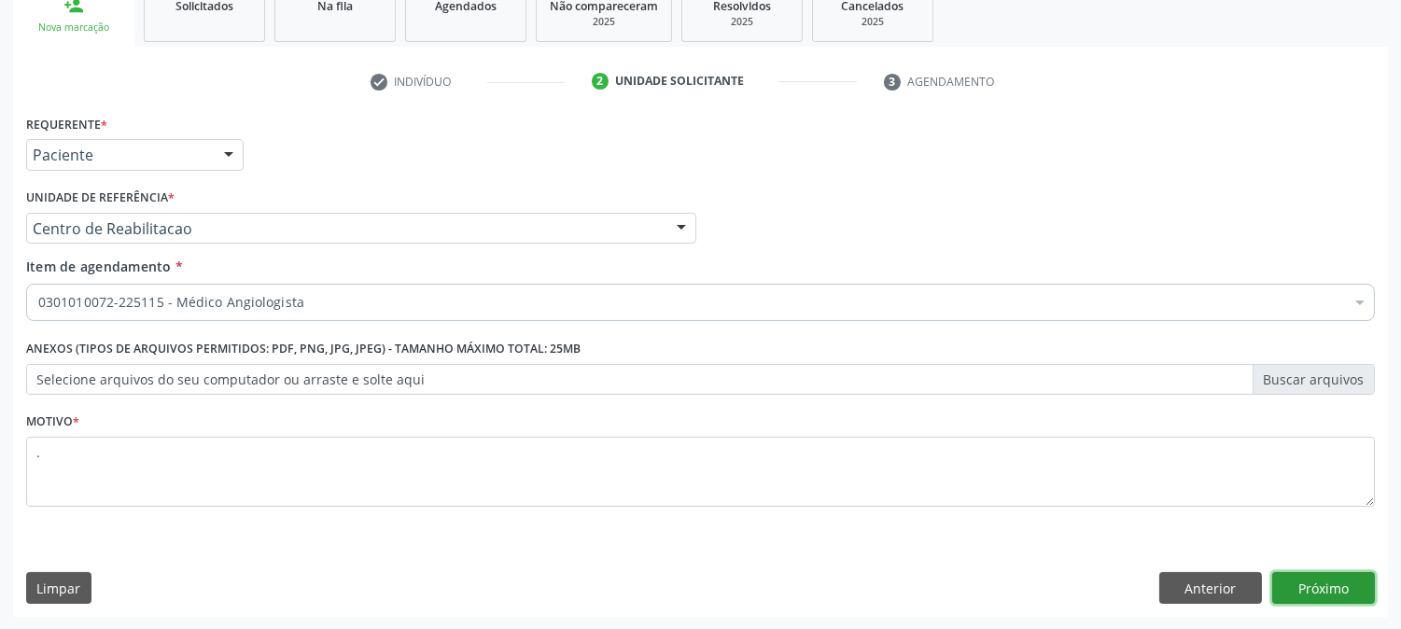
click at [1298, 588] on button "Próximo" at bounding box center [1323, 588] width 103 height 32
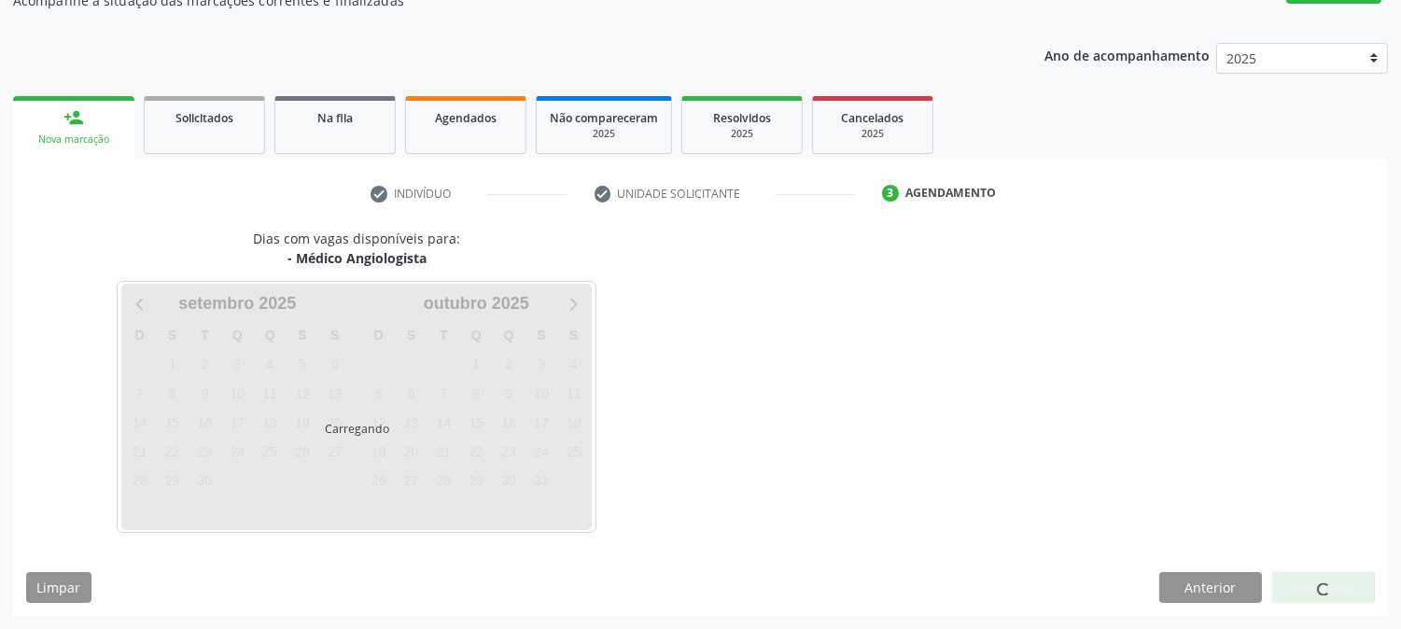
scroll to position [182, 0]
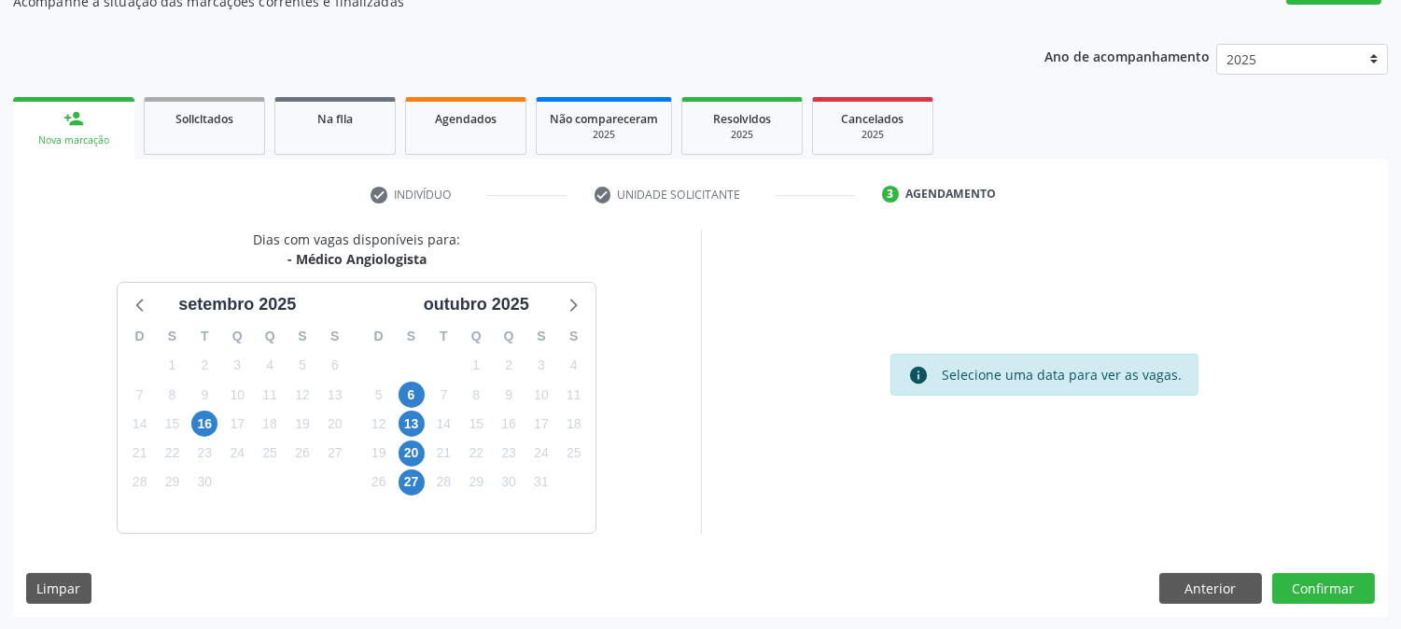
click at [424, 398] on div "6" at bounding box center [411, 395] width 26 height 29
click at [408, 396] on span "6" at bounding box center [411, 395] width 26 height 26
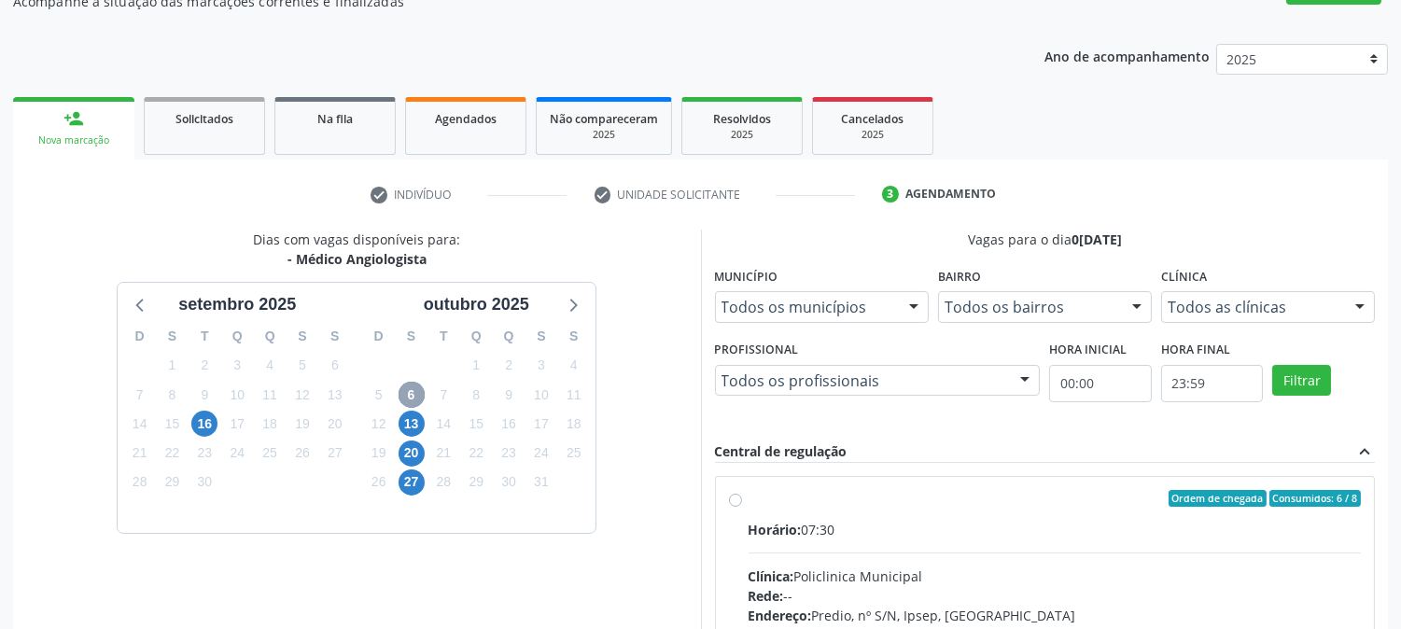
scroll to position [485, 0]
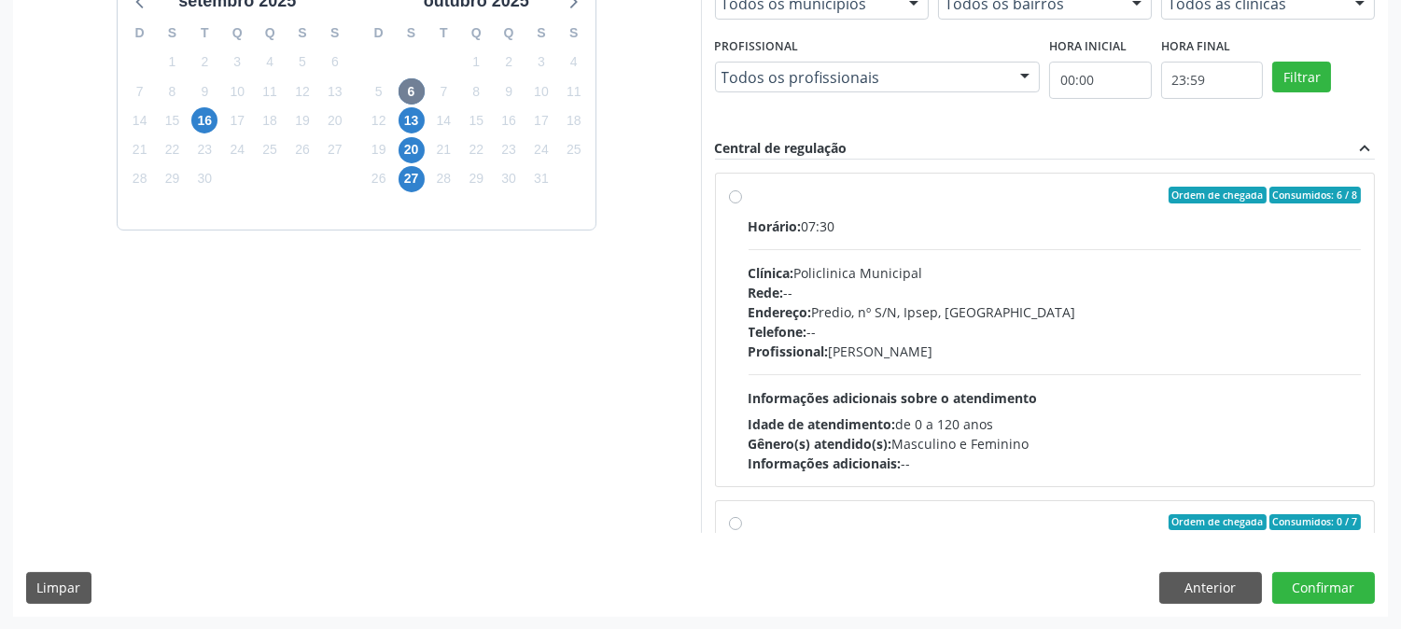
click at [1030, 394] on span "Informações adicionais sobre o atendimento" at bounding box center [892, 398] width 289 height 18
click at [742, 203] on input "Ordem de chegada Consumidos: 6 / 8 Horário: 07:30 Clínica: Policlinica Municipa…" at bounding box center [735, 195] width 13 height 17
radio input "true"
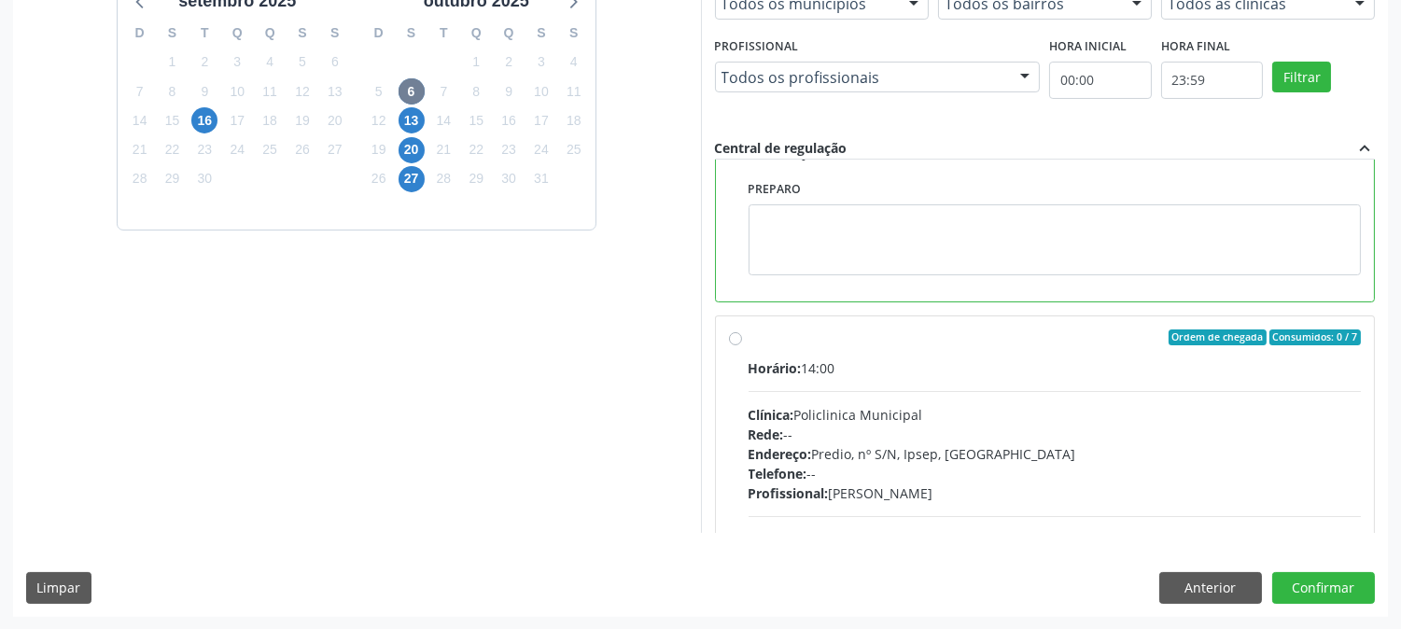
scroll to position [420, 0]
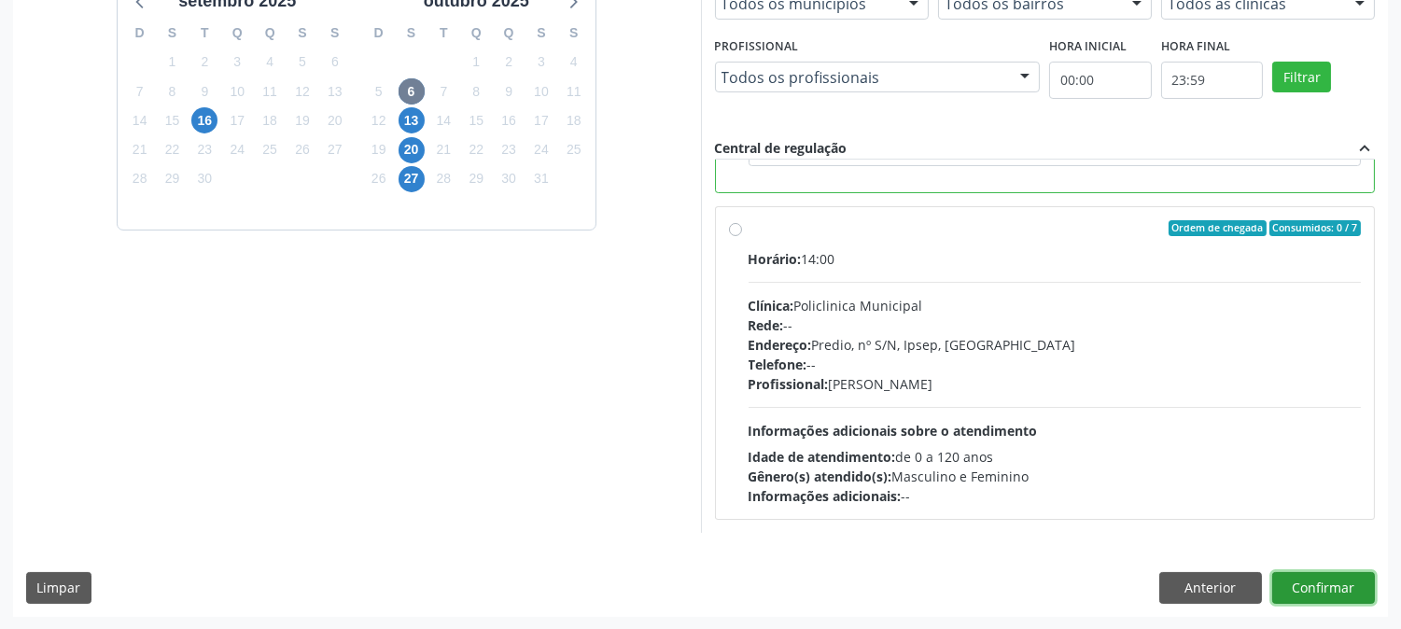
click at [1302, 575] on button "Confirmar" at bounding box center [1323, 588] width 103 height 32
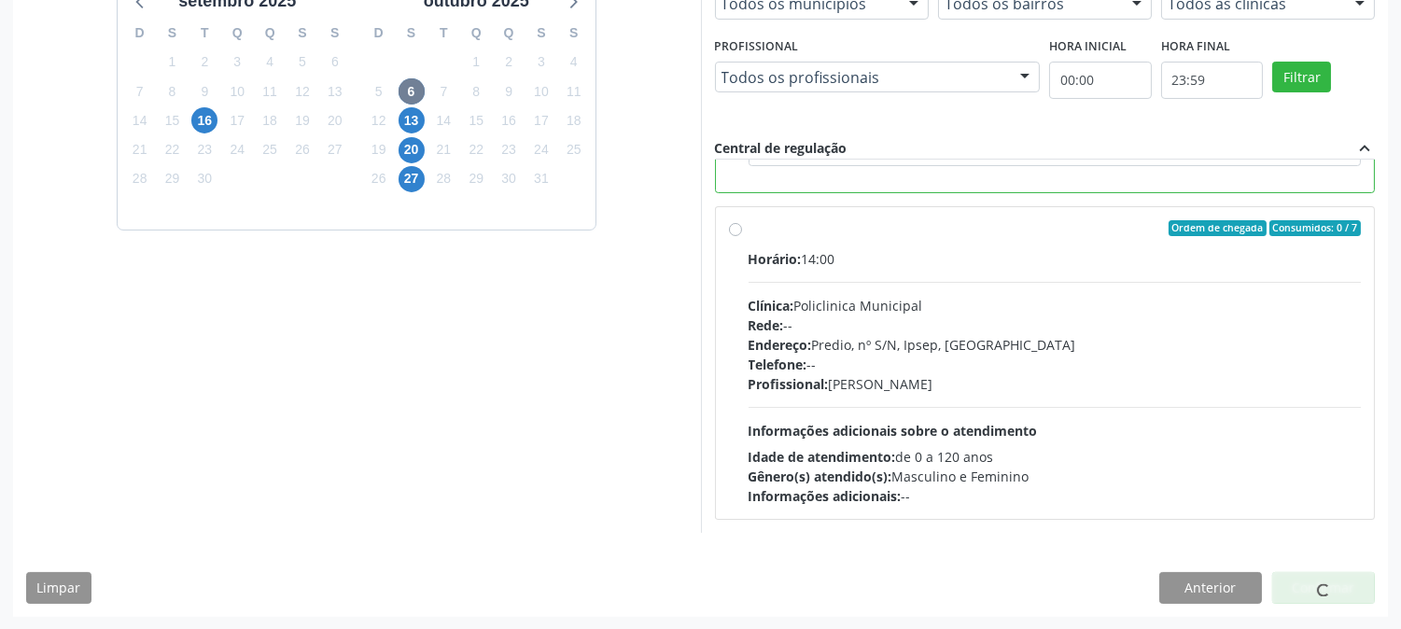
scroll to position [0, 0]
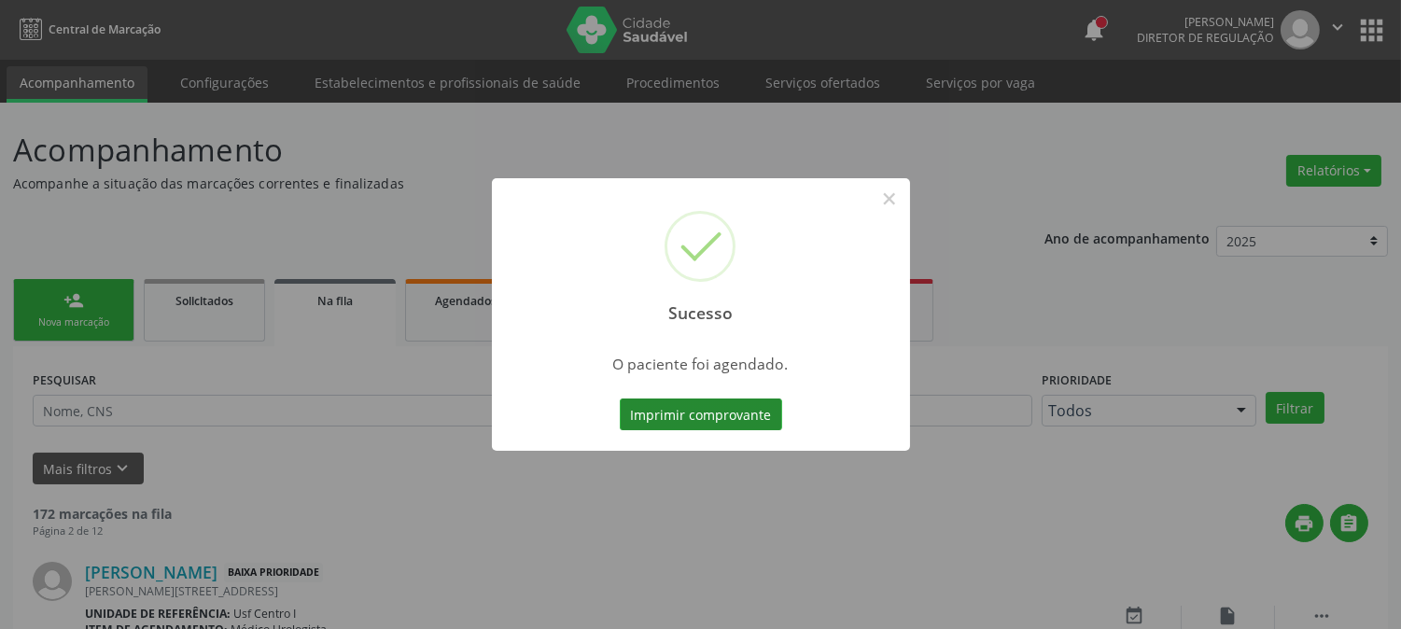
click at [748, 416] on button "Imprimir comprovante" at bounding box center [701, 414] width 162 height 32
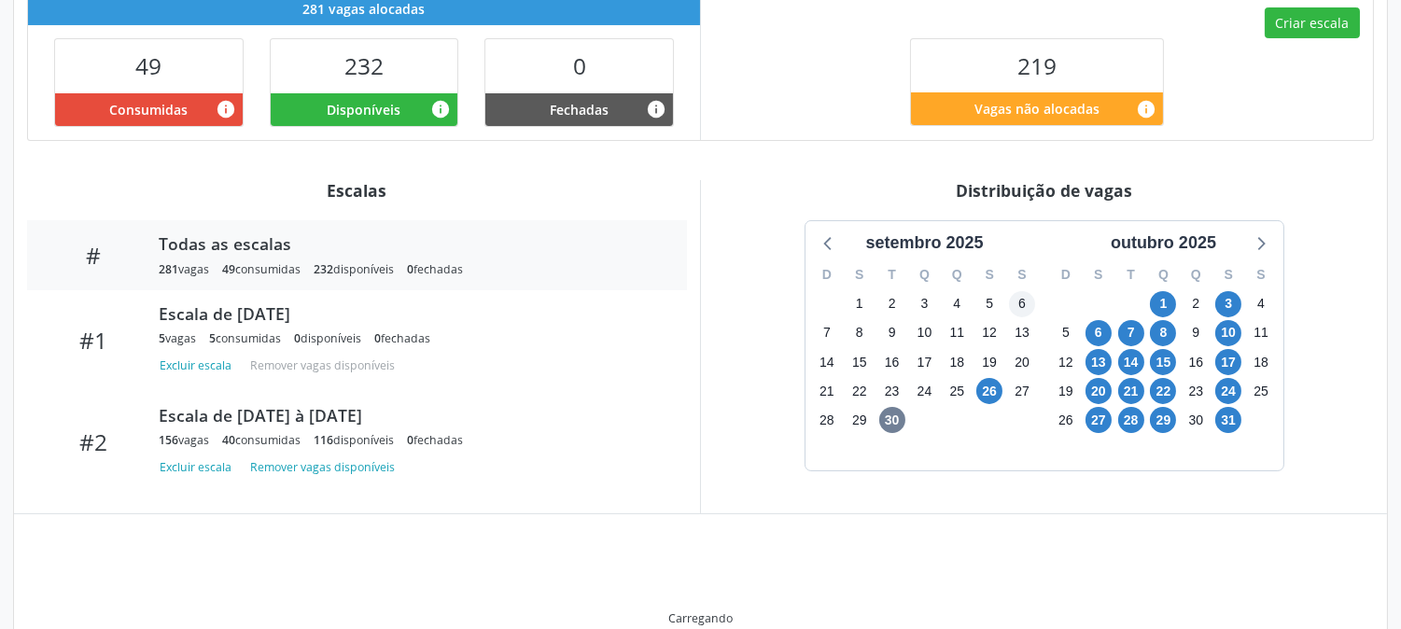
scroll to position [511, 0]
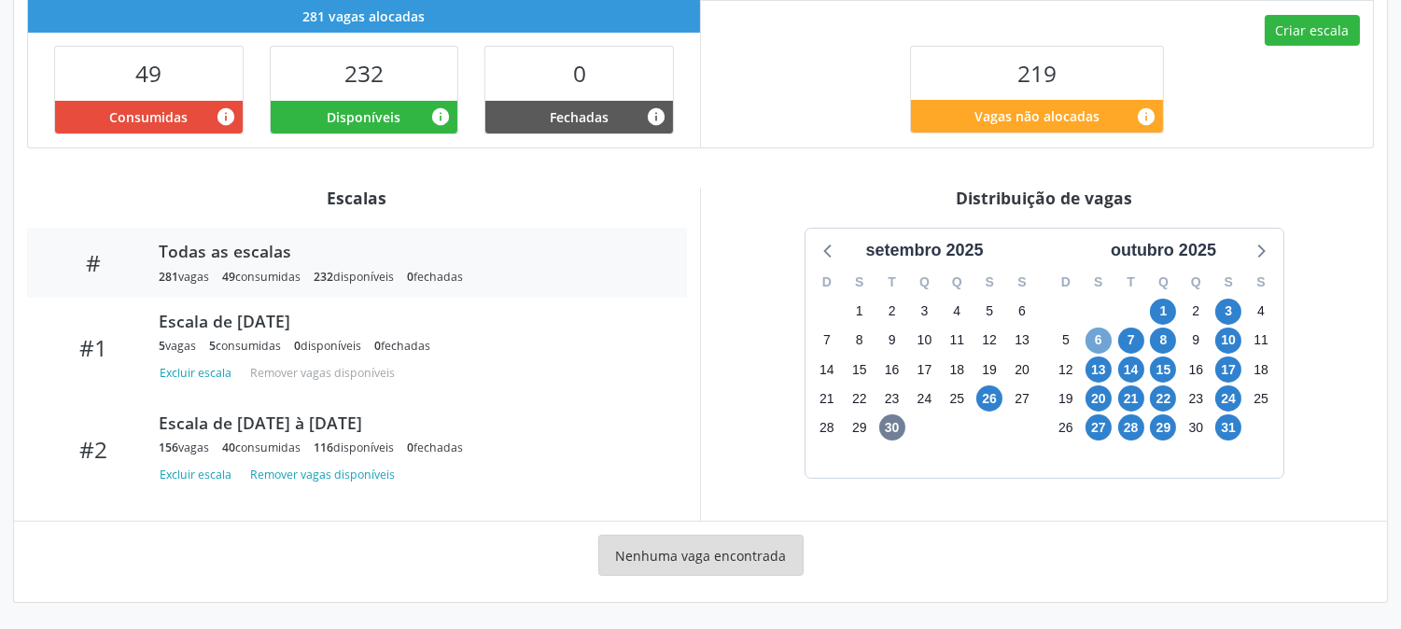
click at [1092, 345] on span "6" at bounding box center [1098, 341] width 26 height 26
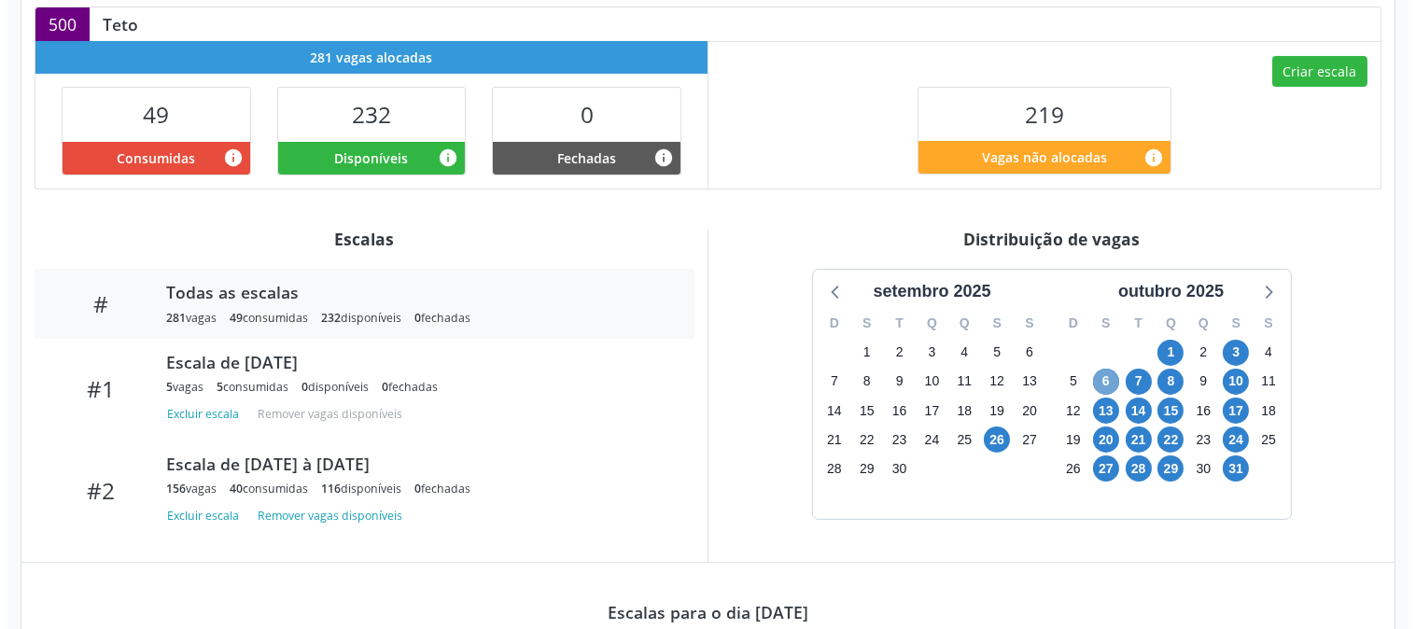
scroll to position [367, 0]
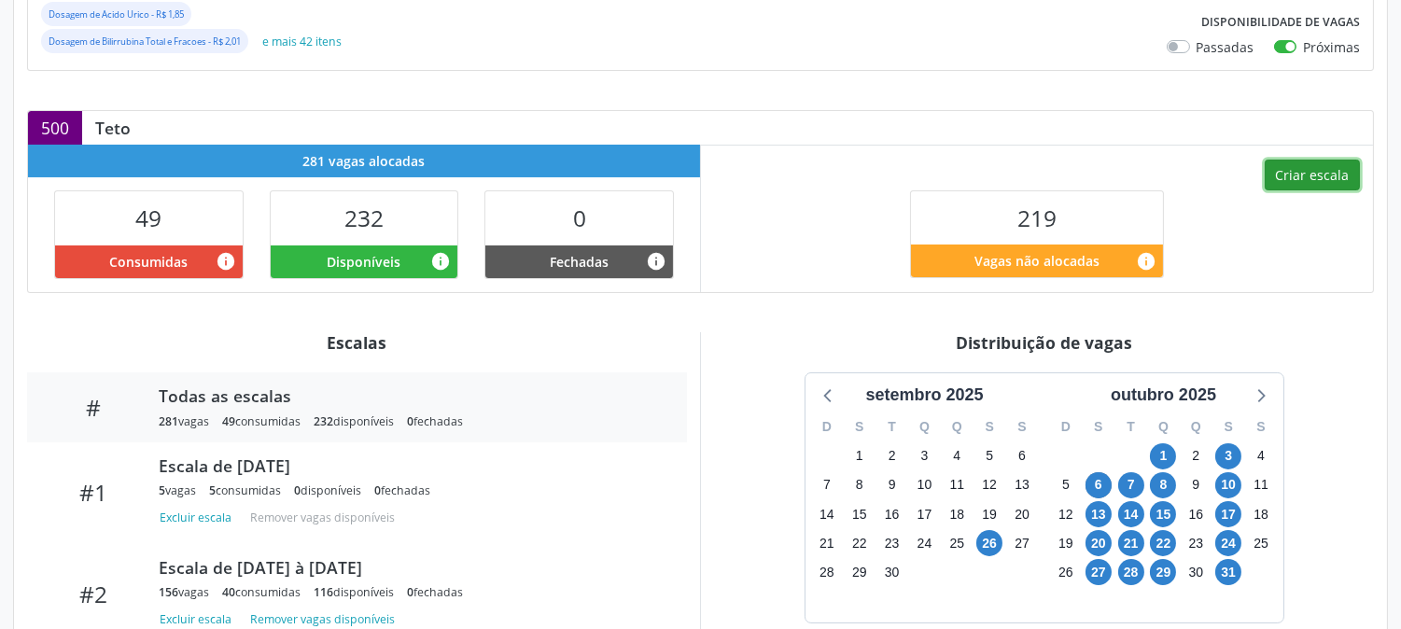
click at [1317, 181] on button "Criar escala" at bounding box center [1311, 176] width 95 height 32
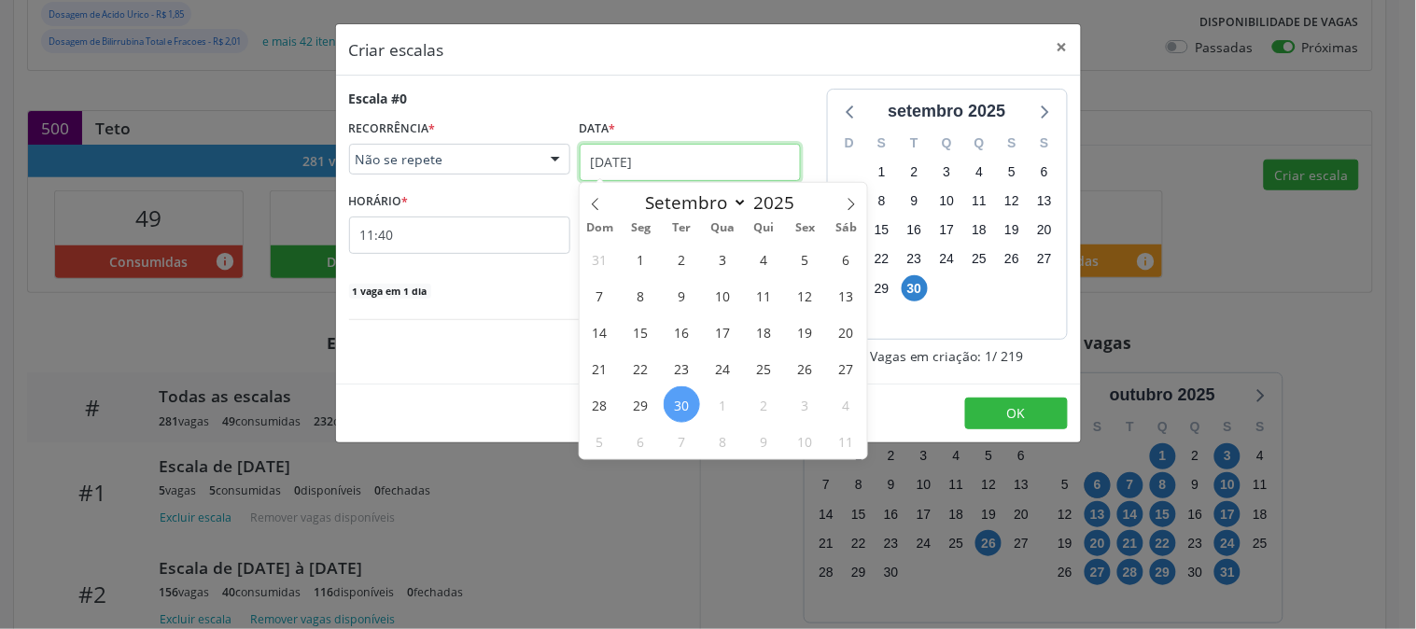
click at [739, 168] on input "30/09/2025" at bounding box center [689, 162] width 221 height 37
click at [845, 201] on icon at bounding box center [850, 204] width 13 height 13
select select "9"
click at [644, 296] on span "6" at bounding box center [640, 295] width 36 height 36
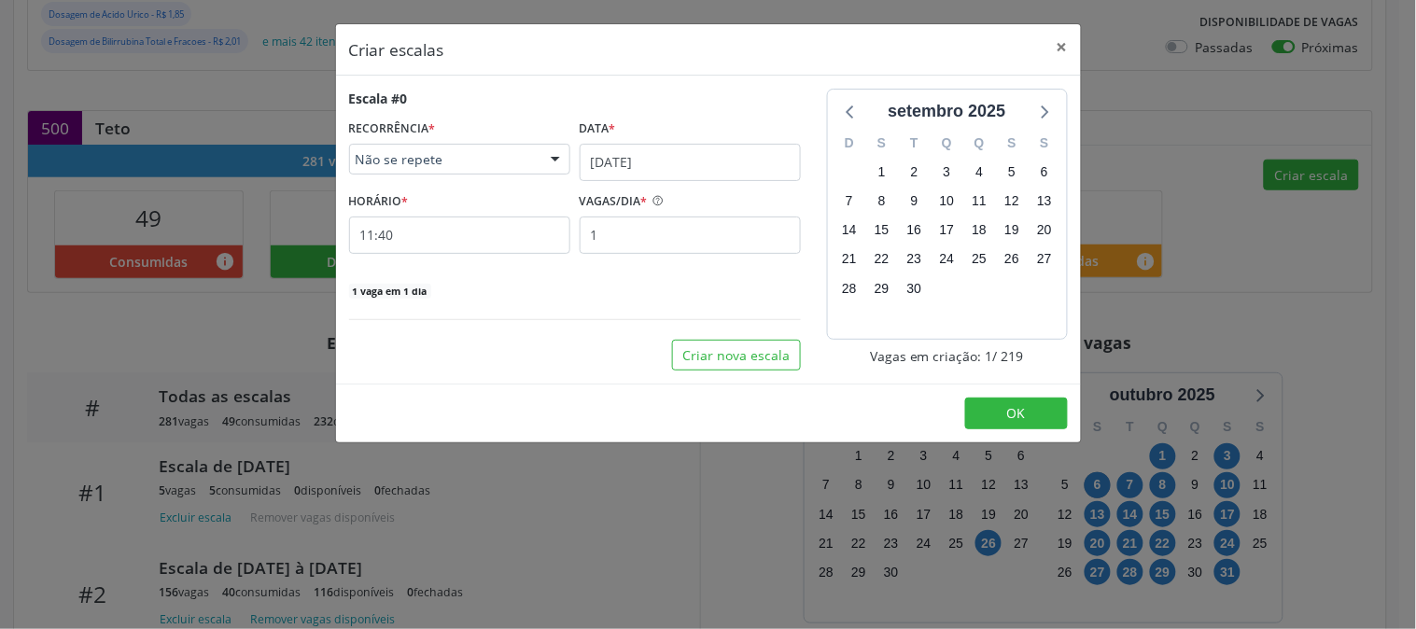
click at [640, 254] on div "Escala #0 RECORRÊNCIA * Não se repete Não se repete Diário/Semanal Mensal Nenhu…" at bounding box center [575, 194] width 452 height 211
click at [498, 231] on input "11:40" at bounding box center [459, 234] width 221 height 37
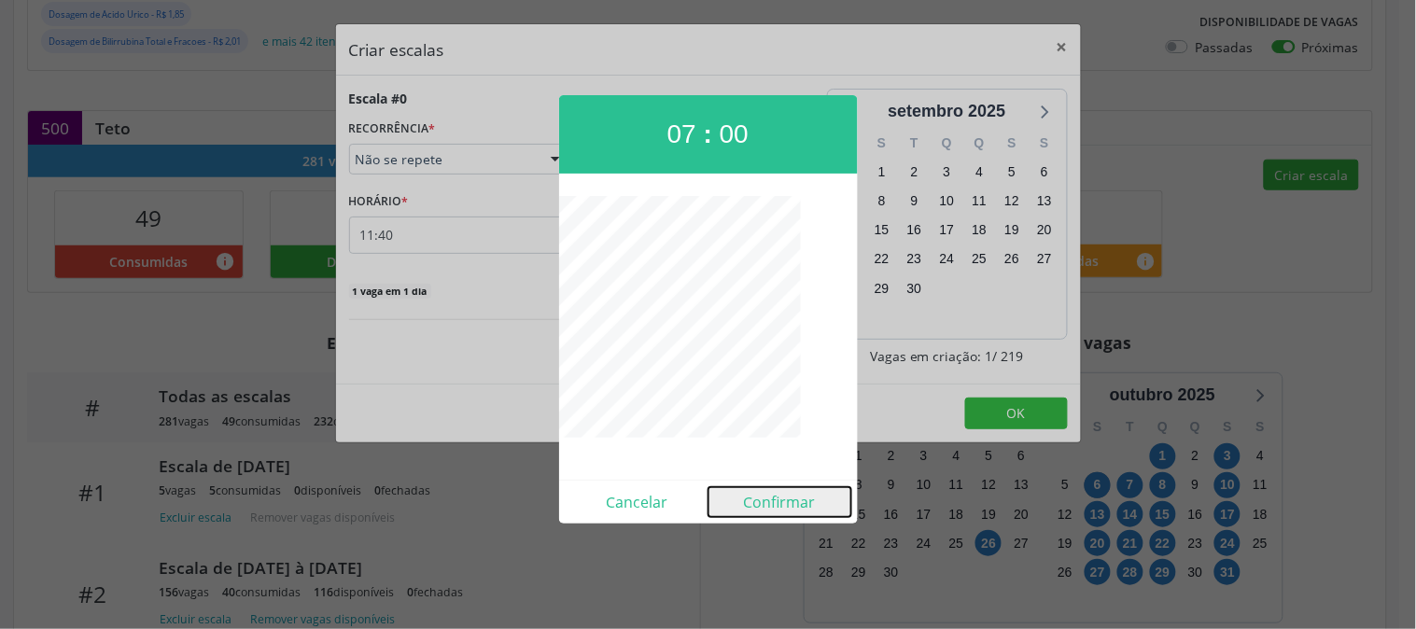
click at [757, 499] on button "Confirmar" at bounding box center [779, 502] width 143 height 30
type input "07:00"
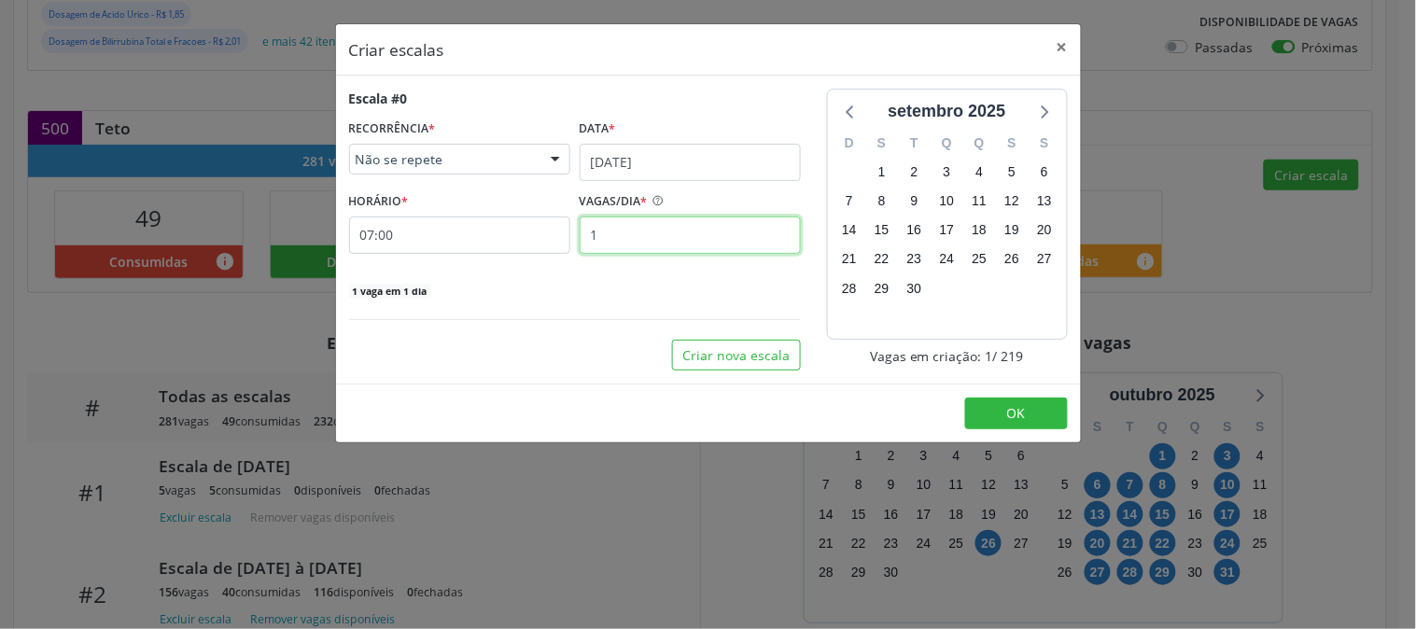
click at [632, 226] on input "1" at bounding box center [689, 234] width 221 height 37
type input "12"
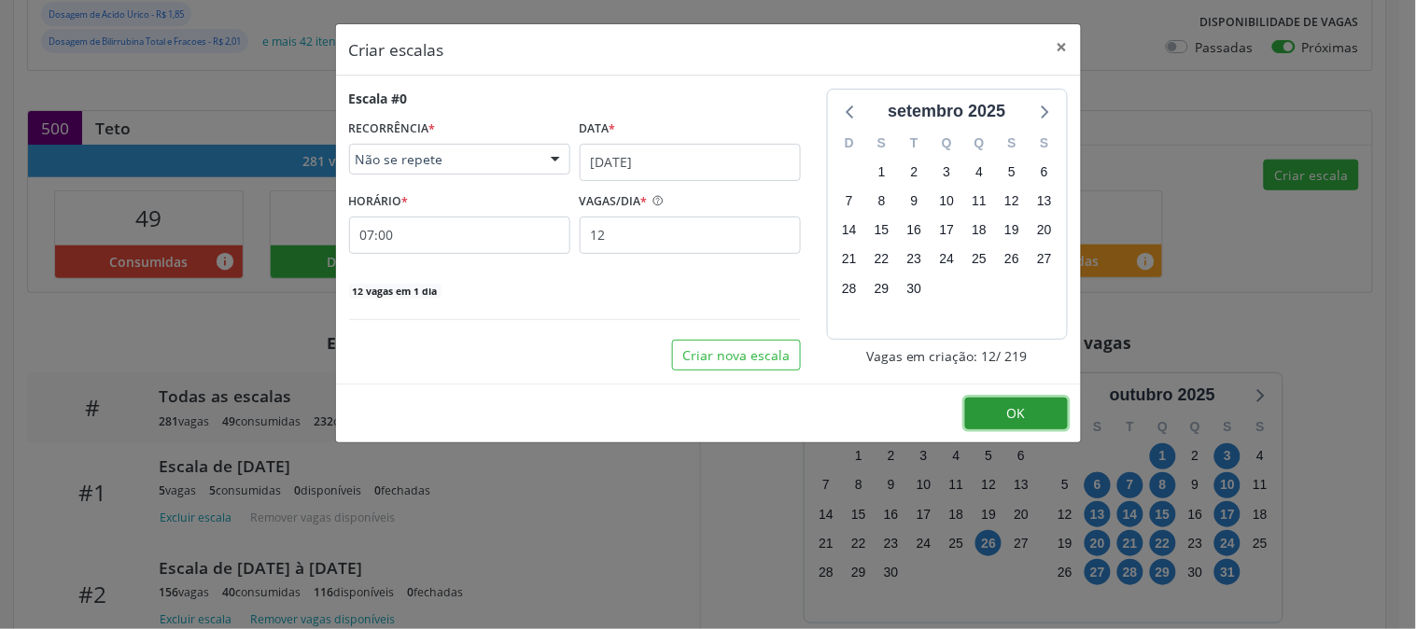
click at [1010, 416] on span "OK" at bounding box center [1016, 413] width 19 height 18
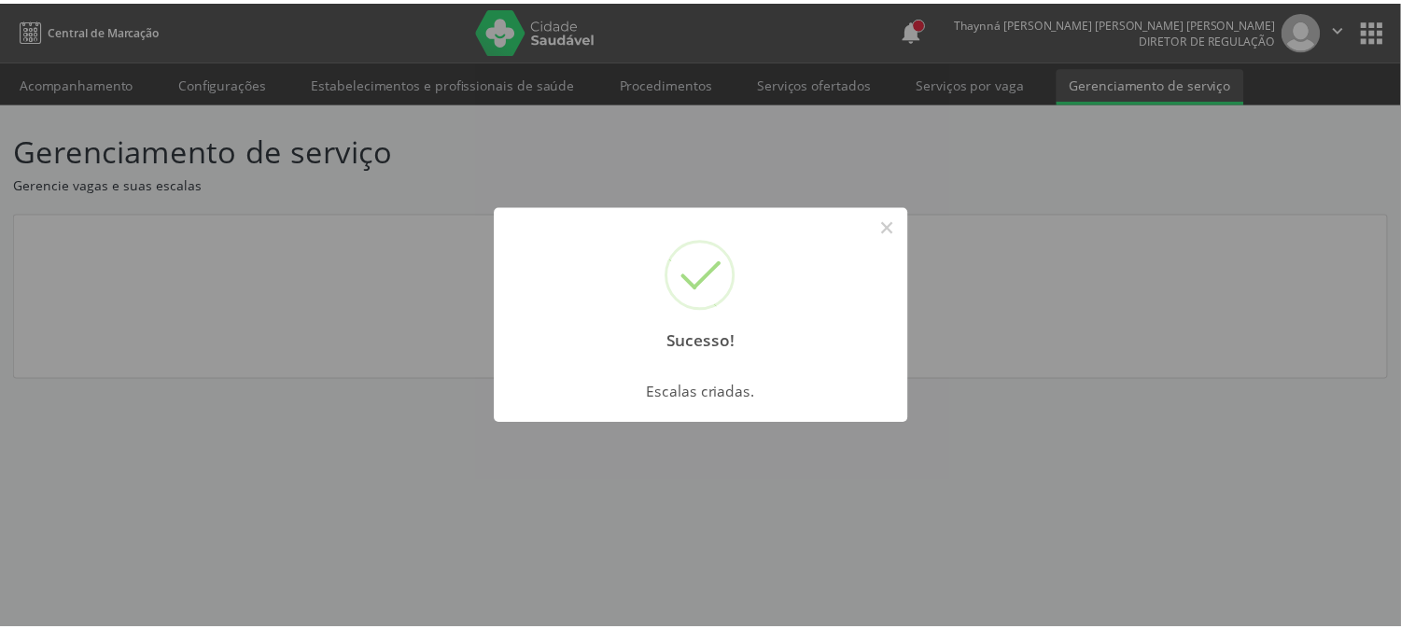
scroll to position [0, 0]
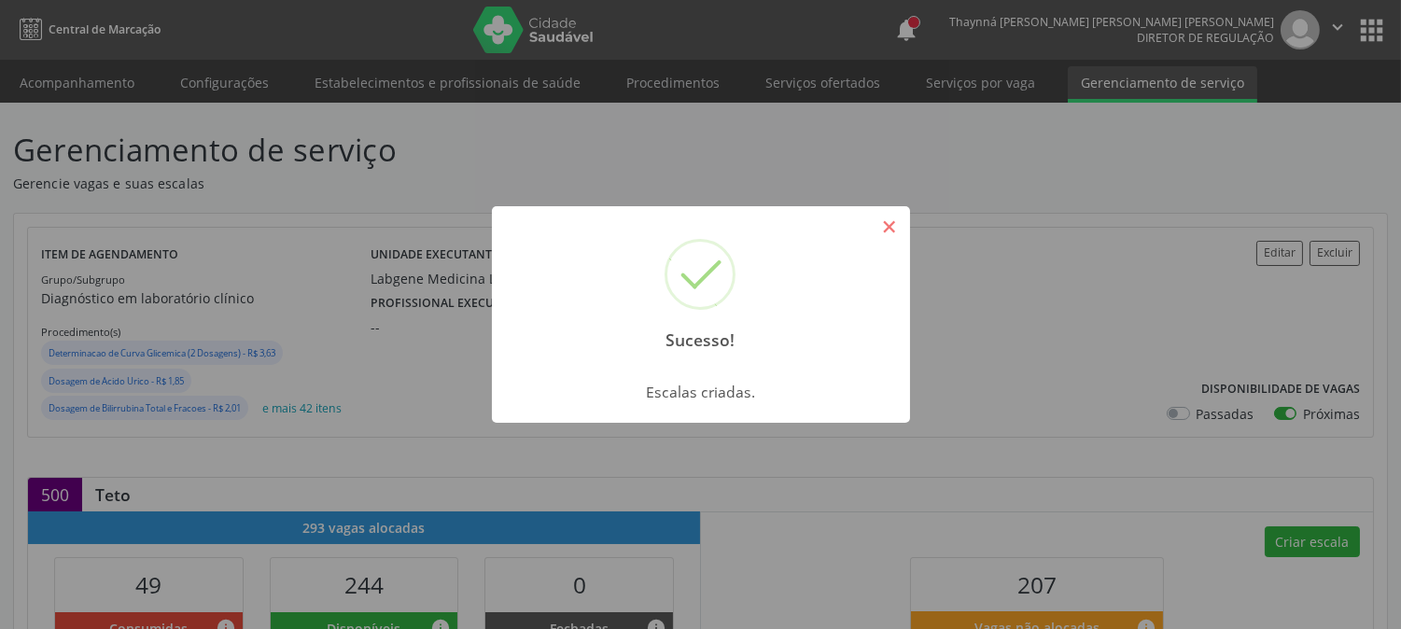
click at [890, 224] on button "×" at bounding box center [889, 227] width 32 height 32
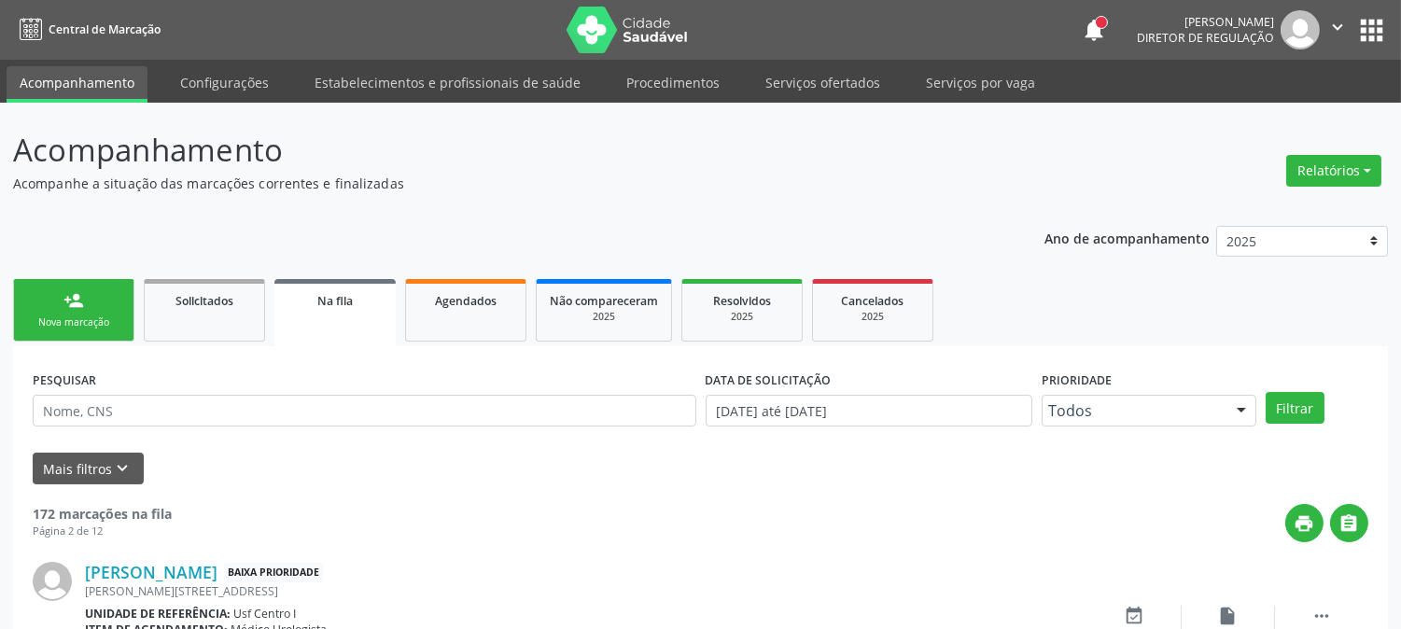
click at [119, 308] on link "person_add Nova marcação" at bounding box center [73, 310] width 121 height 63
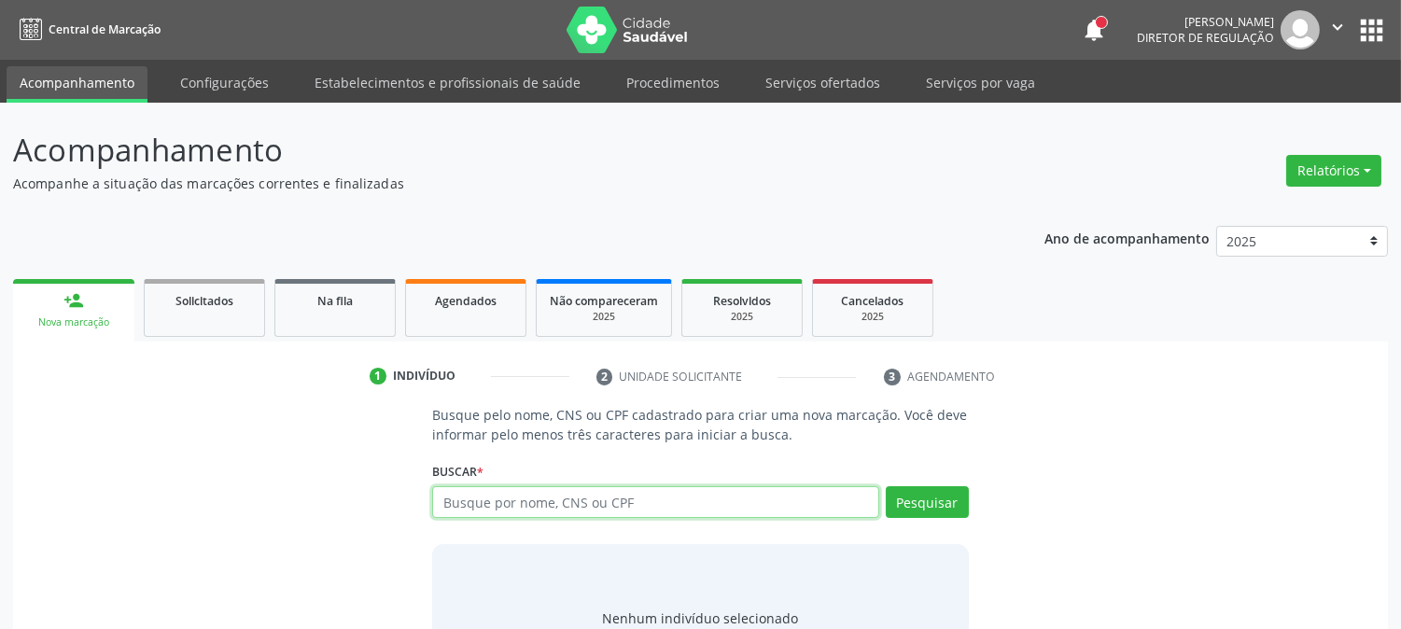
click at [573, 505] on input "text" at bounding box center [655, 502] width 446 height 32
type input "genilda adriano"
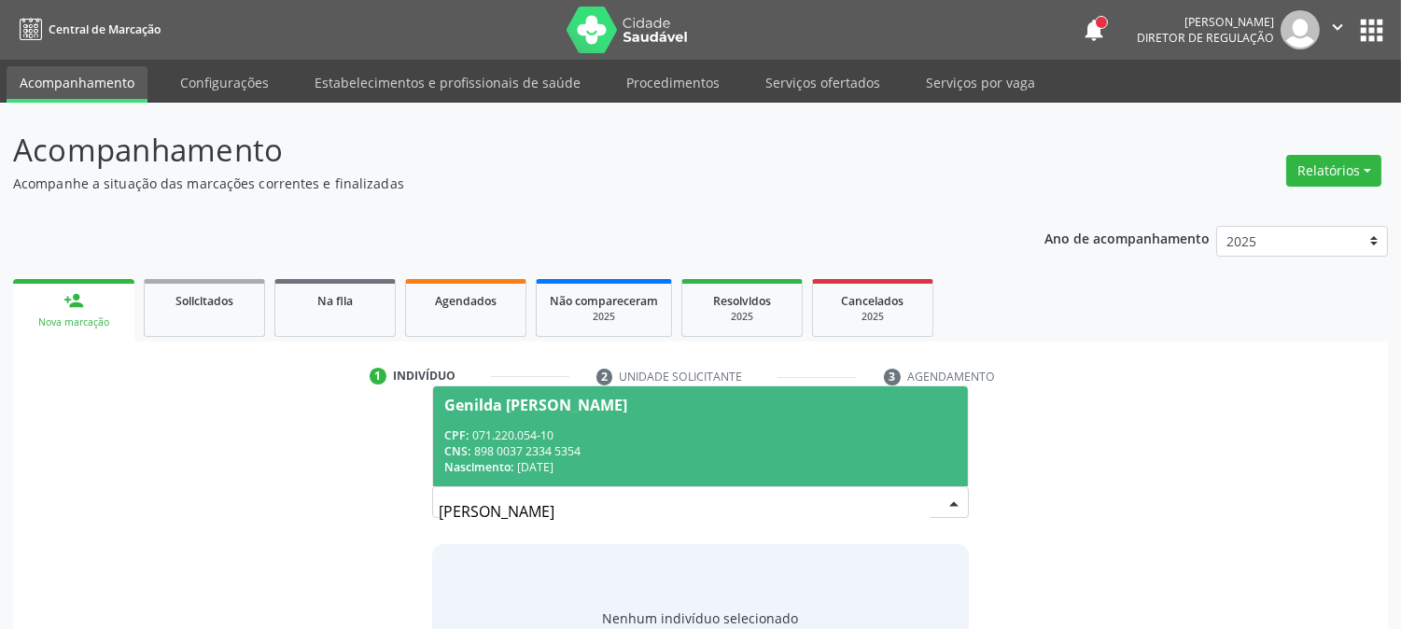
click at [576, 465] on div "Nascimento: 22/04/1986" at bounding box center [699, 467] width 511 height 16
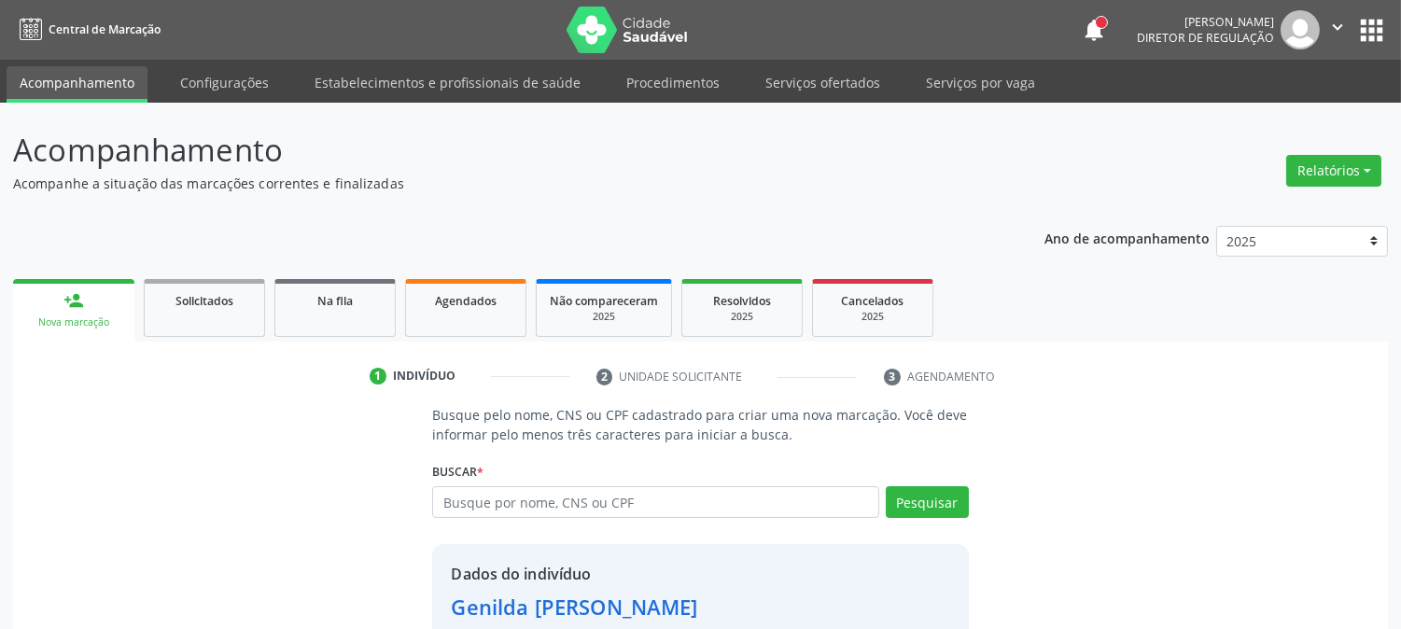
scroll to position [118, 0]
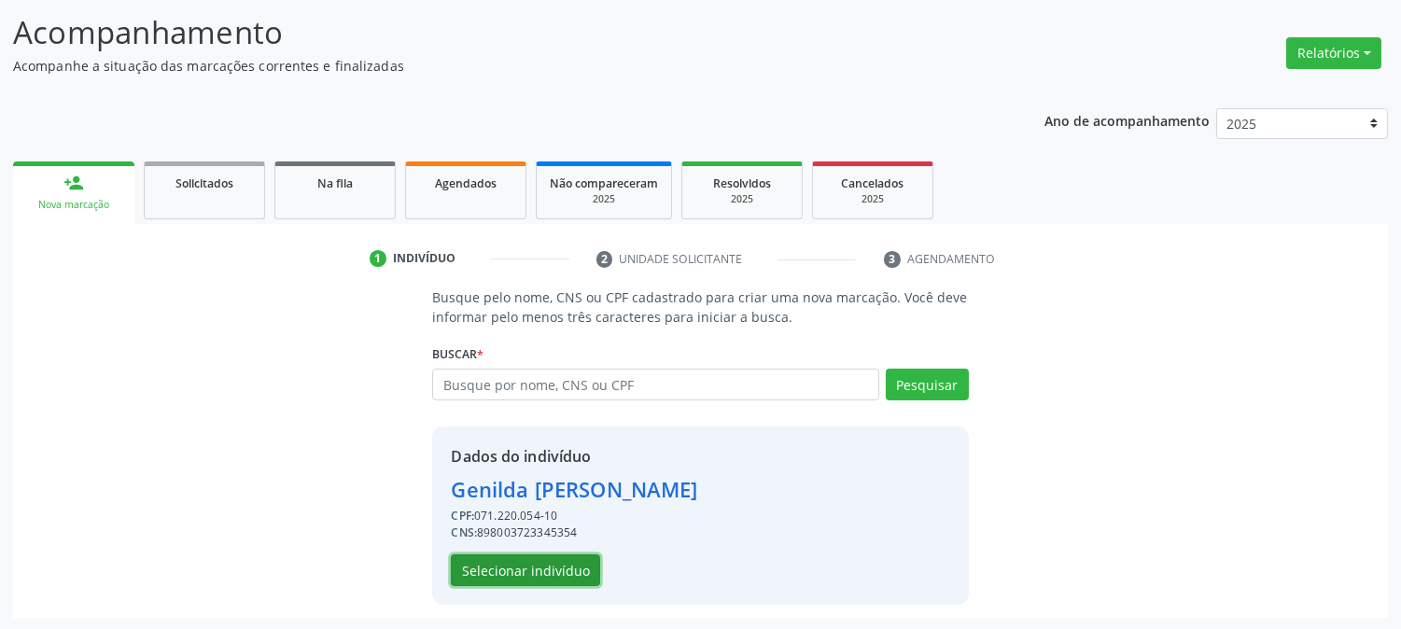
click at [552, 569] on button "Selecionar indivíduo" at bounding box center [525, 570] width 149 height 32
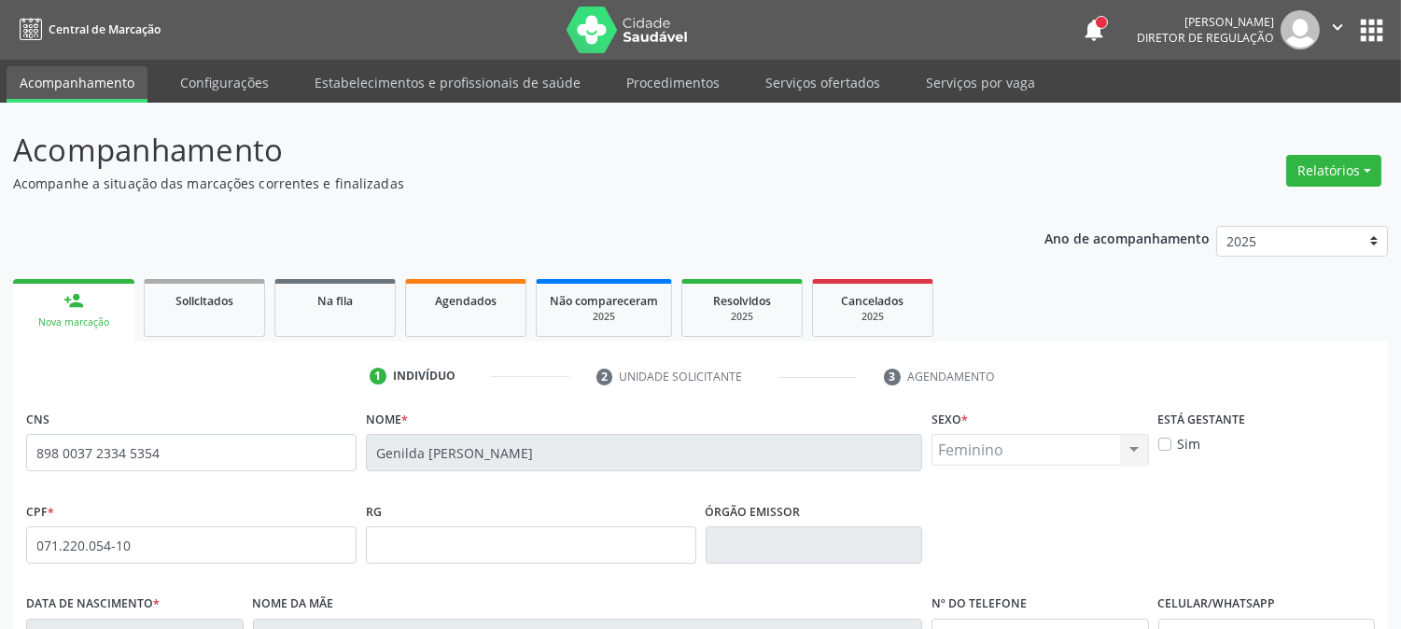
scroll to position [381, 0]
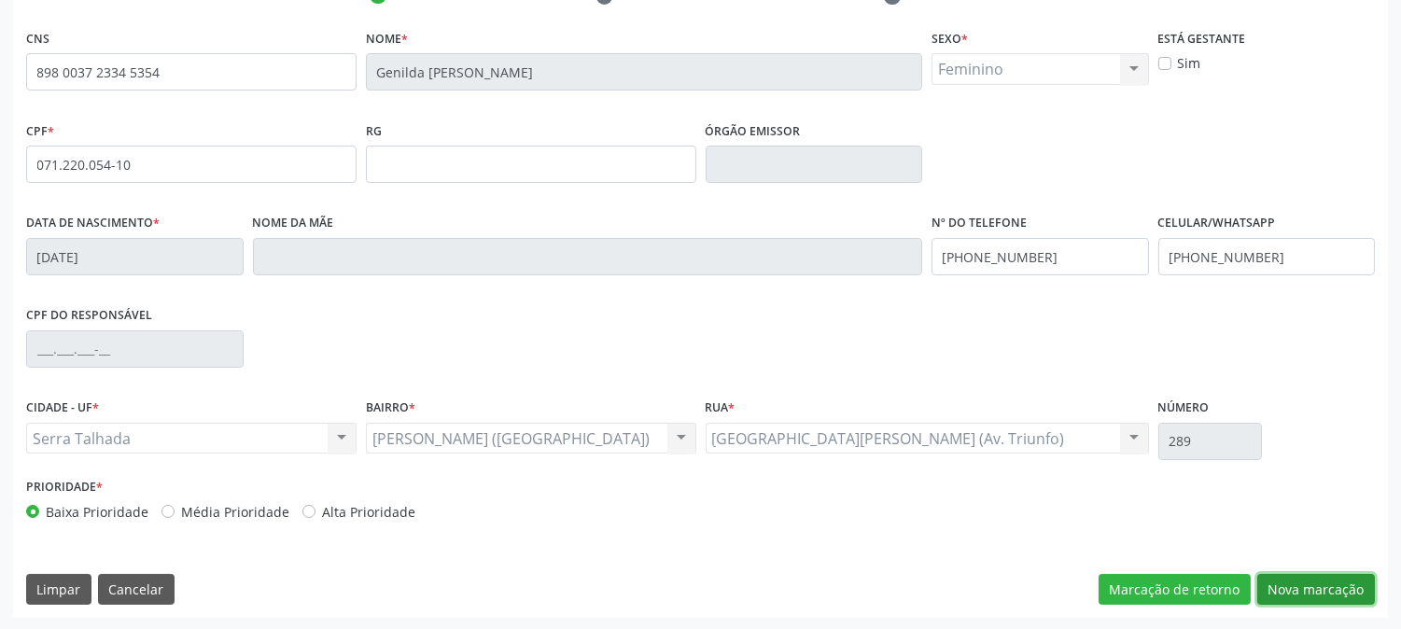
click at [1349, 588] on button "Nova marcação" at bounding box center [1316, 590] width 118 height 32
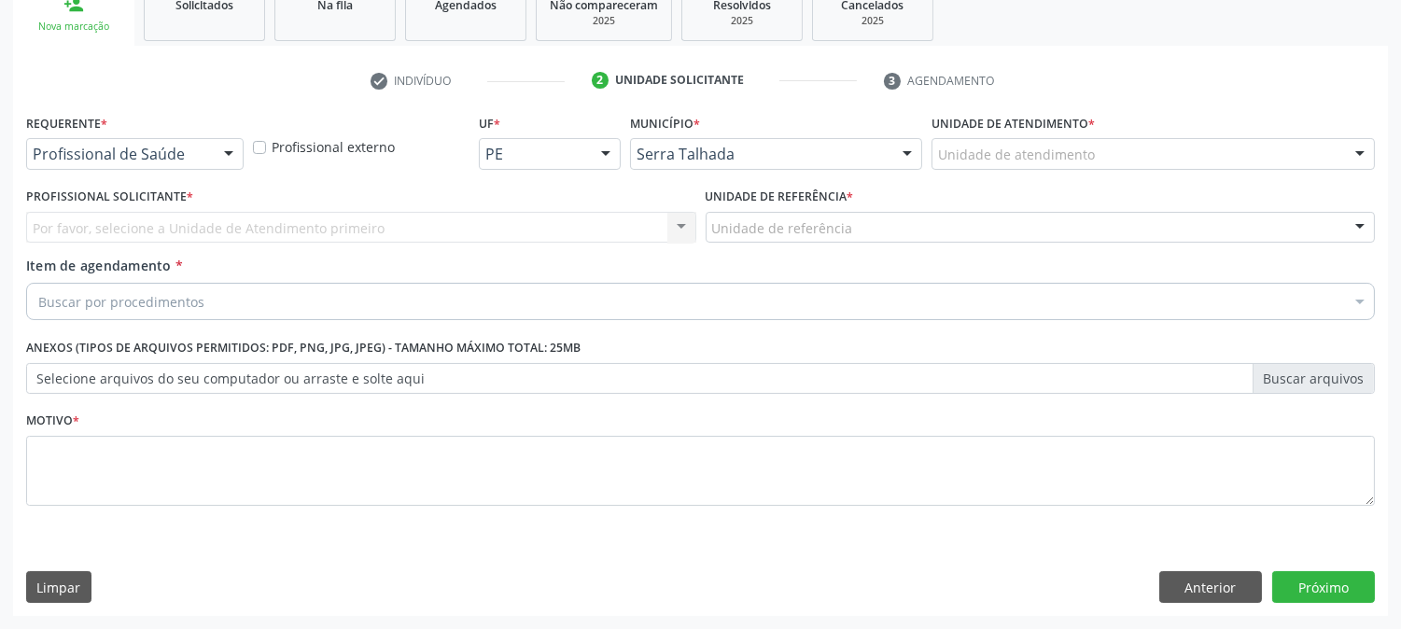
scroll to position [295, 0]
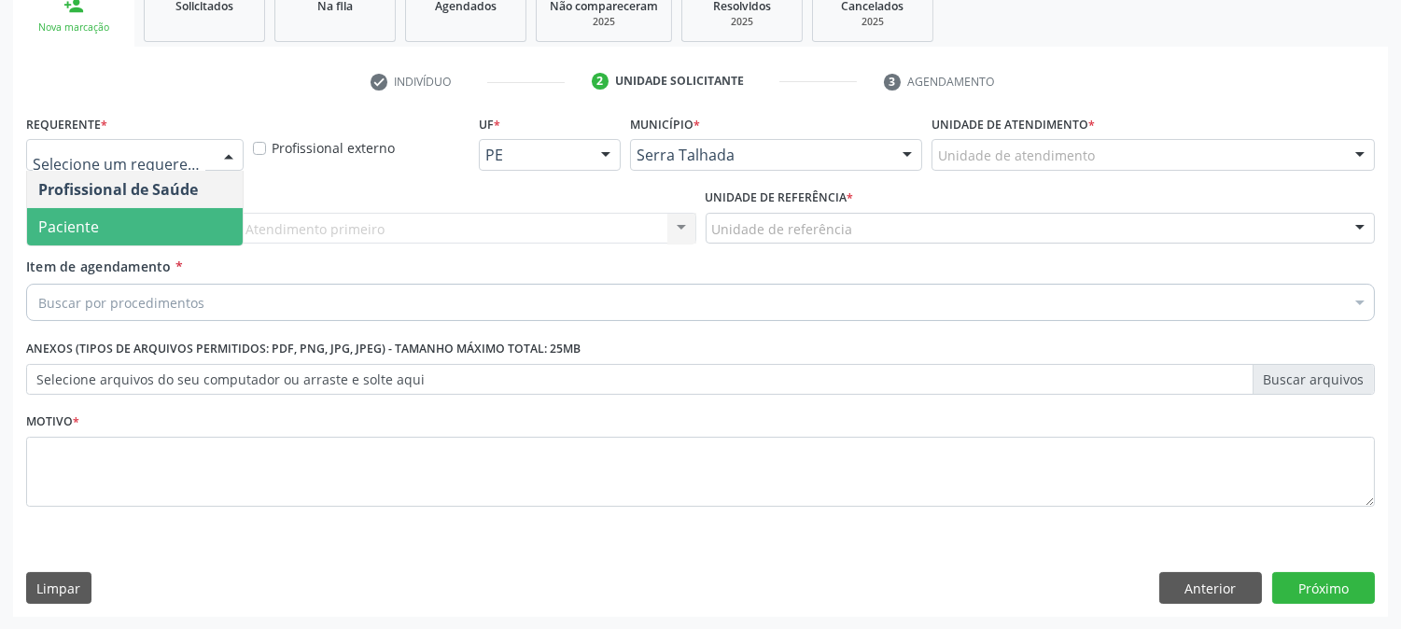
click at [145, 219] on span "Paciente" at bounding box center [135, 226] width 216 height 37
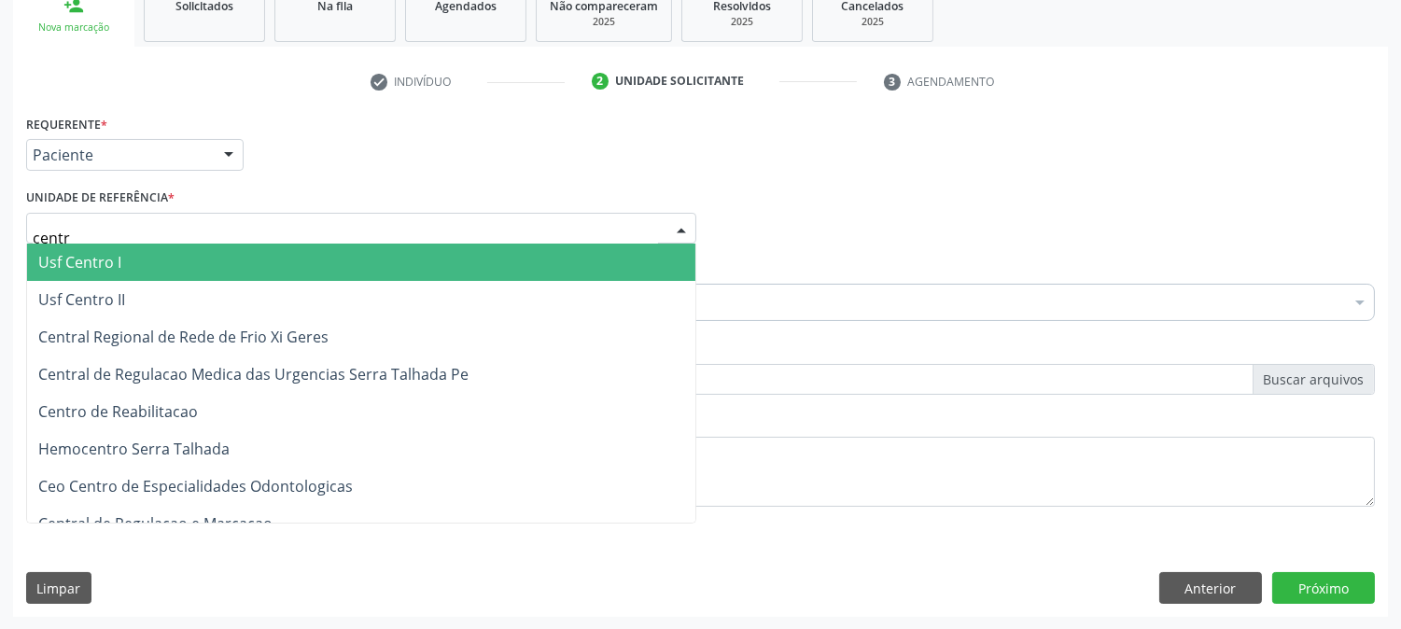
type input "centro"
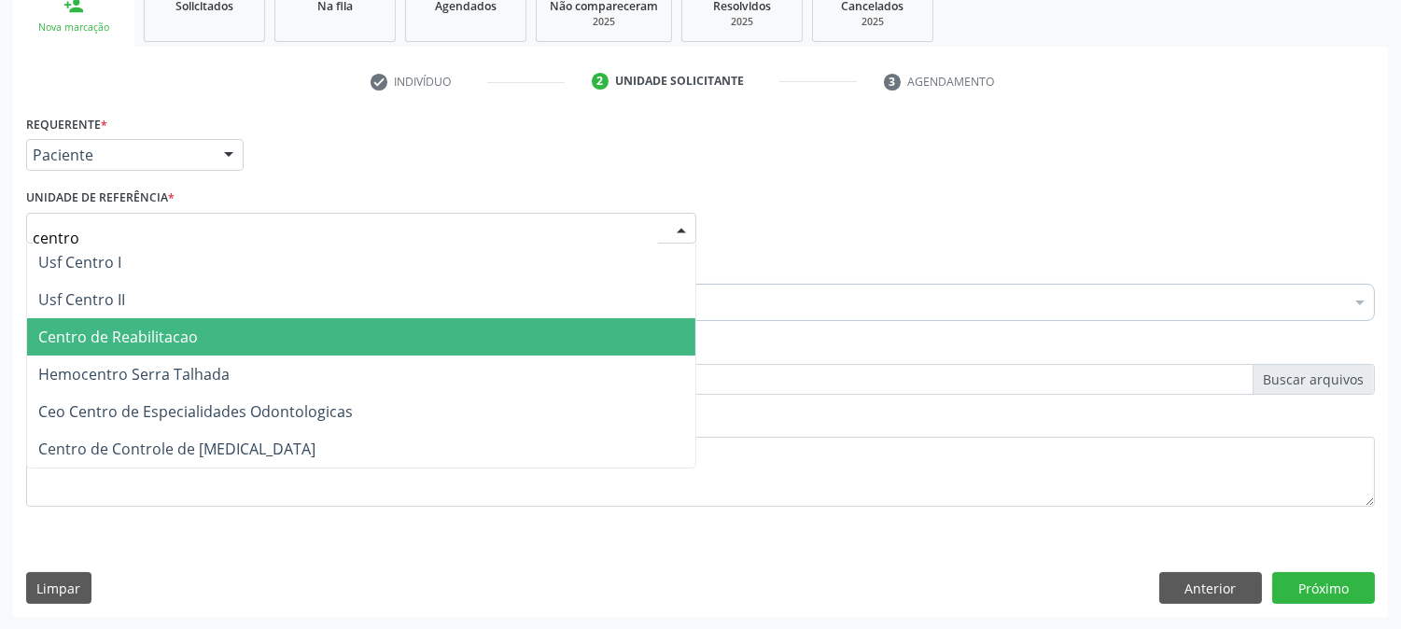
click at [245, 327] on span "Centro de Reabilitacao" at bounding box center [361, 336] width 668 height 37
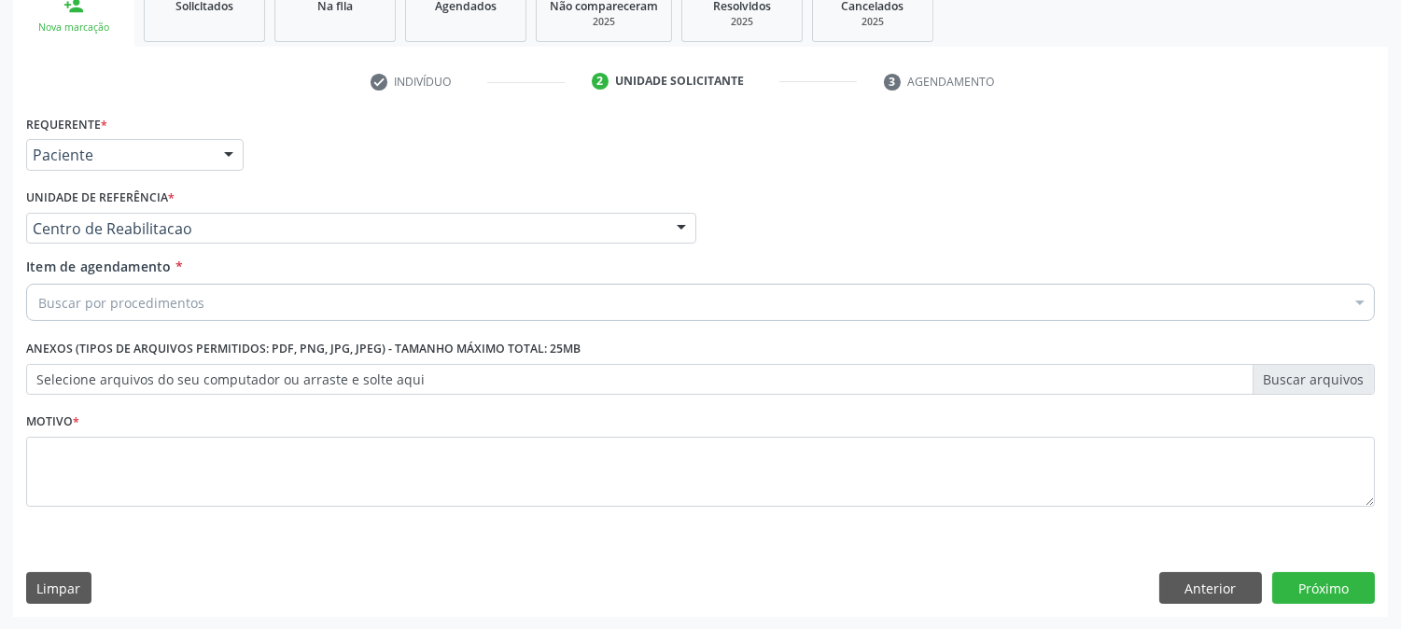
click at [225, 311] on div "Buscar por procedimentos" at bounding box center [700, 302] width 1348 height 37
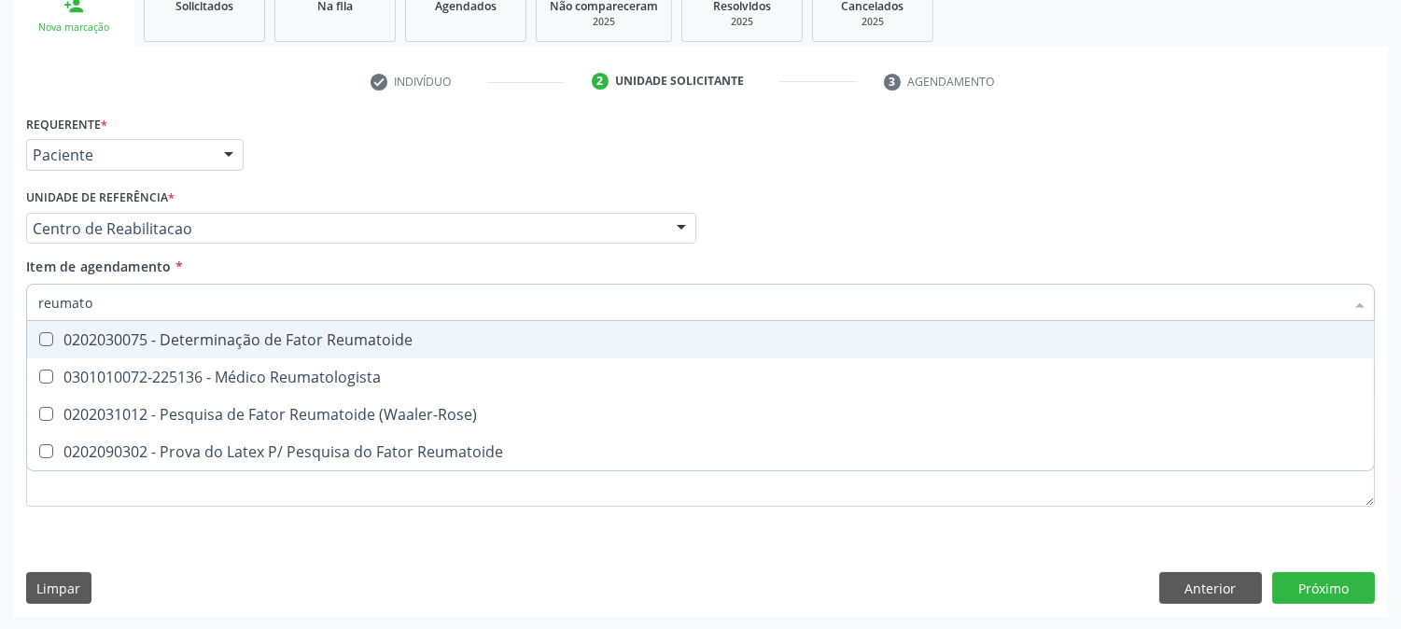
type input "reumatol"
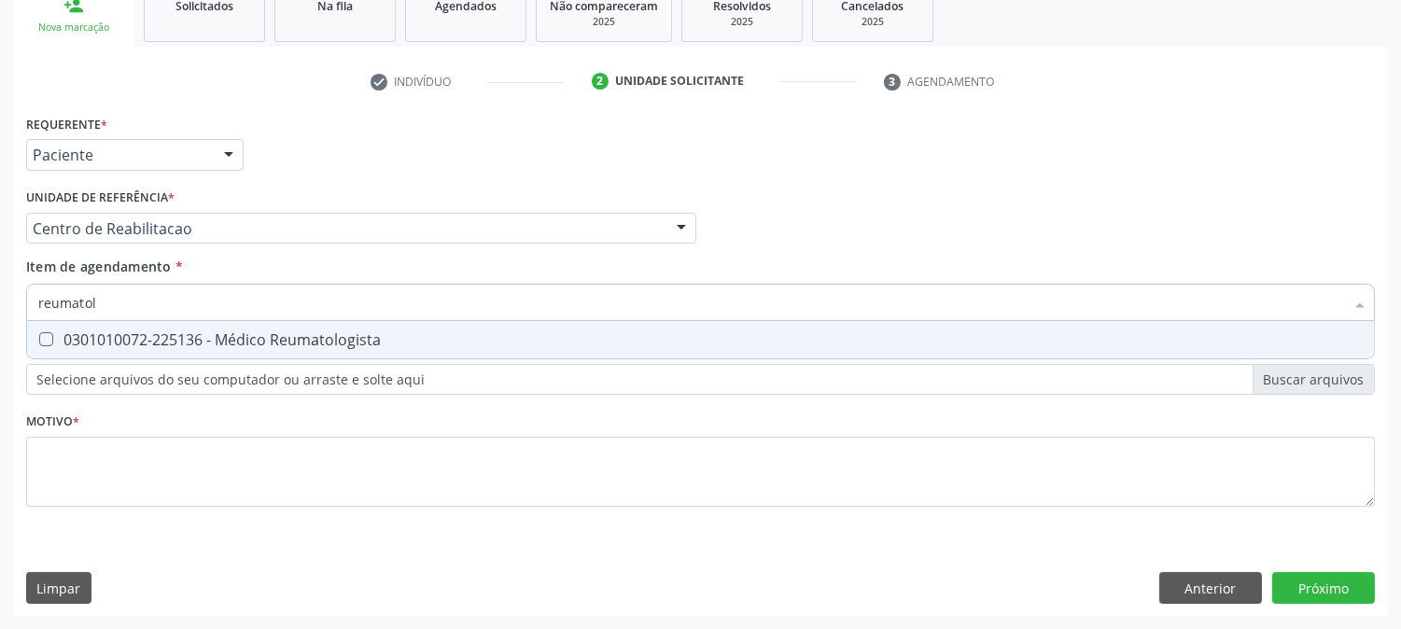
click at [272, 332] on div "0301010072-225136 - Médico Reumatologista" at bounding box center [700, 339] width 1324 height 15
checkbox Reumatologista "true"
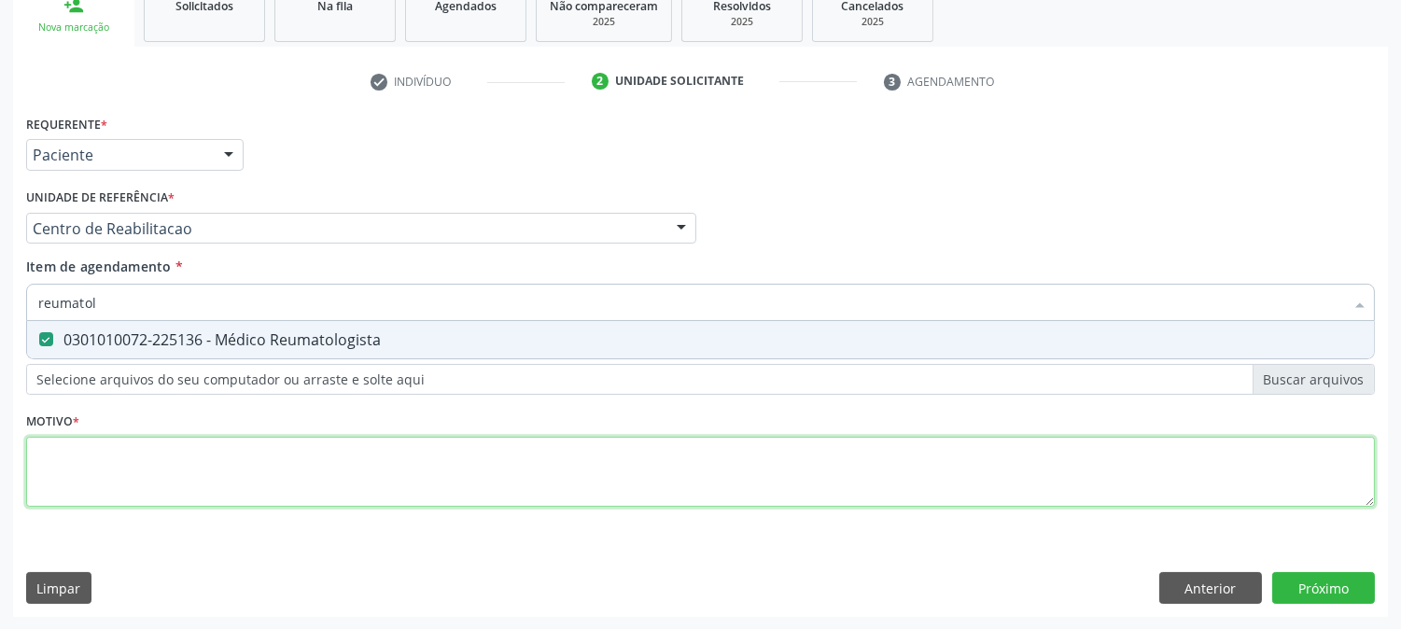
click at [189, 501] on div "Requerente * Paciente Profissional de Saúde Paciente Nenhum resultado encontrad…" at bounding box center [700, 321] width 1348 height 423
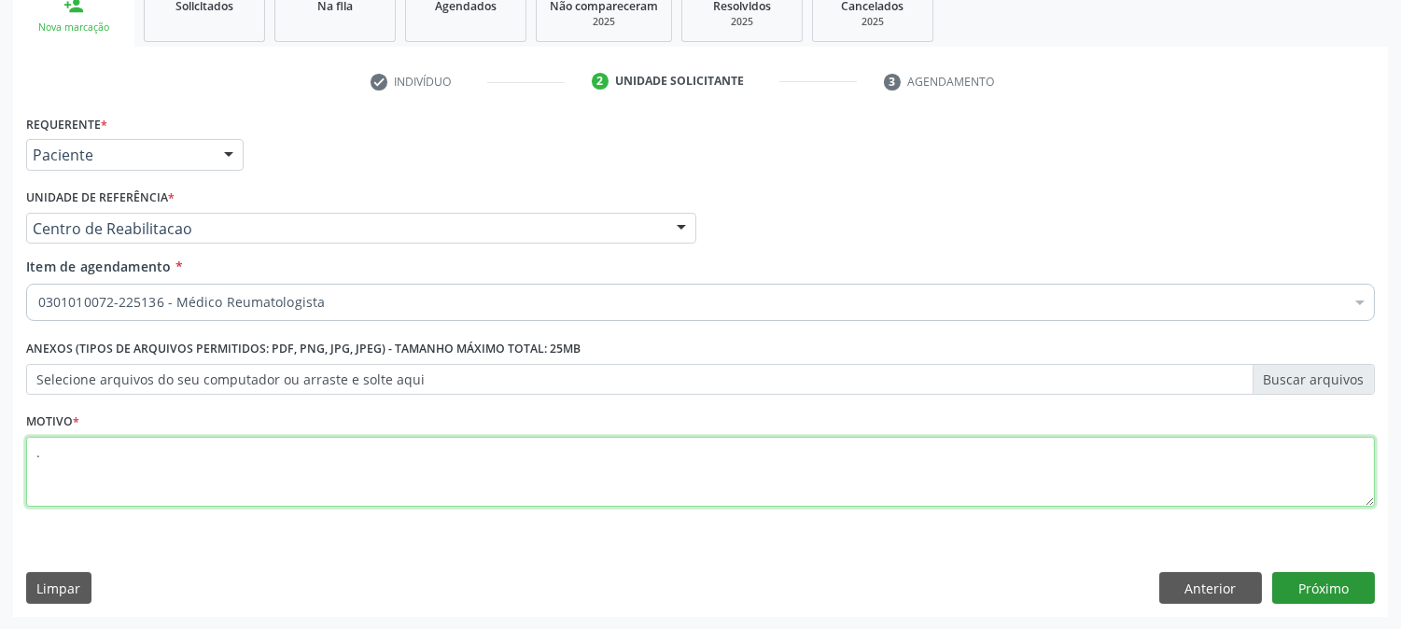
type textarea "."
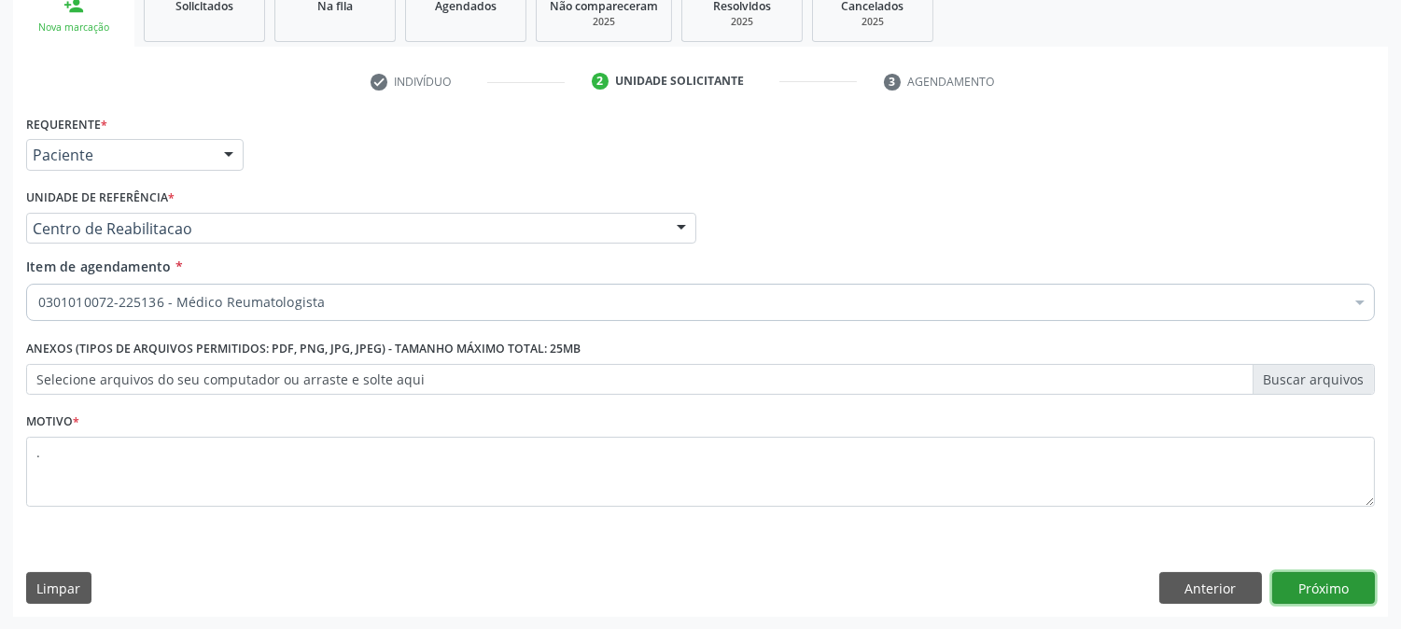
click at [1318, 572] on button "Próximo" at bounding box center [1323, 588] width 103 height 32
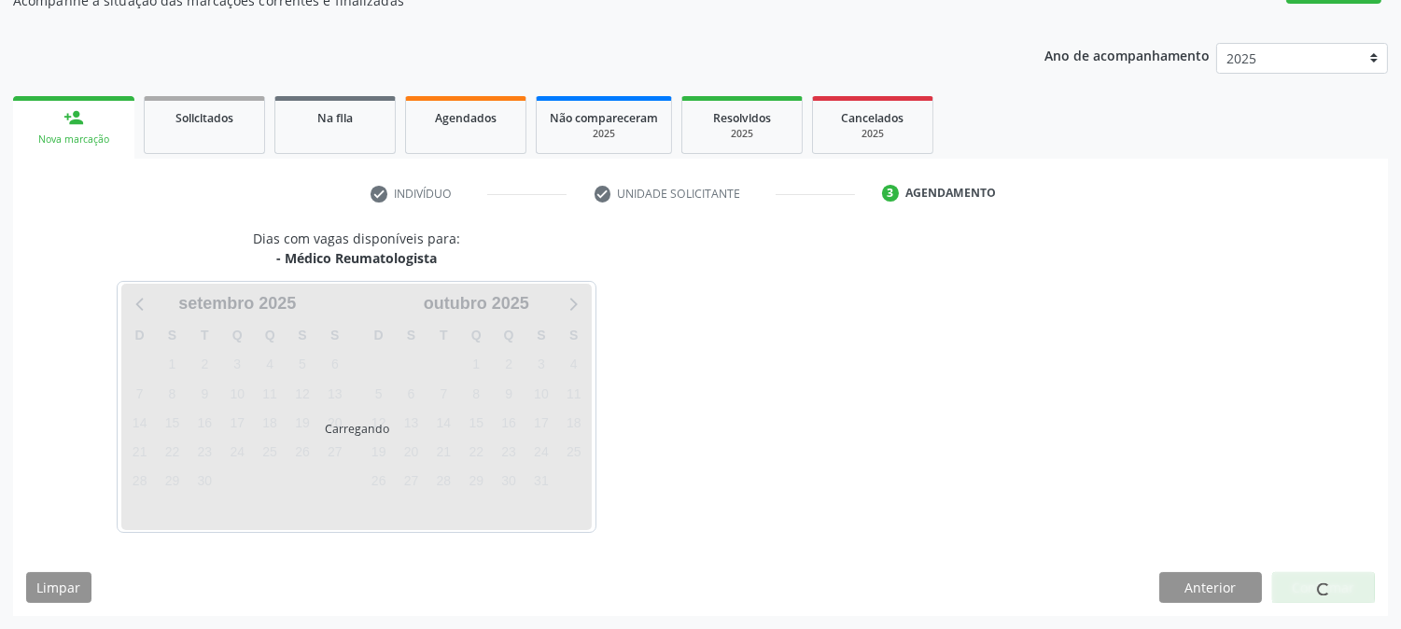
scroll to position [182, 0]
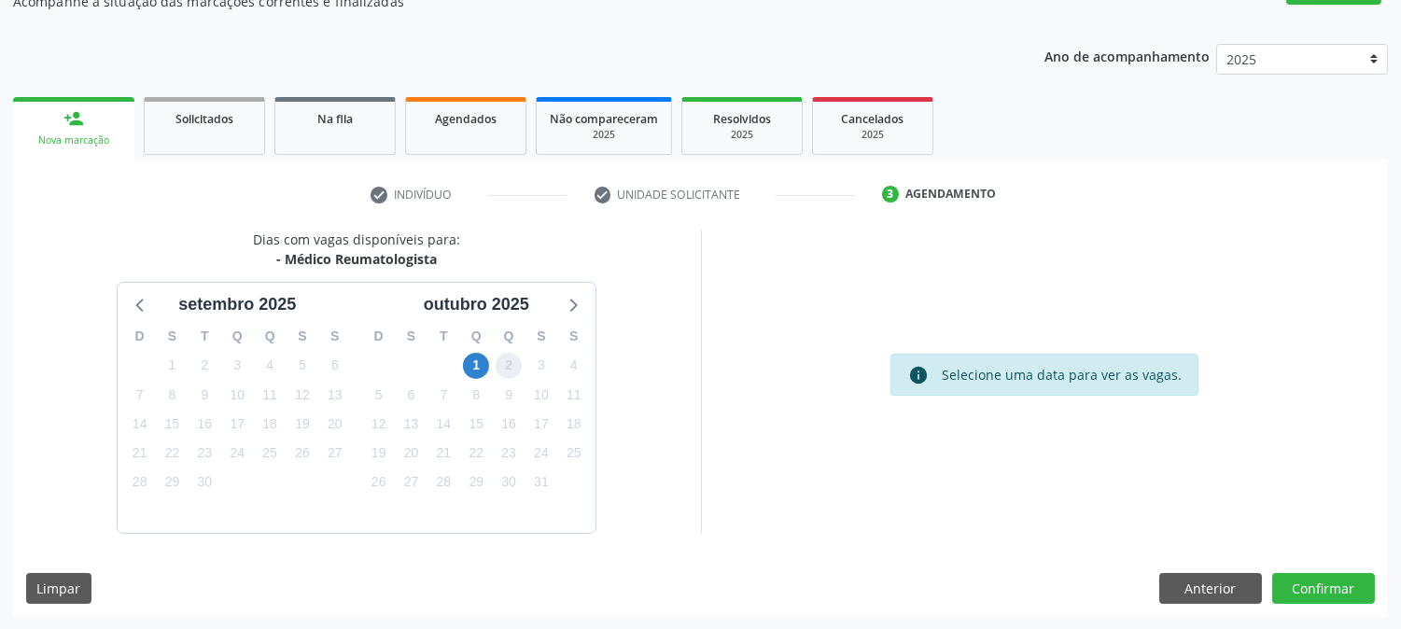
click at [504, 355] on span "2" at bounding box center [508, 366] width 26 height 26
click at [487, 370] on span "1" at bounding box center [476, 366] width 26 height 26
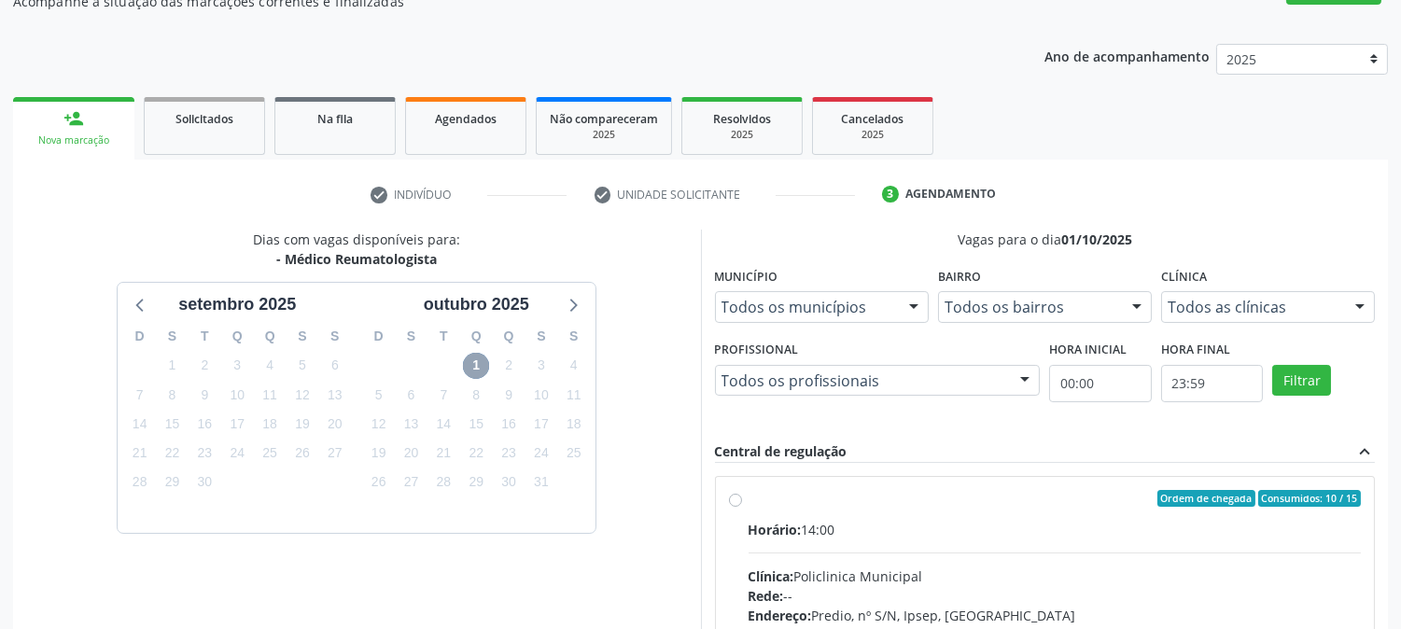
scroll to position [485, 0]
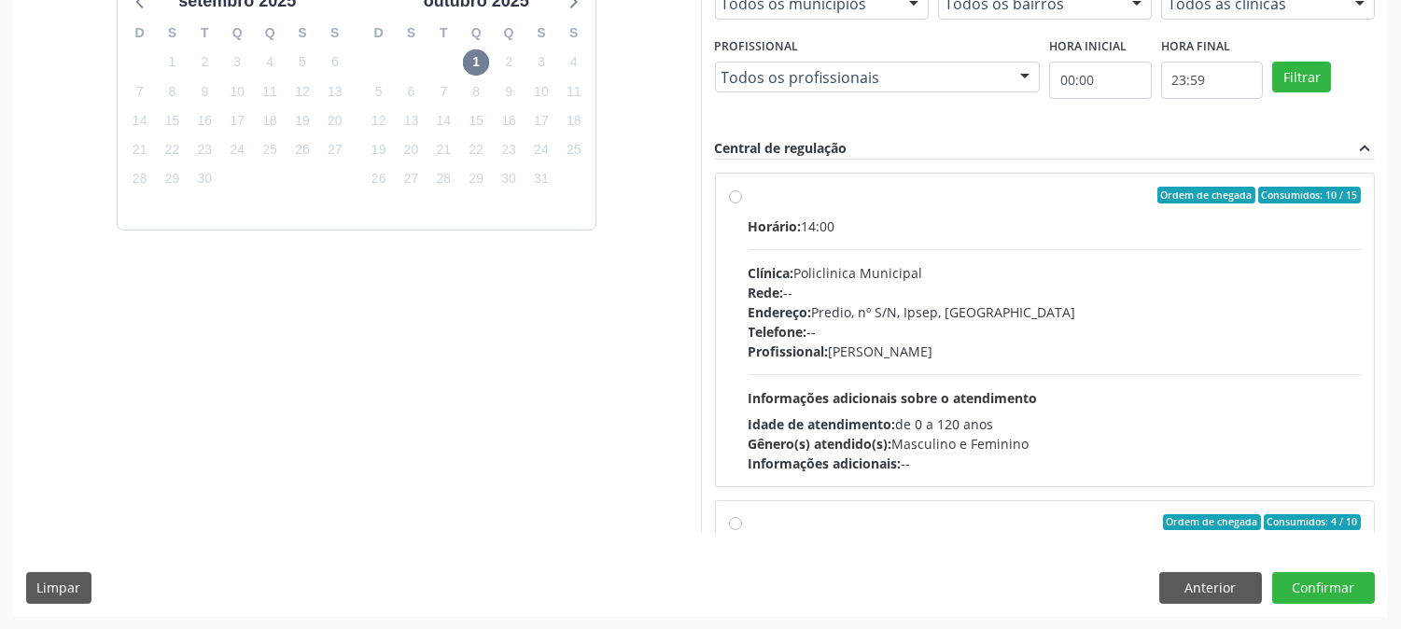
click at [899, 393] on span "Informações adicionais sobre o atendimento" at bounding box center [892, 398] width 289 height 18
click at [742, 203] on input "Ordem de chegada Consumidos: 10 / 15 Horário: 14:00 Clínica: Policlinica Munici…" at bounding box center [735, 195] width 13 height 17
radio input "true"
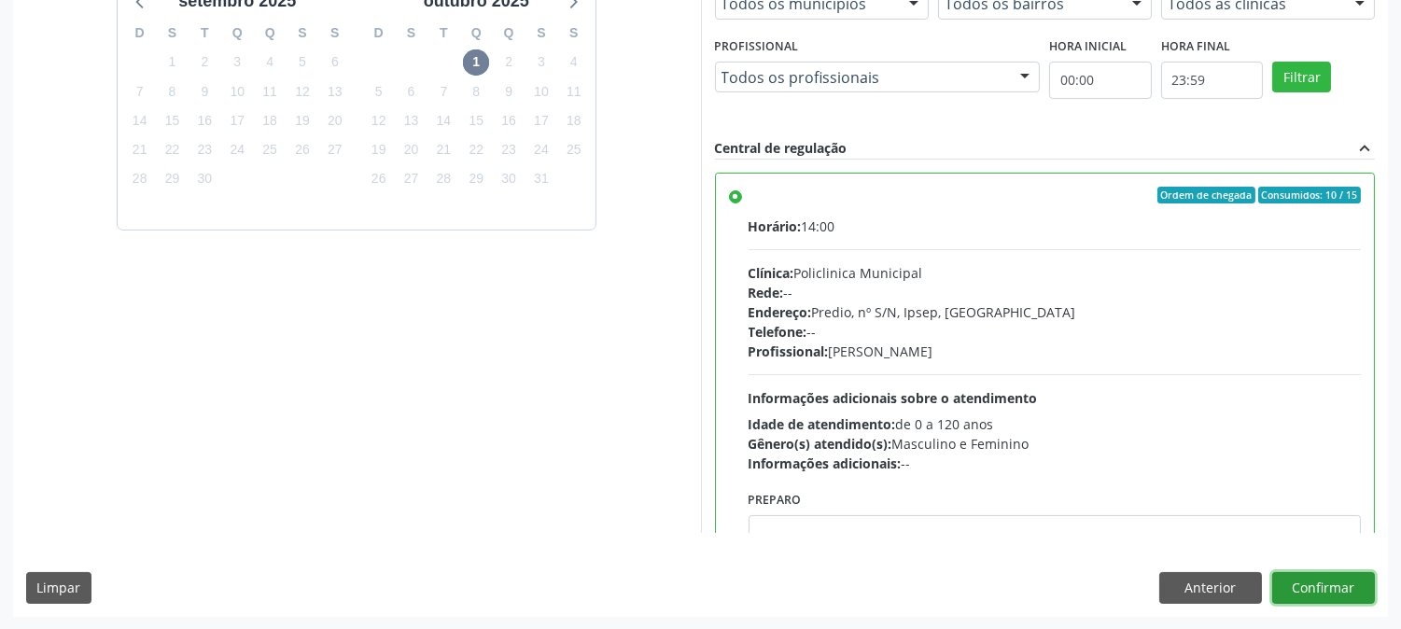
click at [1304, 577] on button "Confirmar" at bounding box center [1323, 588] width 103 height 32
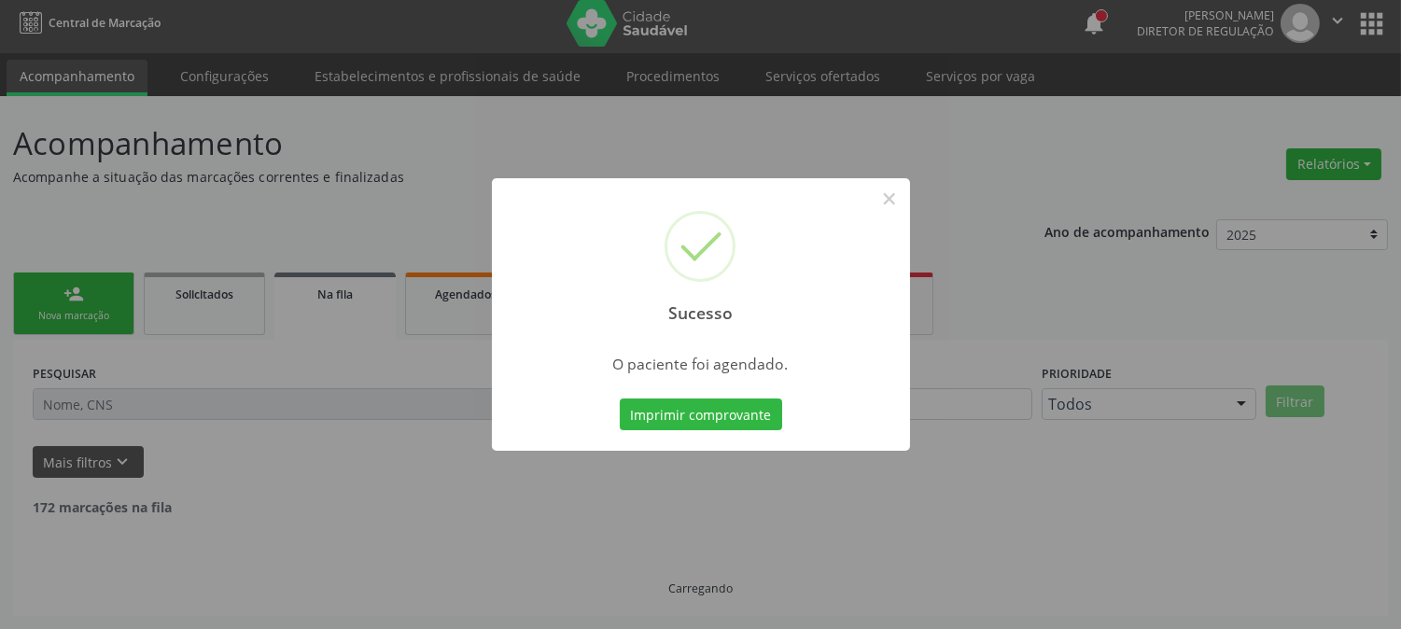
scroll to position [0, 0]
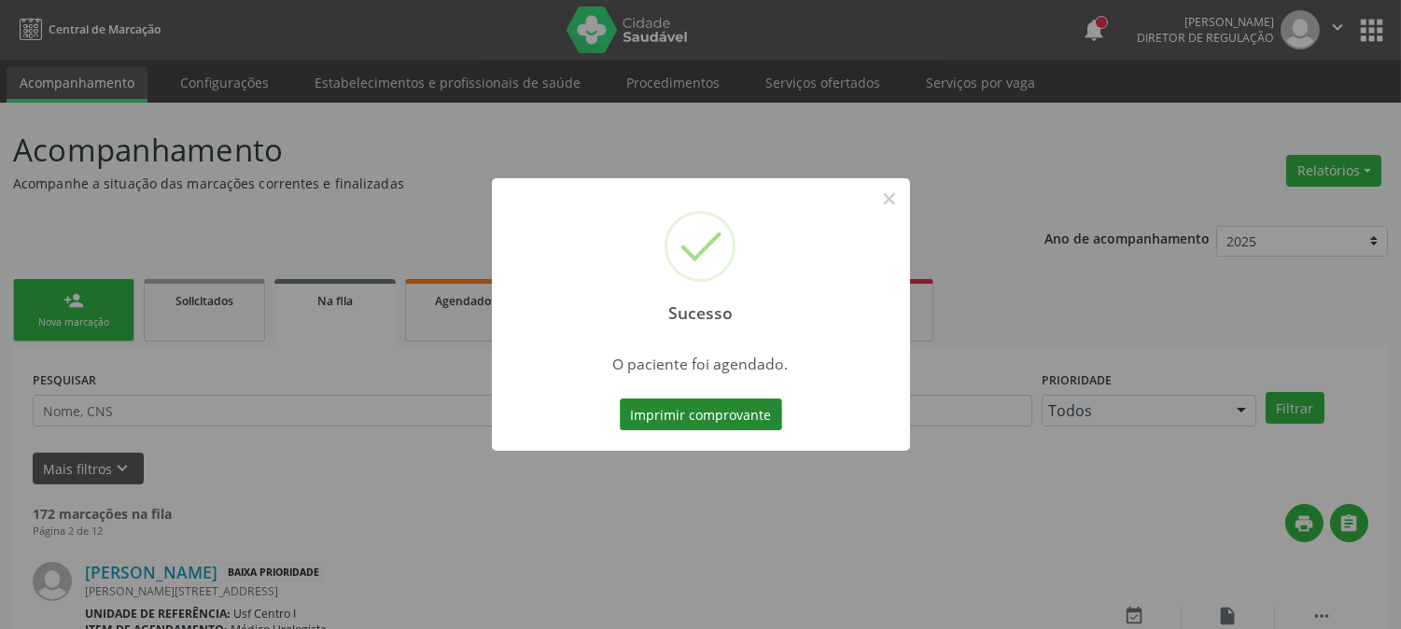
click at [675, 416] on button "Imprimir comprovante" at bounding box center [701, 414] width 162 height 32
